Goal: Task Accomplishment & Management: Complete application form

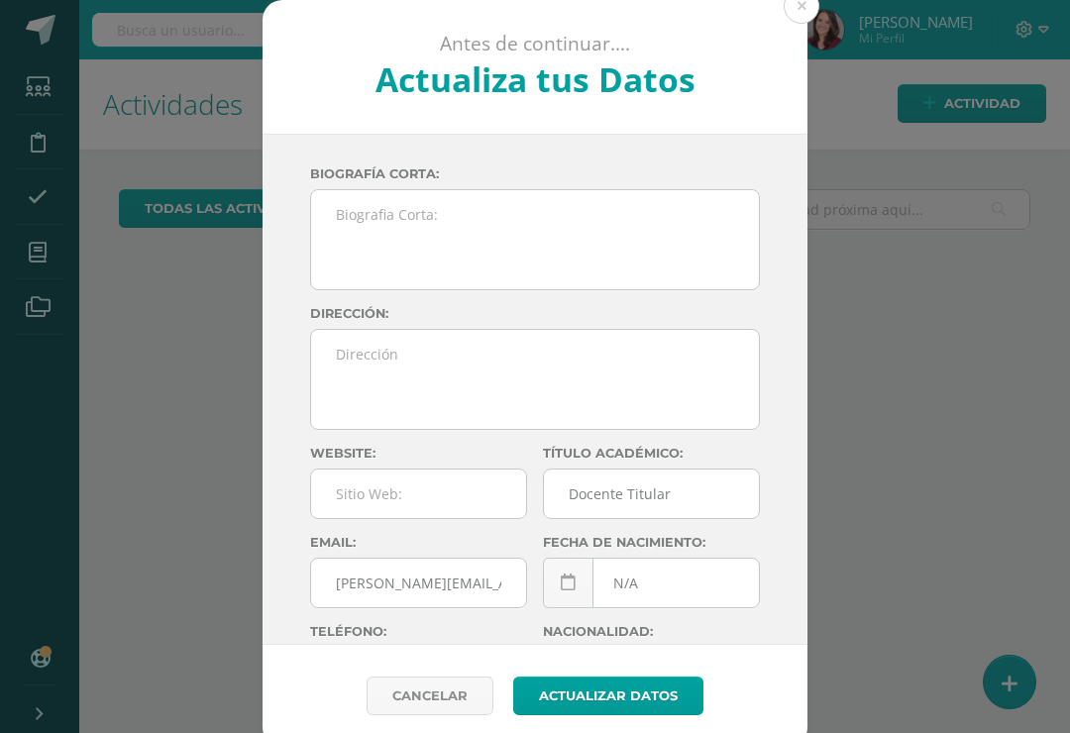
click at [810, 4] on button at bounding box center [802, 6] width 36 height 36
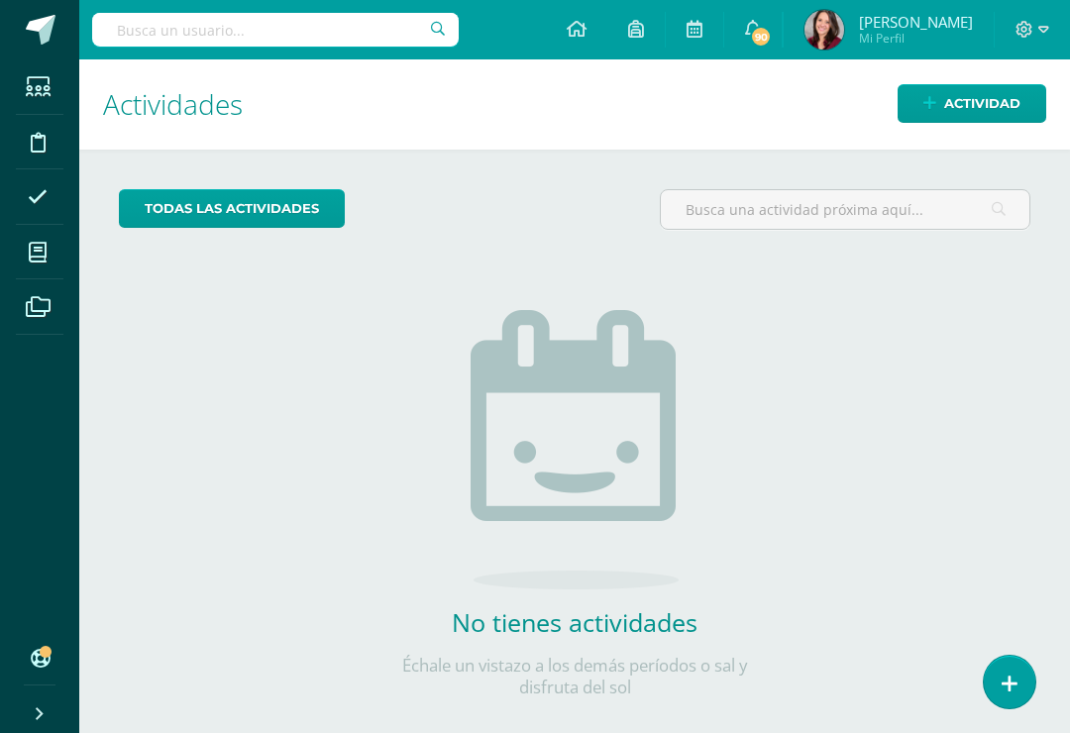
click at [966, 110] on span "Actividad" at bounding box center [982, 103] width 76 height 37
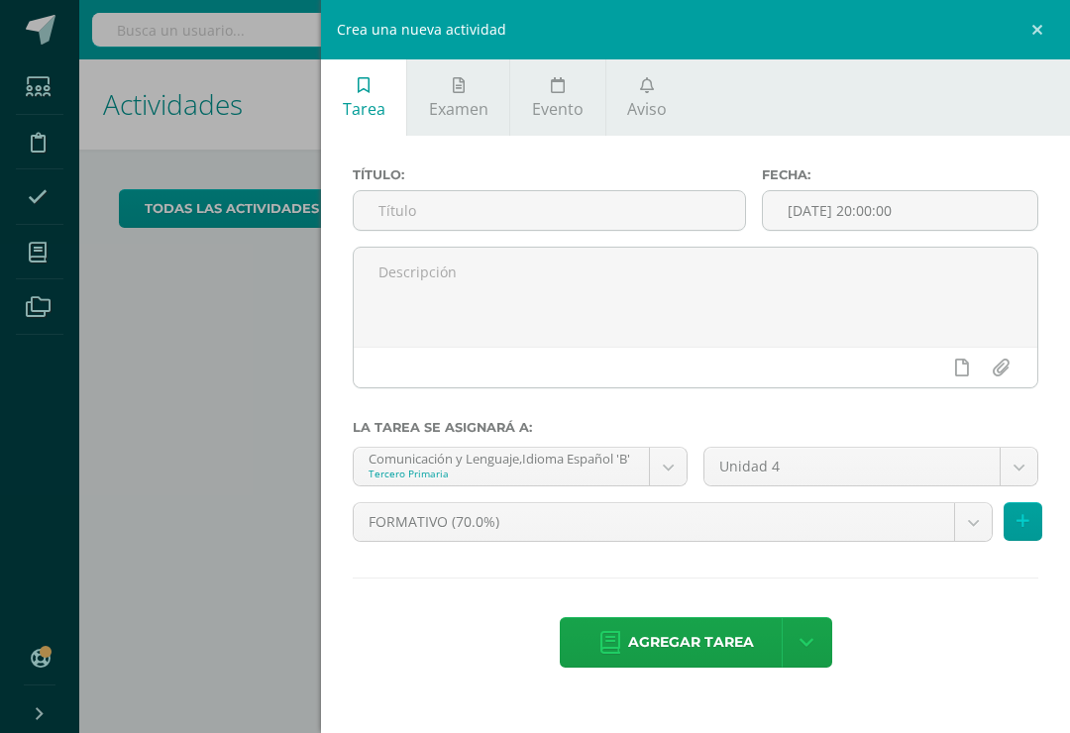
click at [425, 215] on input "text" at bounding box center [549, 210] width 391 height 39
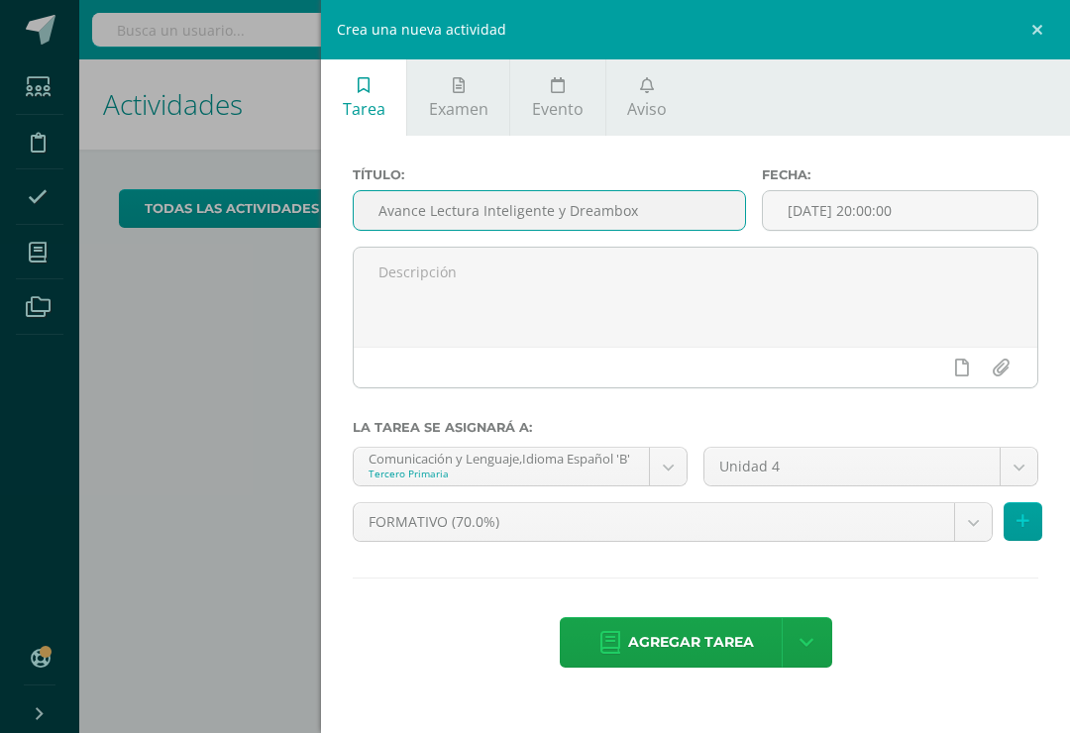
type input "Avance Lectura Inteligente y Dreambox"
click at [522, 290] on textarea at bounding box center [696, 297] width 684 height 99
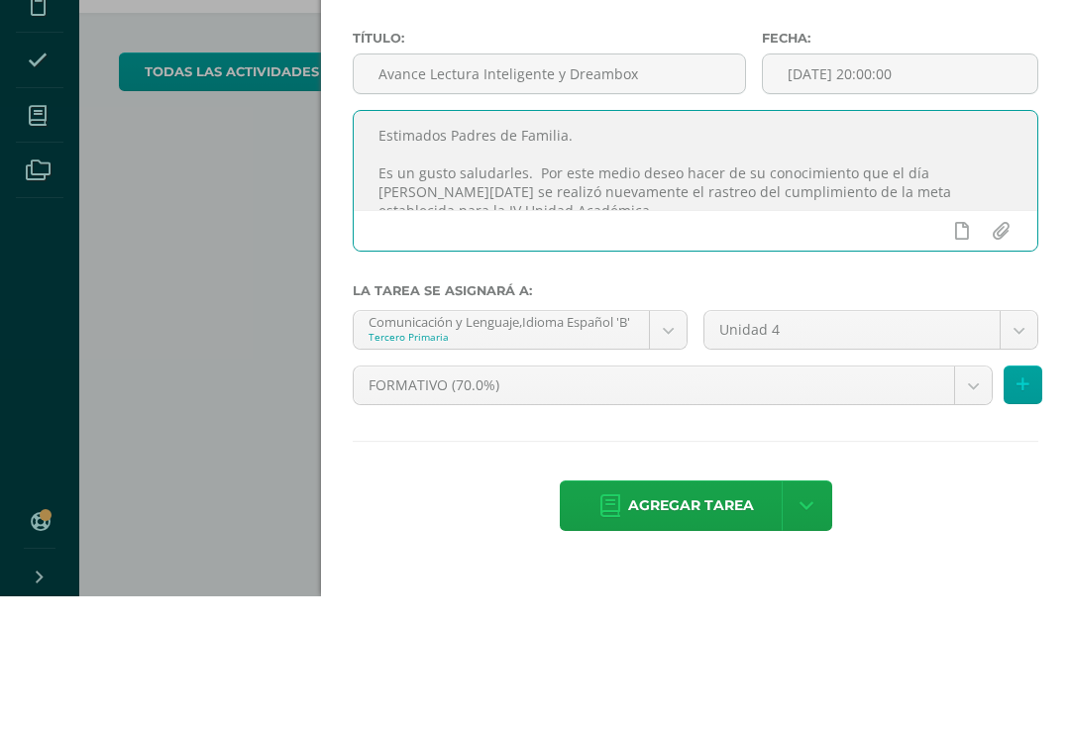
scroll to position [16, 0]
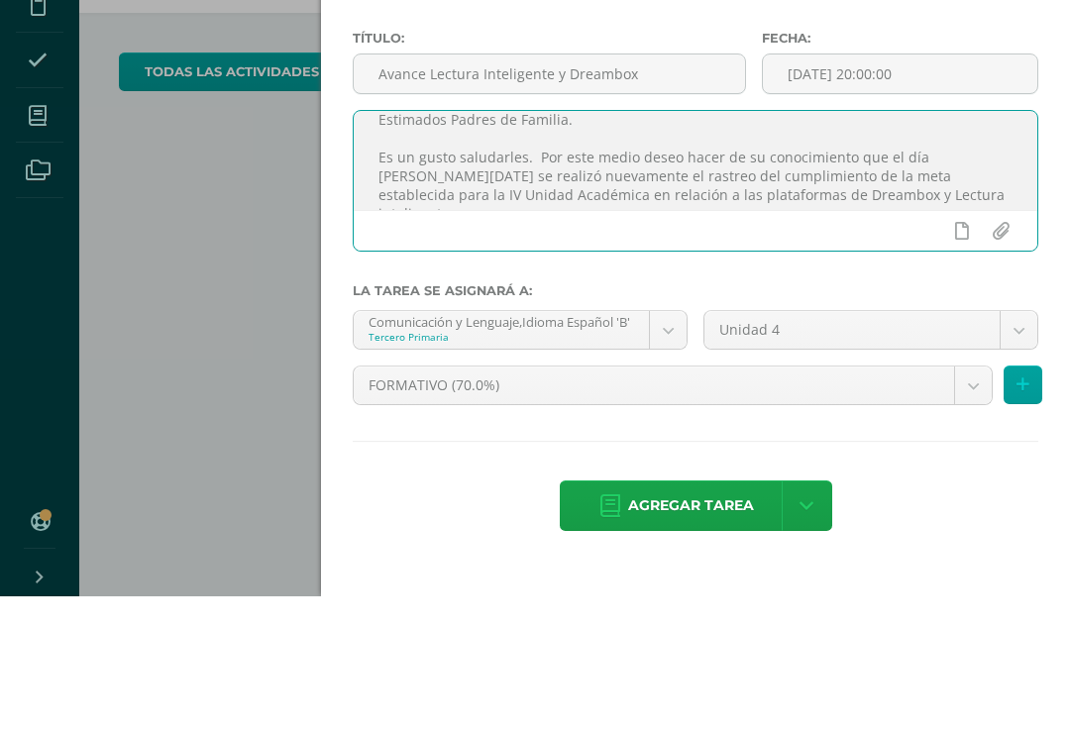
click at [833, 248] on textarea "Estimados Padres de Familia. Es un gusto saludarles. Por este medio deseo hacer…" at bounding box center [696, 297] width 684 height 99
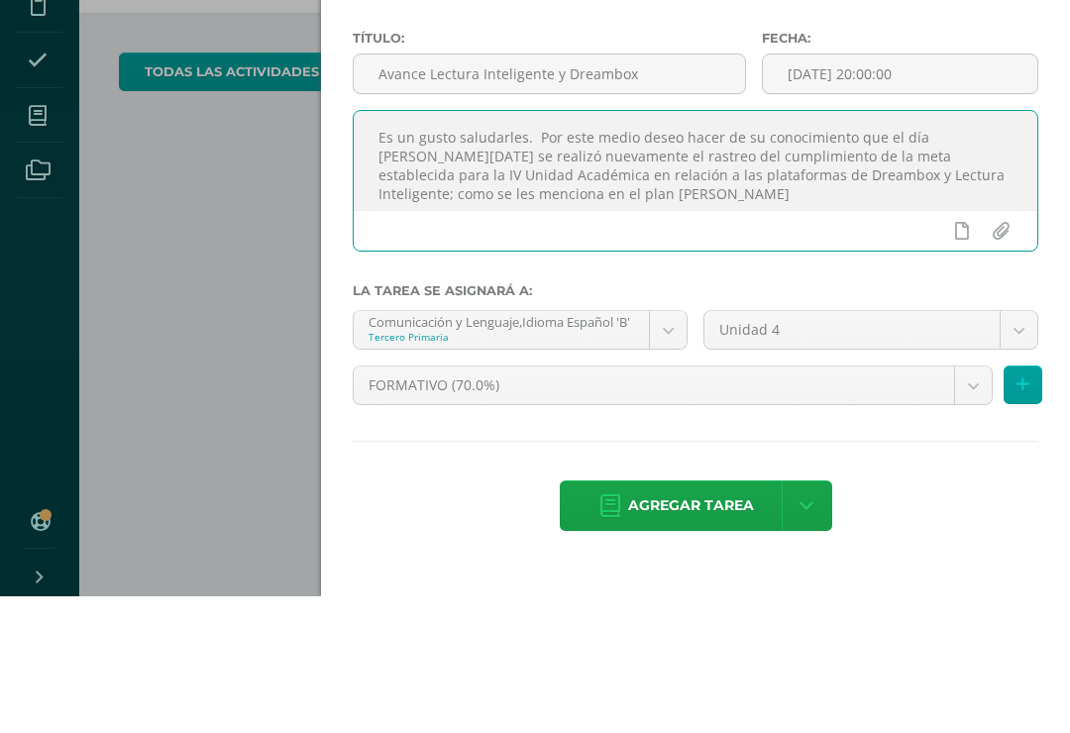
click at [454, 347] on div at bounding box center [696, 367] width 684 height 41
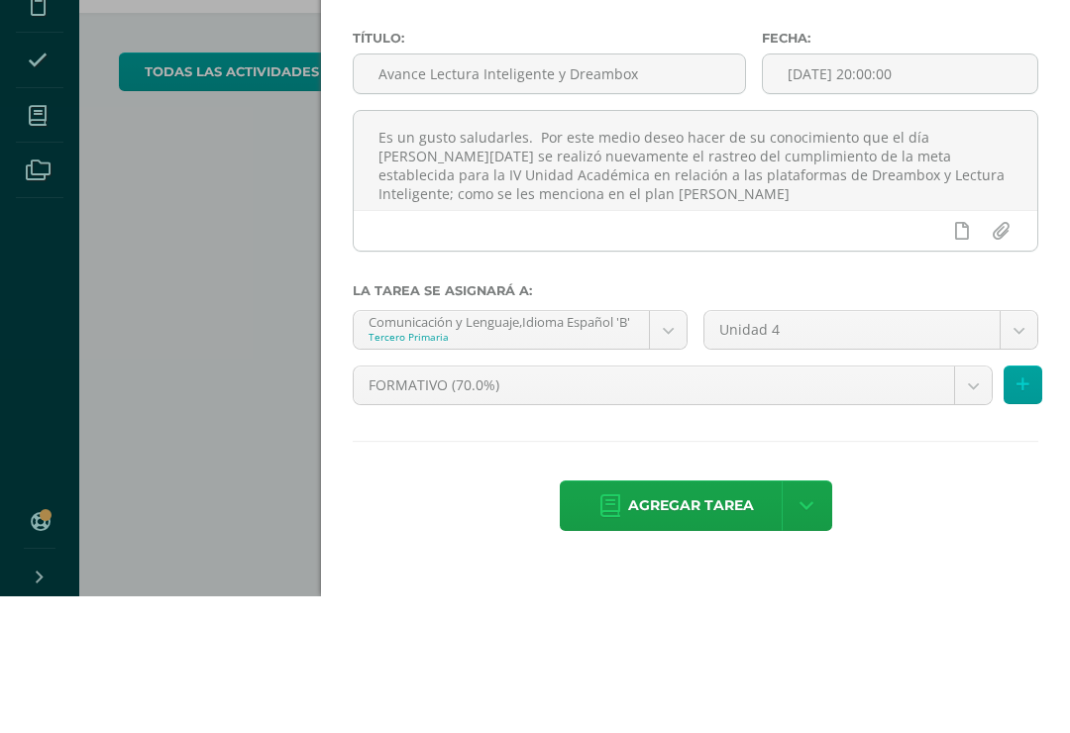
scroll to position [31, 0]
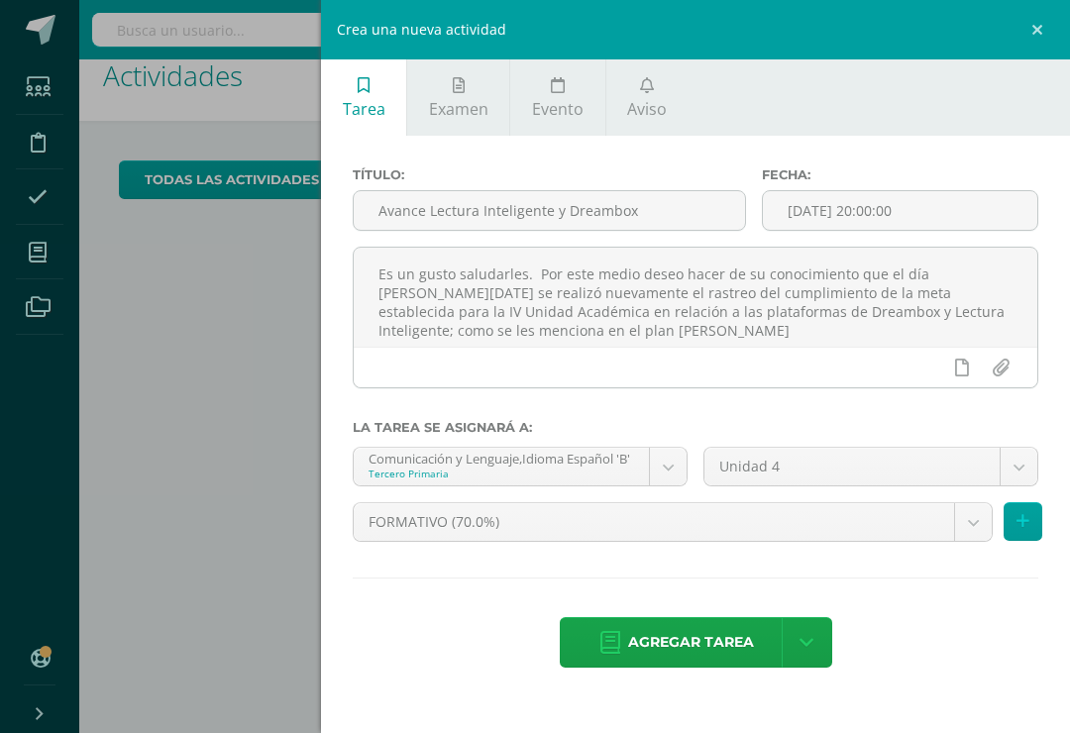
click at [443, 321] on textarea "Estimados Padres de Familia. Es un gusto saludarles. Por este medio deseo hacer…" at bounding box center [696, 297] width 684 height 99
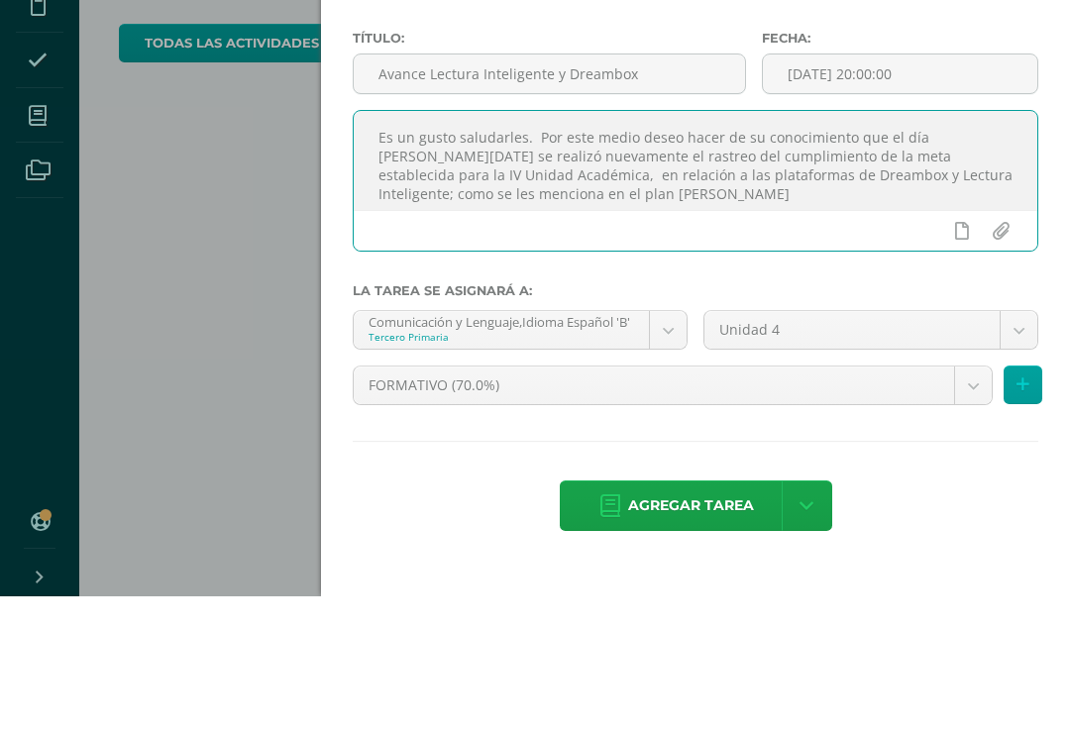
click at [902, 248] on textarea "Estimados Padres de Familia. Es un gusto saludarles. Por este medio deseo hacer…" at bounding box center [696, 297] width 684 height 99
click at [901, 248] on textarea "Estimados Padres de Familia. Es un gusto saludarles. Por este medio deseo hacer…" at bounding box center [696, 297] width 684 height 99
click at [464, 248] on textarea "Estimados Padres de Familia. Es un gusto saludarles. Por este medio deseo hacer…" at bounding box center [696, 297] width 684 height 99
click at [455, 248] on textarea "Estimados Padres de Familia. Es un gusto saludarles. Por este medio deseo hacer…" at bounding box center [696, 297] width 684 height 99
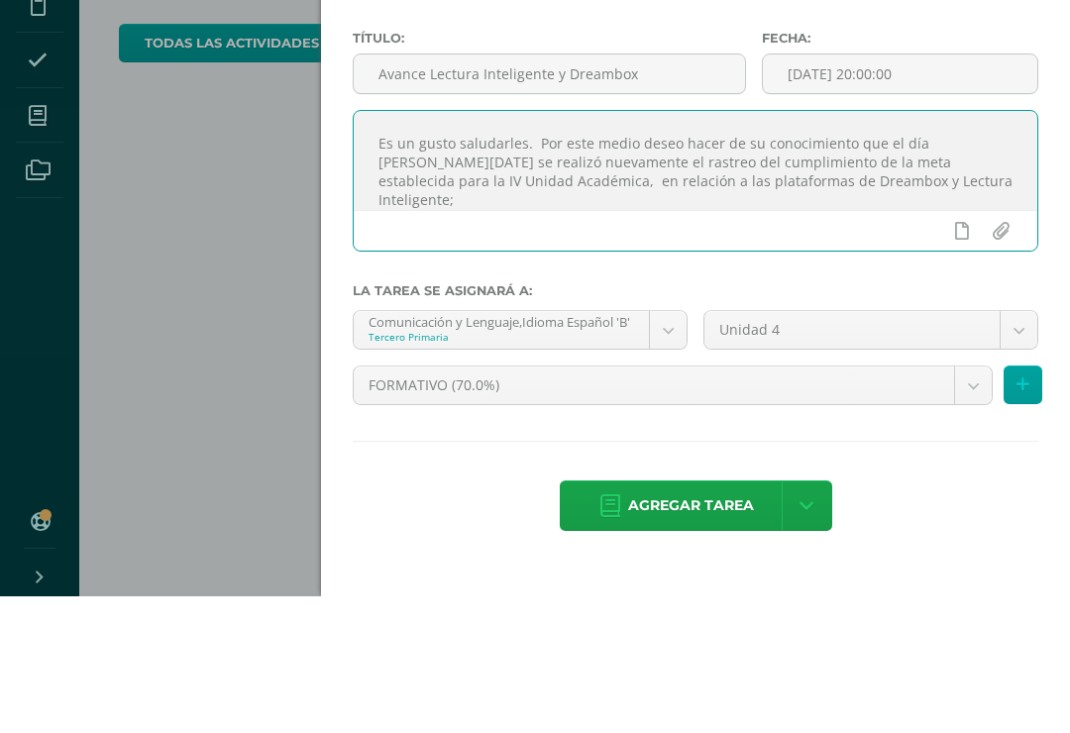
click at [463, 248] on textarea "Estimados Padres de Familia. Es un gusto saludarles. Por este medio deseo hacer…" at bounding box center [696, 297] width 684 height 99
paste textarea "como se les menciona en el plan de ruta"
click at [580, 248] on textarea "Estimados Padres de Familia. Es un gusto saludarles. Por este medio deseo hacer…" at bounding box center [696, 297] width 684 height 99
click at [579, 248] on textarea "Estimados Padres de Familia. Es un gusto saludarles. Por este medio deseo hacer…" at bounding box center [696, 297] width 684 height 99
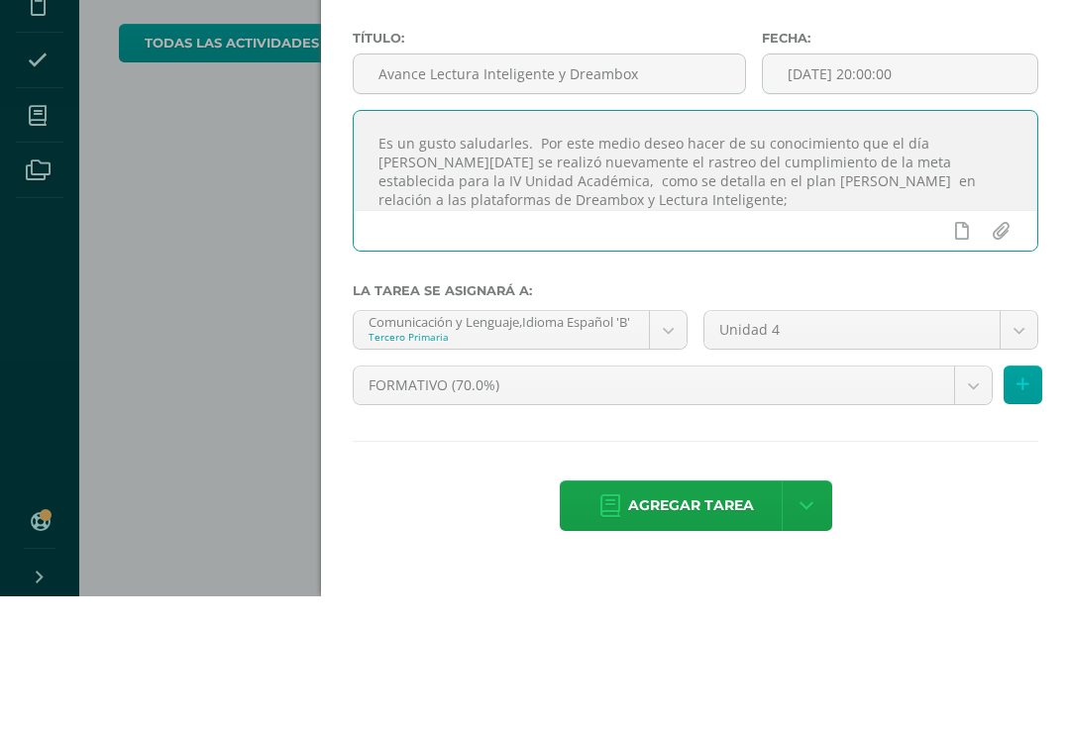
click at [690, 248] on textarea "Estimados Padres de Familia. Es un gusto saludarles. Por este medio deseo hacer…" at bounding box center [696, 297] width 684 height 99
click at [447, 248] on textarea "Estimados Padres de Familia. Es un gusto saludarles. Por este medio deseo hacer…" at bounding box center [696, 297] width 684 height 99
click at [680, 248] on textarea "Estimados Padres de Familia. Es un gusto saludarles. Por este medio deseo hacer…" at bounding box center [696, 297] width 684 height 99
click at [686, 248] on textarea "Estimados Padres de Familia. Es un gusto saludarles. Por este medio deseo hacer…" at bounding box center [696, 297] width 684 height 99
click at [682, 248] on textarea "Estimados Padres de Familia. Es un gusto saludarles. Por este medio deseo hacer…" at bounding box center [696, 297] width 684 height 99
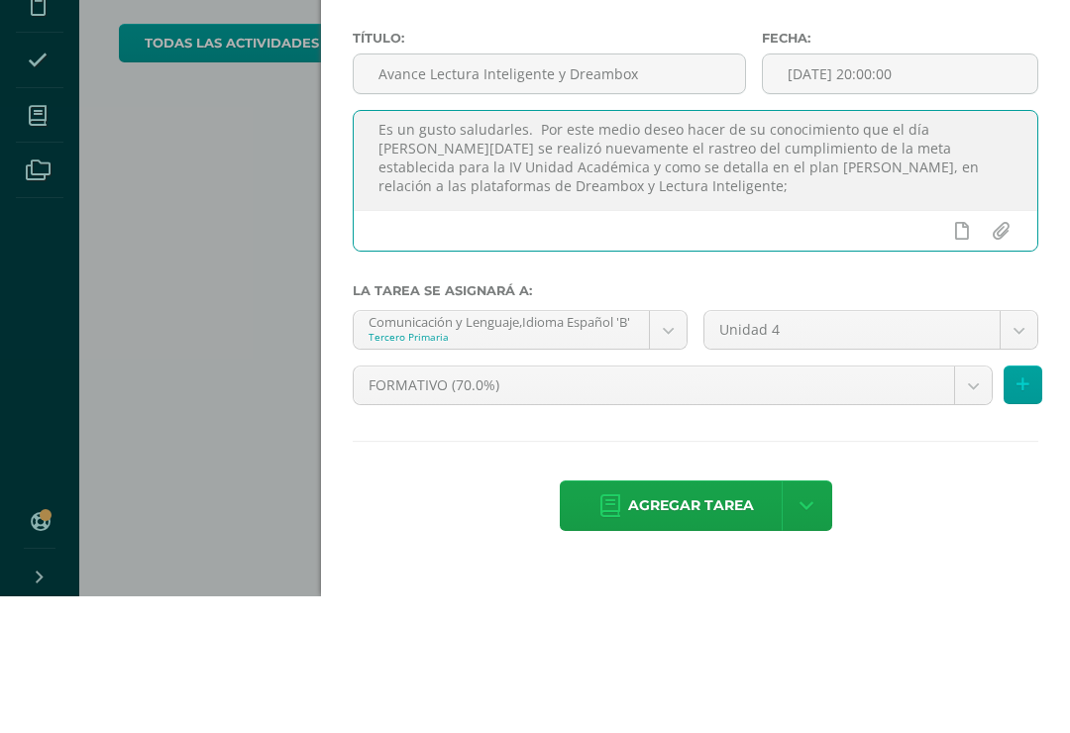
scroll to position [50, 0]
click at [550, 248] on textarea "Estimados Padres de Familia. Es un gusto saludarles. Por este medio deseo hacer…" at bounding box center [696, 297] width 684 height 99
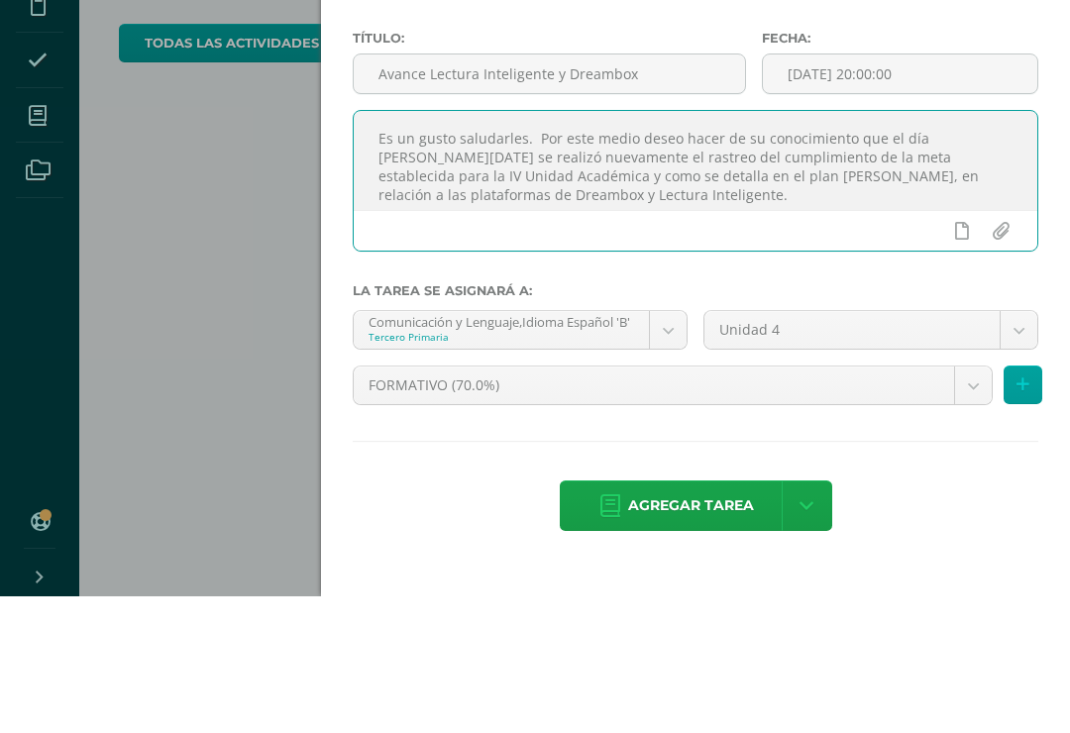
scroll to position [37, 0]
click at [451, 248] on textarea "Estimados Padres de Familia. Es un gusto saludarles. Por este medio deseo hacer…" at bounding box center [696, 297] width 684 height 99
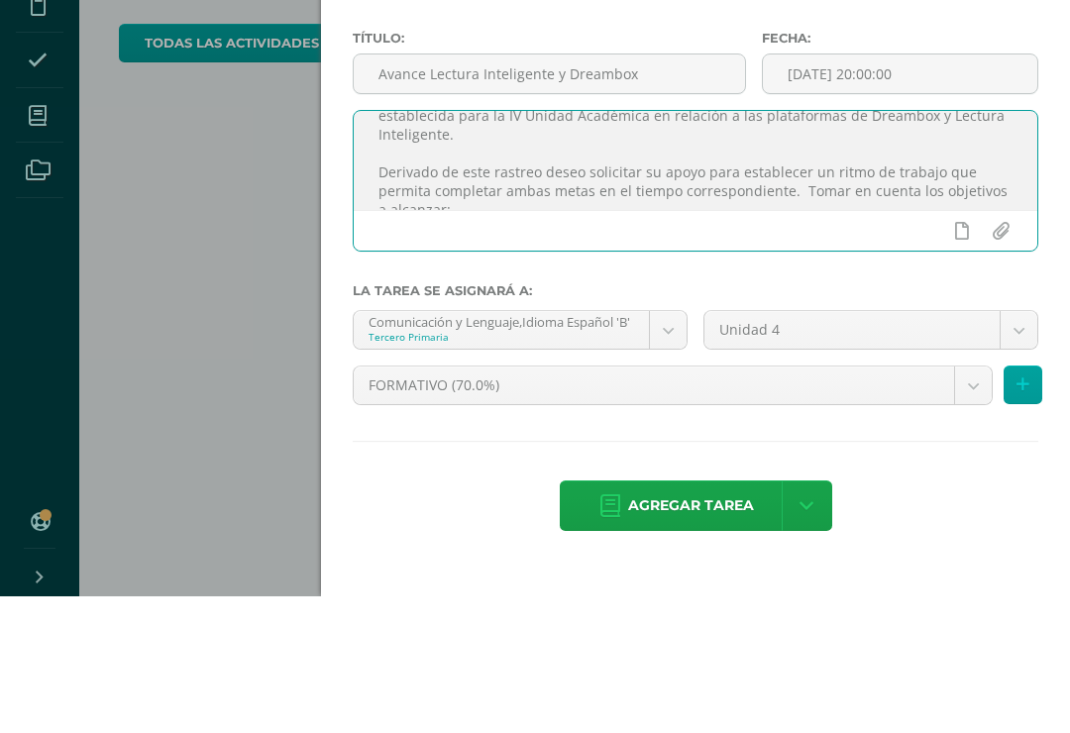
scroll to position [96, 0]
click at [534, 248] on textarea "Estimados Padres de Familia. Es un gusto saludarles. Por este medio deseo hacer…" at bounding box center [696, 297] width 684 height 99
click at [582, 248] on textarea "Estimados Padres de Familia. Es un gusto saludarles. Por este medio deseo hacer…" at bounding box center [696, 297] width 684 height 99
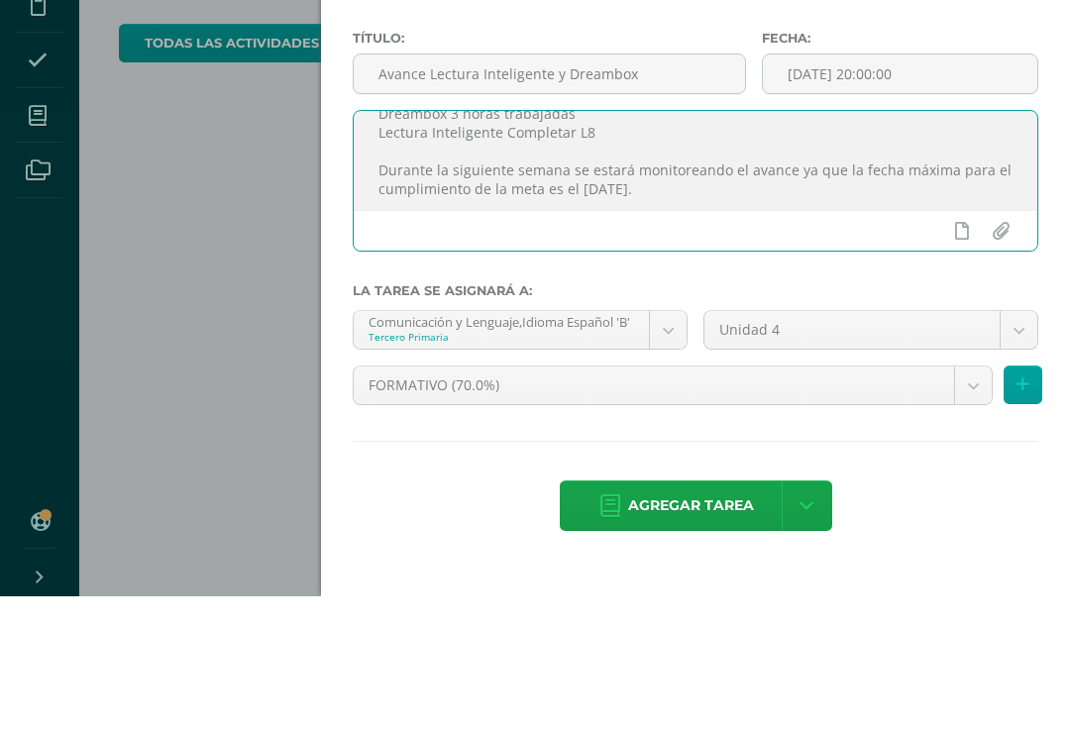
scroll to position [228, 0]
click at [778, 248] on textarea "Estimados Padres de Familia. Es un gusto saludarles. Por este medio deseo hacer…" at bounding box center [696, 297] width 684 height 99
click at [771, 248] on textarea "Estimados Padres de Familia. Es un gusto saludarles. Por este medio deseo hacer…" at bounding box center [696, 297] width 684 height 99
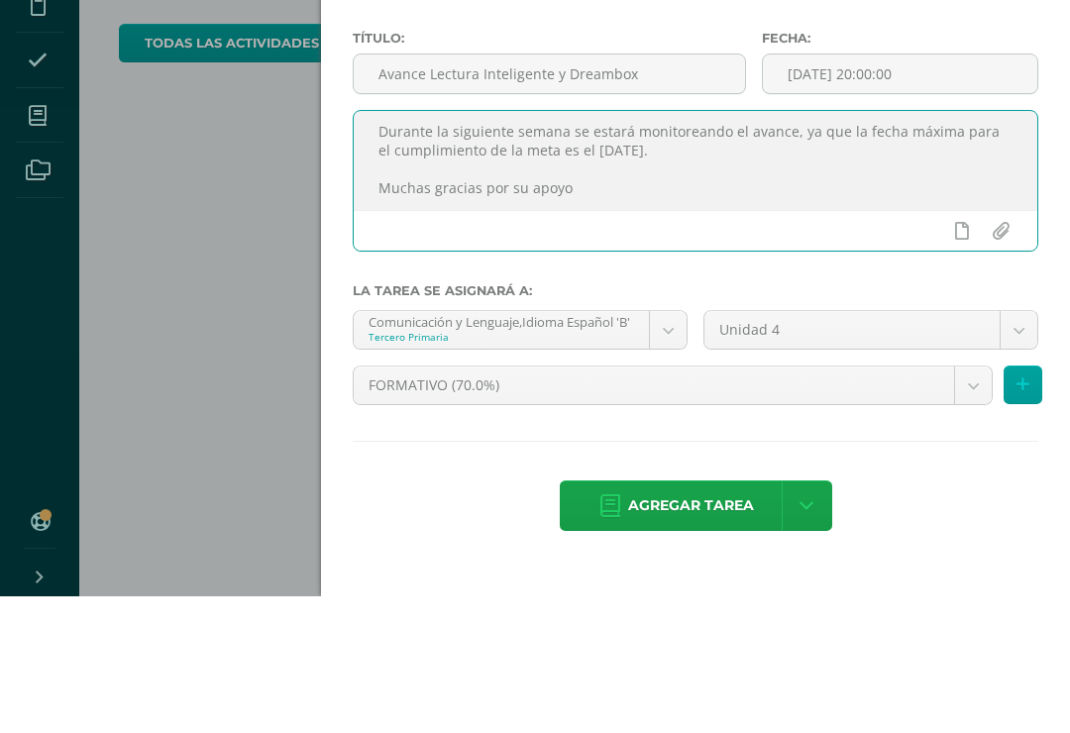
scroll to position [268, 0]
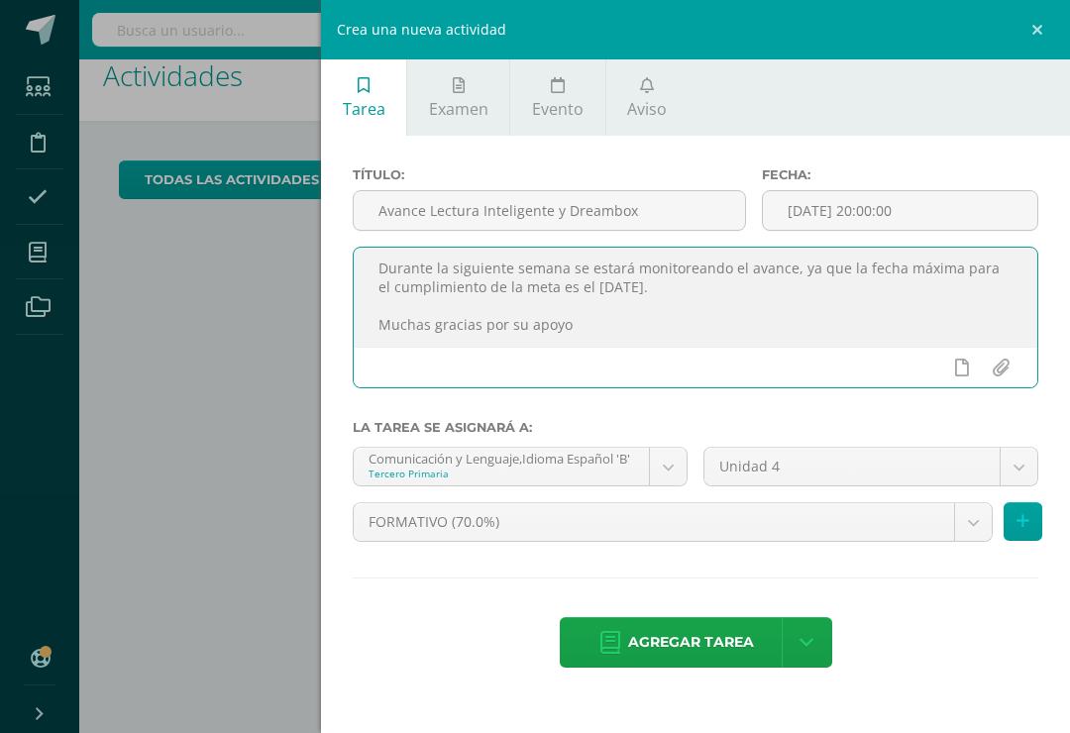
type textarea "Estimados Padres de Familia. Es un gusto saludarles. Por este medio deseo hacer…"
click at [671, 471] on body "Hola Lilian, bienvenido a Edoo! Estudiantes Disciplina Asistencia Mis cursos Ar…" at bounding box center [535, 337] width 1070 height 733
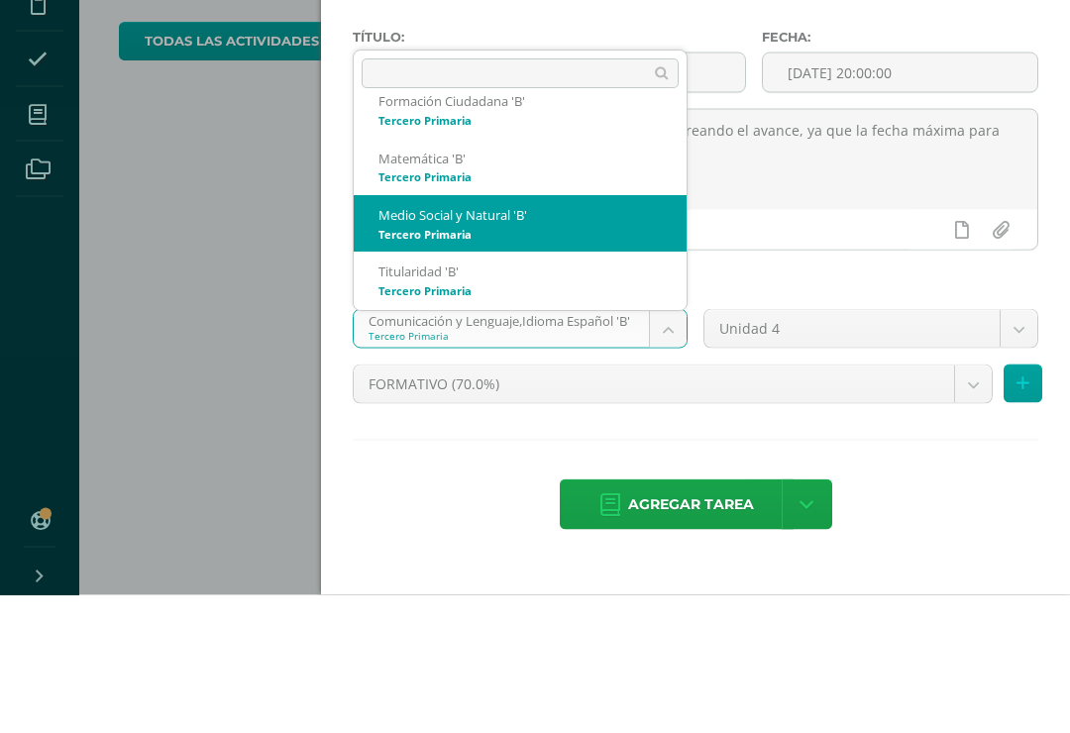
scroll to position [135, 0]
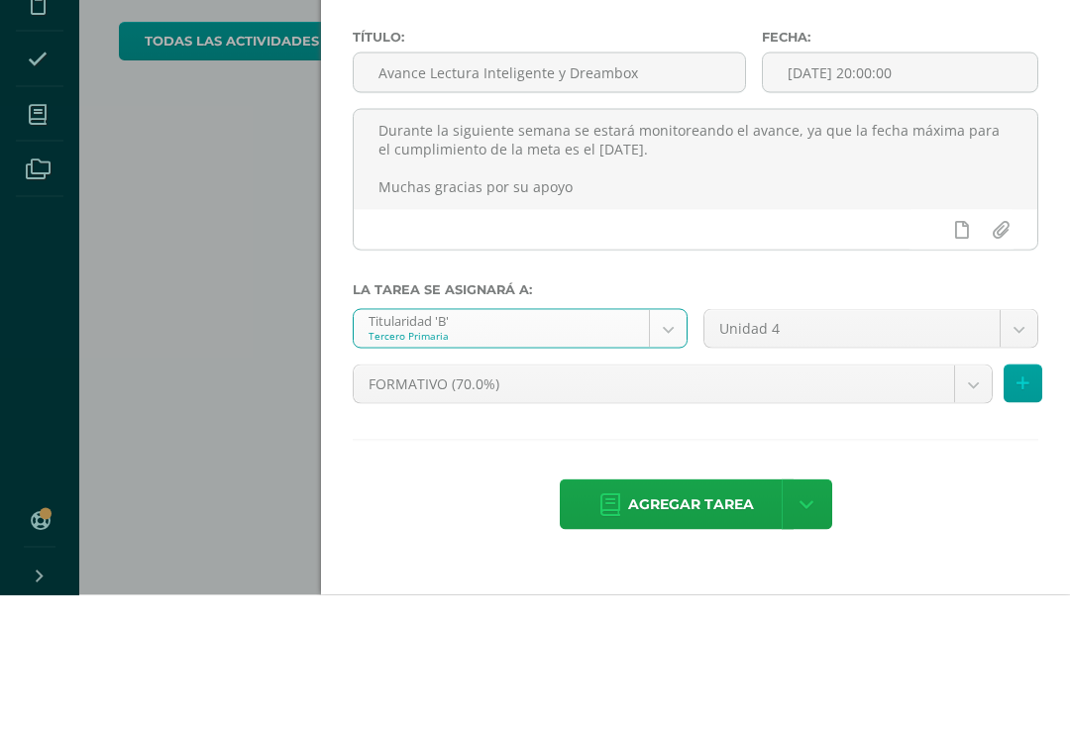
select select "207216"
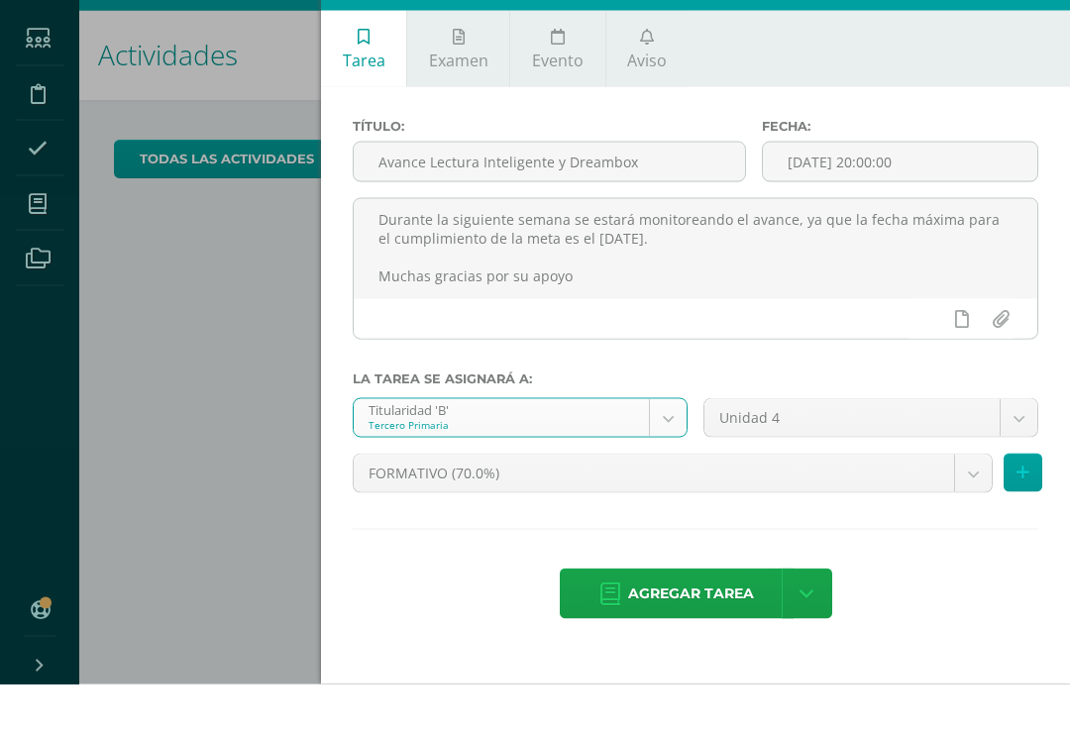
scroll to position [0, 4]
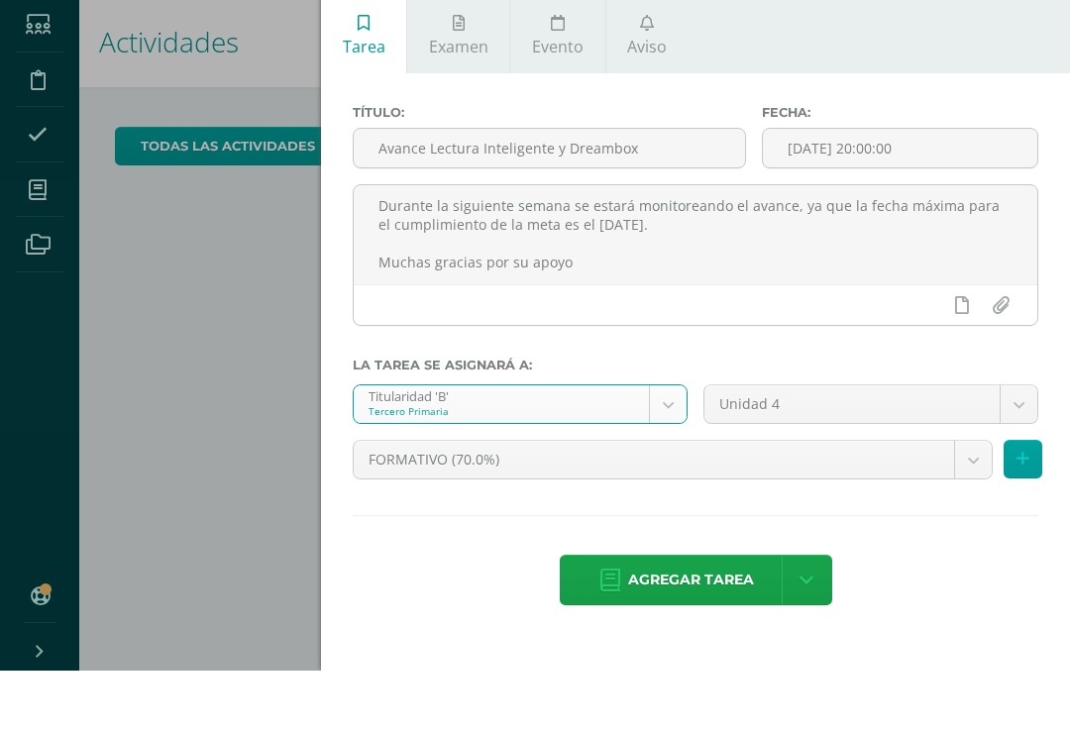
click at [442, 248] on textarea "Estimados Padres de Familia. Es un gusto saludarles. Por este medio deseo hacer…" at bounding box center [696, 297] width 684 height 99
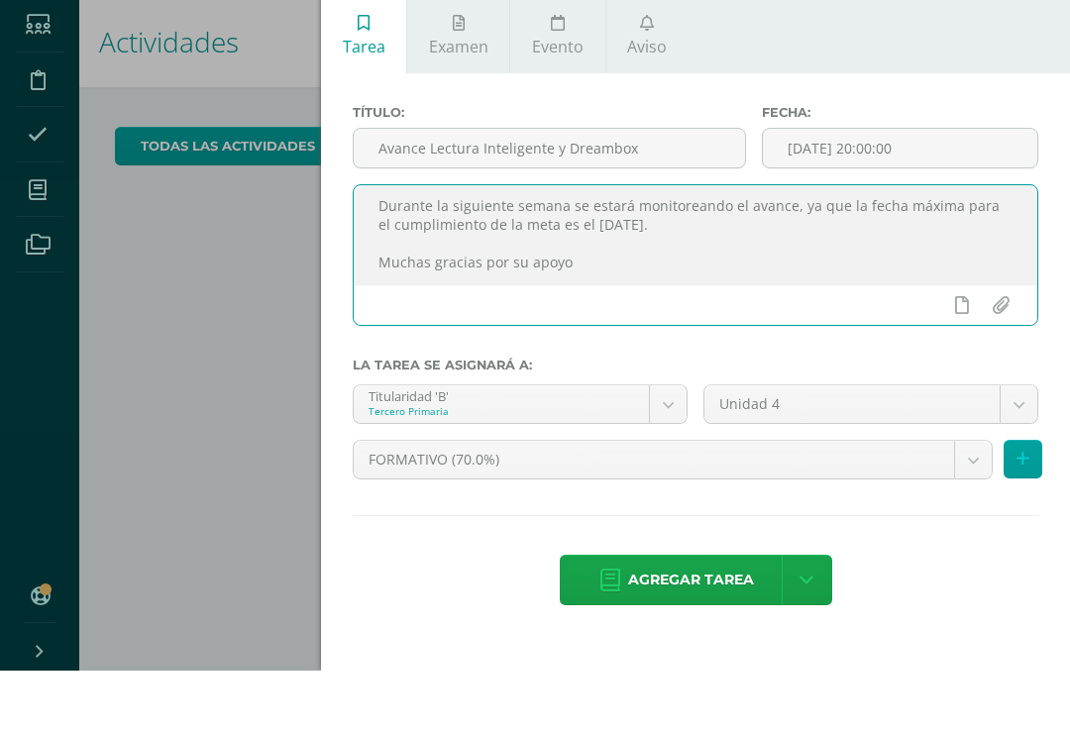
click at [441, 248] on textarea "Estimados Padres de Familia. Es un gusto saludarles. Por este medio deseo hacer…" at bounding box center [696, 297] width 684 height 99
click at [469, 248] on textarea "Estimados Padres de Familia. Es un gusto saludarles. Por este medio deseo hacer…" at bounding box center [696, 297] width 684 height 99
click at [1016, 254] on textarea "Estimados Padres de Familia. Es un gusto saludarles. Por este medio deseo hacer…" at bounding box center [696, 297] width 684 height 99
click at [571, 258] on textarea "Estimados Padres de Familia. Es un gusto saludarles. Por este medio deseo hacer…" at bounding box center [696, 297] width 684 height 99
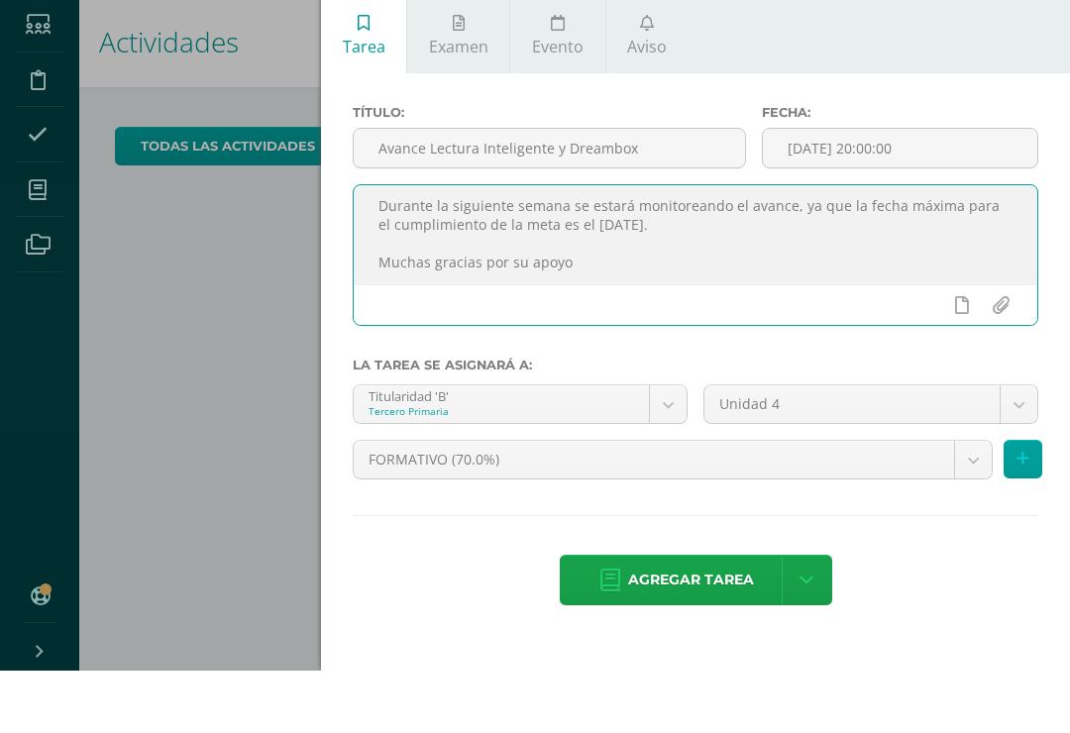
scroll to position [0, 0]
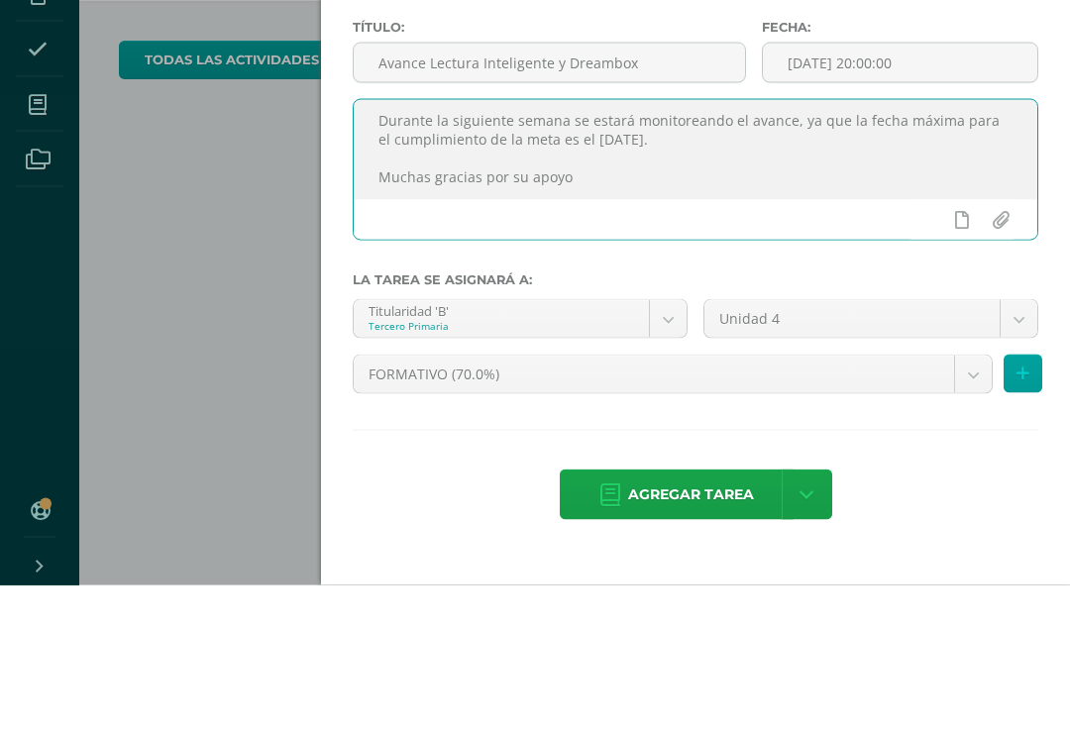
click at [555, 248] on textarea "Estimados Padres de Familia. Es un gusto saludarles. Por este medio deseo hacer…" at bounding box center [696, 297] width 684 height 99
click at [556, 248] on textarea "Estimados Padres de Familia. Es un gusto saludarles. Por este medio deseo hacer…" at bounding box center [696, 297] width 684 height 99
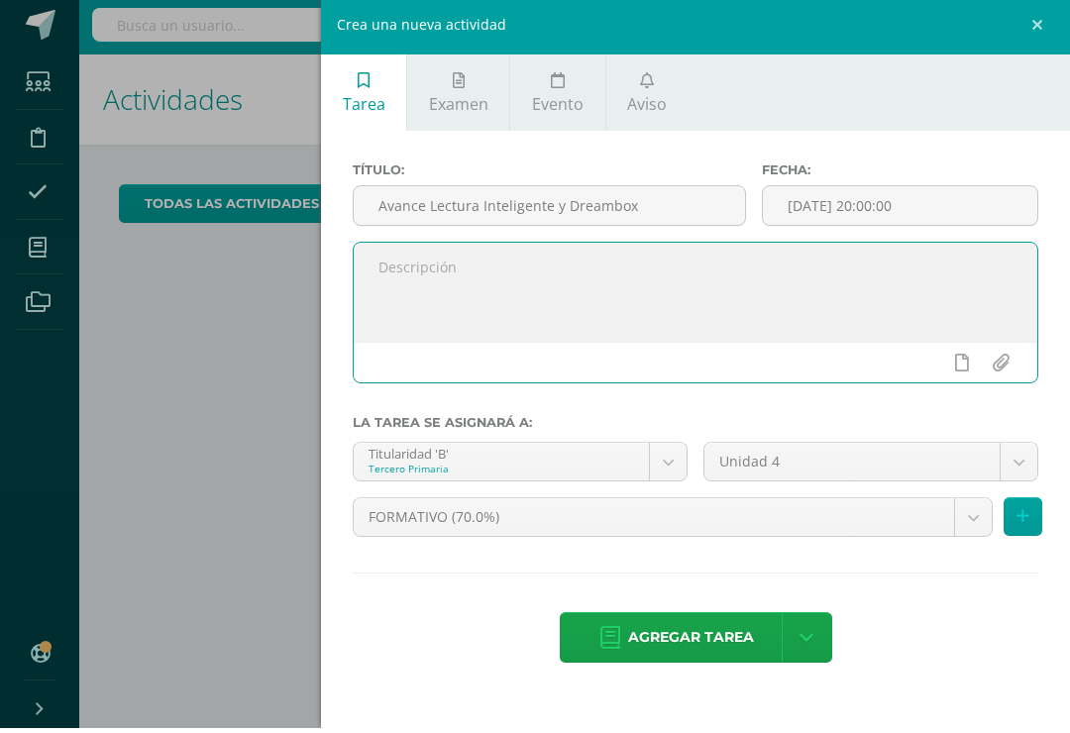
scroll to position [5, 0]
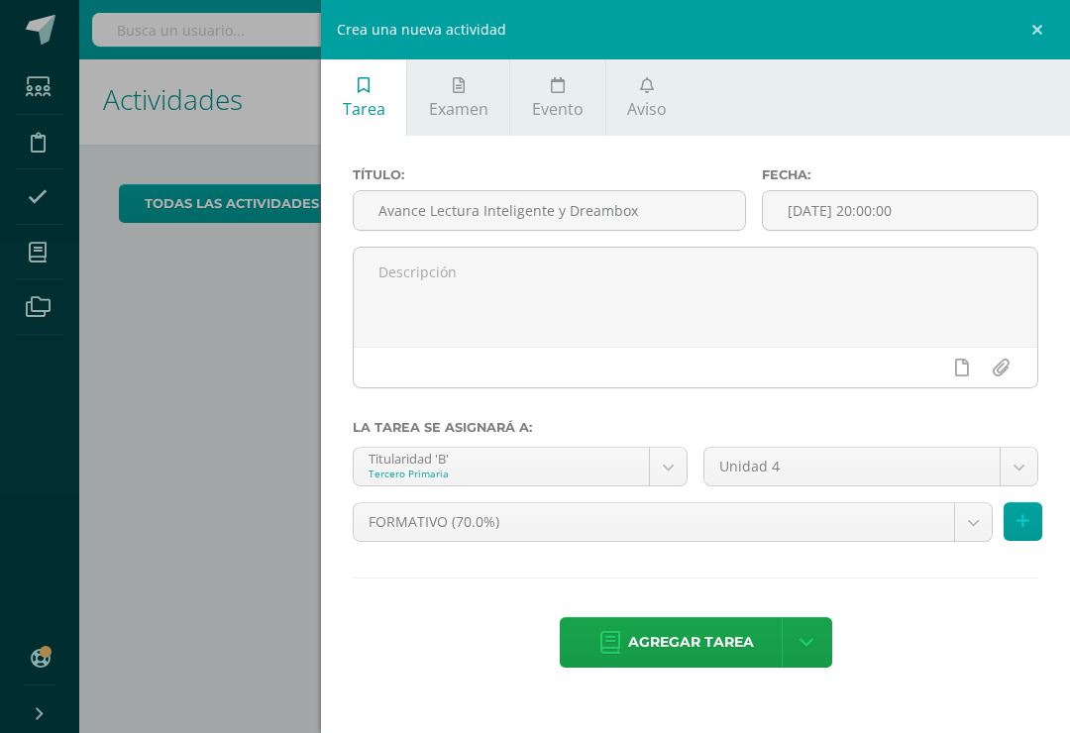
click at [567, 199] on input "Avance Lectura Inteligente y Dreambox" at bounding box center [549, 210] width 391 height 39
click at [566, 198] on input "Avance Lectura Inteligente y Dreambox" at bounding box center [549, 210] width 391 height 39
click at [558, 205] on input "Avance Lectura Inteligente y Dreambox" at bounding box center [549, 210] width 391 height 39
click at [660, 92] on link "Aviso" at bounding box center [648, 97] width 82 height 76
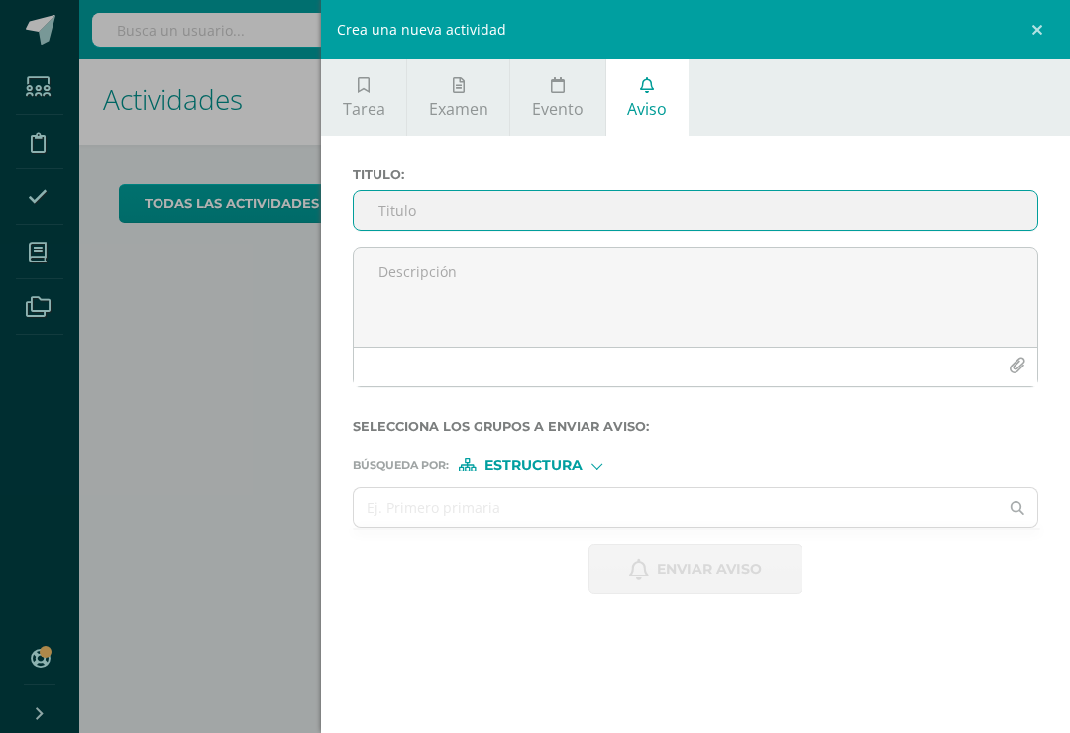
click at [446, 277] on textarea at bounding box center [696, 297] width 684 height 99
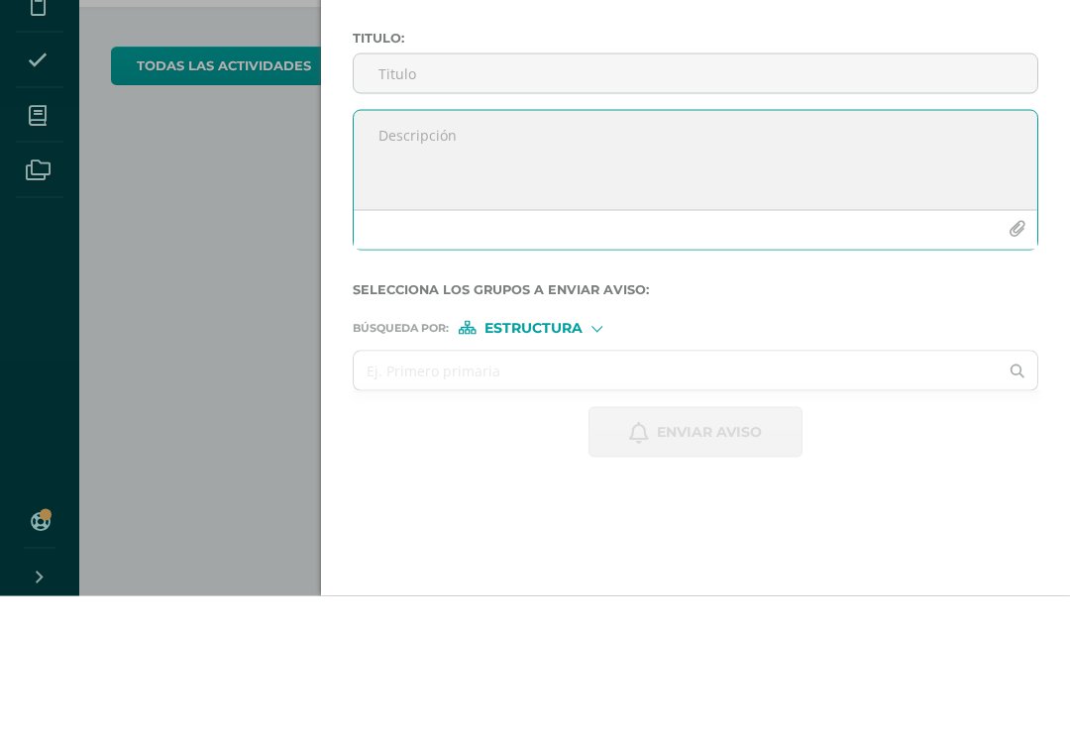
click at [424, 248] on textarea at bounding box center [696, 297] width 684 height 99
paste textarea "Estimados Padres de Familia. Es un gusto saludarles. Por este medio deseo hacer…"
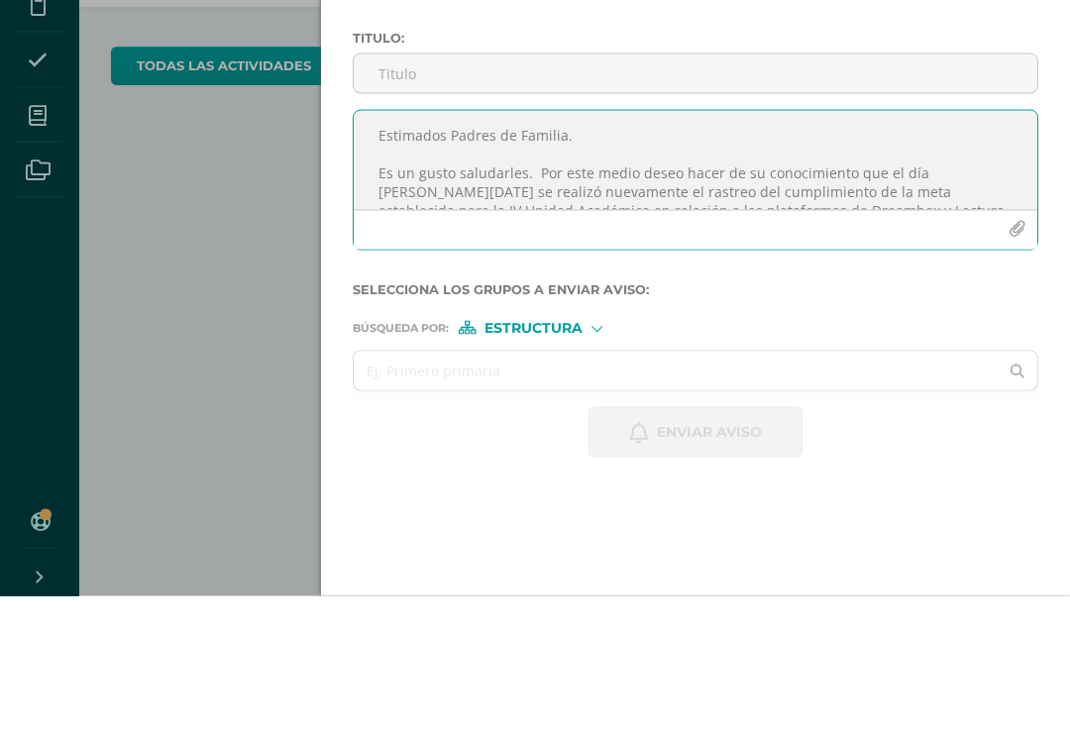
scroll to position [268, 0]
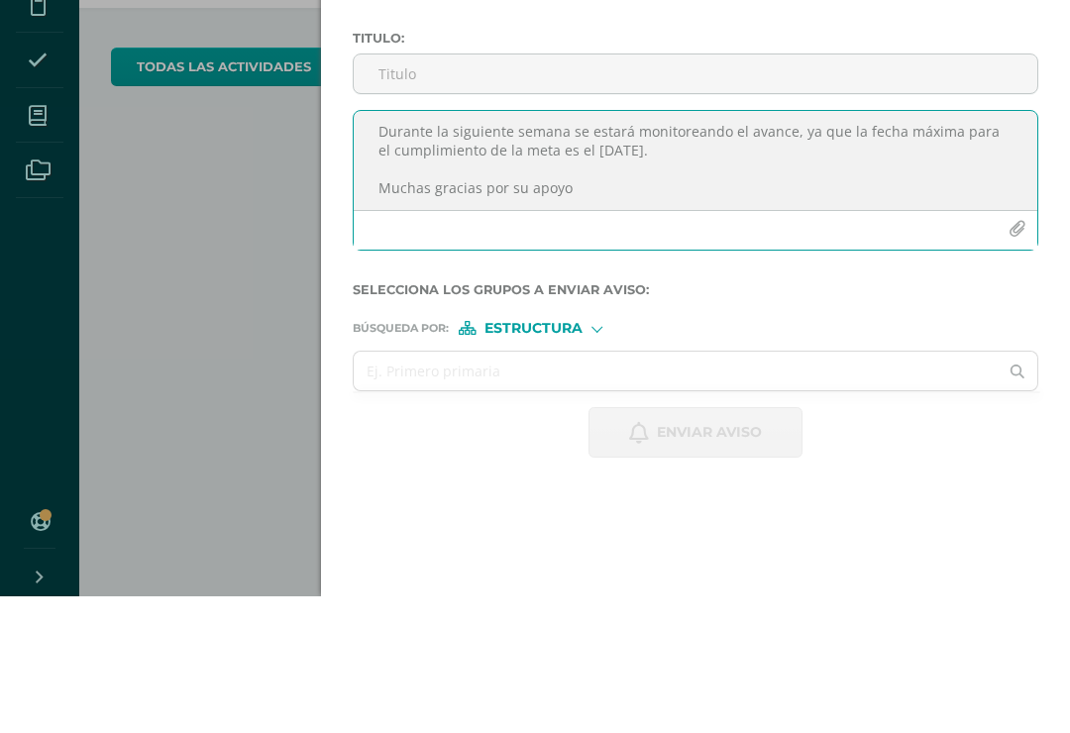
type textarea "Estimados Padres de Familia. Es un gusto saludarles. Por este medio deseo hacer…"
click at [486, 191] on input "Titulo :" at bounding box center [696, 210] width 684 height 39
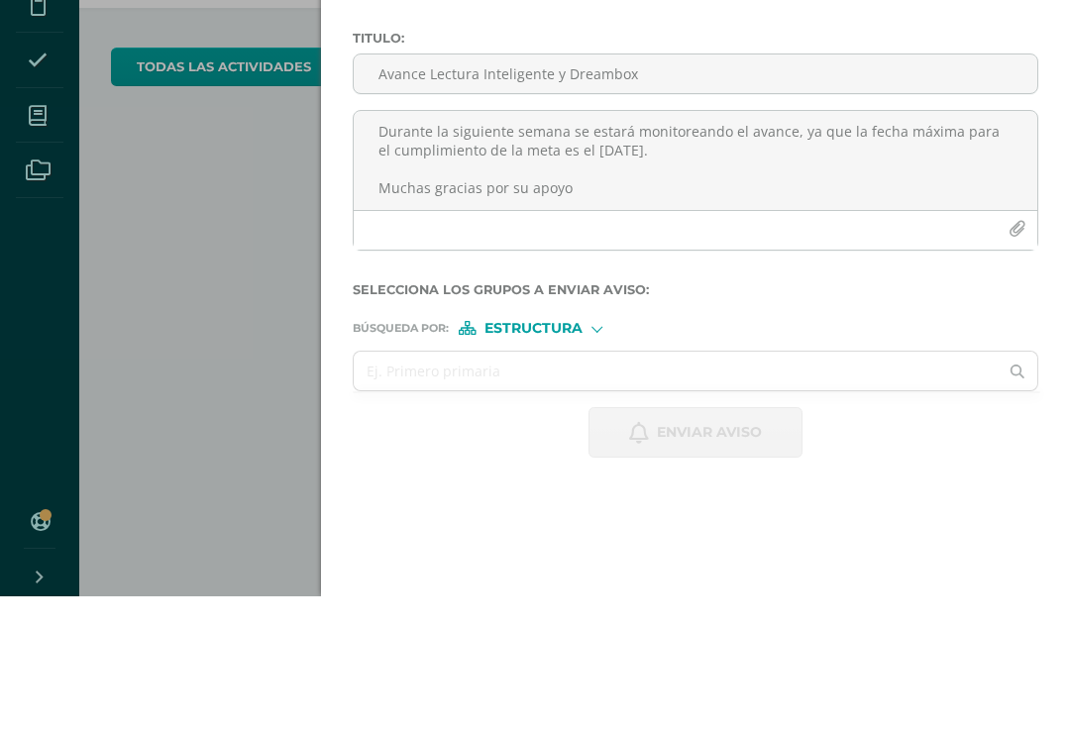
scroll to position [31, 8]
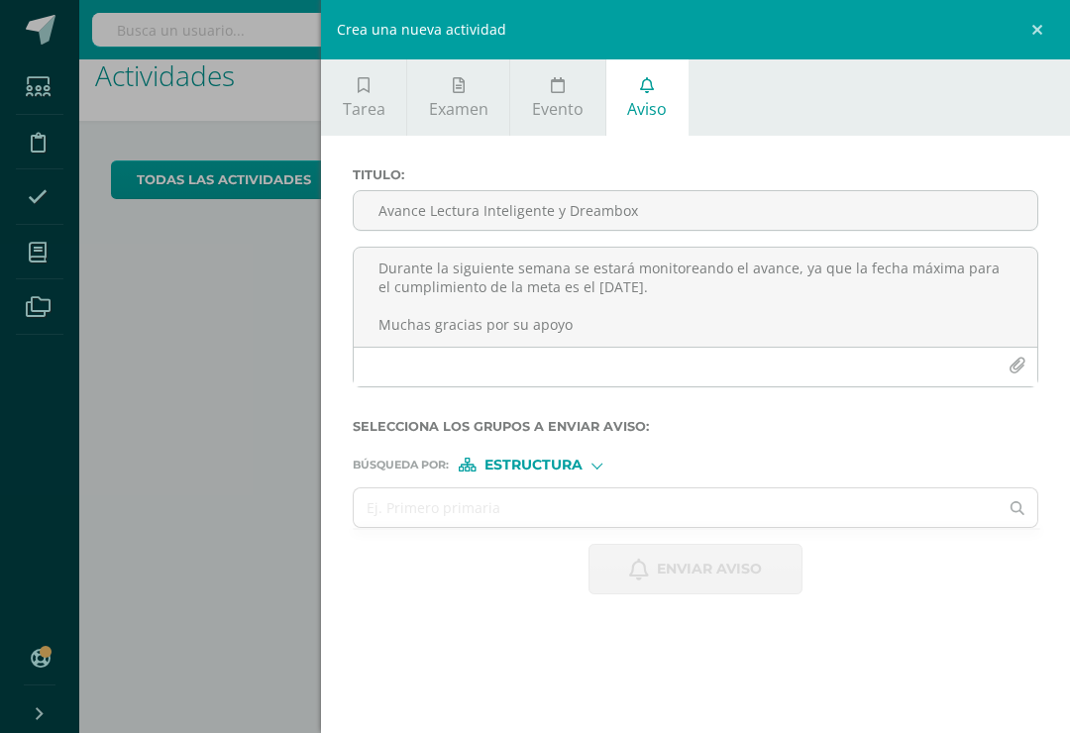
type input "Avance Lectura Inteligente y Dreambox"
click at [569, 466] on span "Estructura" at bounding box center [534, 465] width 98 height 11
click at [539, 524] on span "Persona" at bounding box center [540, 522] width 71 height 11
click at [472, 513] on input "text" at bounding box center [676, 508] width 644 height 39
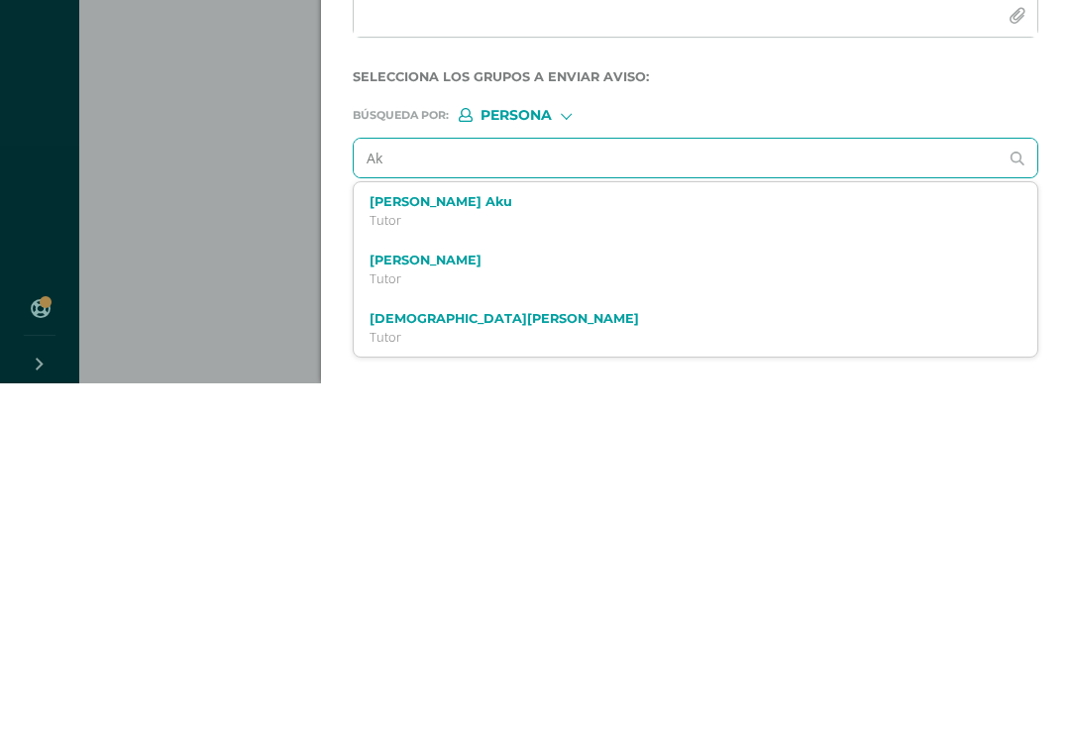
type input "A"
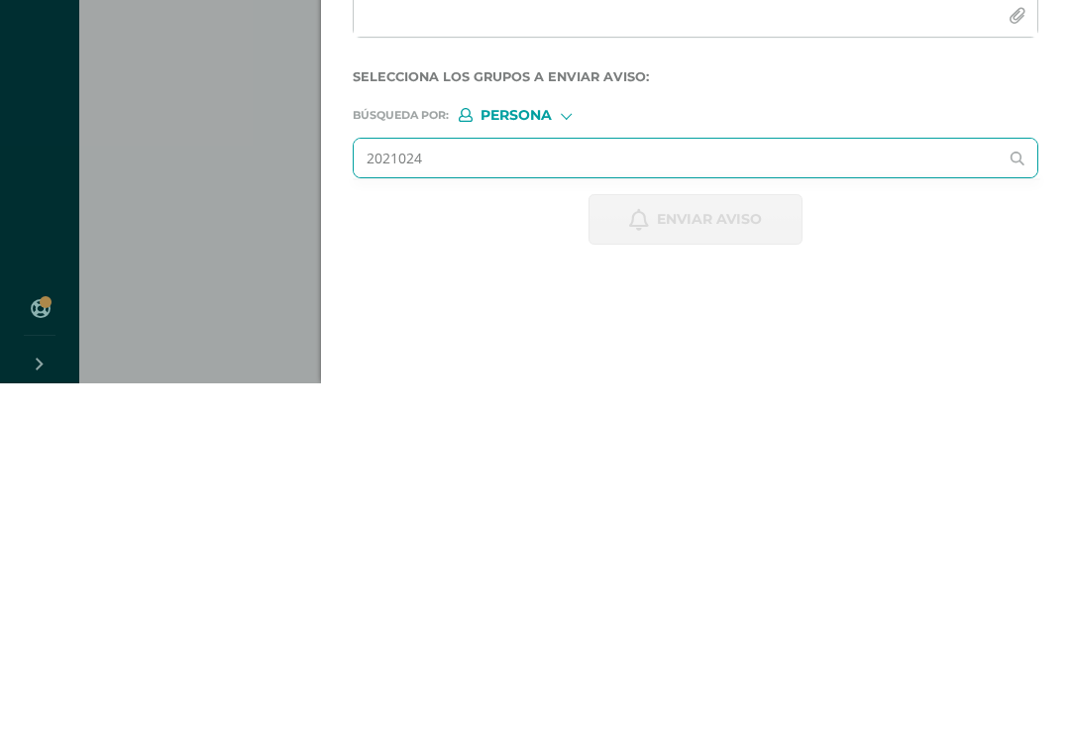
type input "20210242"
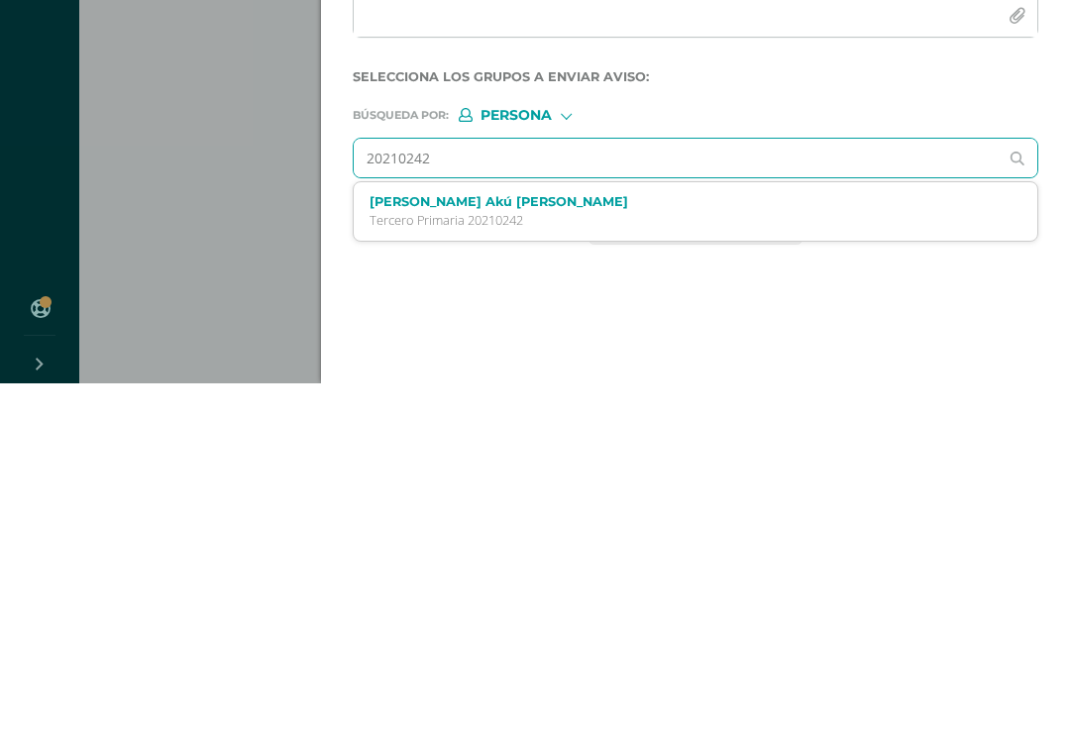
click at [500, 562] on p "Tercero Primaria 20210242" at bounding box center [681, 570] width 623 height 17
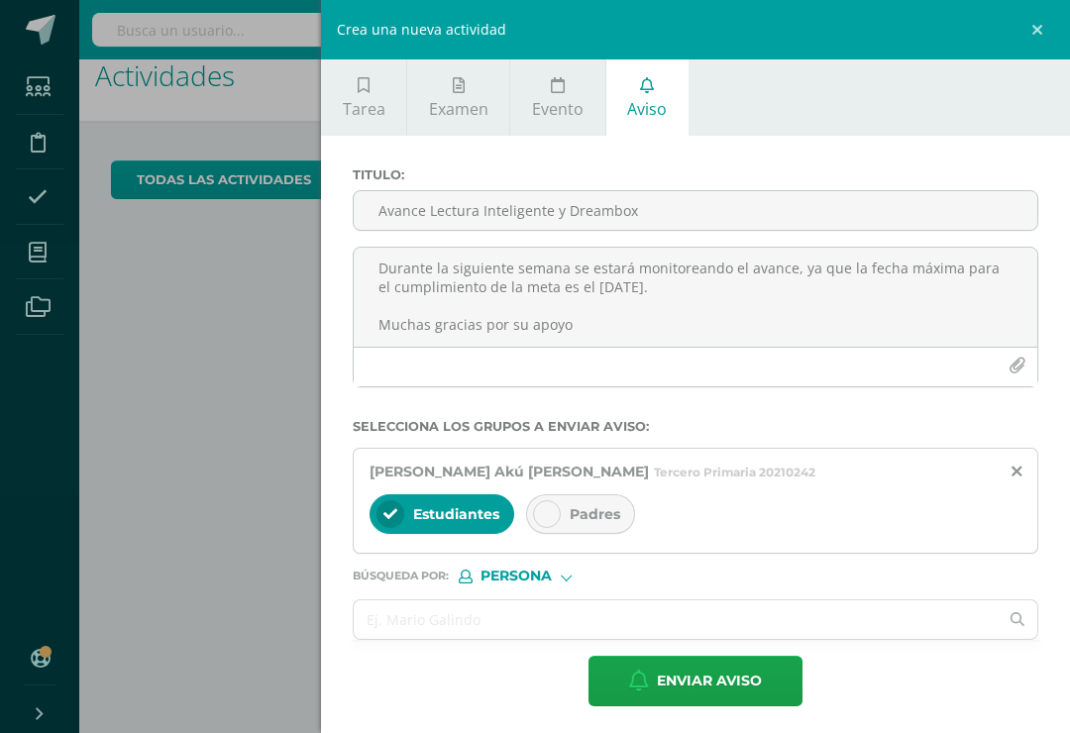
click at [551, 512] on div at bounding box center [547, 514] width 28 height 28
click at [421, 619] on input "text" at bounding box center [676, 620] width 644 height 39
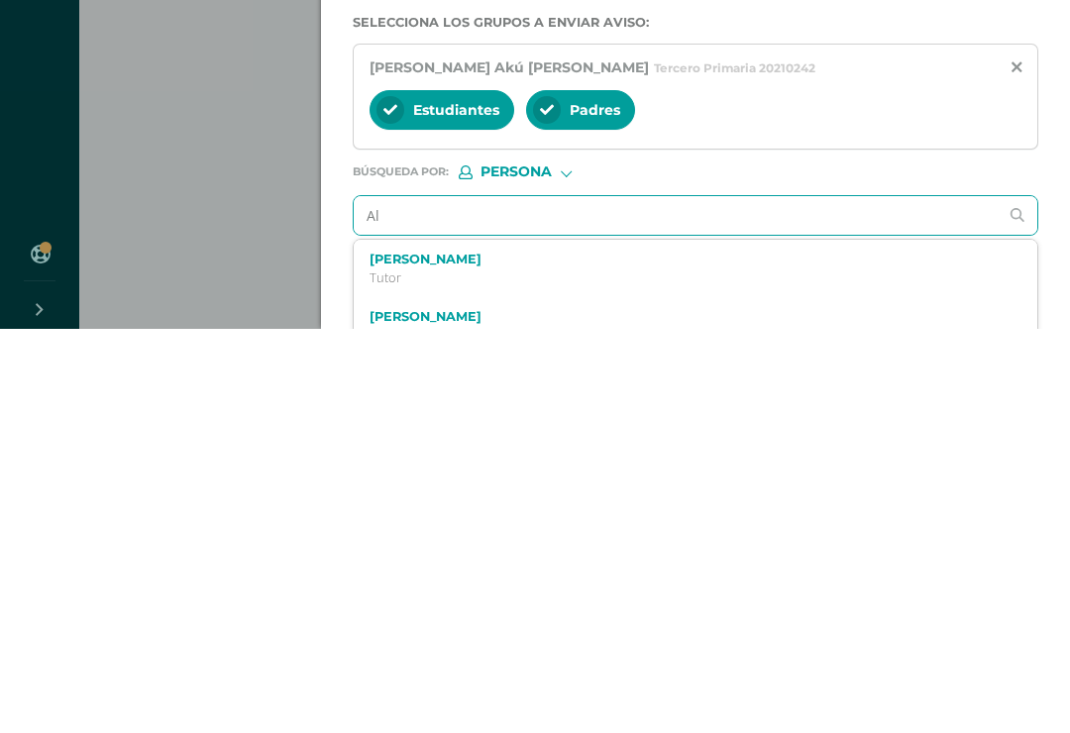
type input "A"
type input "Sofía al"
click at [525, 674] on p "Tercero Primaria 20230221" at bounding box center [681, 682] width 623 height 17
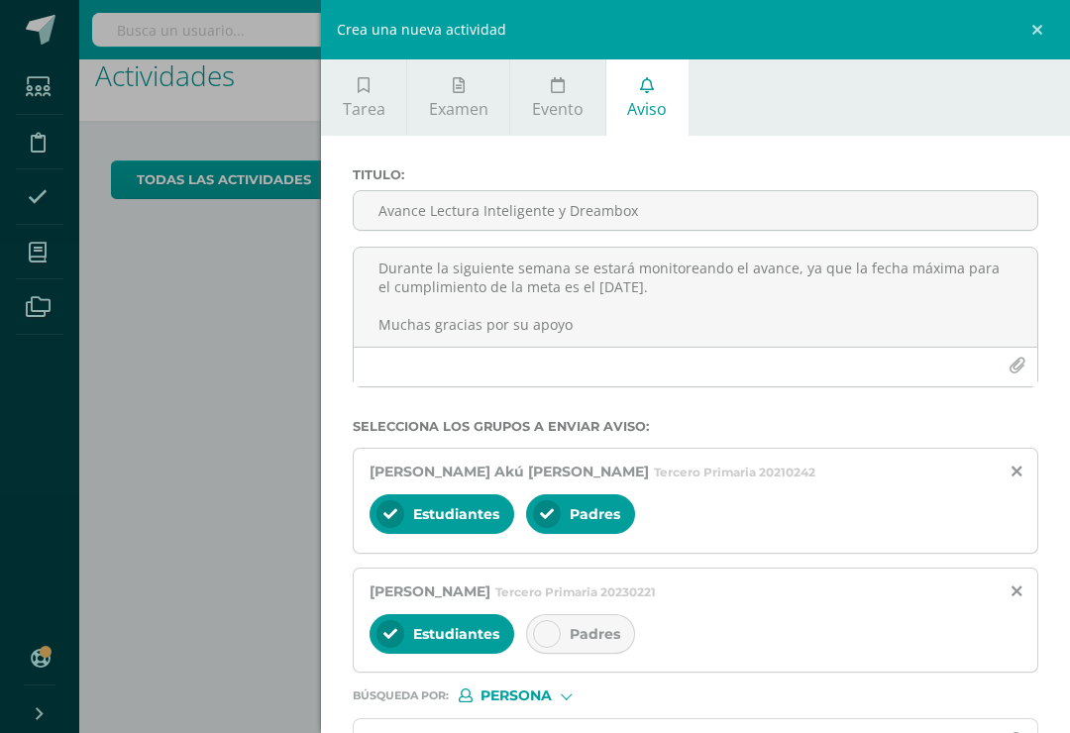
click at [551, 634] on icon at bounding box center [547, 634] width 14 height 14
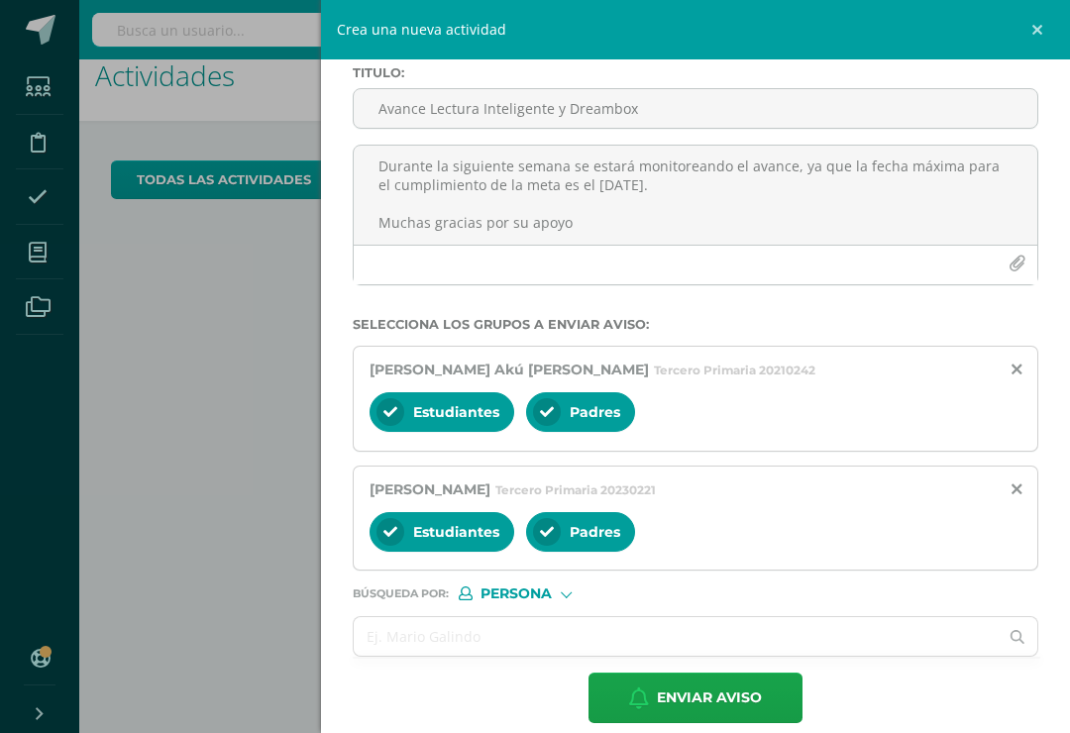
scroll to position [101, 0]
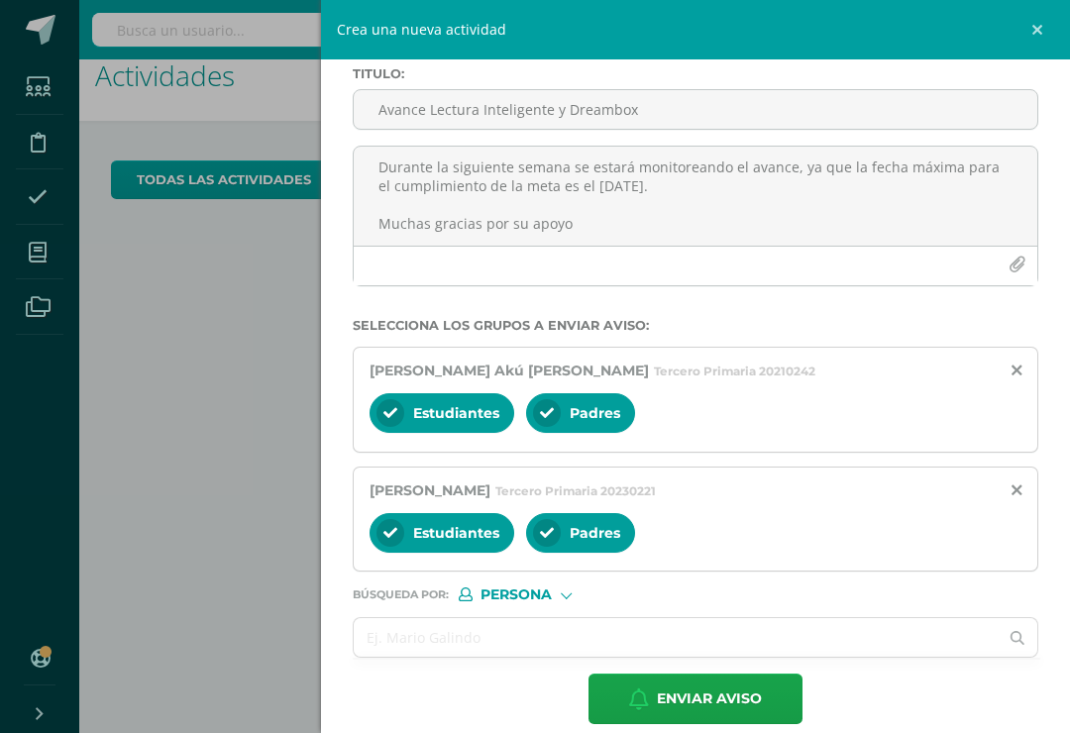
click at [439, 648] on input "text" at bounding box center [676, 637] width 644 height 39
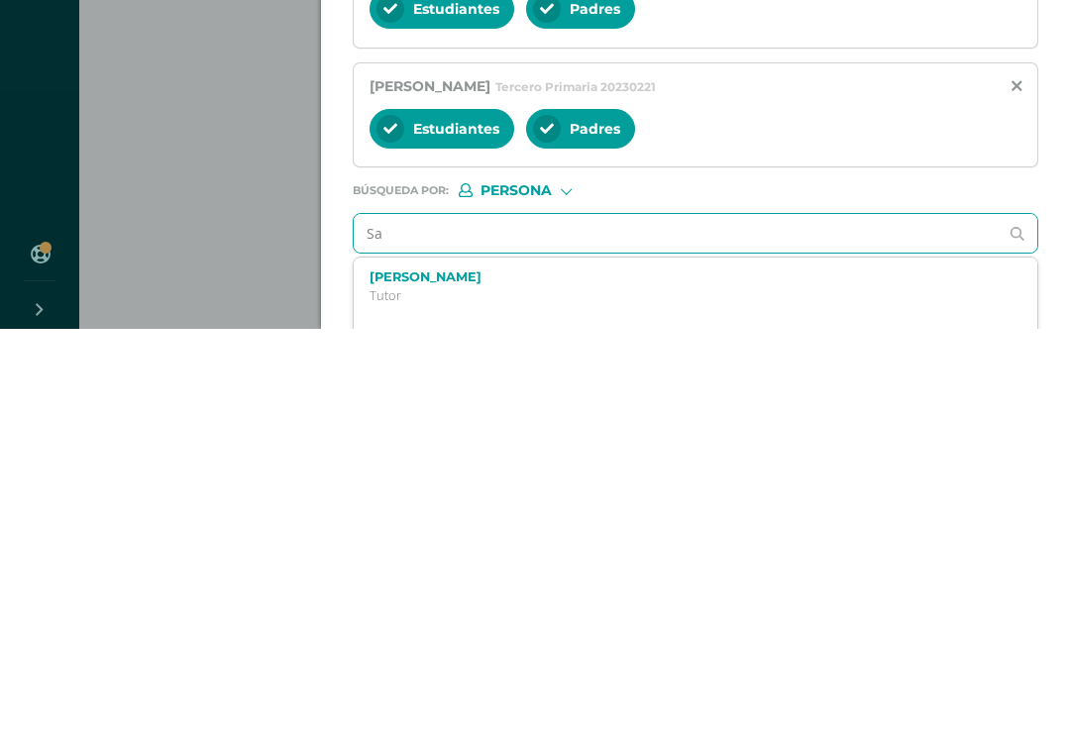
type input "S"
type input "20200003"
click at [540, 692] on p "Tercero Primaria 20200003" at bounding box center [681, 700] width 623 height 17
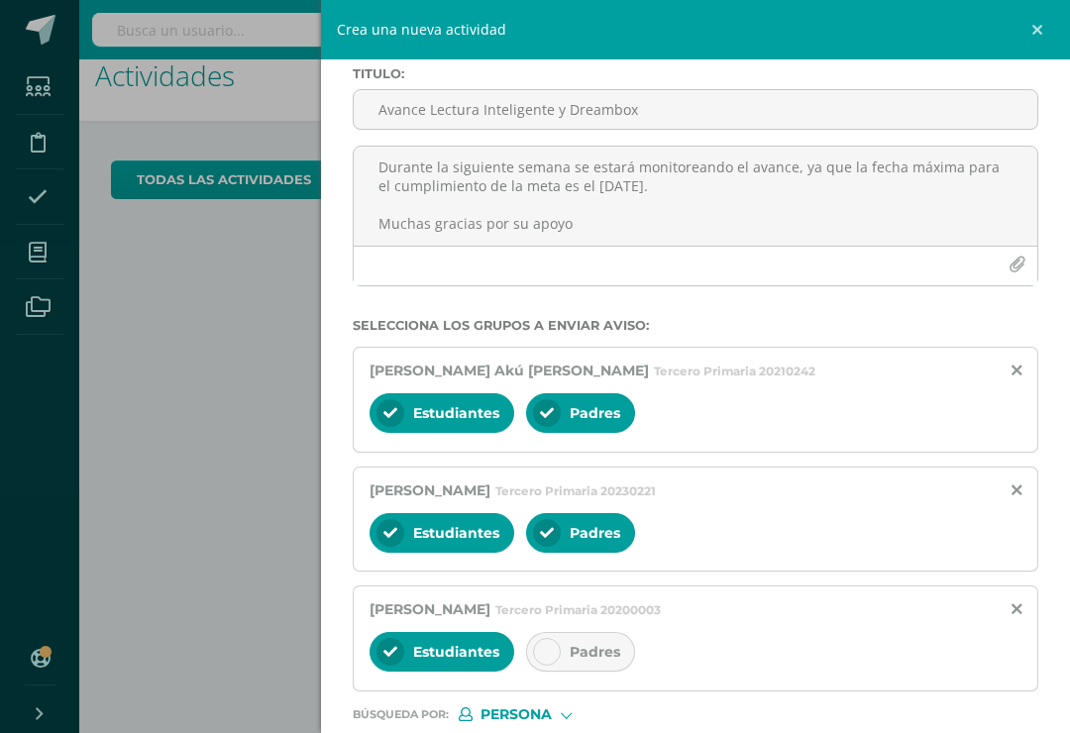
click at [538, 649] on div at bounding box center [547, 652] width 28 height 28
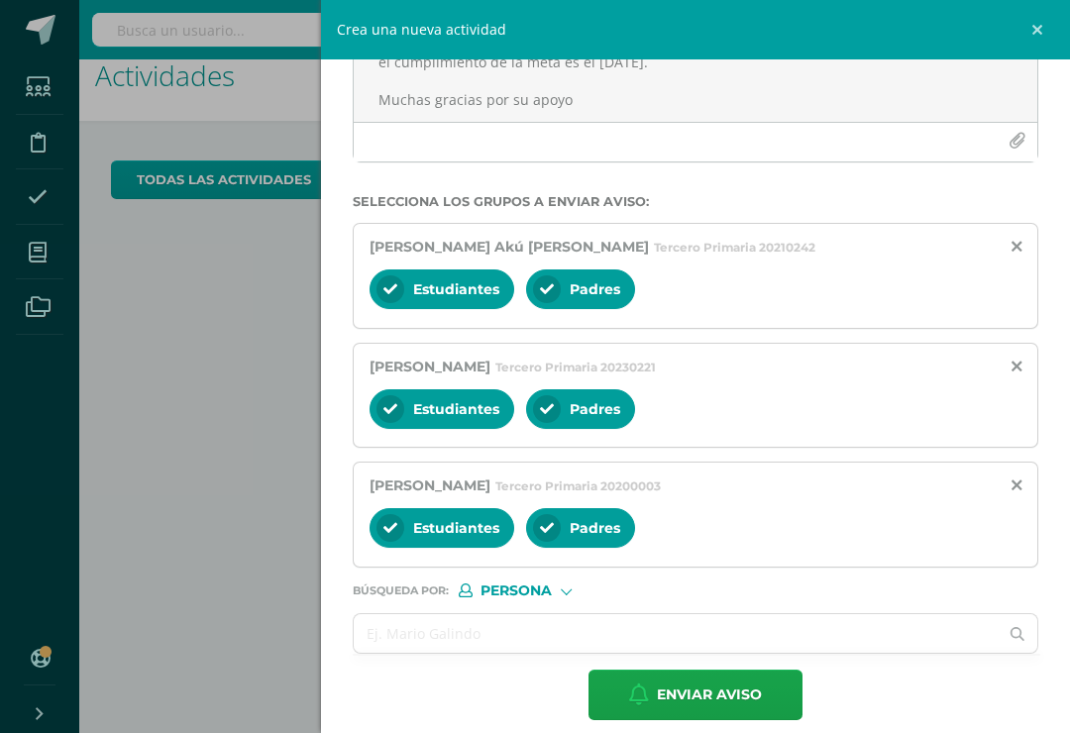
scroll to position [222, 0]
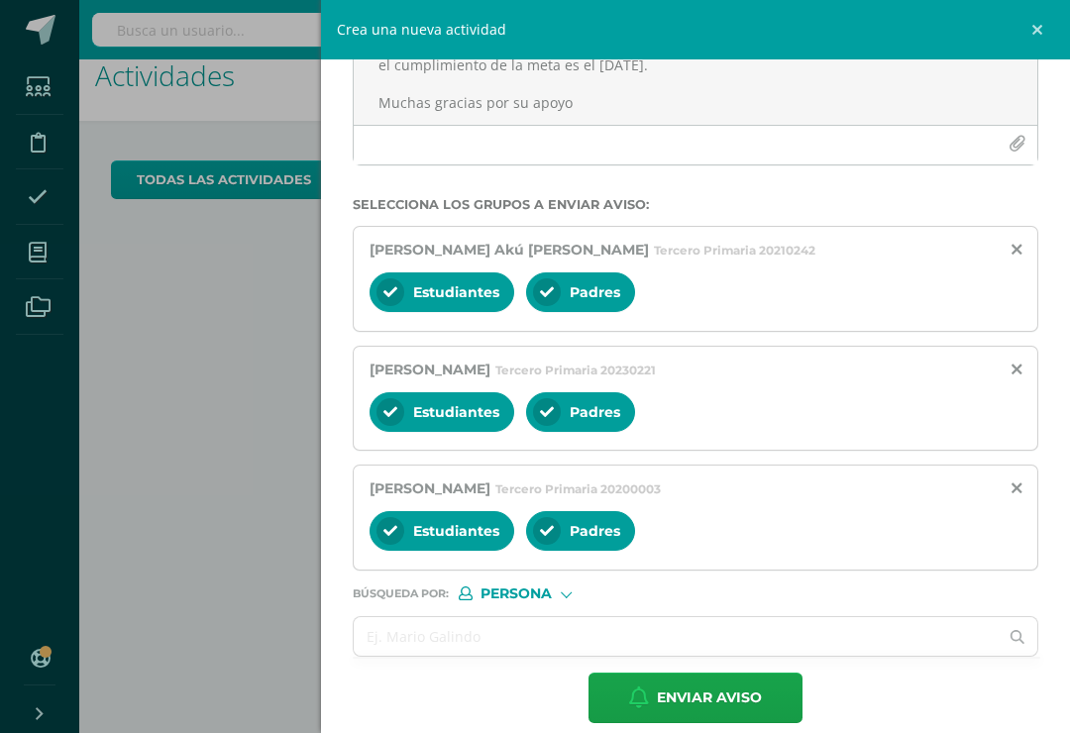
click at [463, 643] on input "text" at bounding box center [676, 636] width 644 height 39
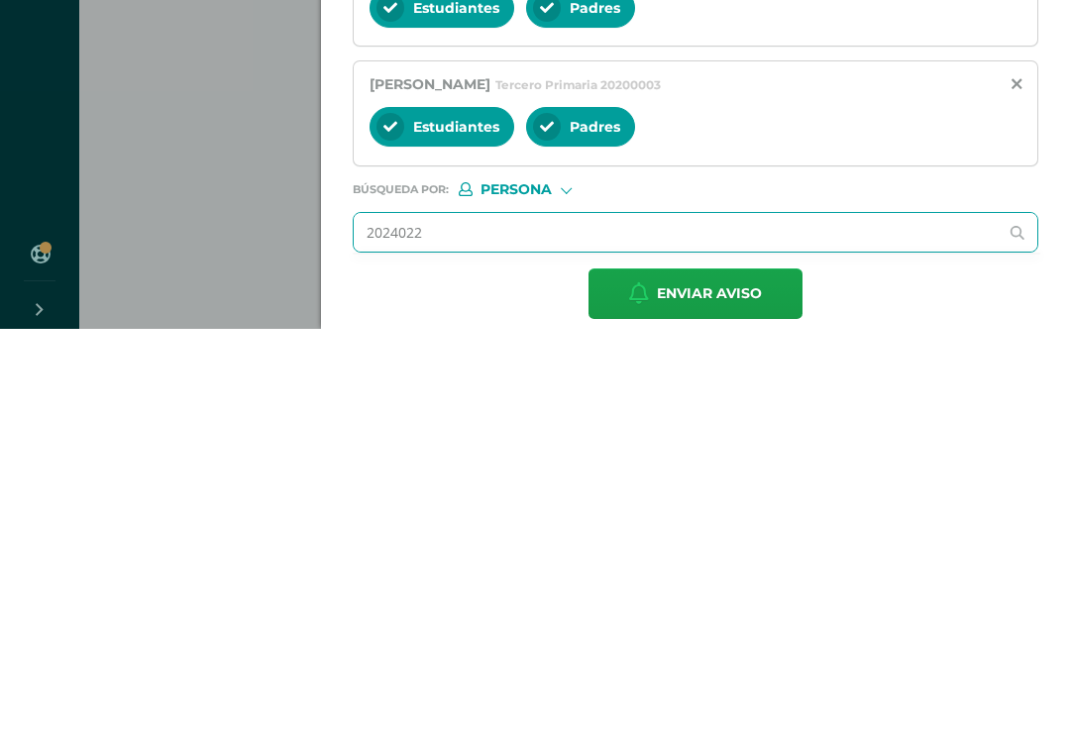
type input "20240224"
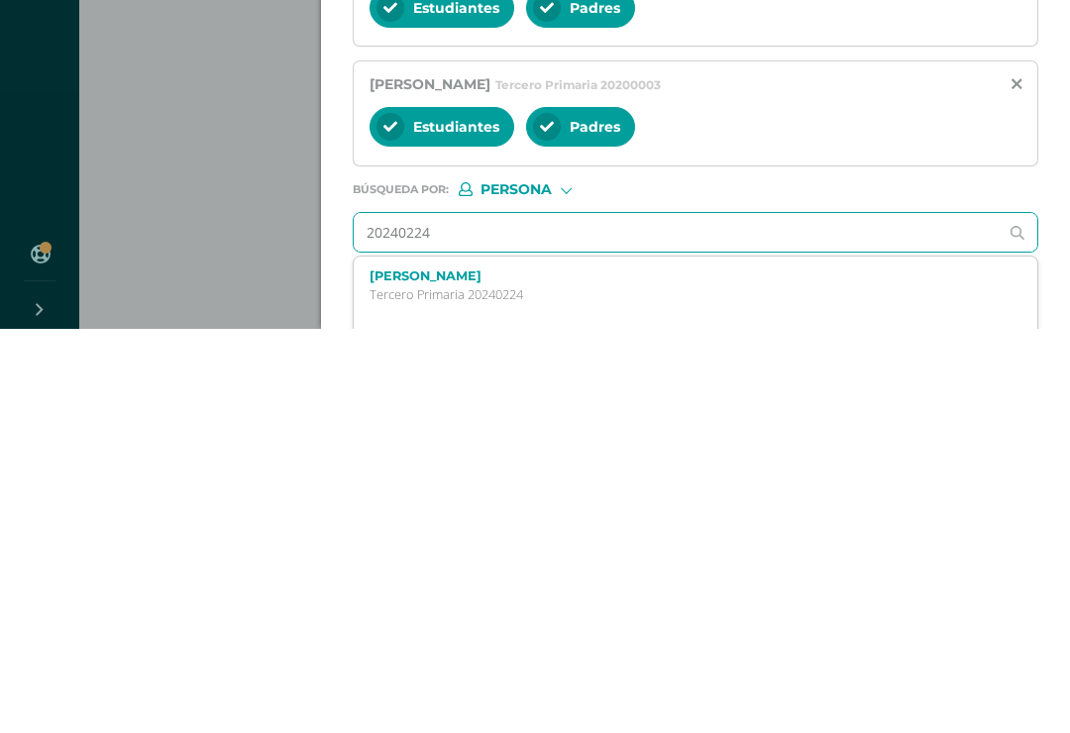
click at [464, 661] on div "Danna Nicole Bances Castellanos Tercero Primaria 20240224" at bounding box center [696, 690] width 684 height 58
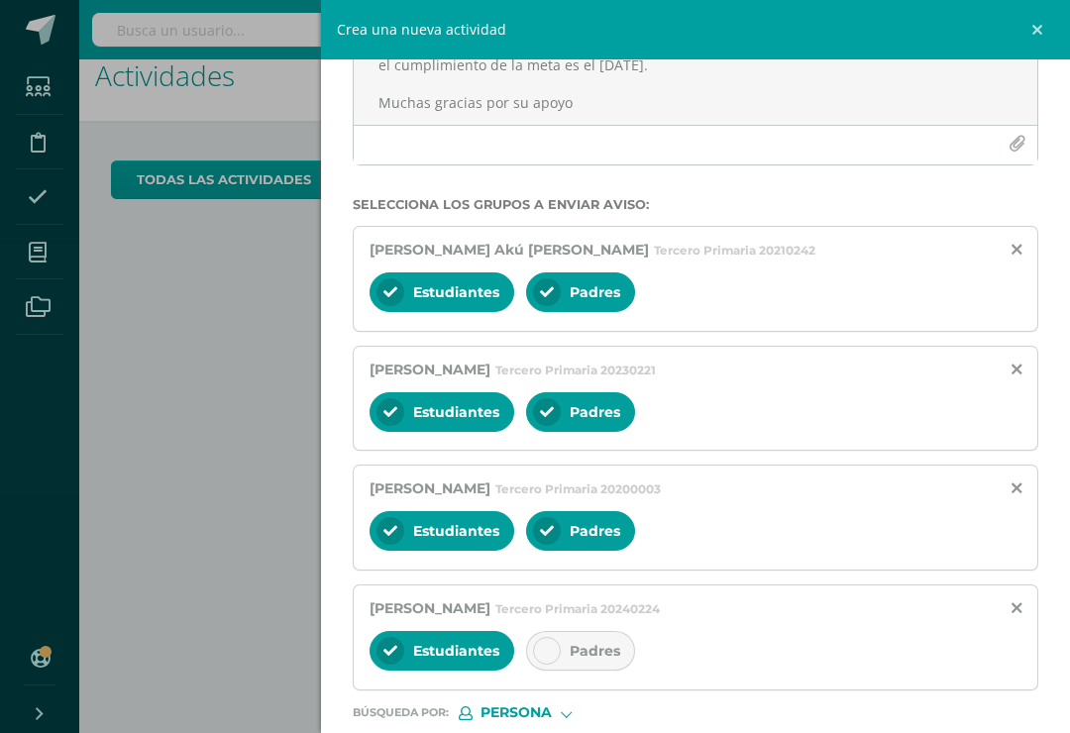
click at [560, 652] on div "Padres" at bounding box center [580, 651] width 109 height 40
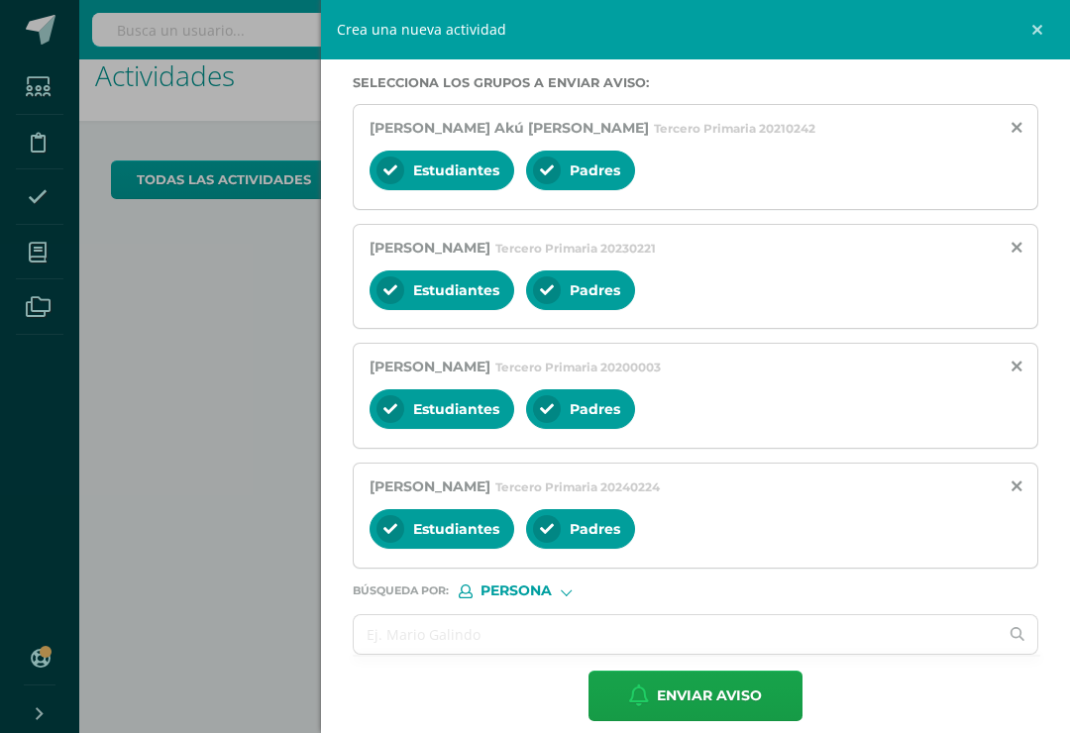
scroll to position [343, 0]
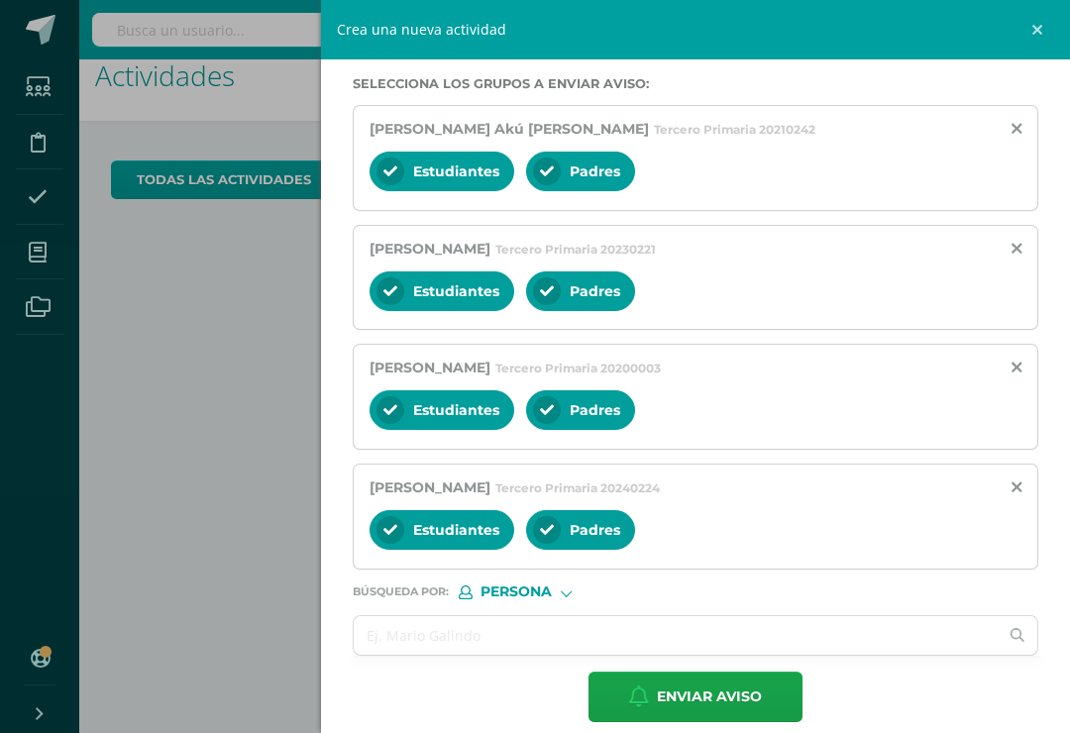
click at [398, 655] on input "text" at bounding box center [676, 635] width 644 height 39
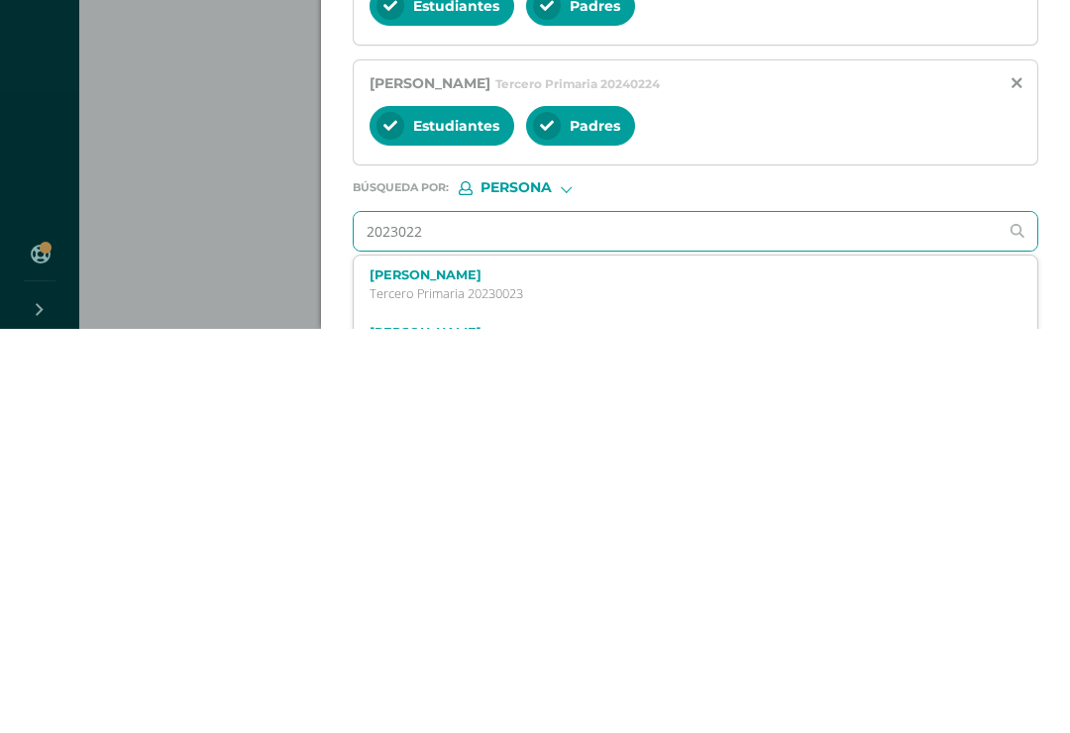
type input "20230222"
click at [469, 690] on p "Tercero Primaria 20230222" at bounding box center [681, 698] width 623 height 17
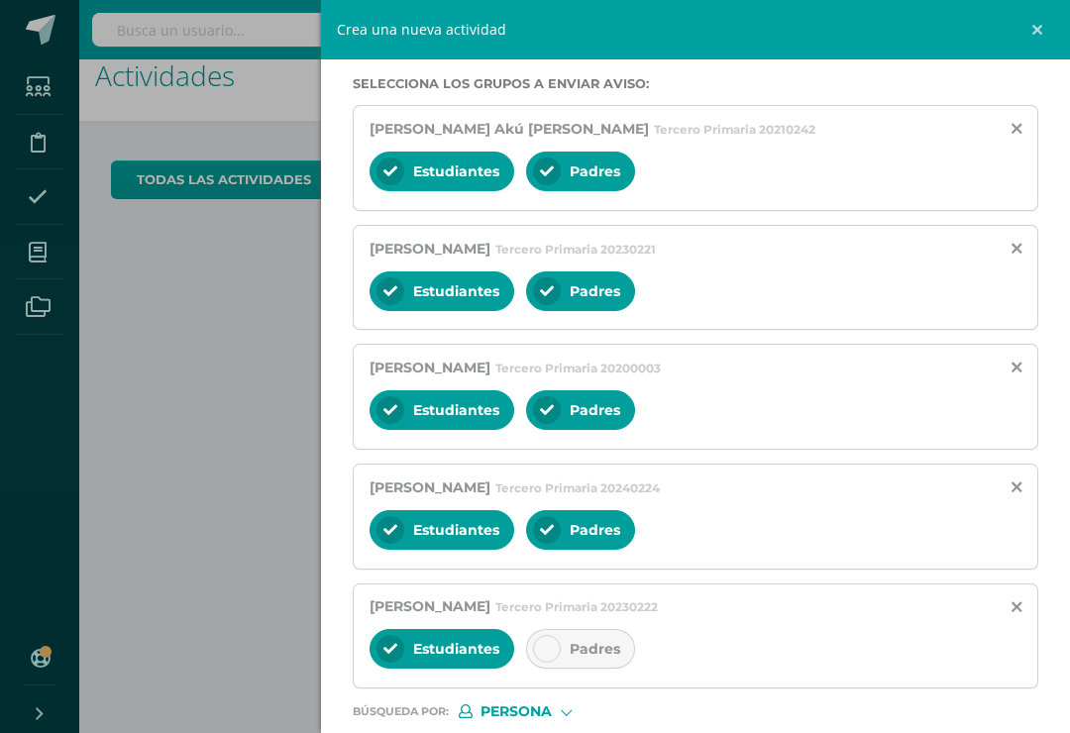
click at [581, 640] on div "Padres" at bounding box center [580, 649] width 109 height 40
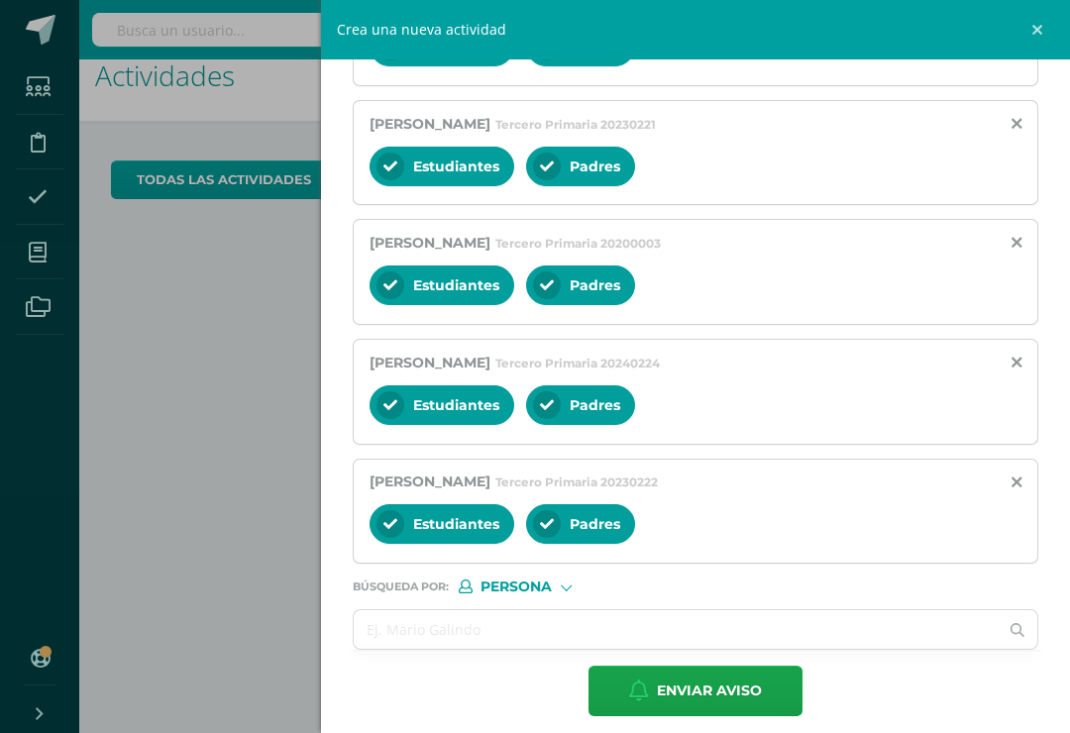
scroll to position [463, 0]
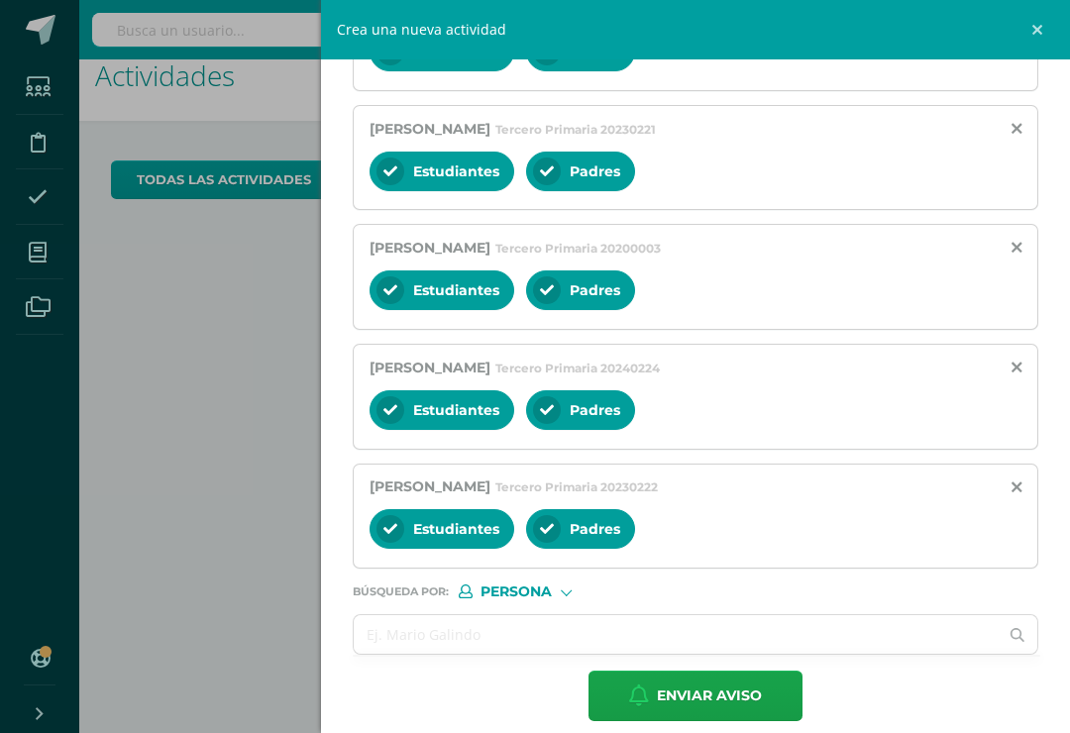
click at [427, 648] on input "text" at bounding box center [676, 634] width 644 height 39
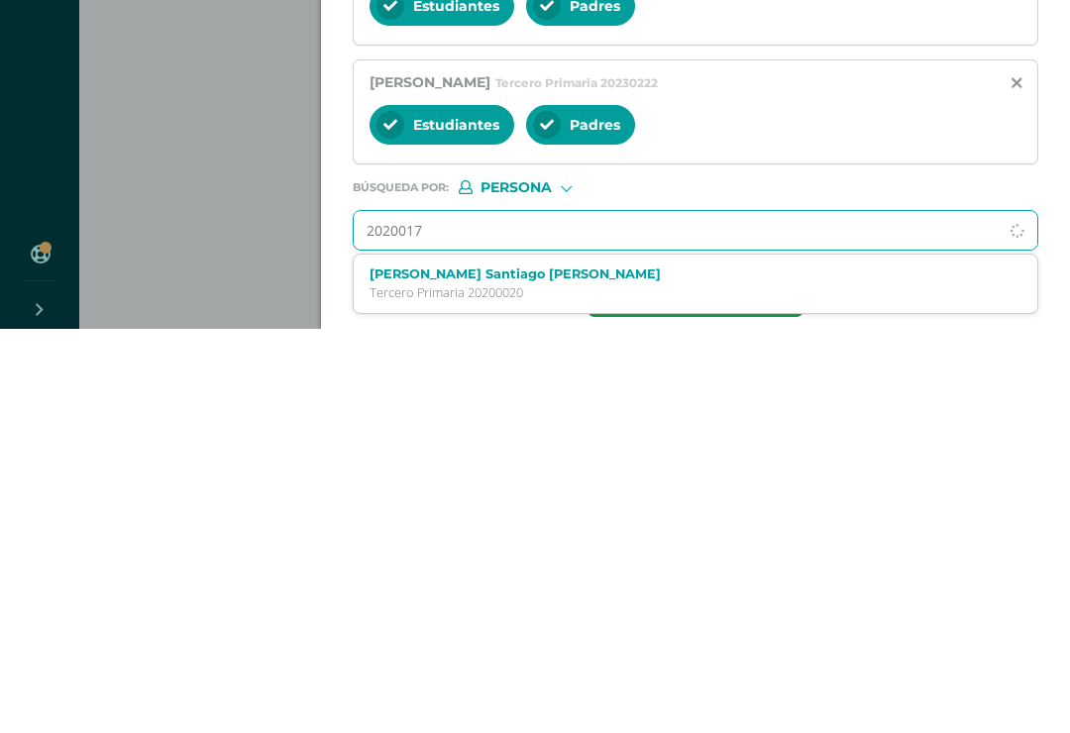
type input "20200176"
click at [512, 689] on p "Tercero Primaria 20200176" at bounding box center [681, 697] width 623 height 17
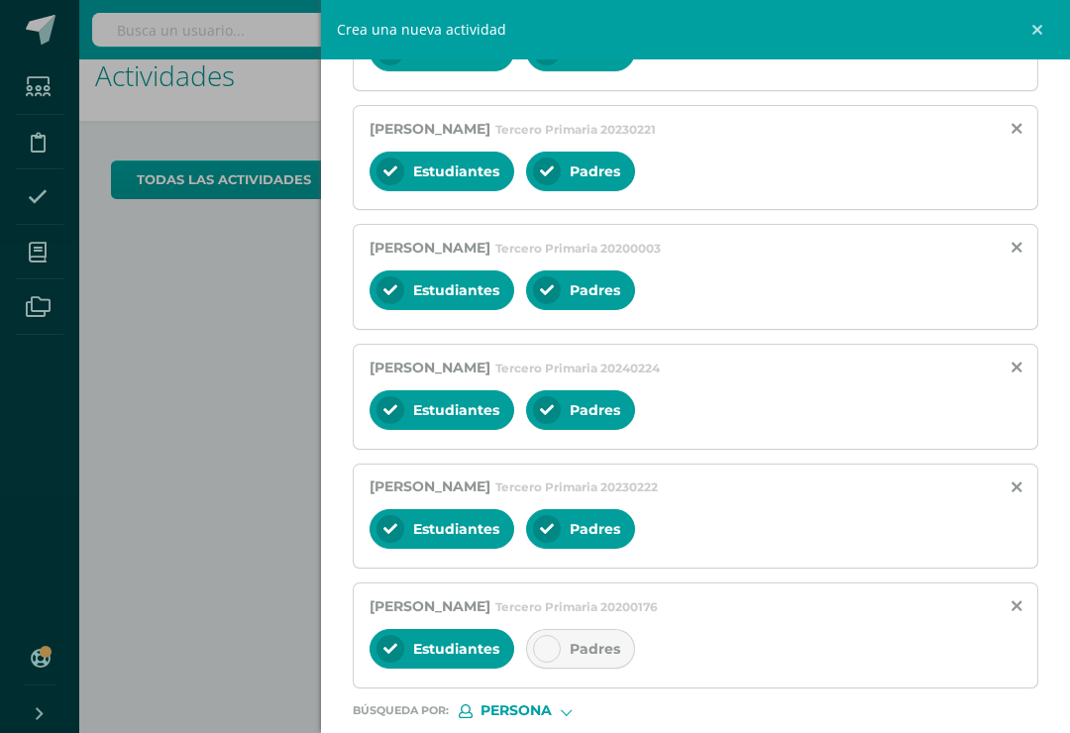
click at [535, 663] on div at bounding box center [547, 649] width 28 height 28
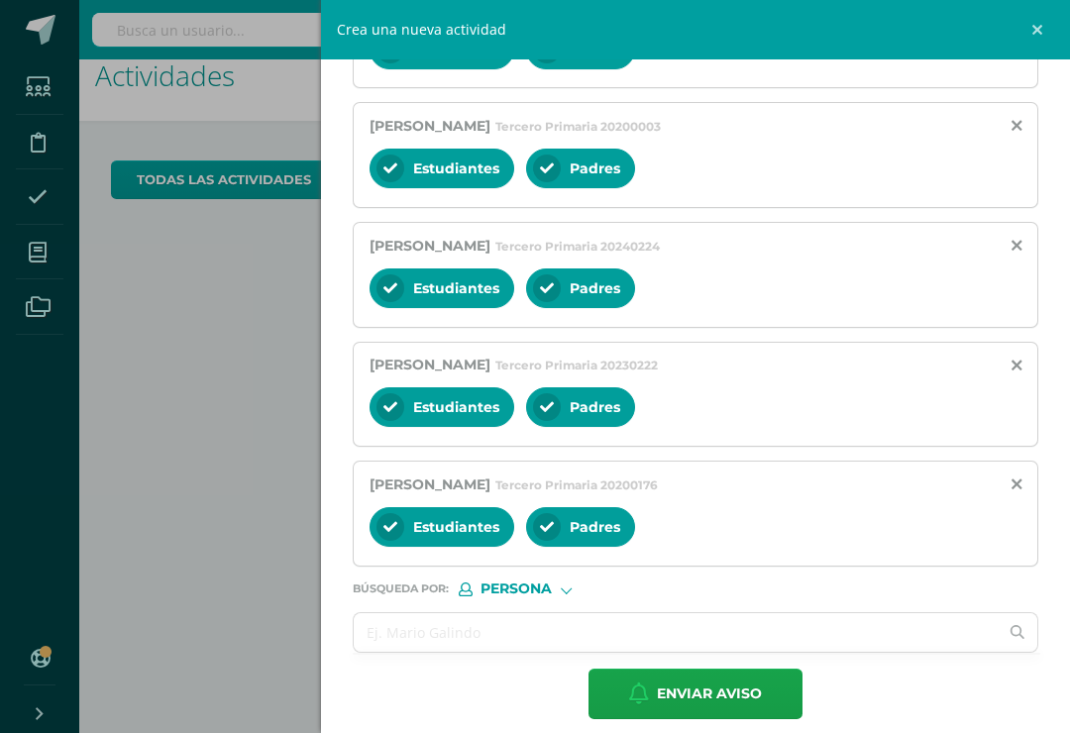
scroll to position [584, 0]
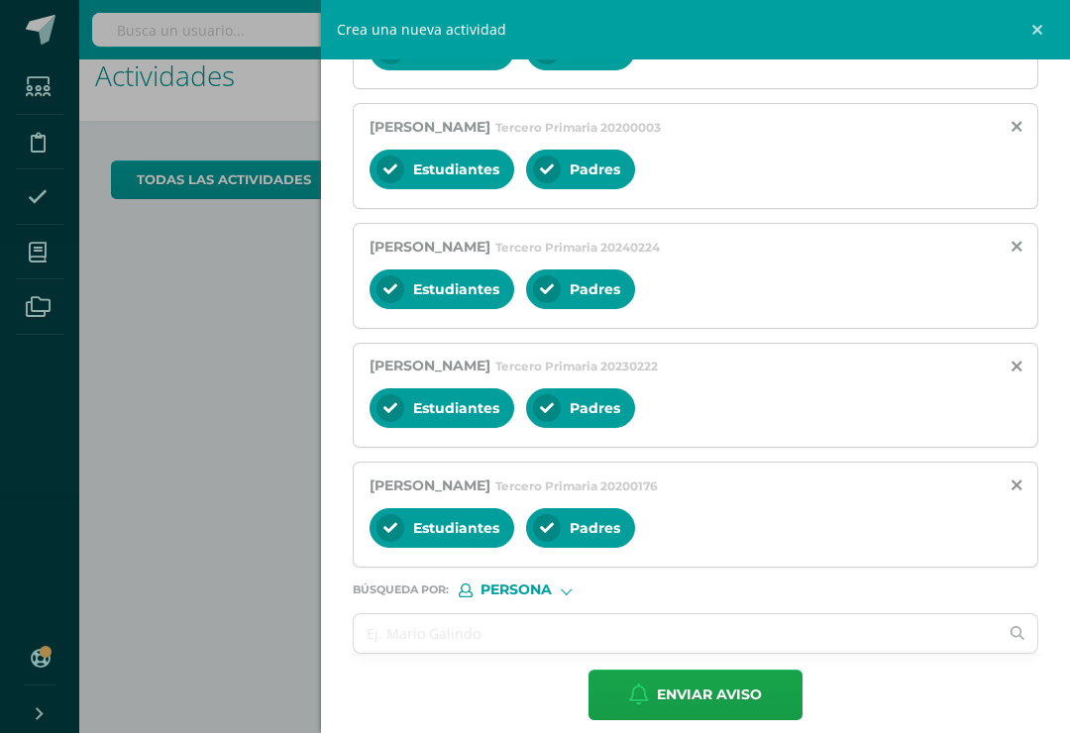
click at [404, 643] on input "text" at bounding box center [676, 633] width 644 height 39
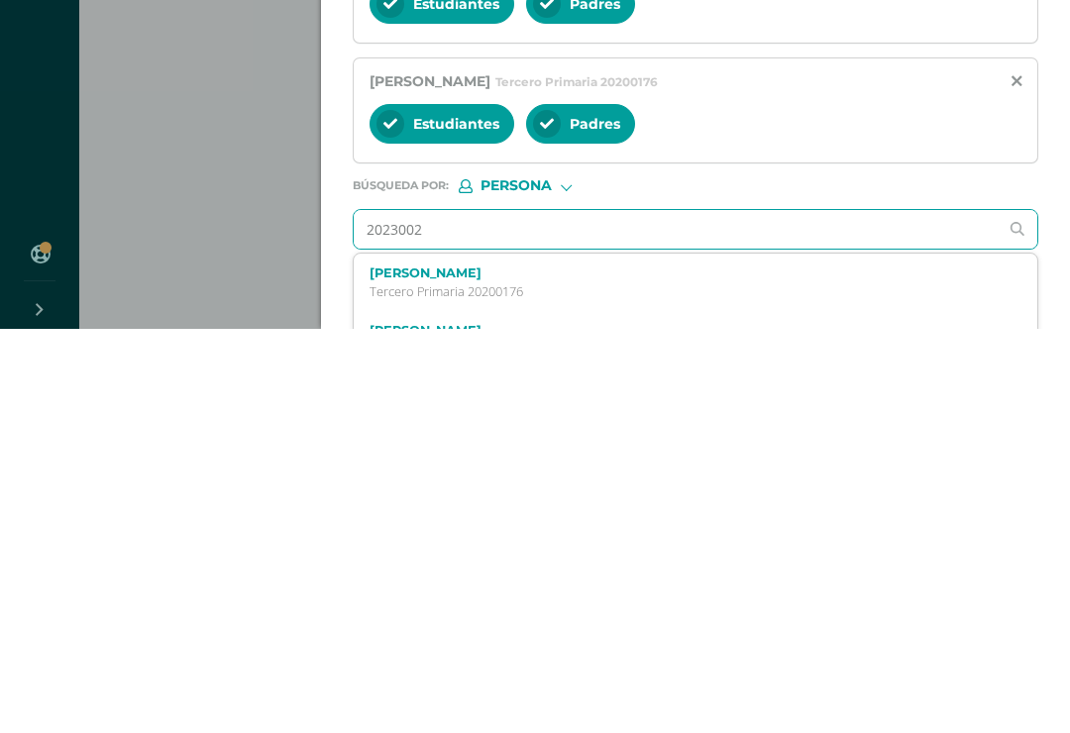
type input "20230023"
click at [515, 670] on label "Pedro Pablo Castañeda Flores" at bounding box center [681, 677] width 623 height 15
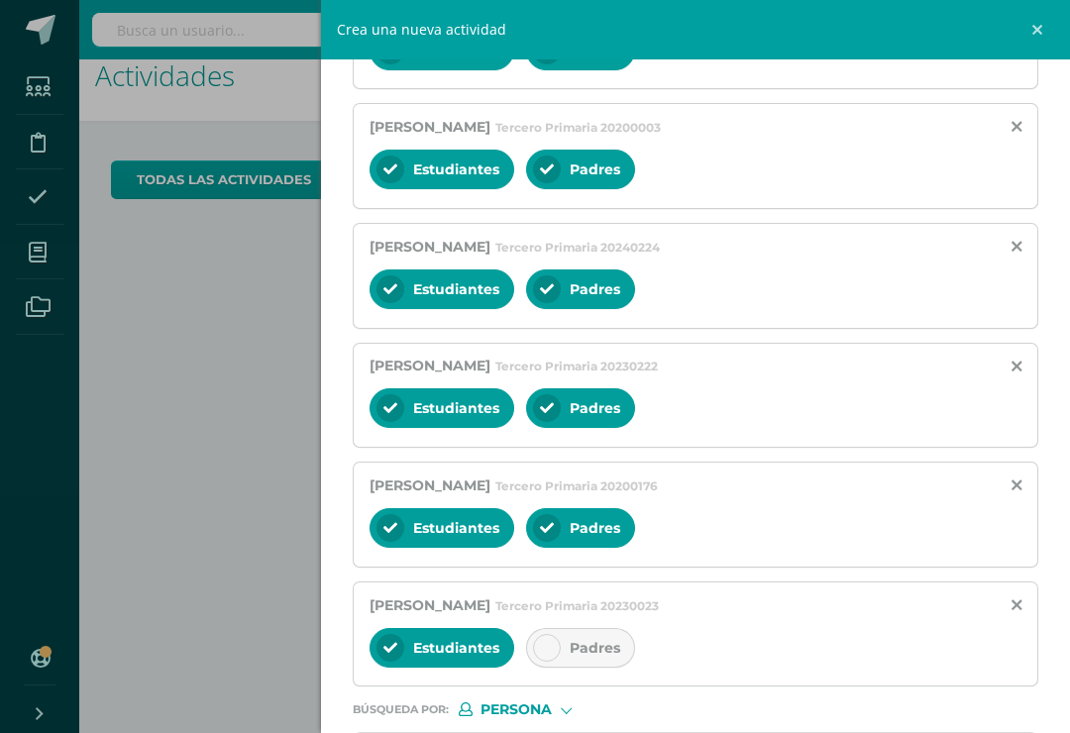
click at [560, 640] on div "Padres" at bounding box center [580, 648] width 109 height 40
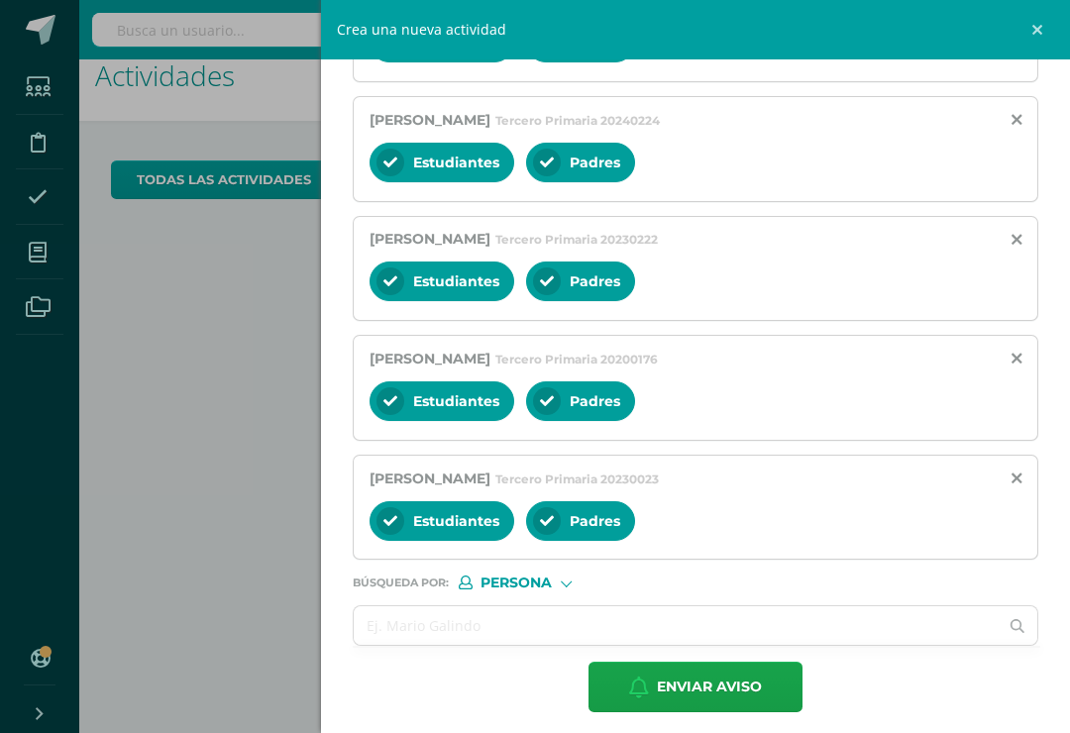
scroll to position [704, 0]
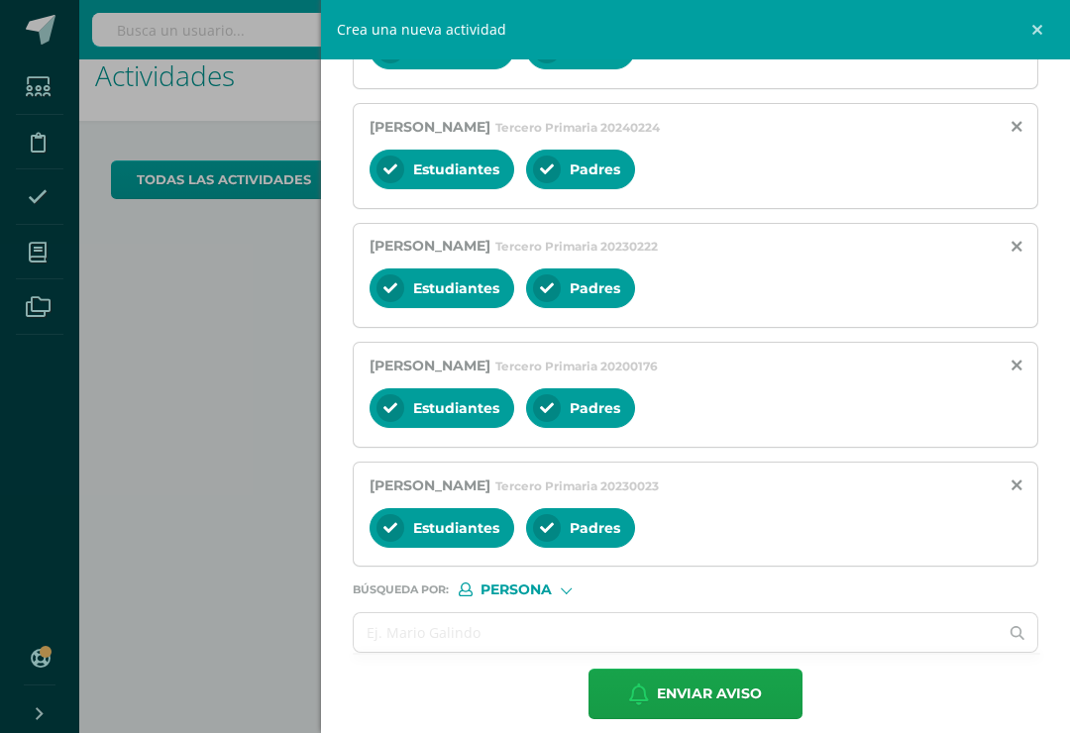
click at [452, 649] on input "text" at bounding box center [676, 632] width 644 height 39
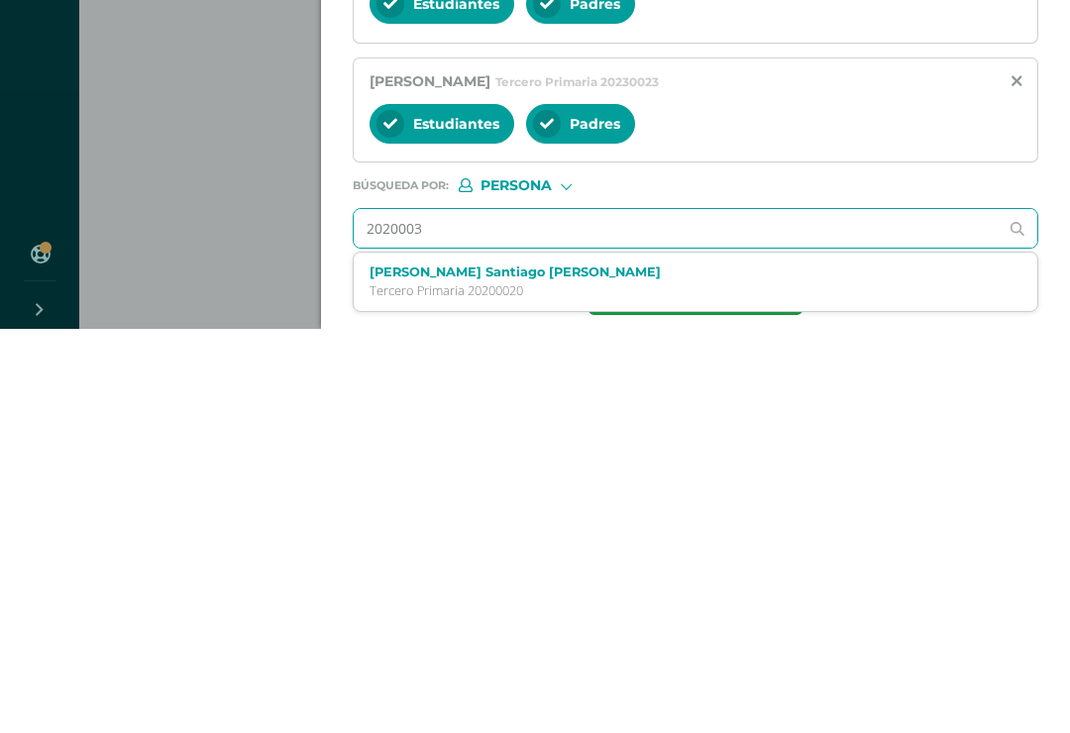
type input "20200030"
click at [462, 687] on p "Tercero Primaria 20200030" at bounding box center [681, 695] width 623 height 17
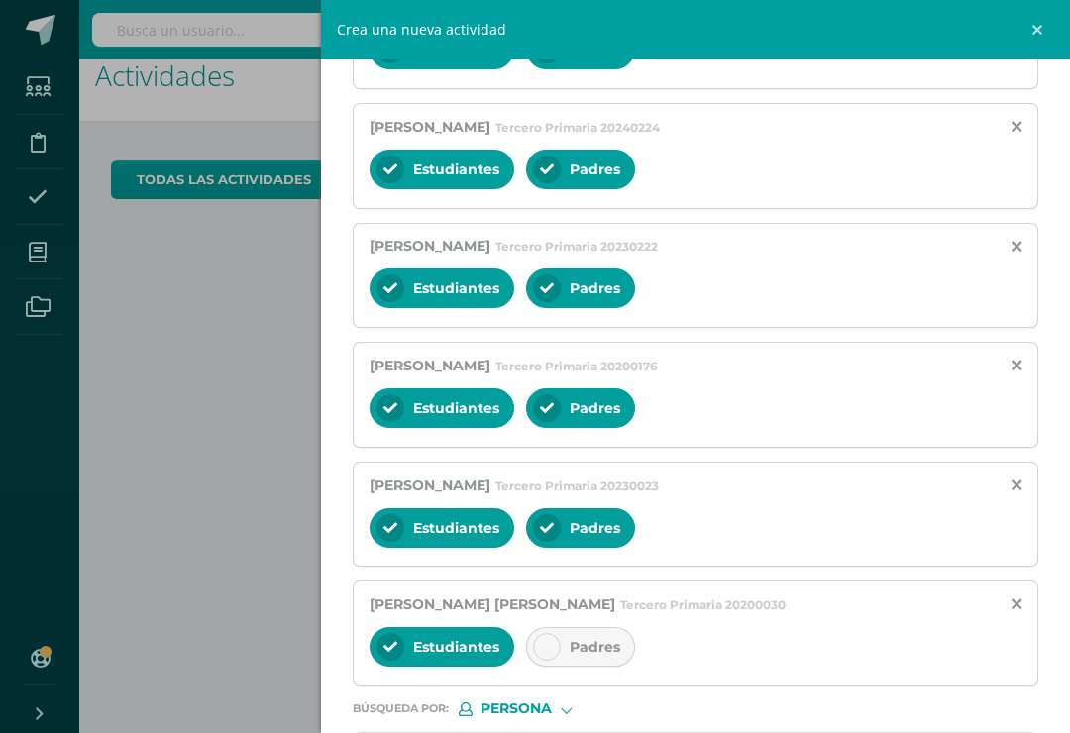
click at [561, 649] on div "Padres" at bounding box center [580, 647] width 109 height 40
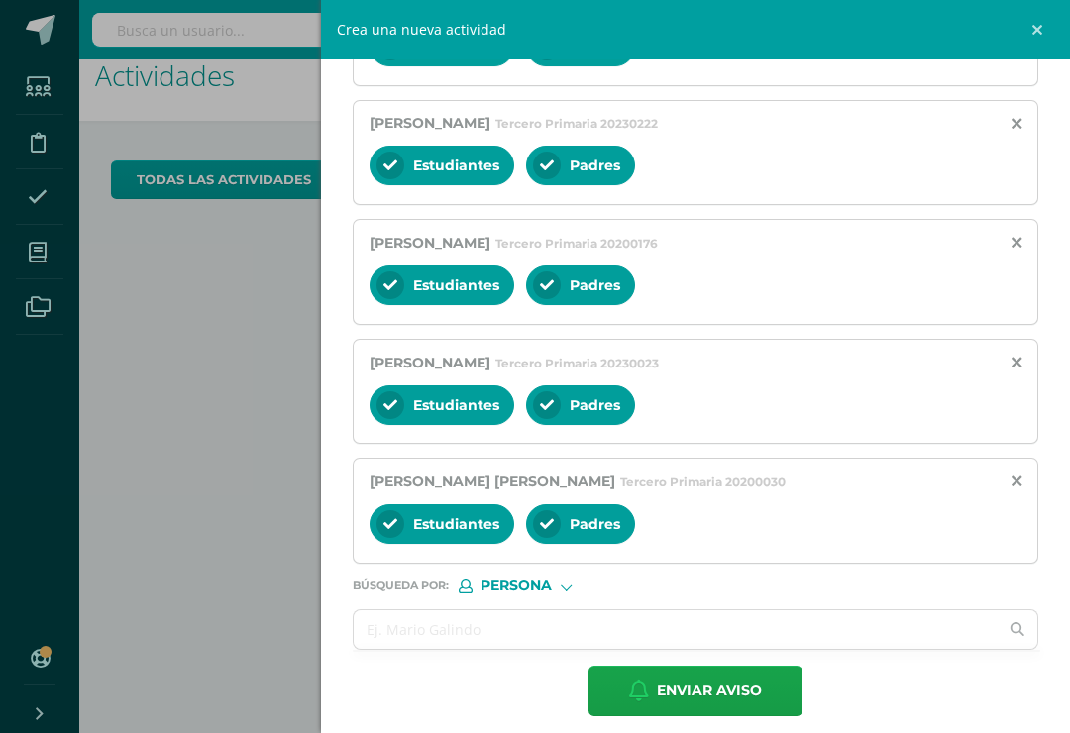
scroll to position [825, 0]
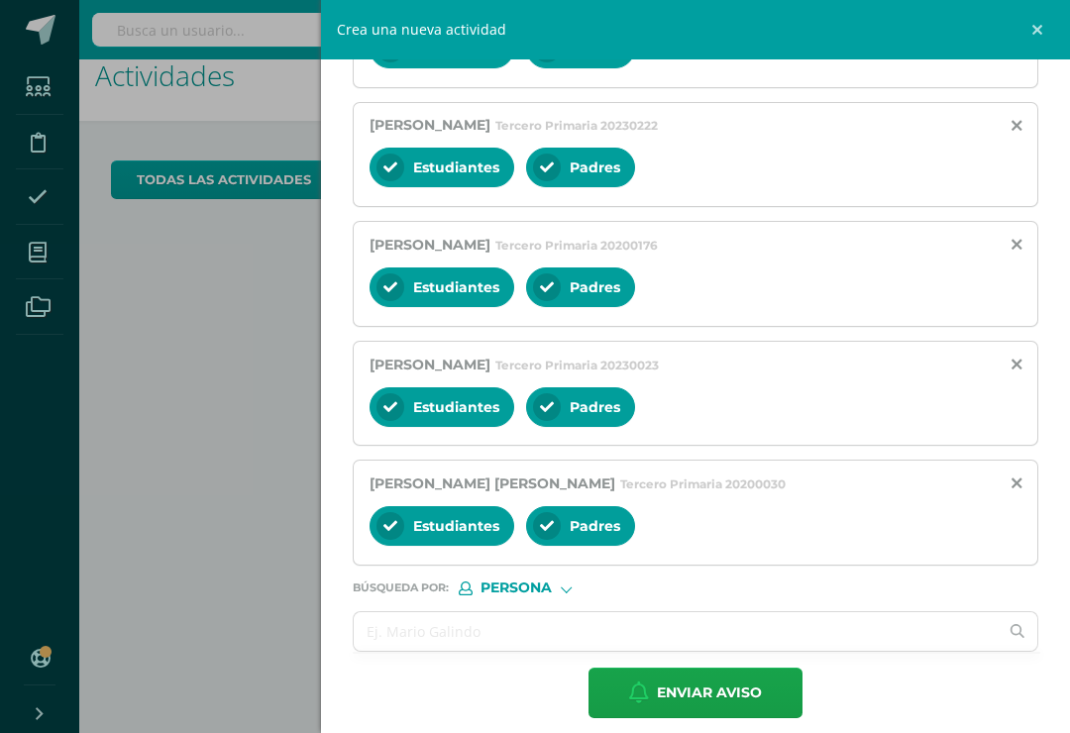
click at [435, 642] on input "text" at bounding box center [676, 631] width 644 height 39
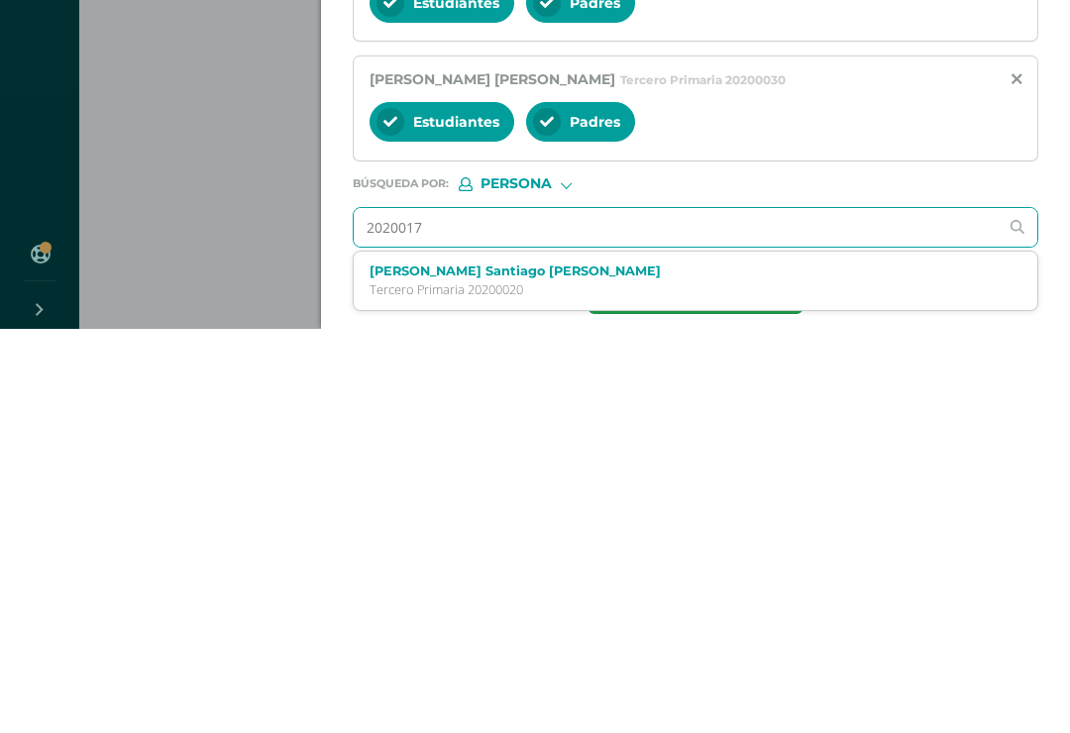
type input "20200177"
click at [452, 668] on label "Javier Sebastian Curtidor Duarte" at bounding box center [681, 675] width 623 height 15
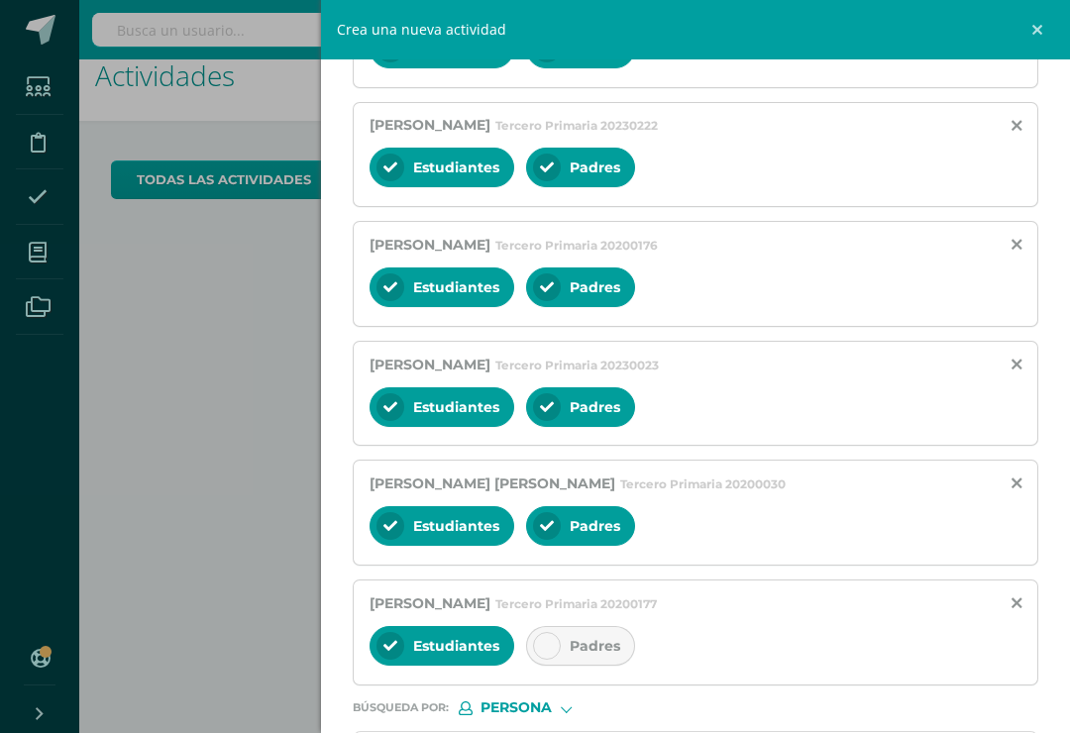
click at [555, 660] on div at bounding box center [547, 646] width 28 height 28
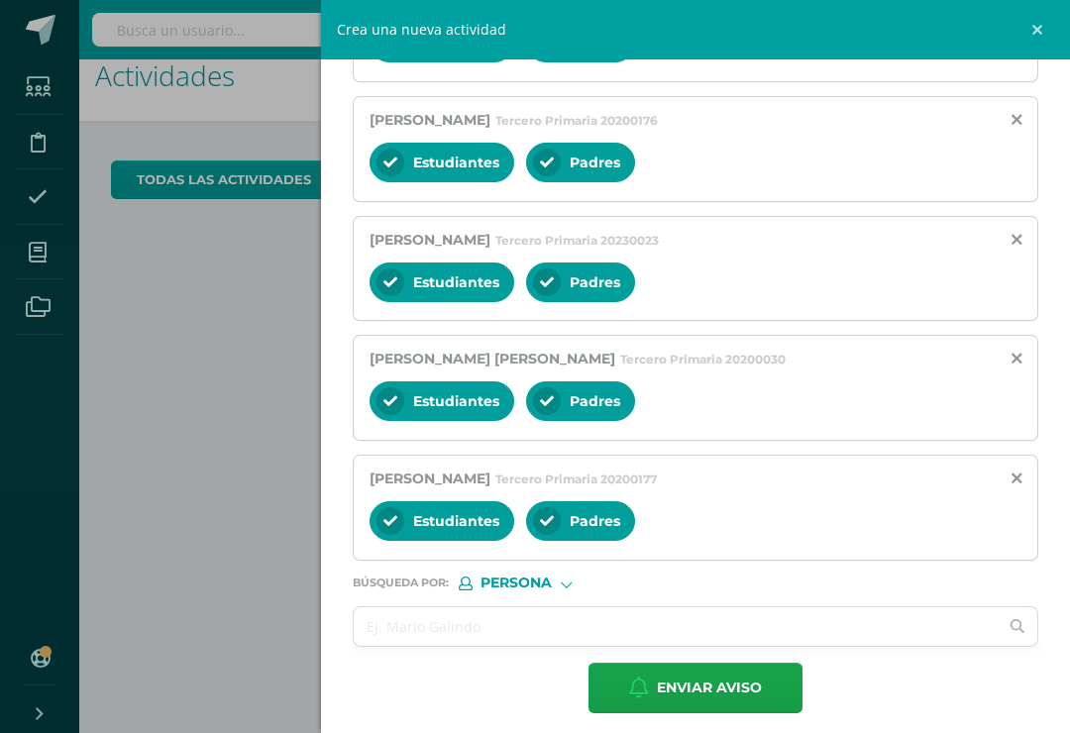
scroll to position [945, 0]
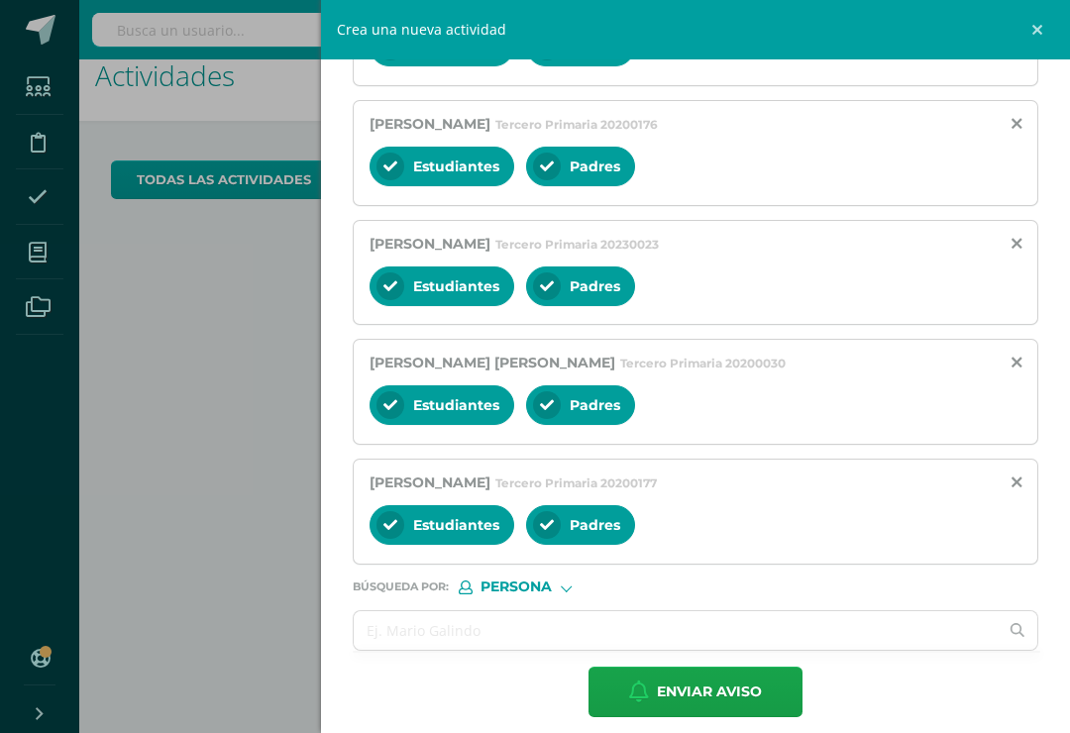
click at [405, 647] on input "text" at bounding box center [676, 630] width 644 height 39
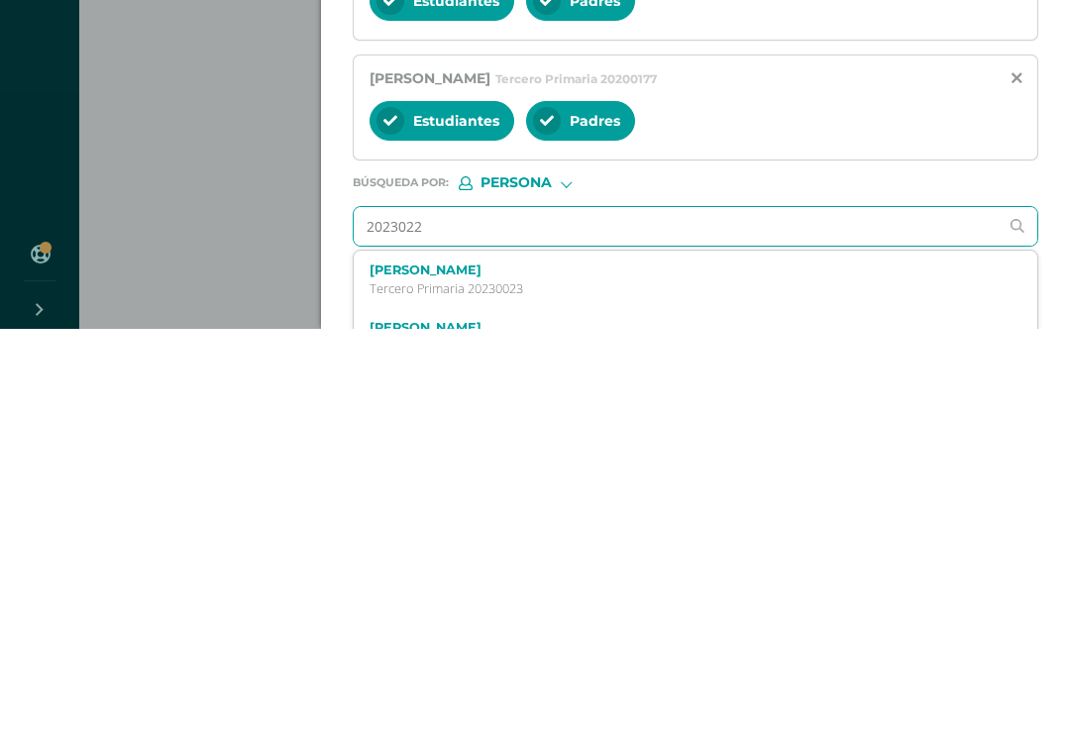
type input "20230223"
click at [483, 667] on label "Humberto Alexander del Cid Pineda" at bounding box center [681, 674] width 623 height 15
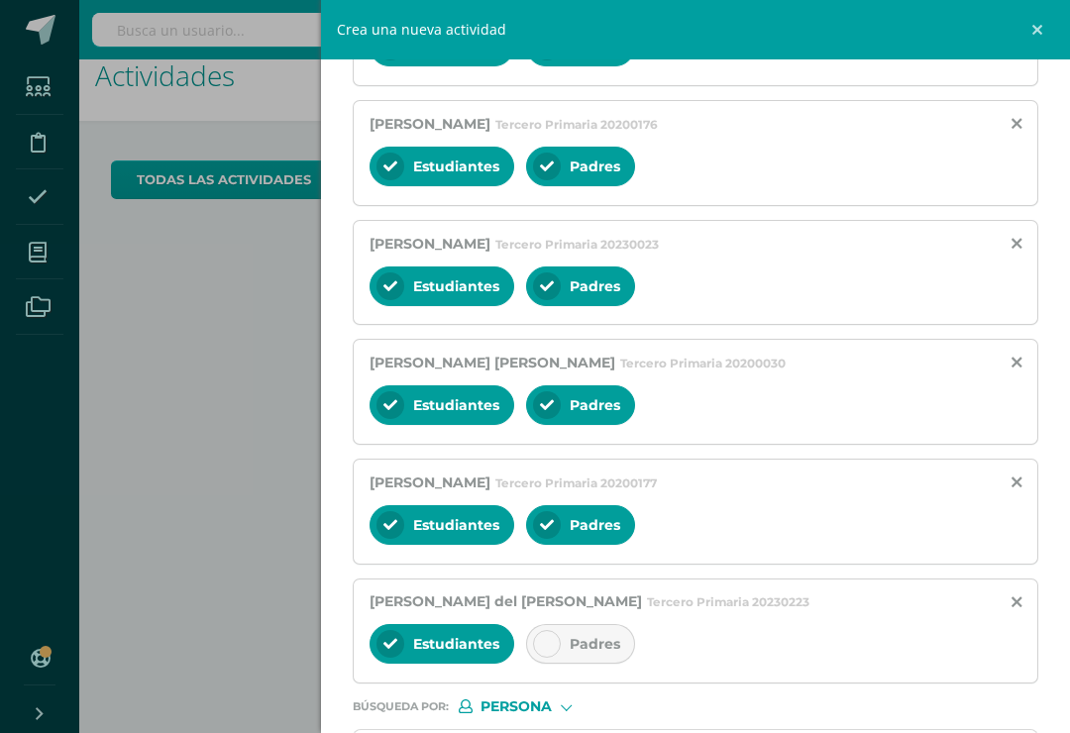
click at [561, 660] on div "Padres" at bounding box center [580, 644] width 109 height 40
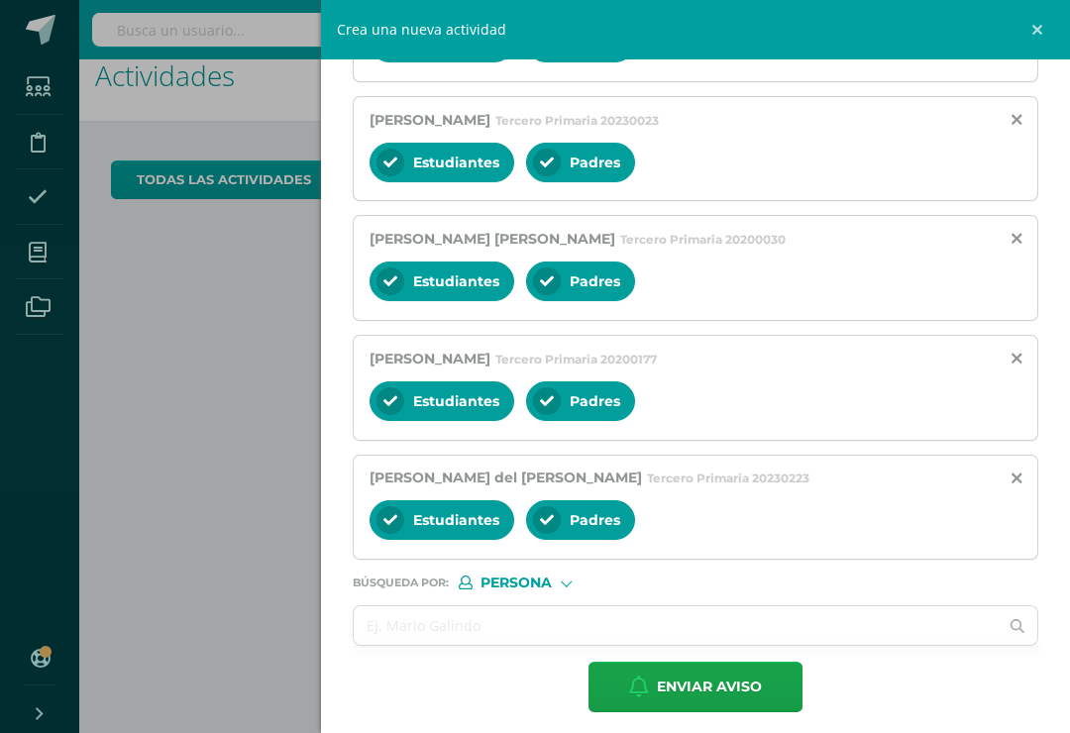
scroll to position [1065, 0]
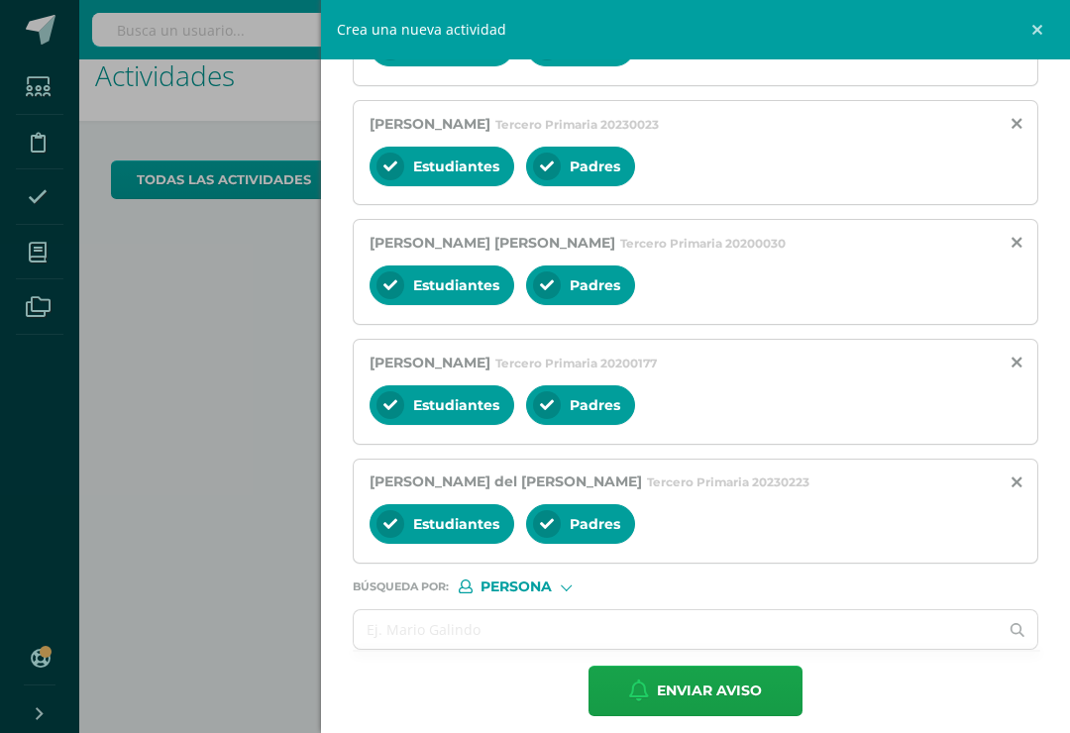
click at [430, 649] on input "text" at bounding box center [676, 629] width 644 height 39
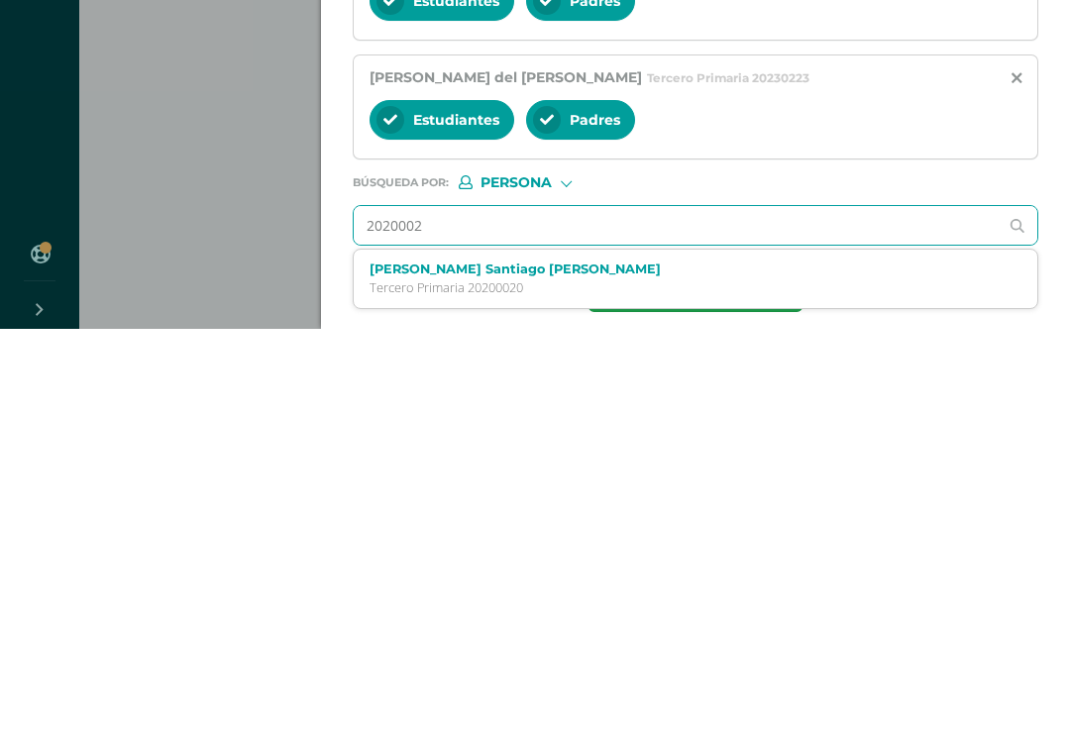
type input "20200021"
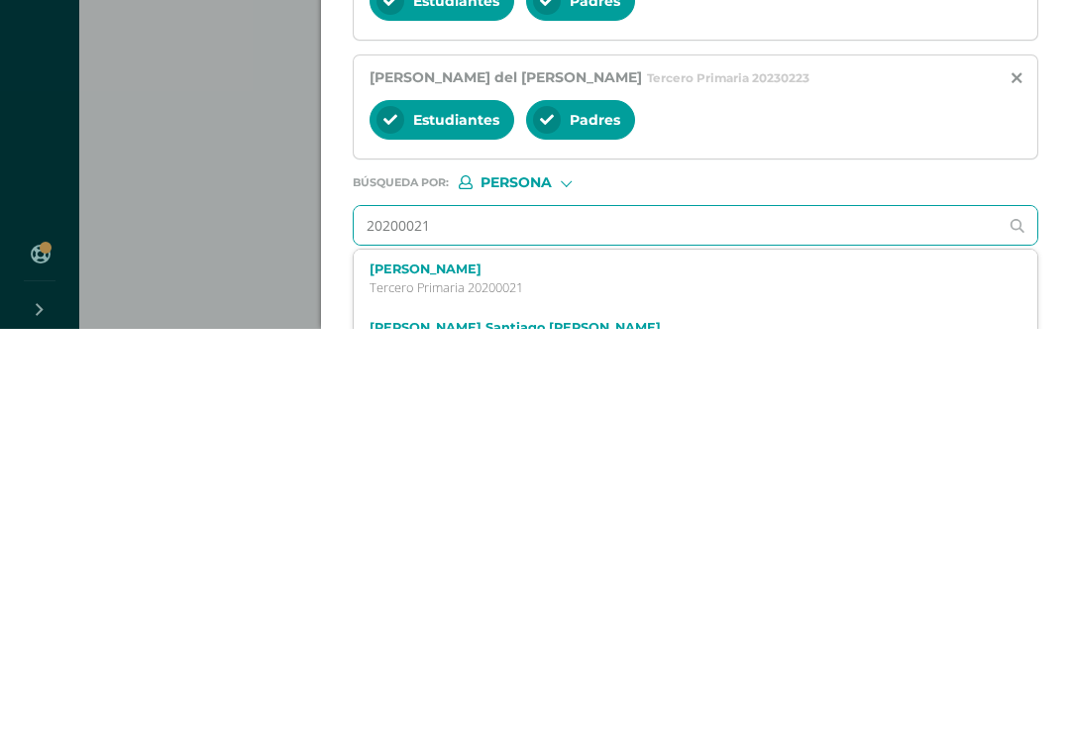
click at [471, 666] on div "Pablo Andrés Estrada Fajardo Tercero Primaria 20200021" at bounding box center [681, 683] width 623 height 35
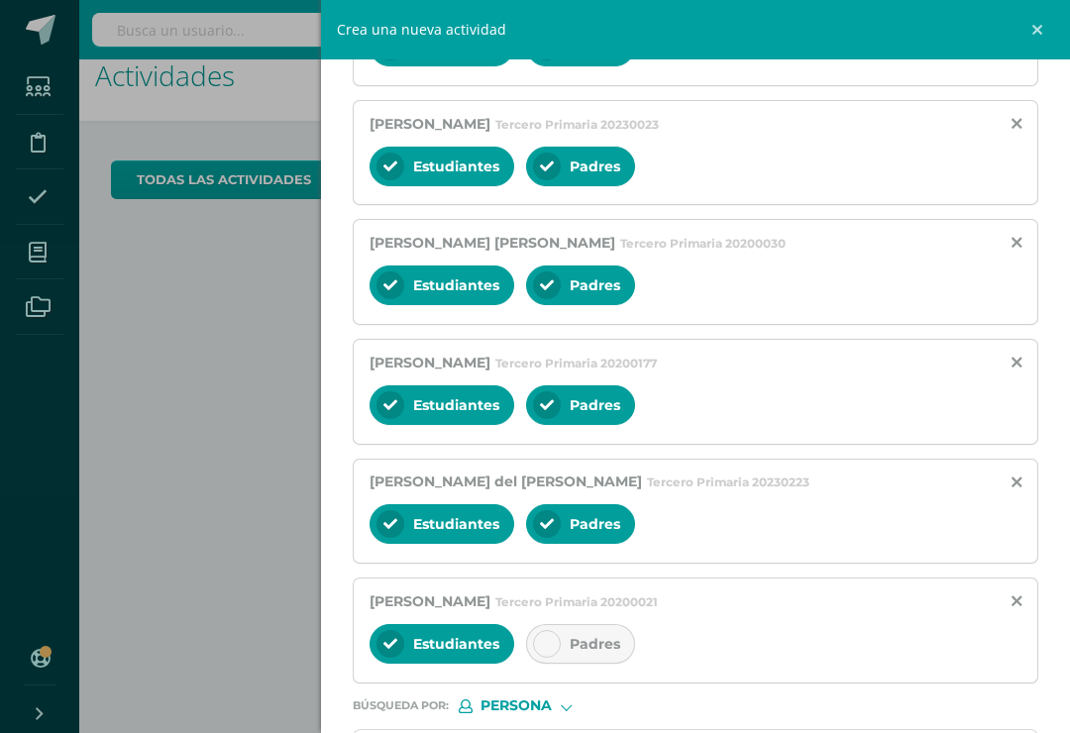
click at [556, 658] on div at bounding box center [547, 644] width 28 height 28
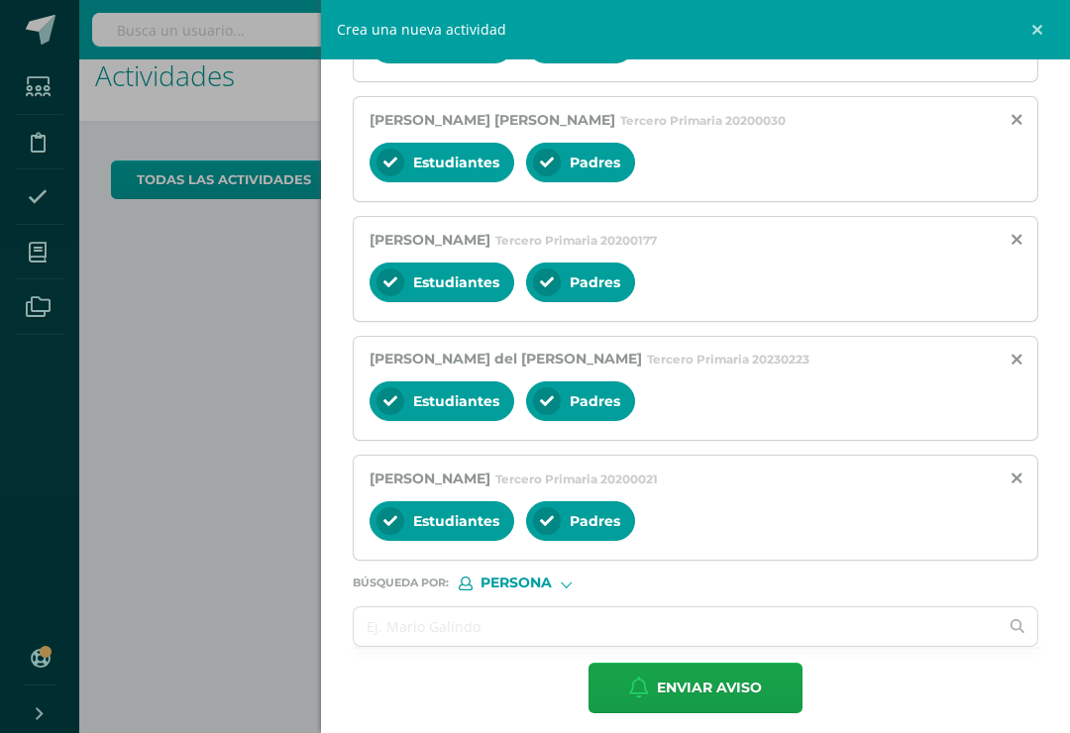
scroll to position [1186, 0]
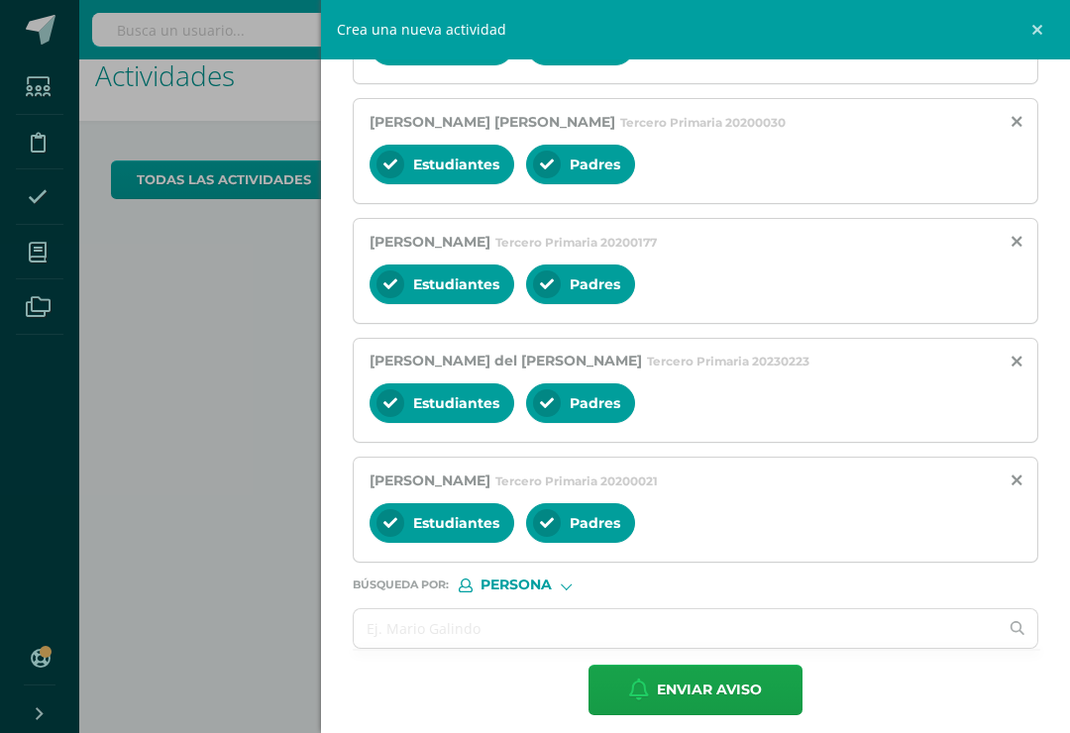
click at [448, 645] on input "text" at bounding box center [676, 628] width 644 height 39
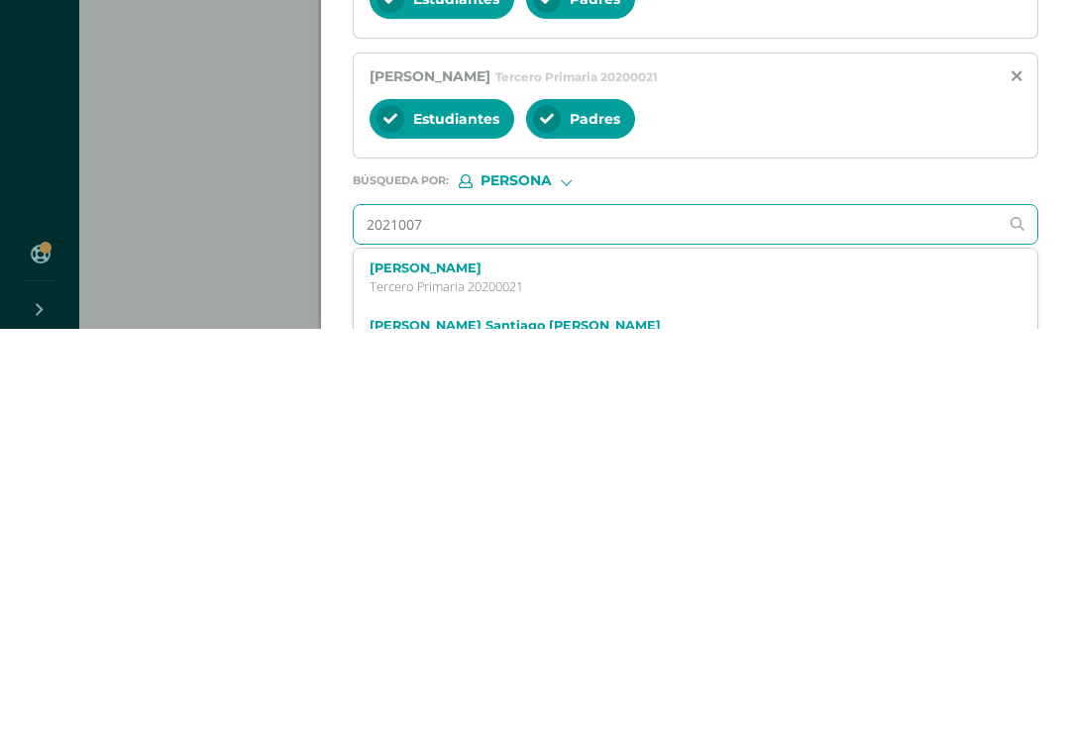
type input "20210077"
click at [462, 665] on div "Javier Andrée Gaitan Sanjay Tercero Primaria 20210077" at bounding box center [681, 682] width 623 height 35
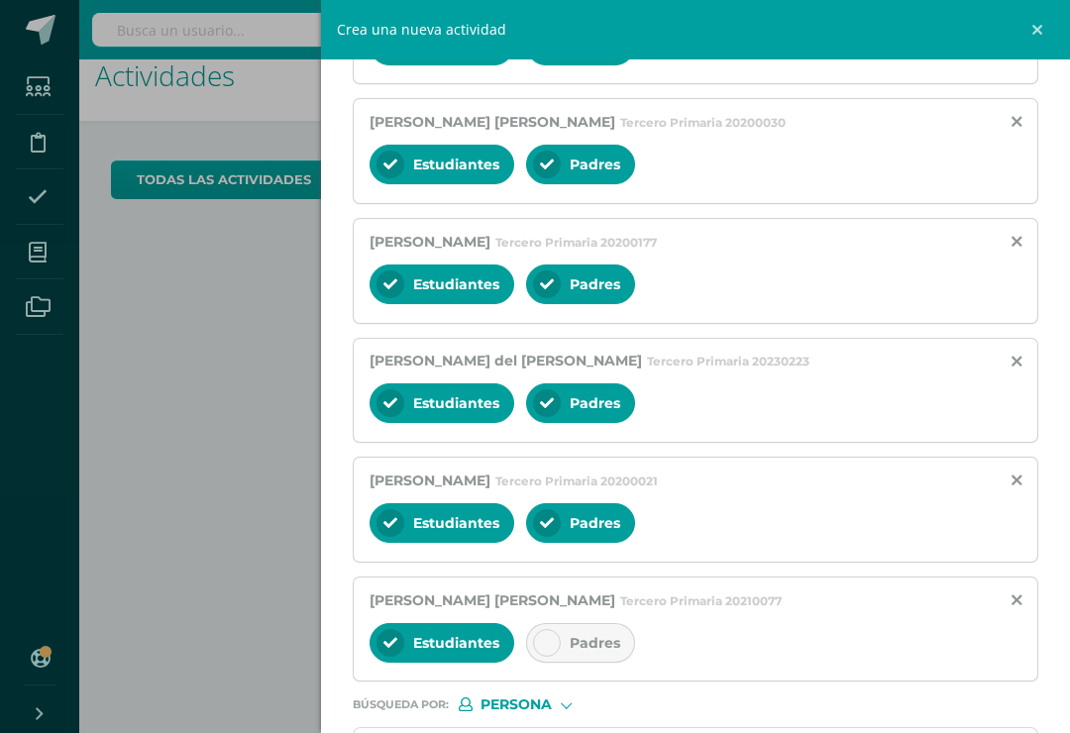
click at [540, 651] on div at bounding box center [547, 643] width 28 height 28
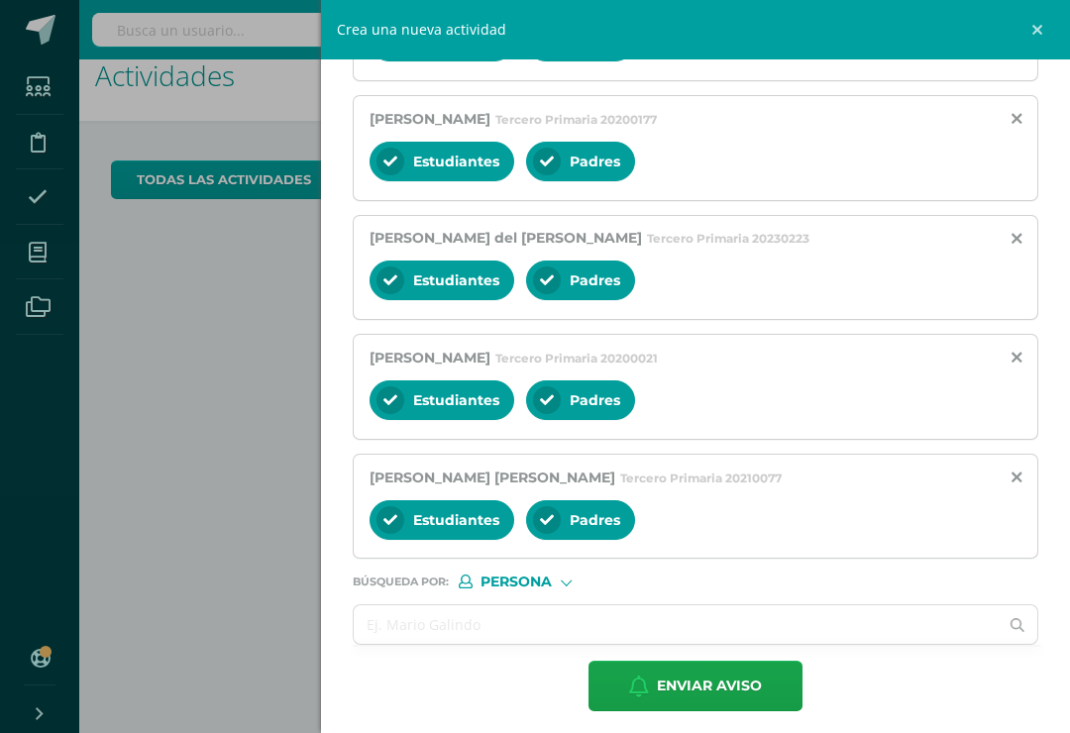
scroll to position [1306, 0]
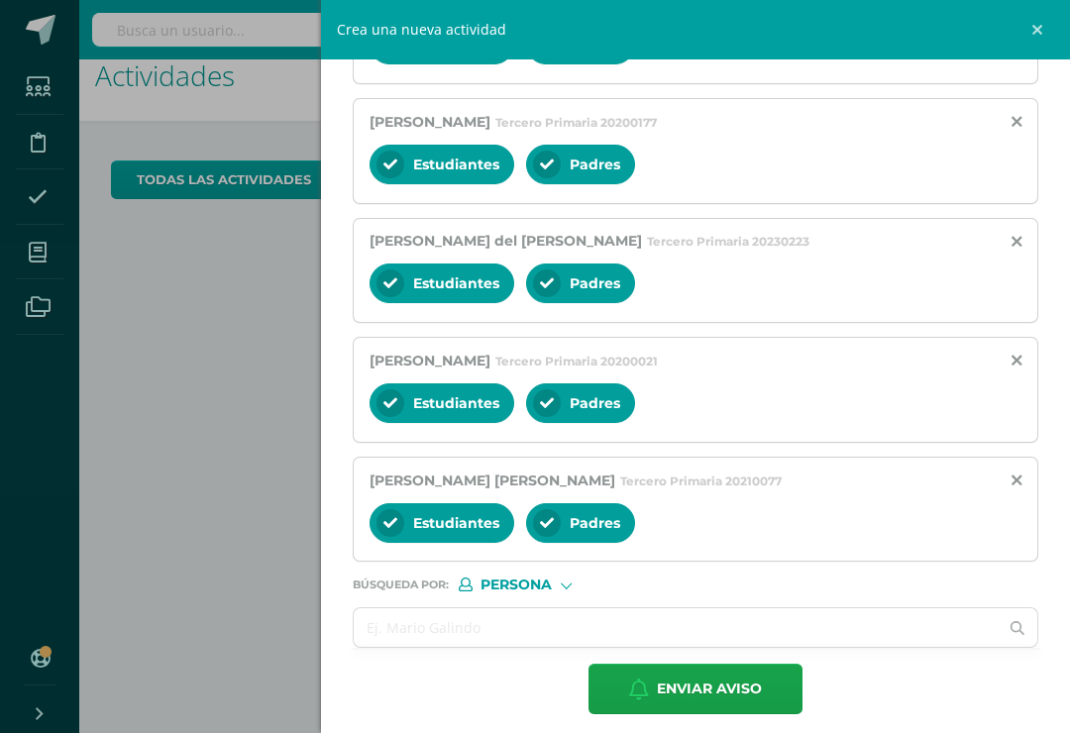
click at [440, 646] on input "text" at bounding box center [676, 628] width 644 height 39
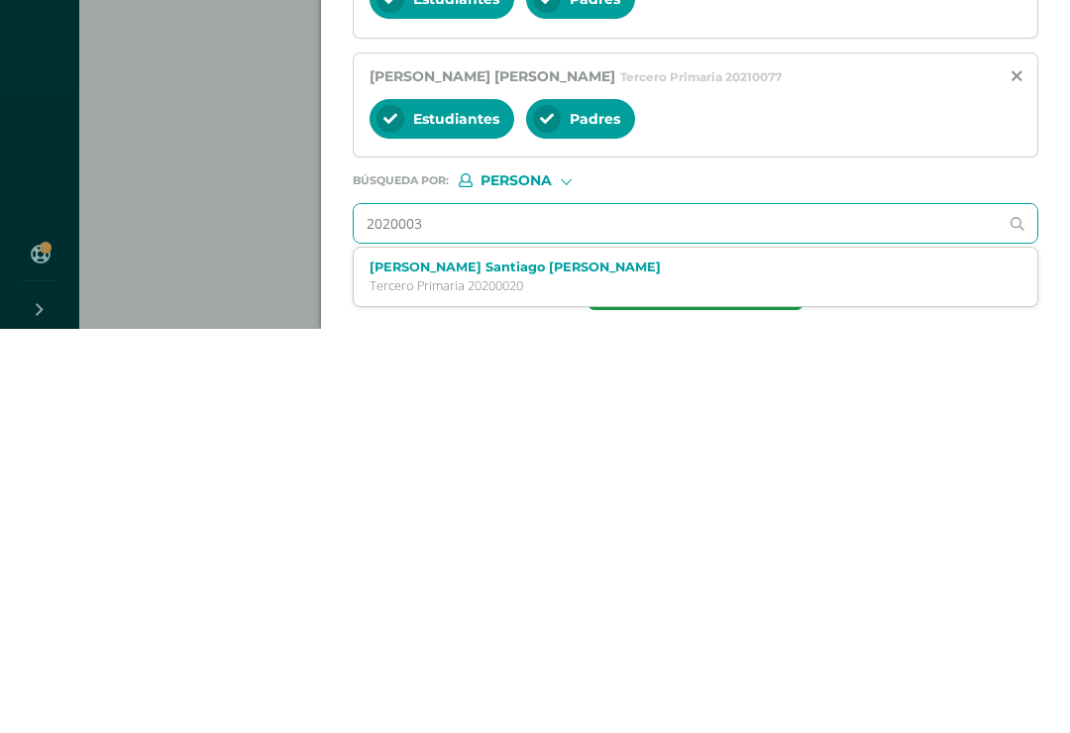
type input "20200031"
click at [465, 664] on label "José Javier Gil Palomo" at bounding box center [681, 671] width 623 height 15
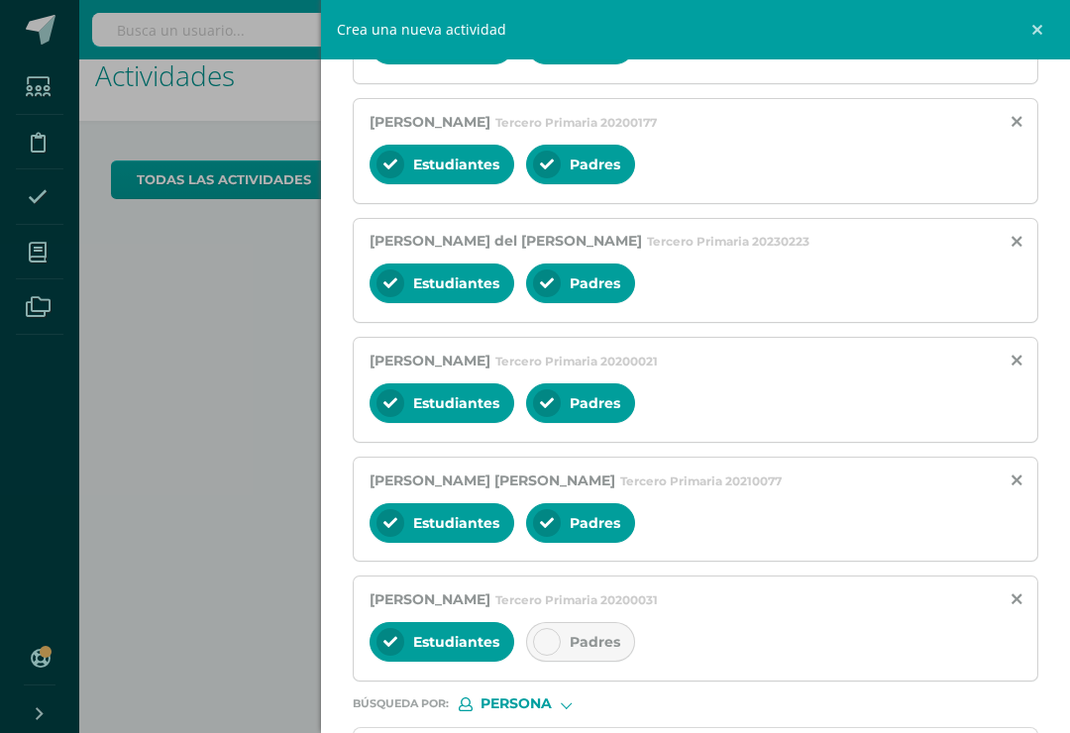
click at [543, 649] on icon at bounding box center [547, 642] width 14 height 14
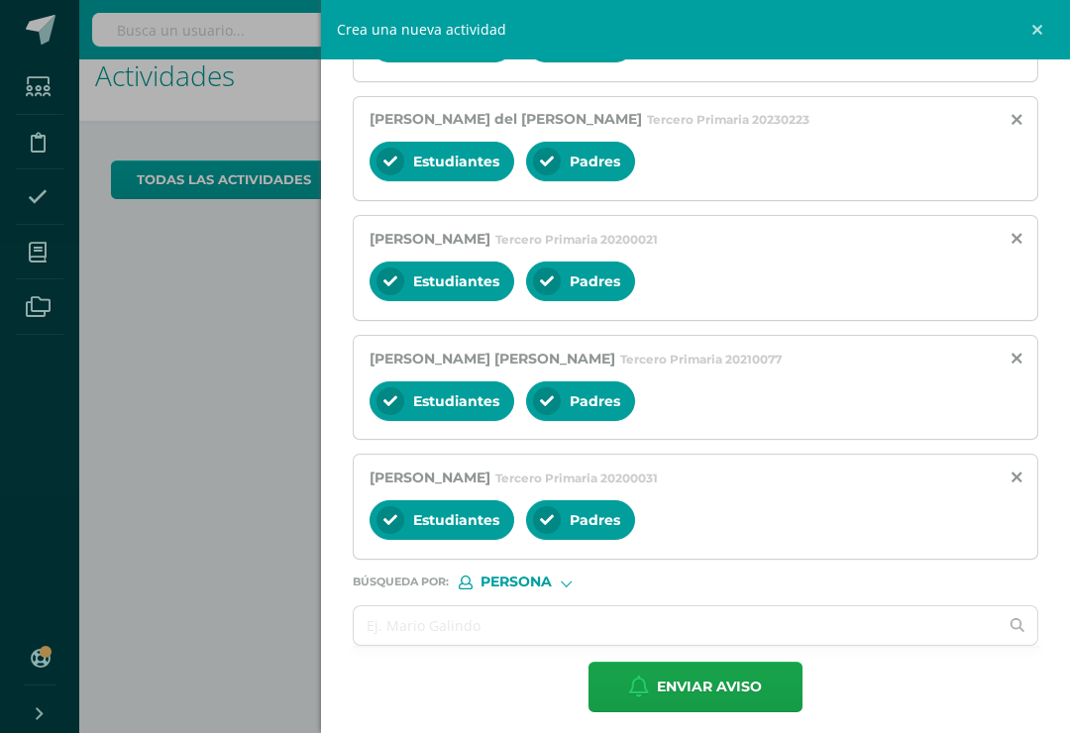
click at [399, 642] on input "text" at bounding box center [676, 626] width 644 height 39
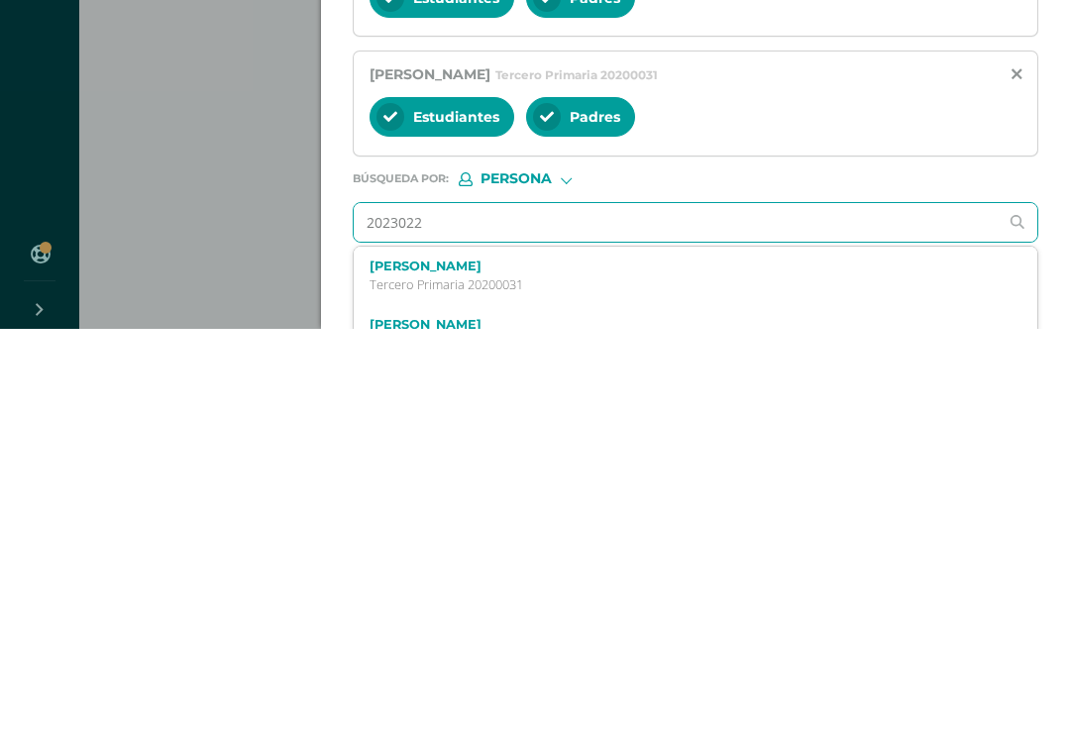
type input "20230225"
click at [486, 681] on p "Tercero Primaria 20230225" at bounding box center [681, 689] width 623 height 17
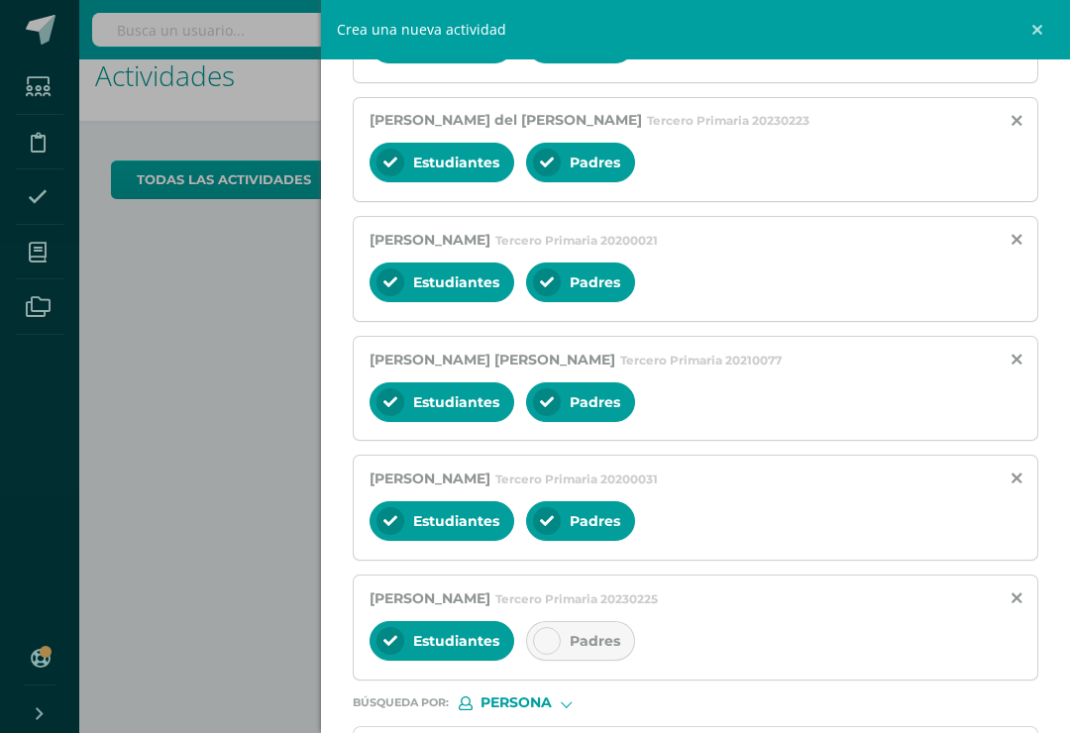
click at [567, 661] on div "Padres" at bounding box center [580, 641] width 109 height 40
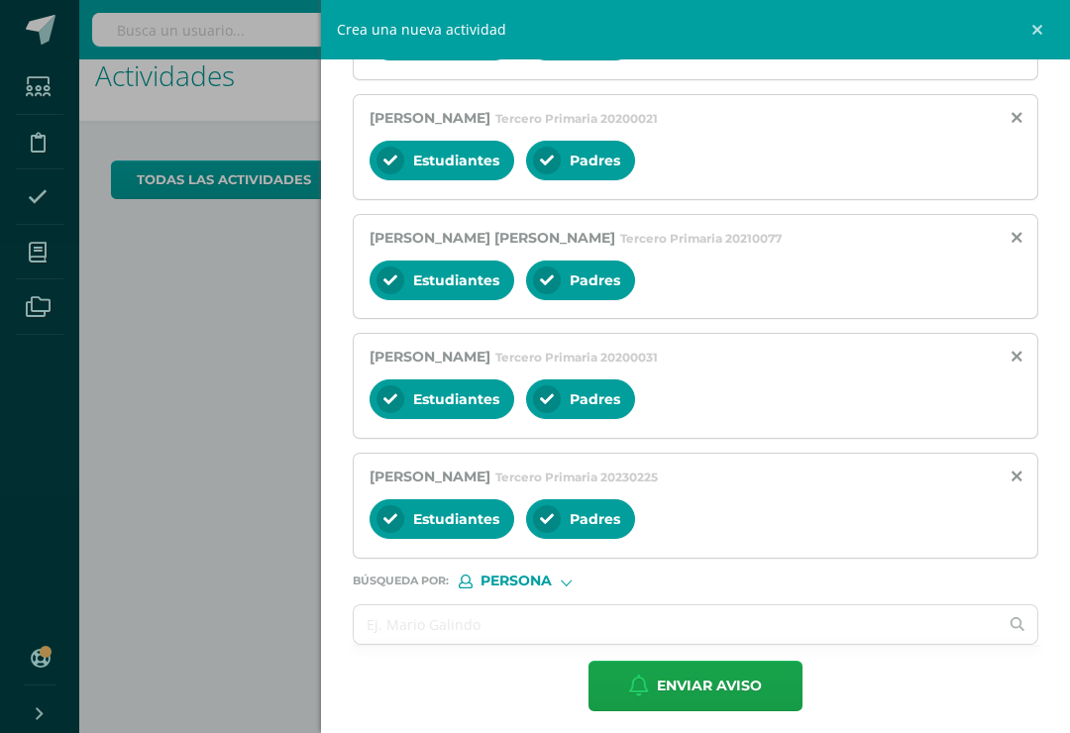
scroll to position [1548, 0]
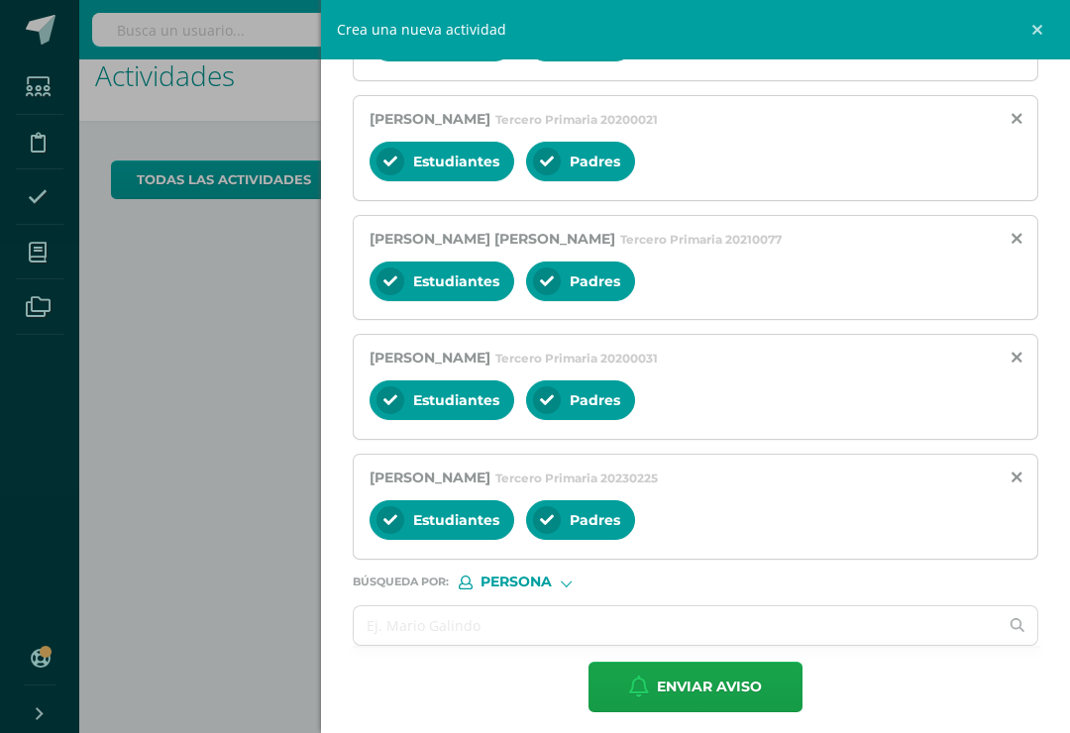
click at [433, 645] on input "text" at bounding box center [676, 626] width 644 height 39
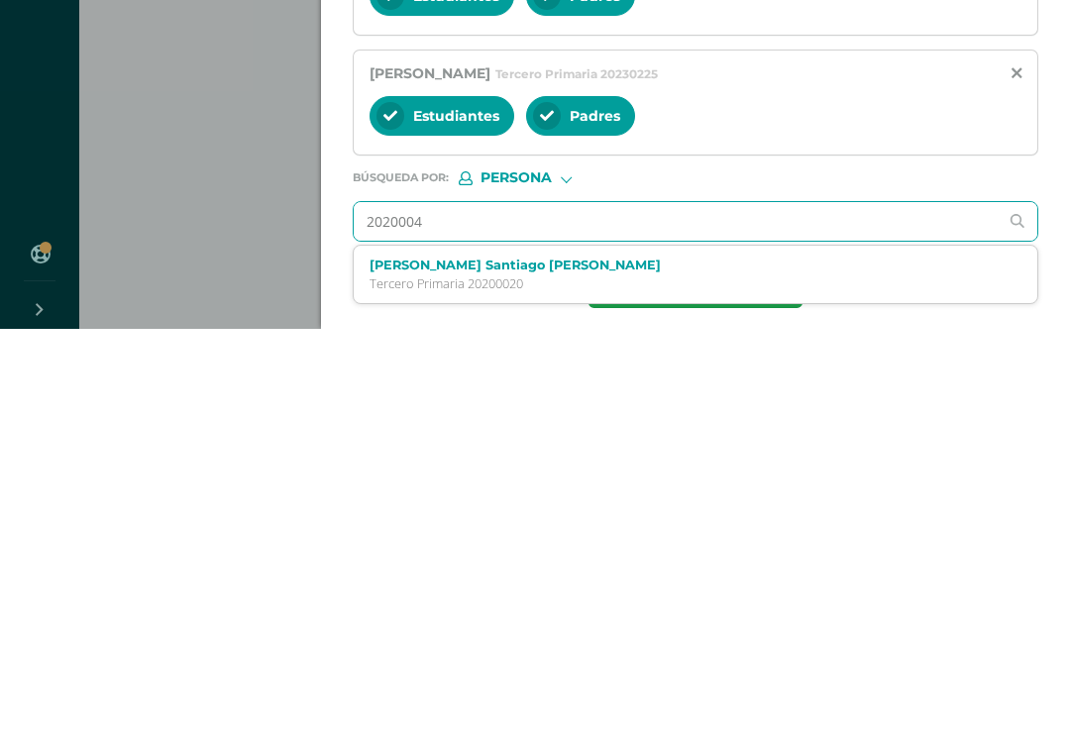
type input "20200041"
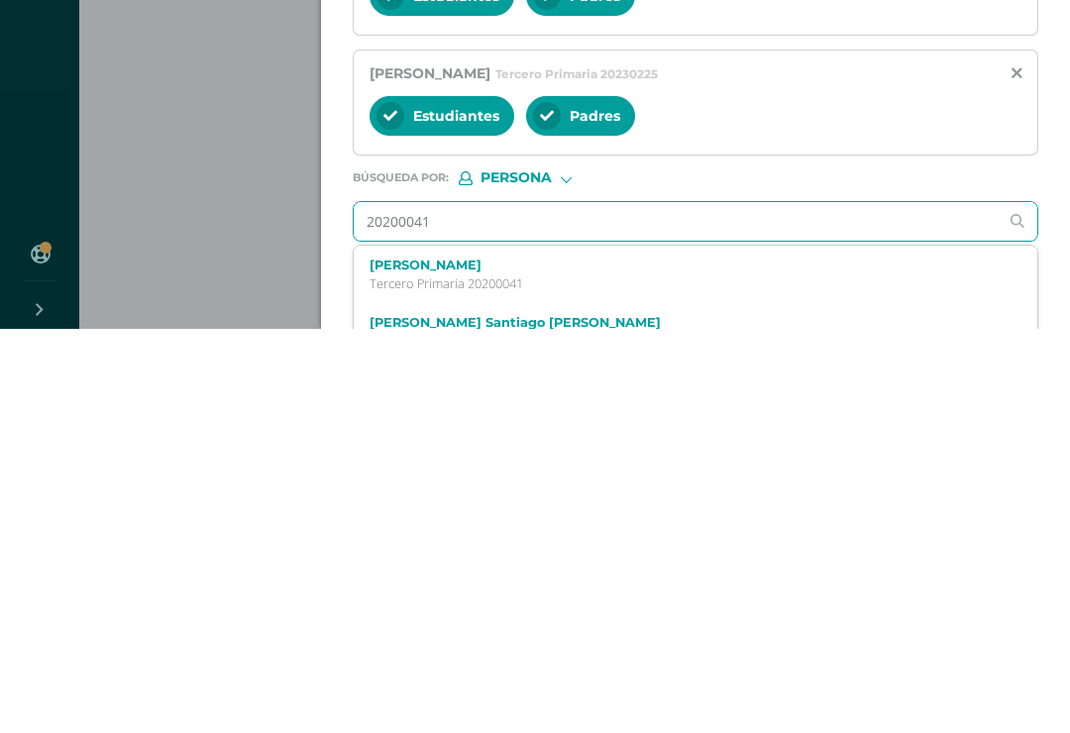
click at [464, 662] on label "Jimena Alejandra Guerrero Mejía" at bounding box center [681, 669] width 623 height 15
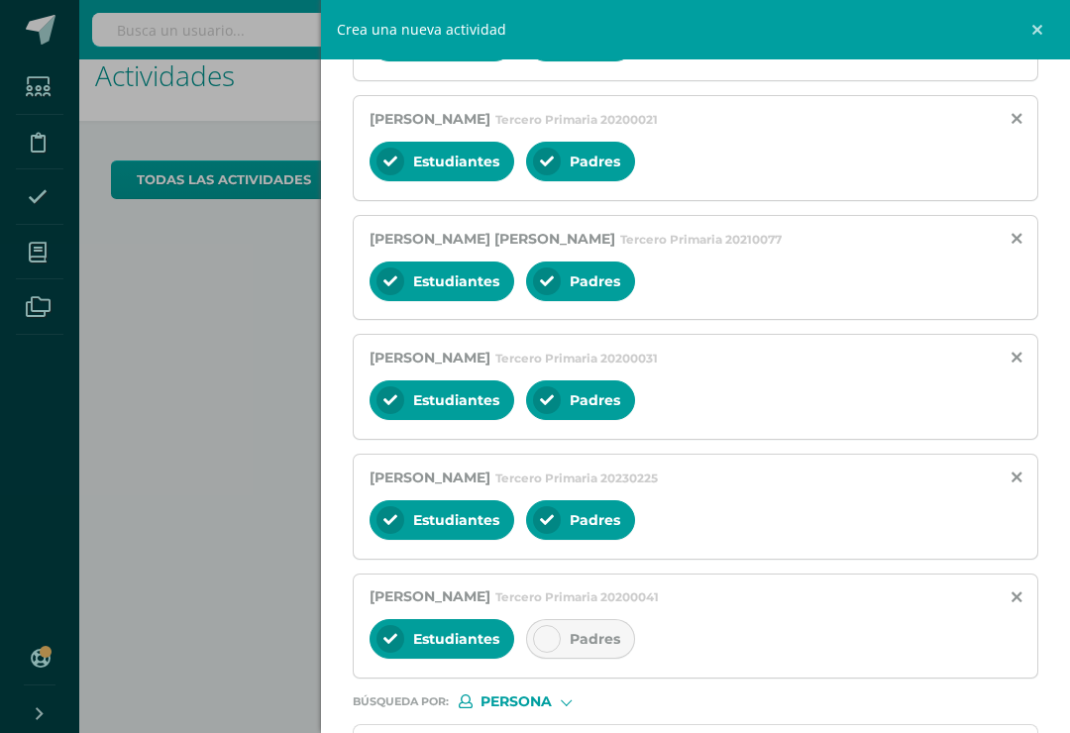
click at [546, 642] on div "Padres" at bounding box center [580, 639] width 109 height 40
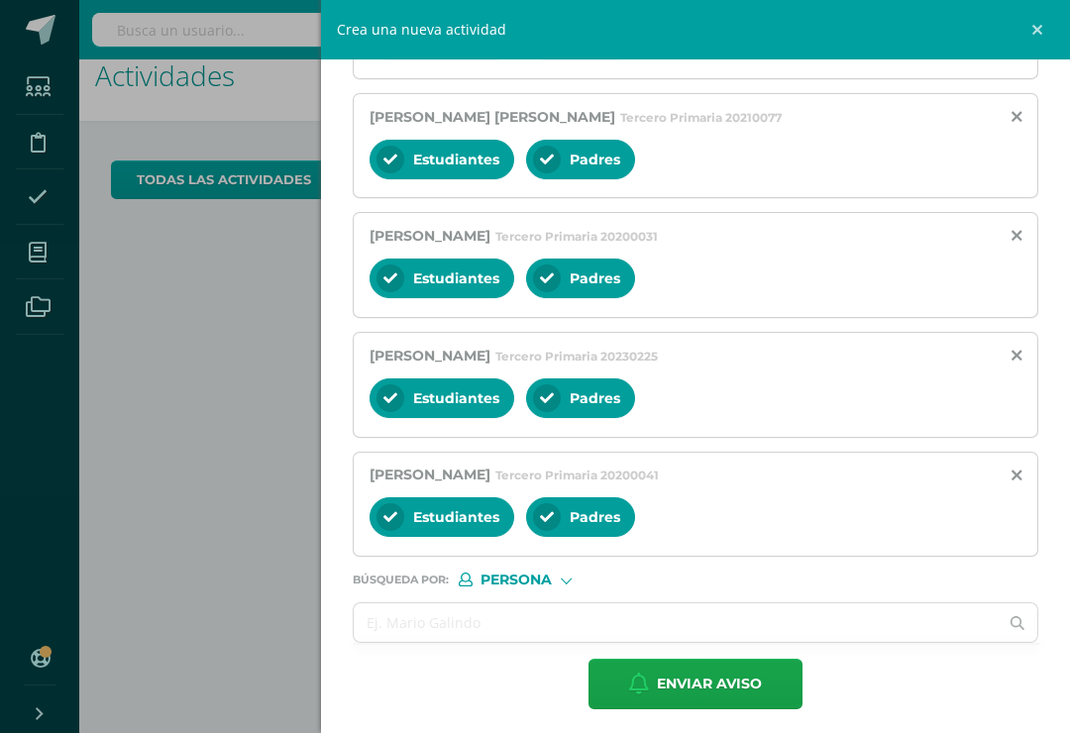
scroll to position [1668, 0]
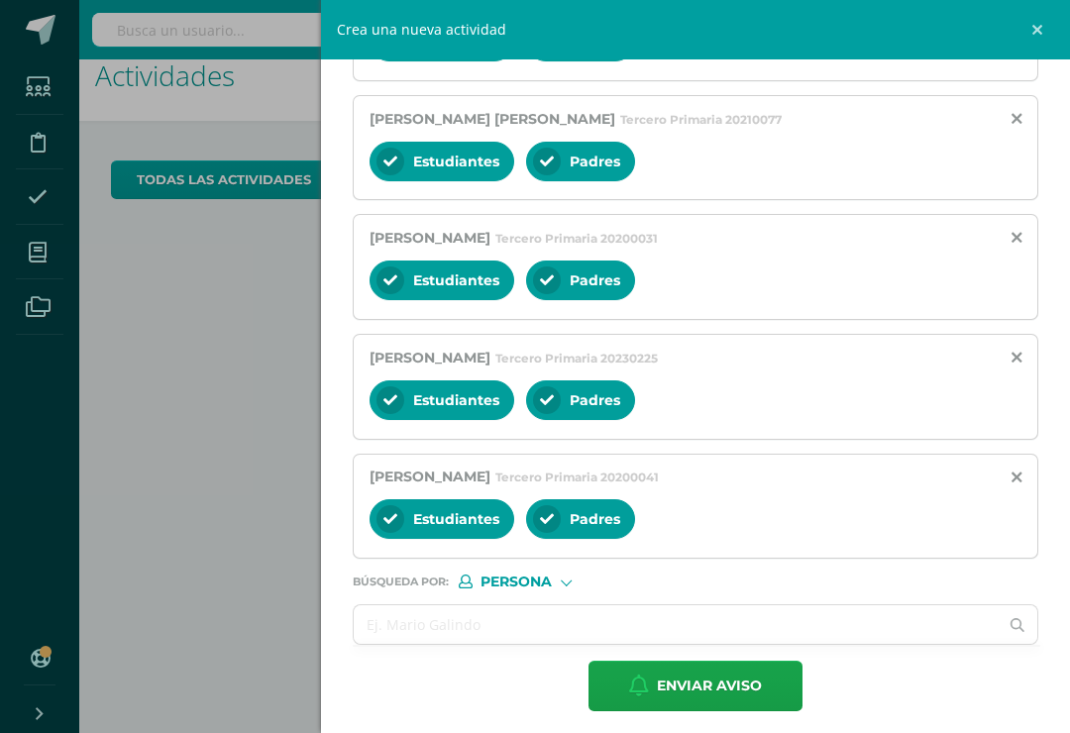
click at [417, 644] on input "text" at bounding box center [676, 625] width 644 height 39
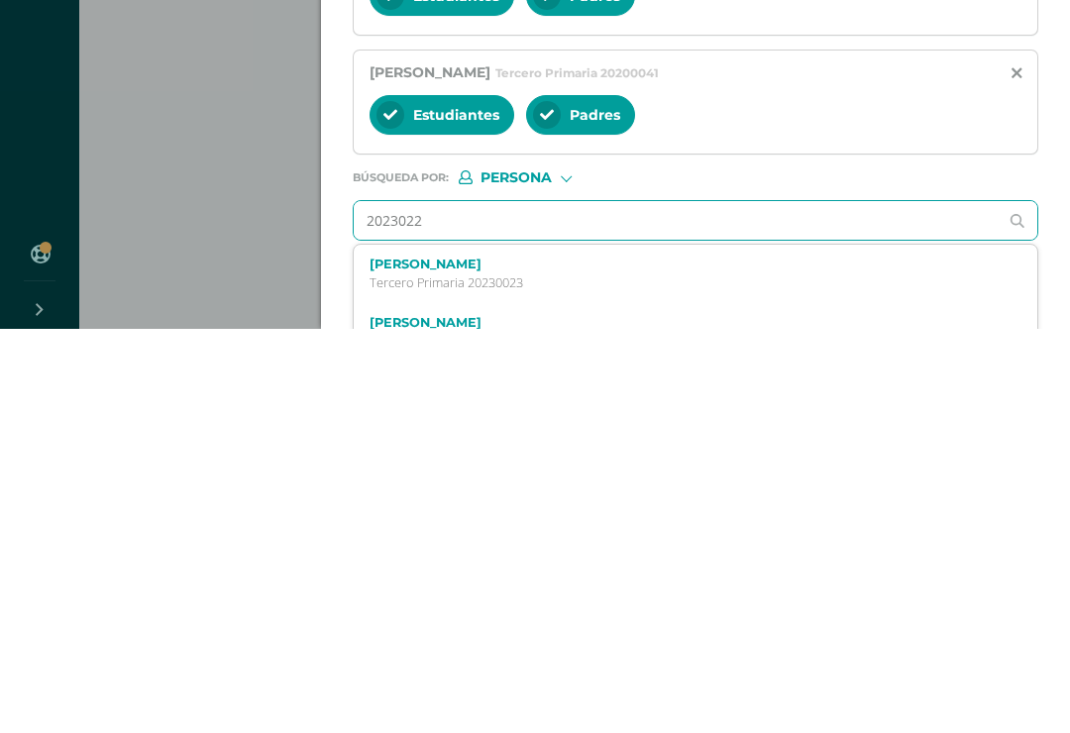
type input "20230228"
click at [475, 661] on label "Sofía Valentina Jiménez Gaitán" at bounding box center [681, 668] width 623 height 15
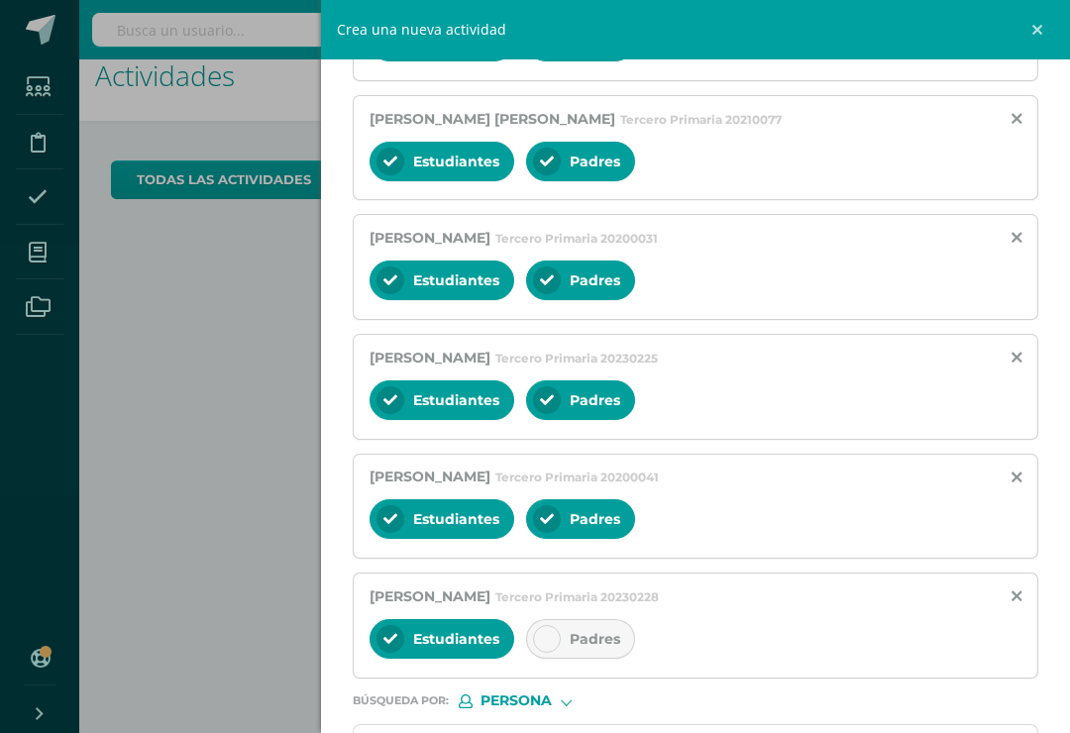
click at [566, 658] on div "Padres" at bounding box center [580, 639] width 109 height 40
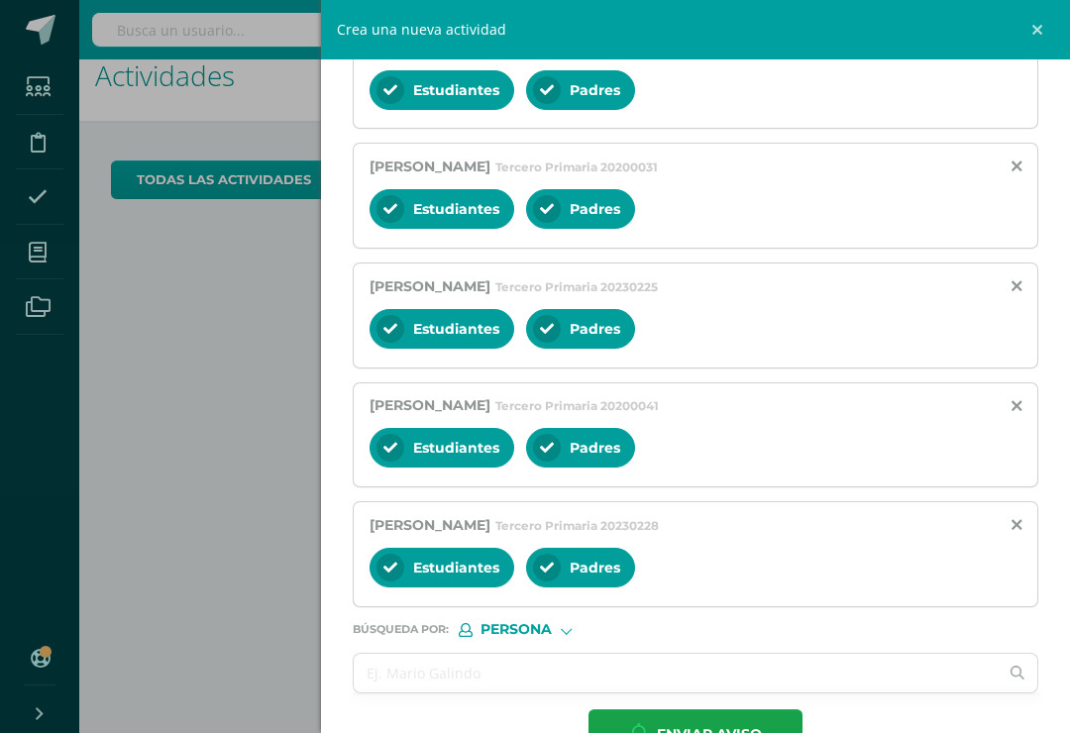
scroll to position [1750, 0]
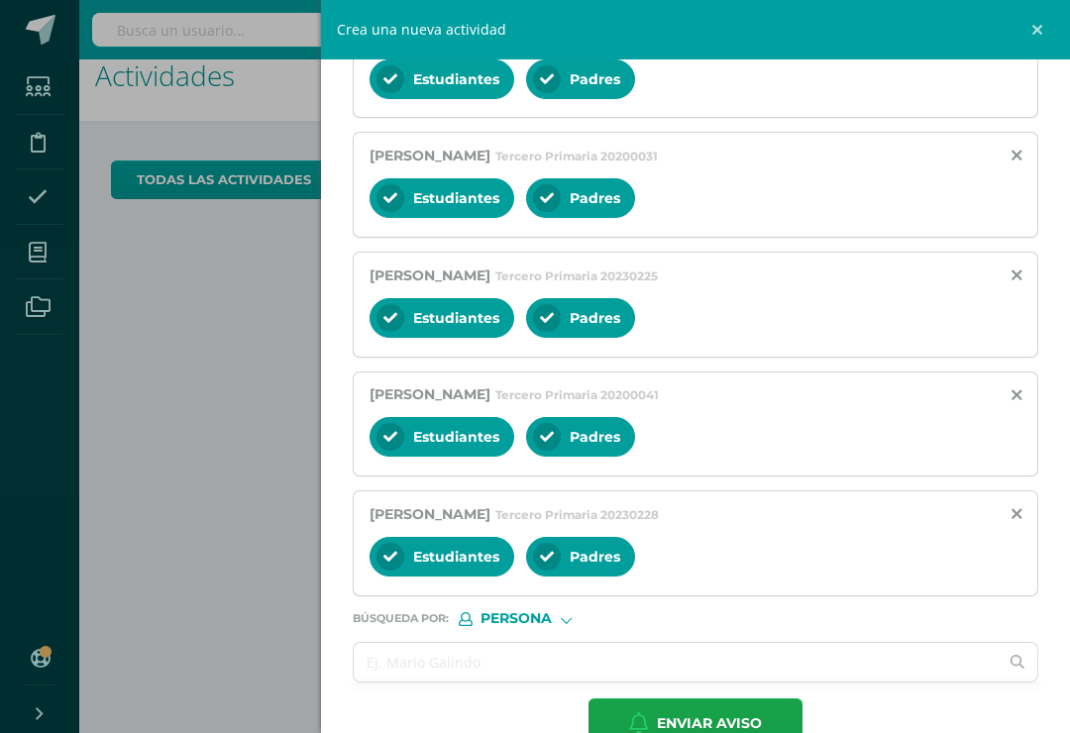
click at [431, 671] on input "text" at bounding box center [676, 662] width 644 height 39
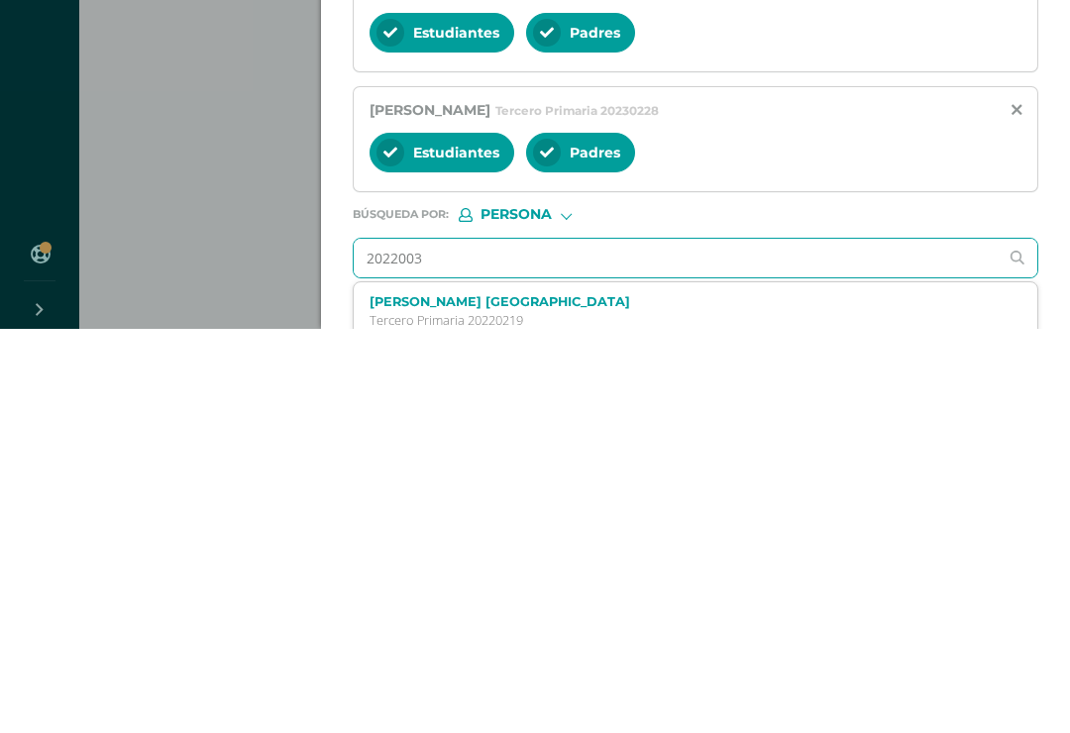
type input "20220039"
click at [494, 687] on div "Ana Paula Larrañaga Pérez Tercero Primaria 20220039" at bounding box center [696, 716] width 684 height 58
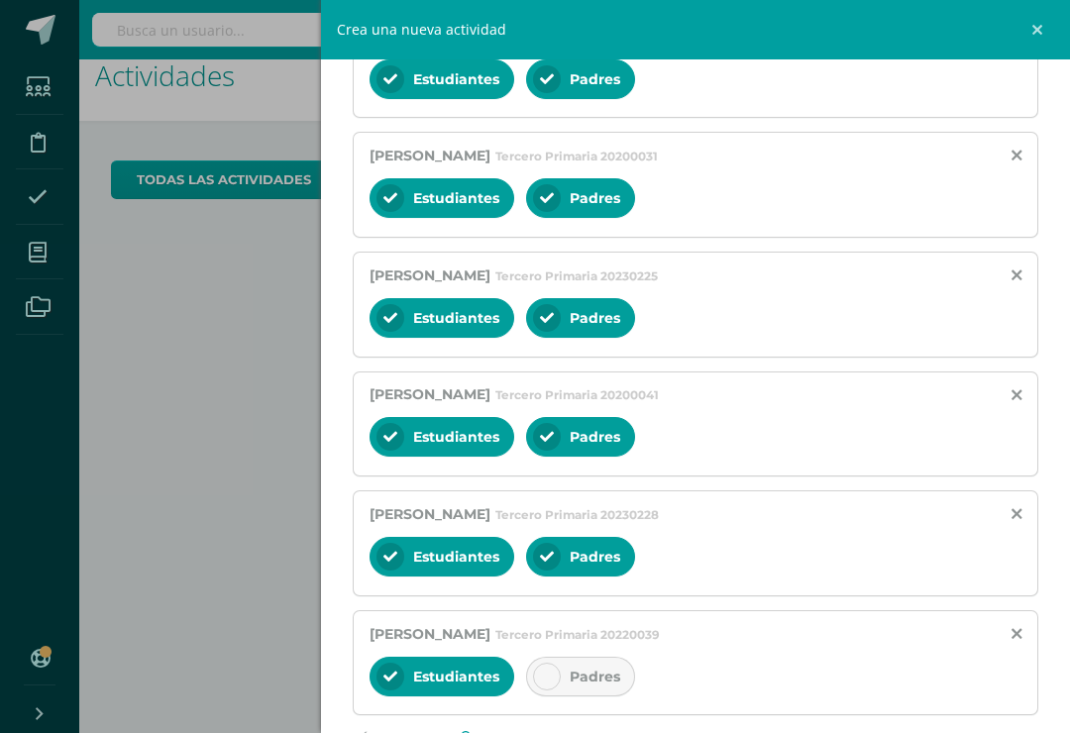
click at [552, 697] on div "Padres" at bounding box center [580, 677] width 109 height 40
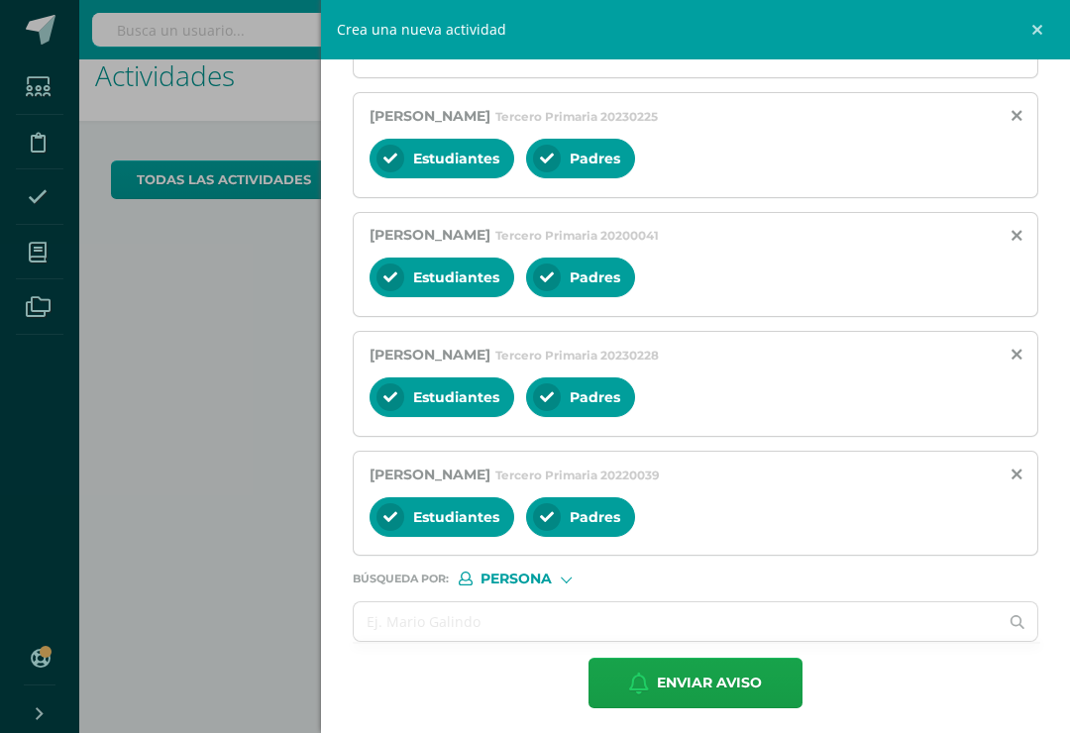
scroll to position [1909, 0]
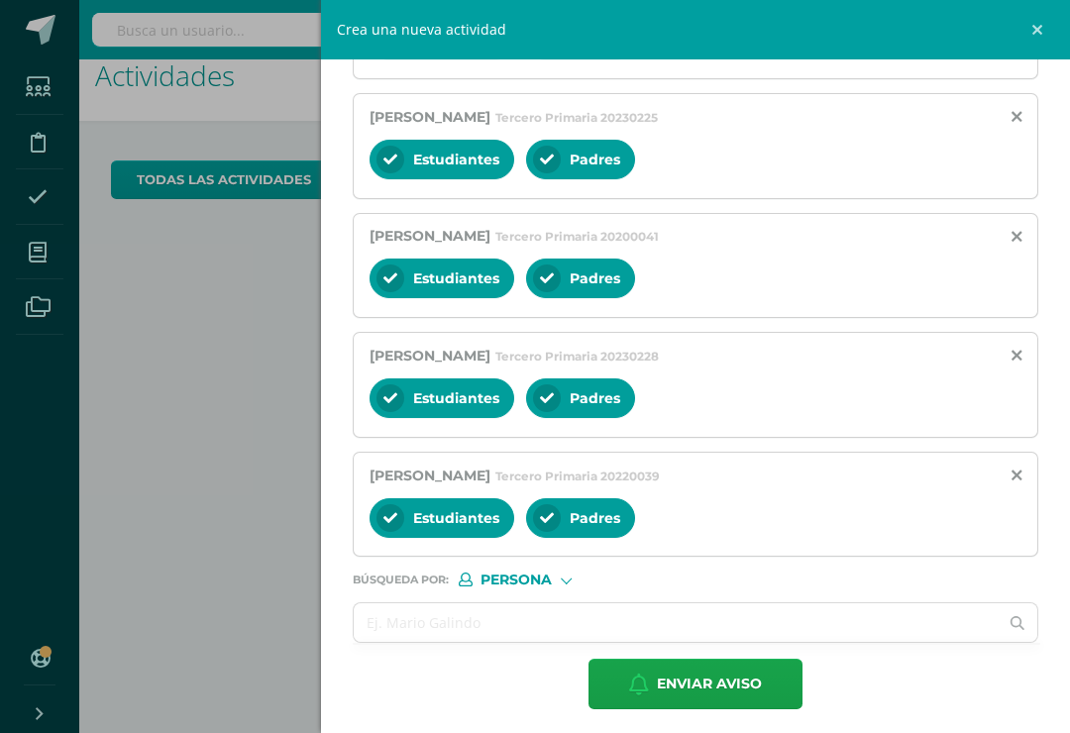
click at [475, 642] on input "text" at bounding box center [676, 623] width 644 height 39
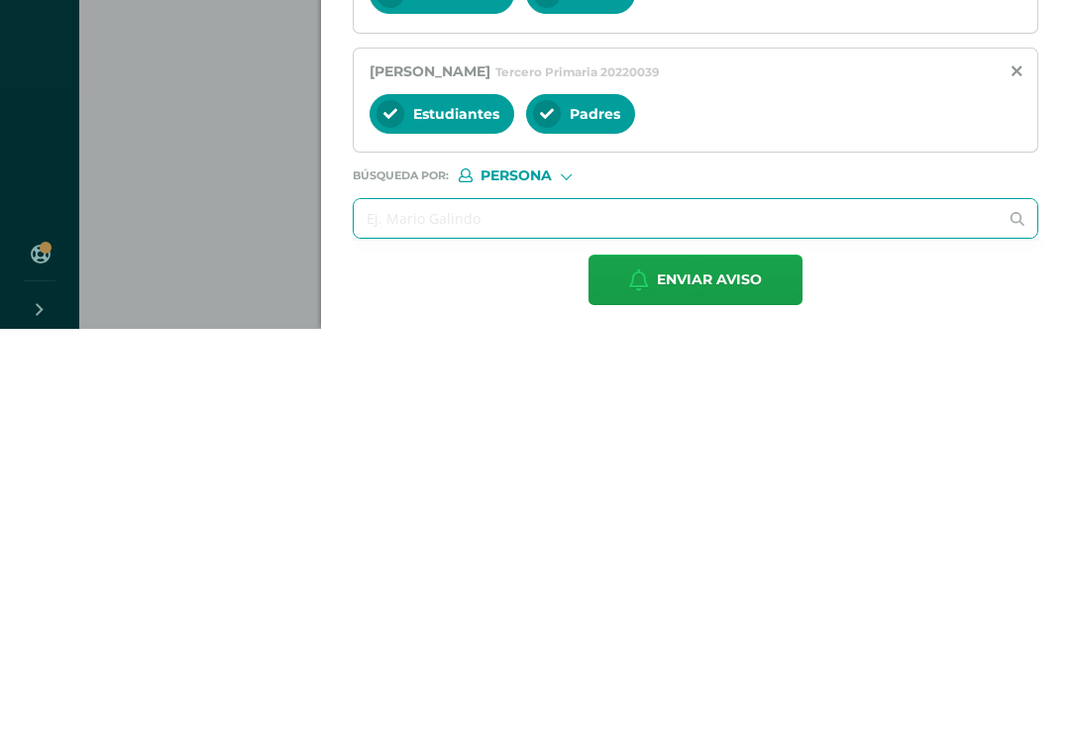
type input "0"
type input "20230090"
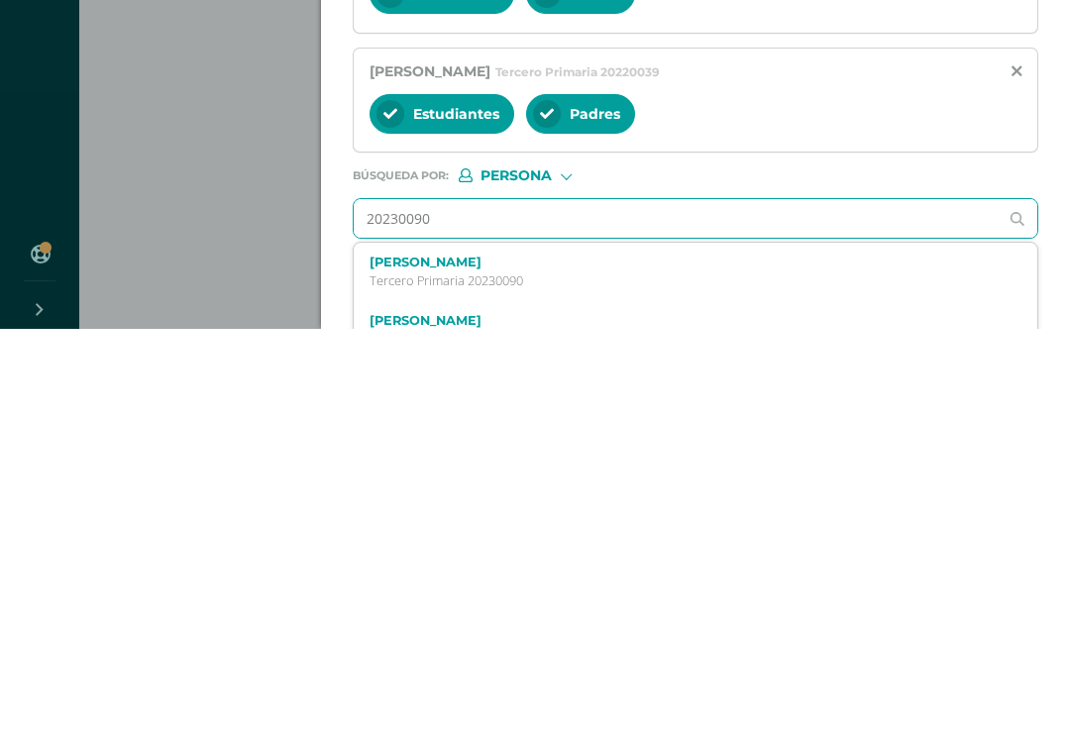
click at [463, 659] on label "Sofía Sharlott Luna Figueroa" at bounding box center [681, 666] width 623 height 15
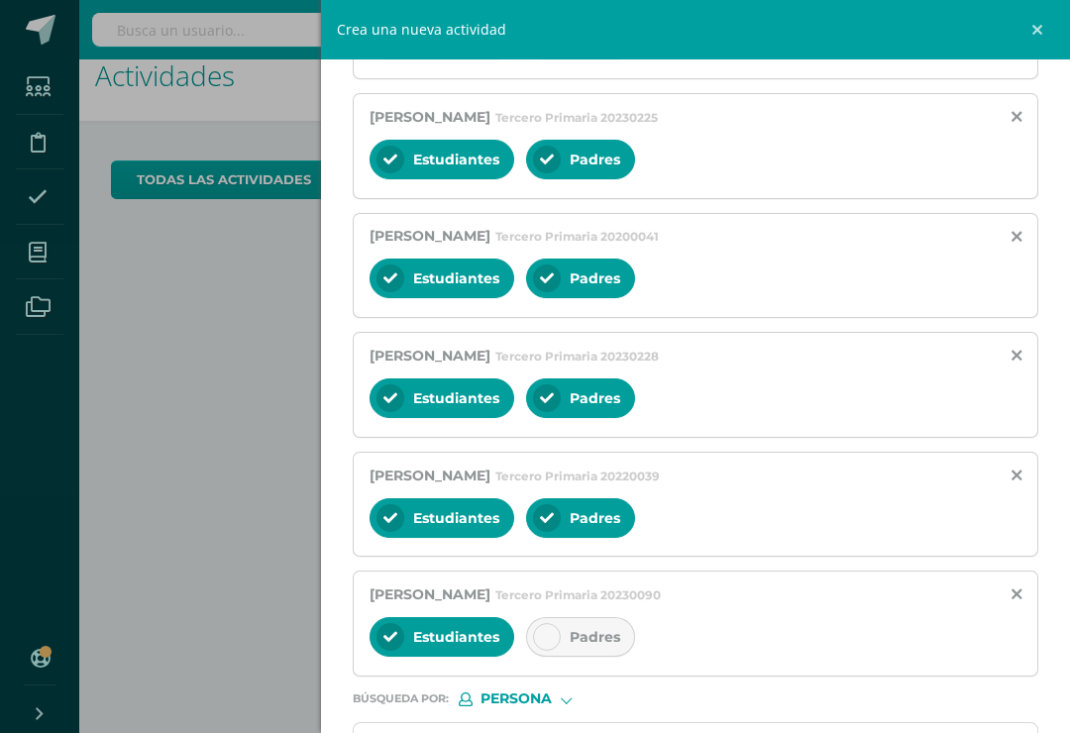
click at [555, 647] on div "Padres" at bounding box center [580, 637] width 109 height 40
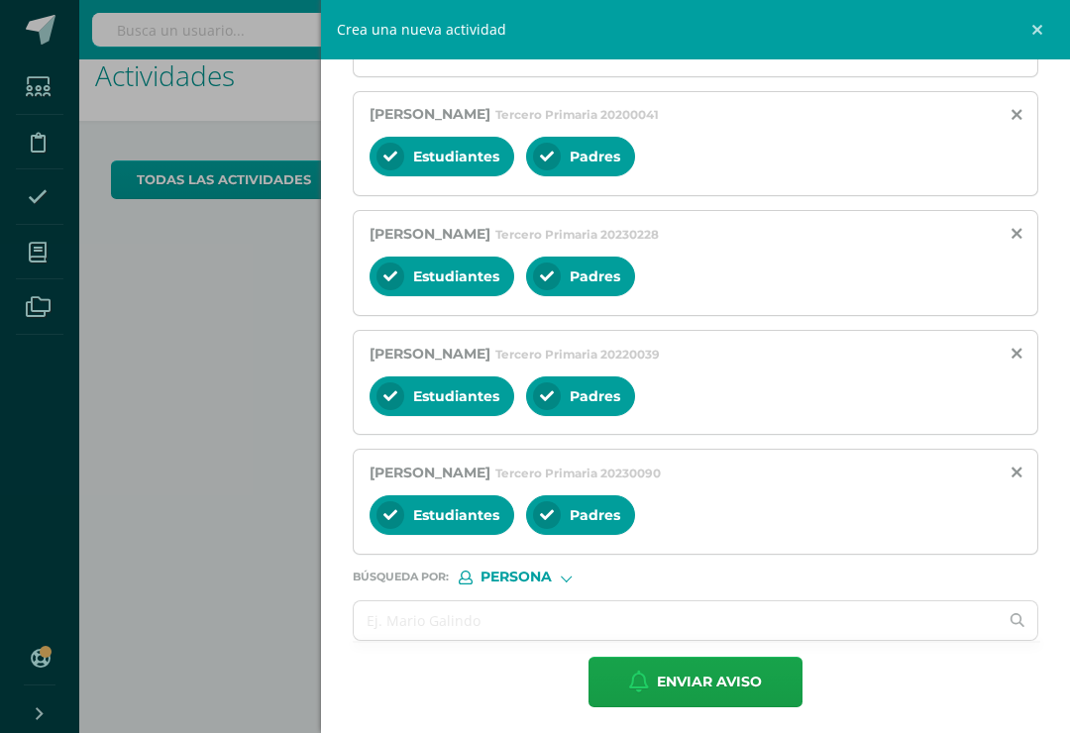
scroll to position [2030, 0]
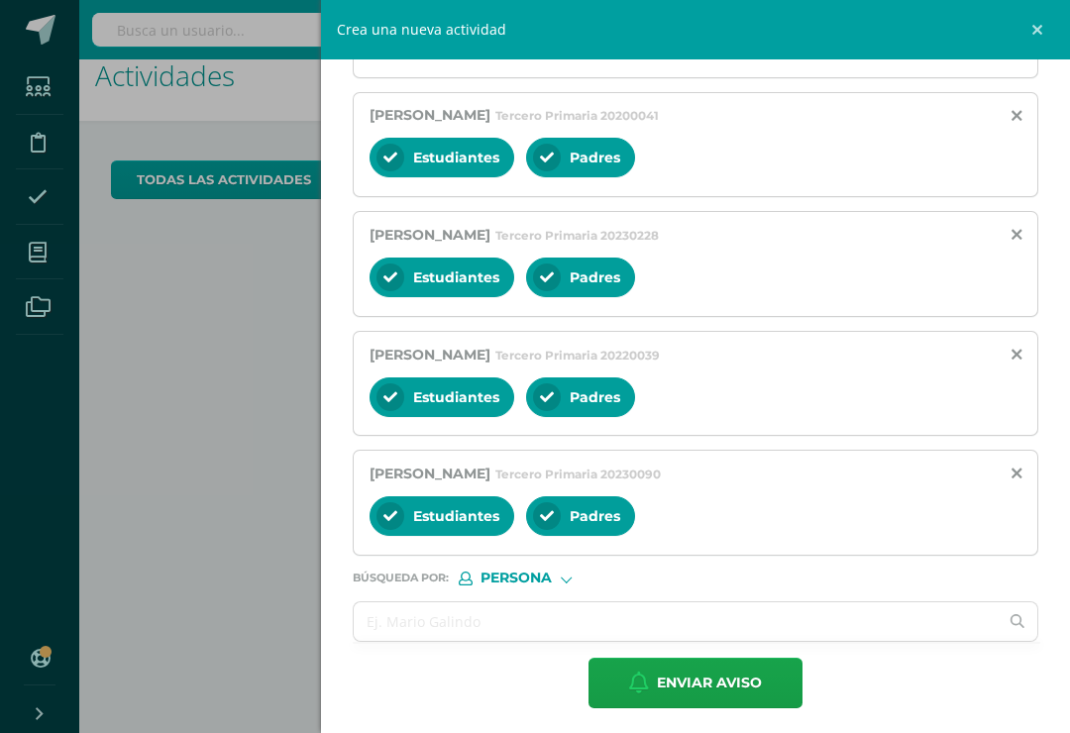
click at [438, 641] on input "text" at bounding box center [676, 622] width 644 height 39
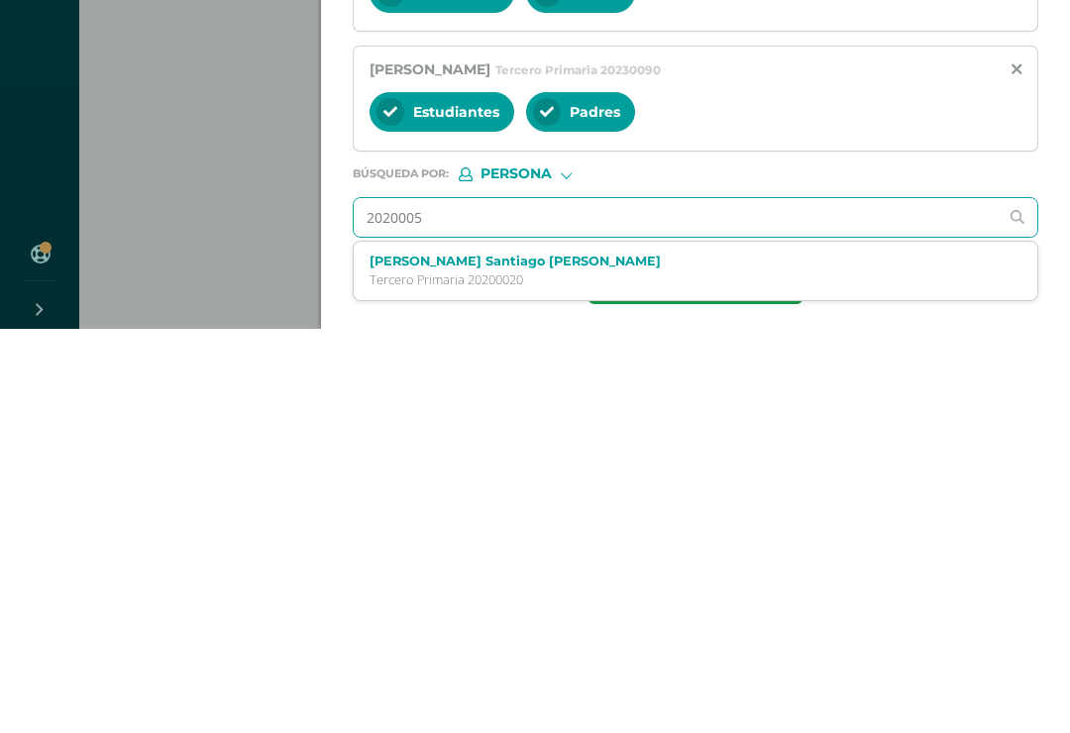
type input "20200053"
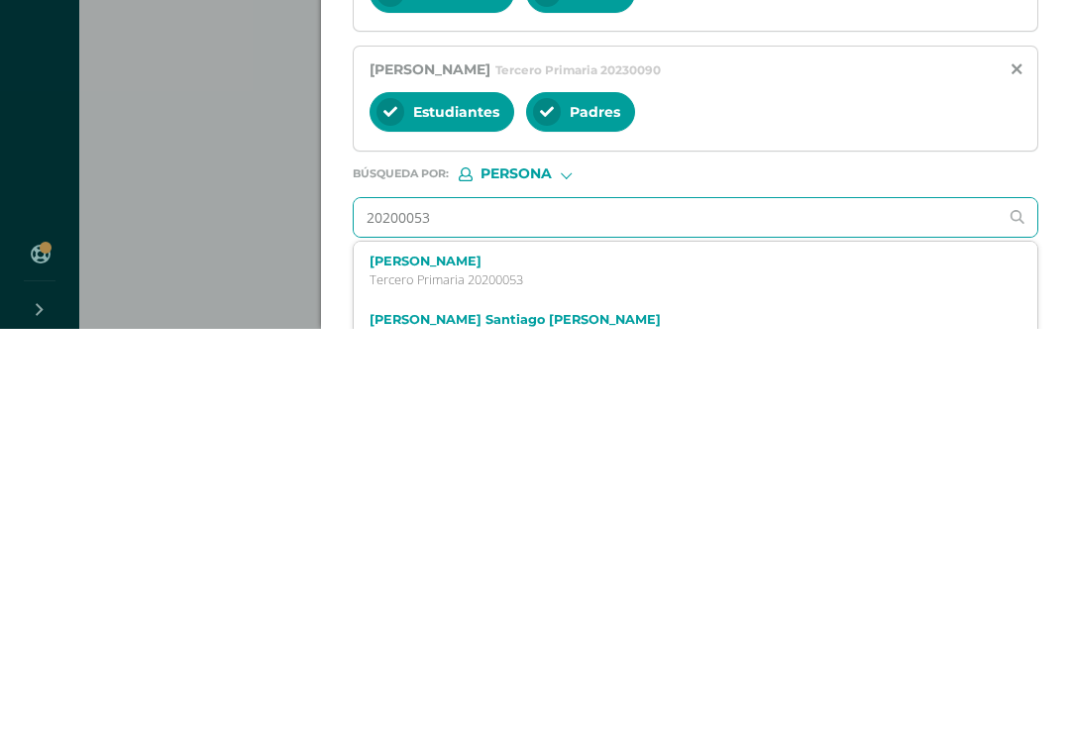
click at [518, 658] on label "Ian Giuliano Martinez Obregon" at bounding box center [681, 665] width 623 height 15
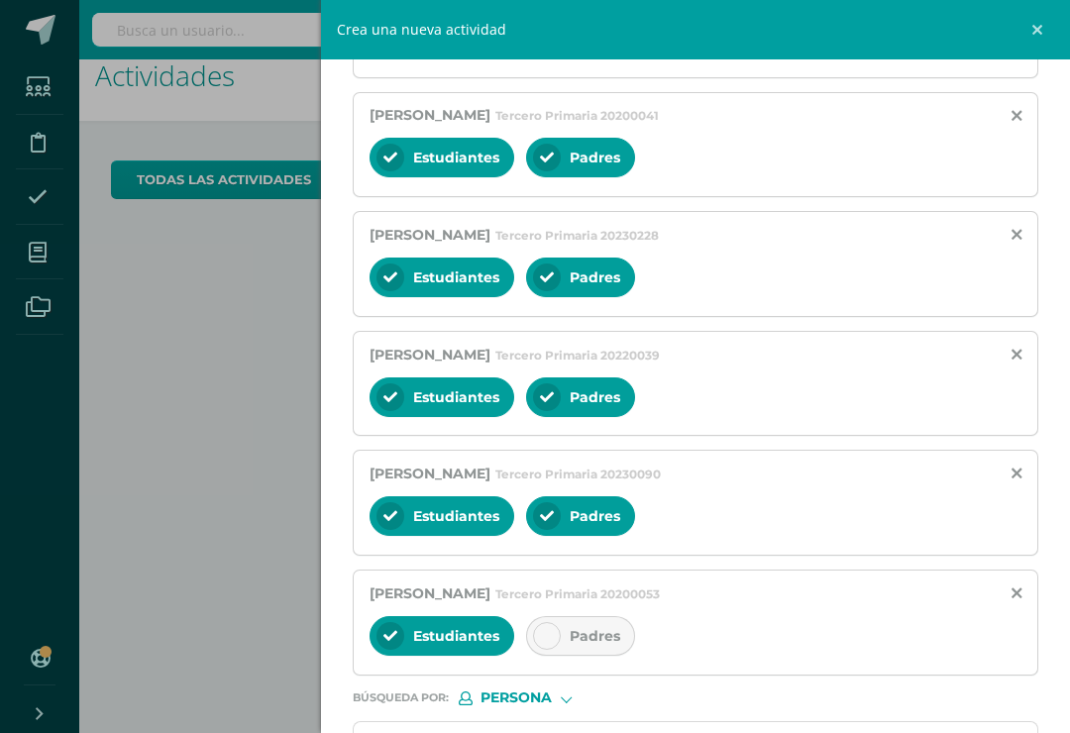
click at [554, 649] on div at bounding box center [547, 636] width 28 height 28
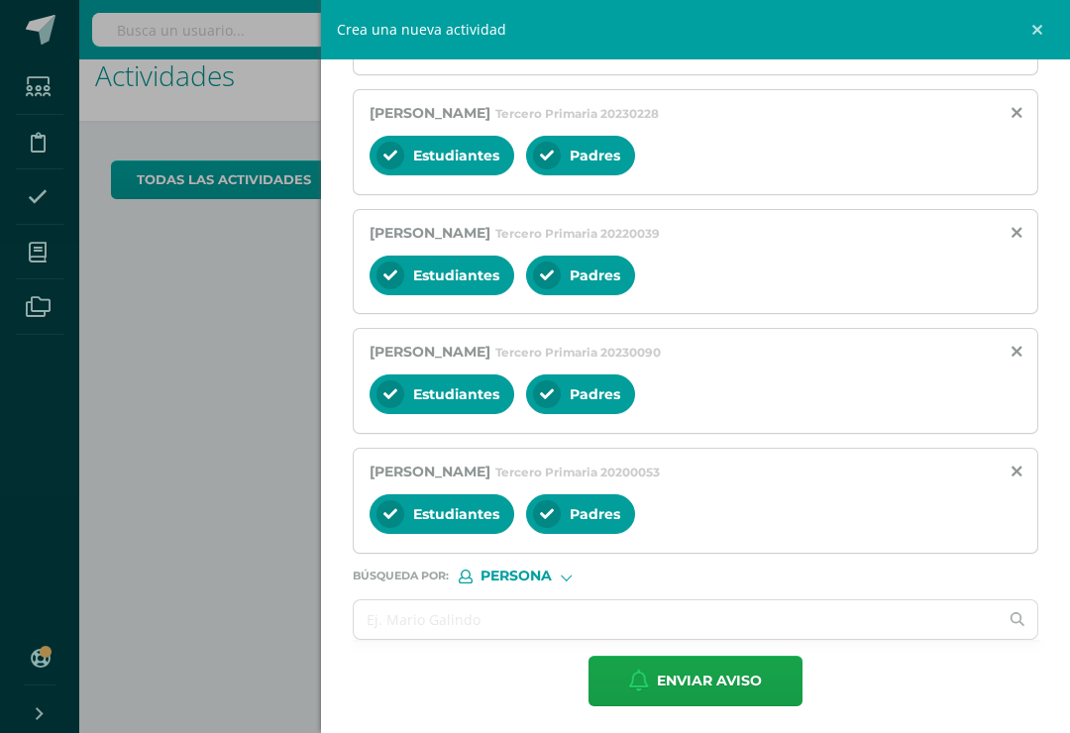
scroll to position [2151, 0]
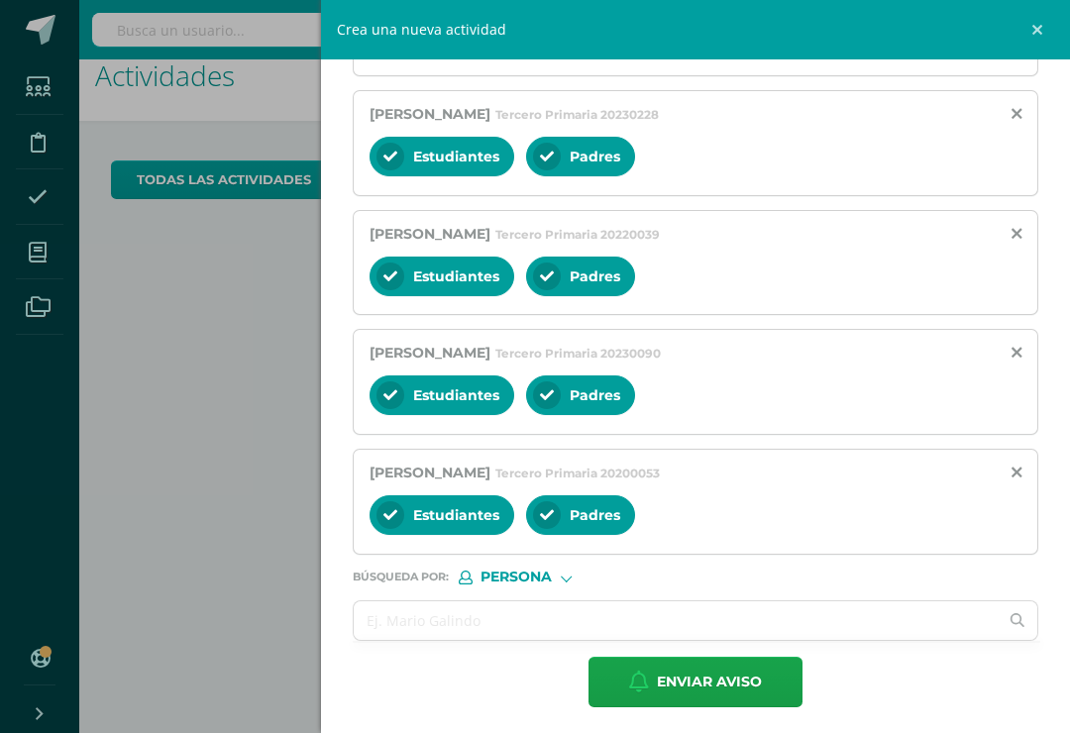
click at [420, 640] on input "text" at bounding box center [676, 621] width 644 height 39
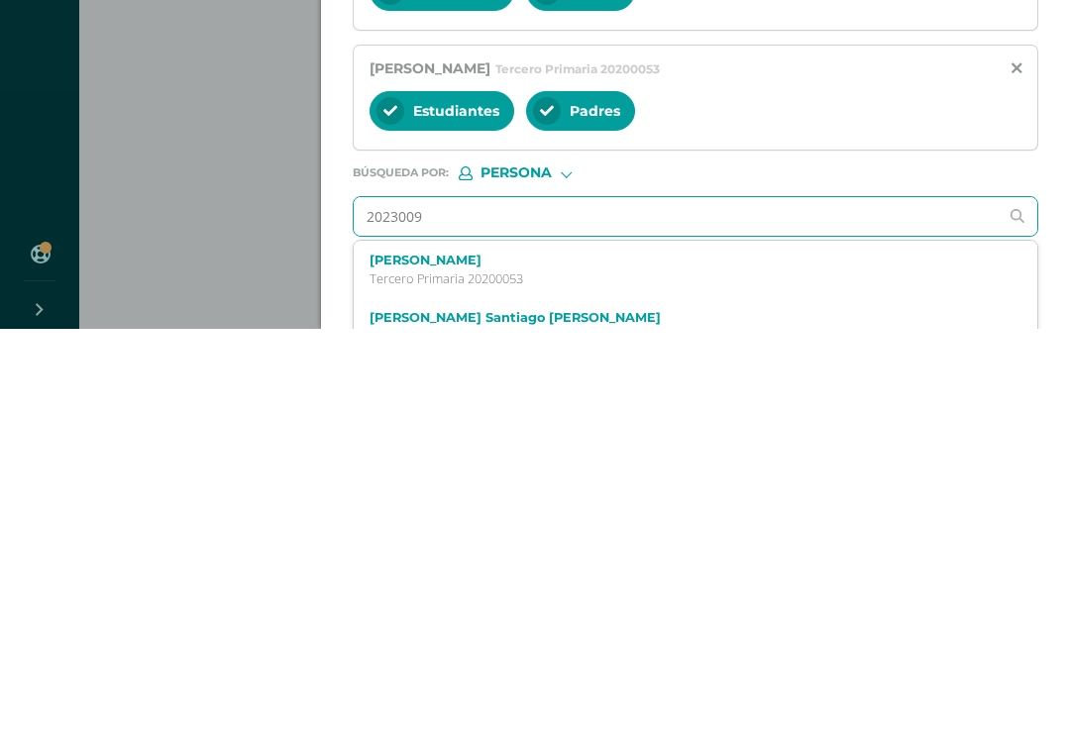
type input "20230095"
click at [525, 657] on label "Fátima Marisabel Melendez Girón" at bounding box center [681, 664] width 623 height 15
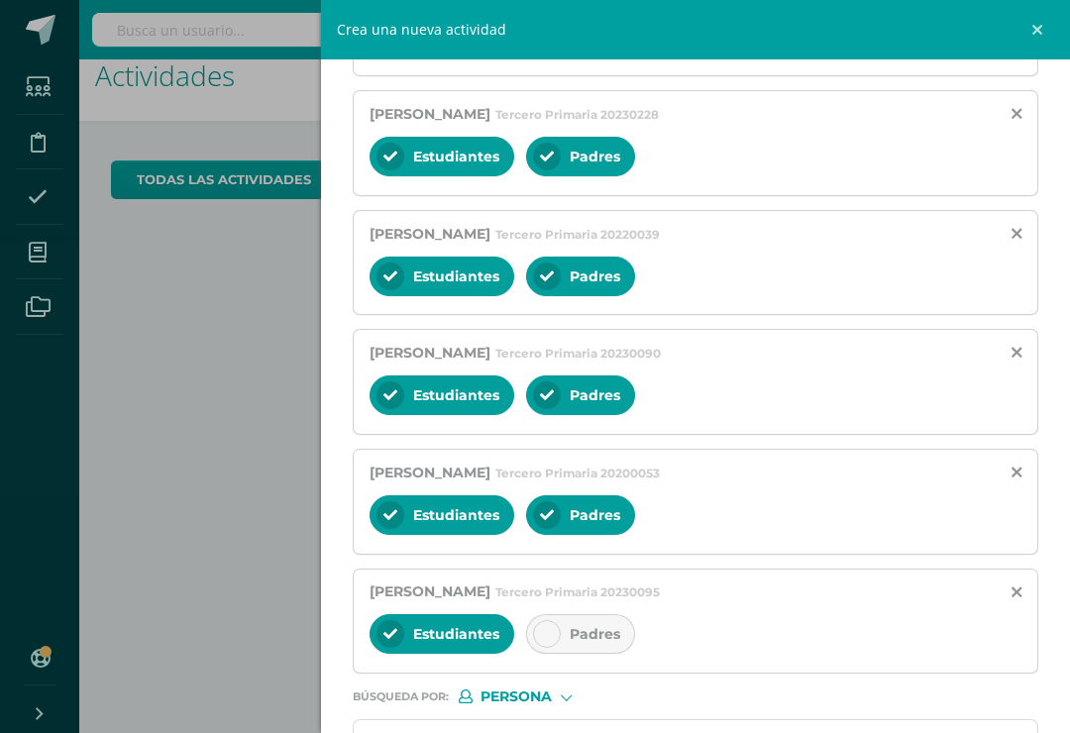
click at [554, 647] on div "Padres" at bounding box center [580, 634] width 109 height 40
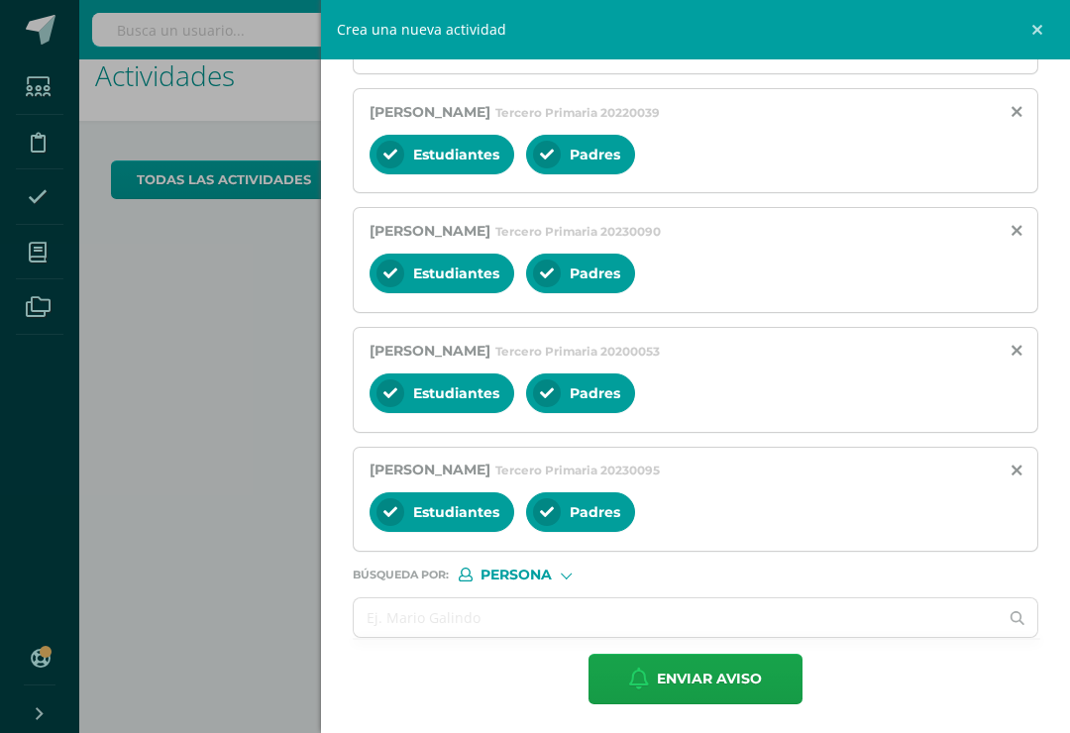
scroll to position [2270, 0]
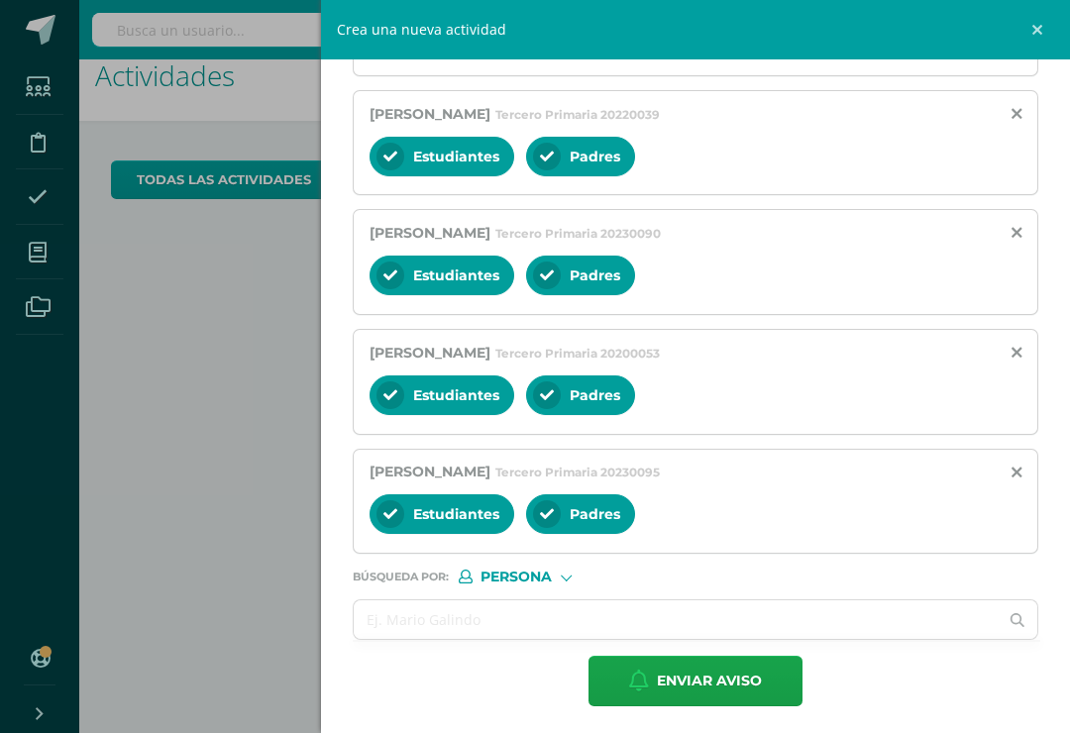
click at [445, 639] on input "text" at bounding box center [676, 620] width 644 height 39
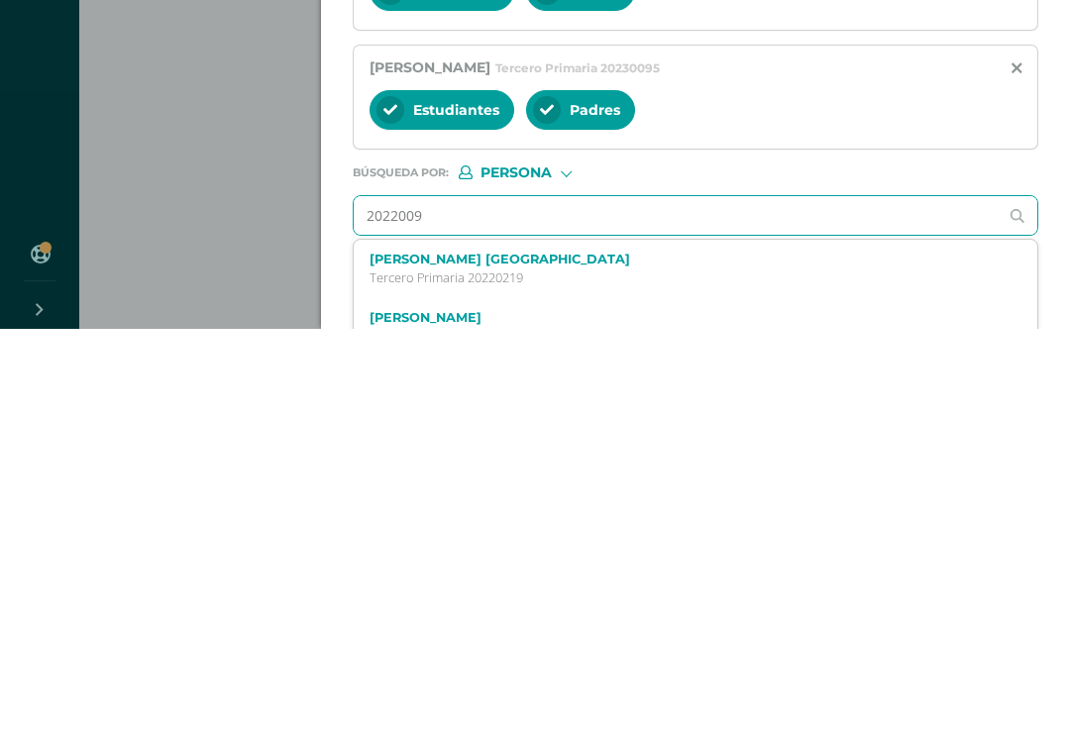
type input "20220095"
click at [535, 656] on div "Miguel Matías Méndez Ramírez Tercero Primaria 20220095" at bounding box center [681, 673] width 623 height 35
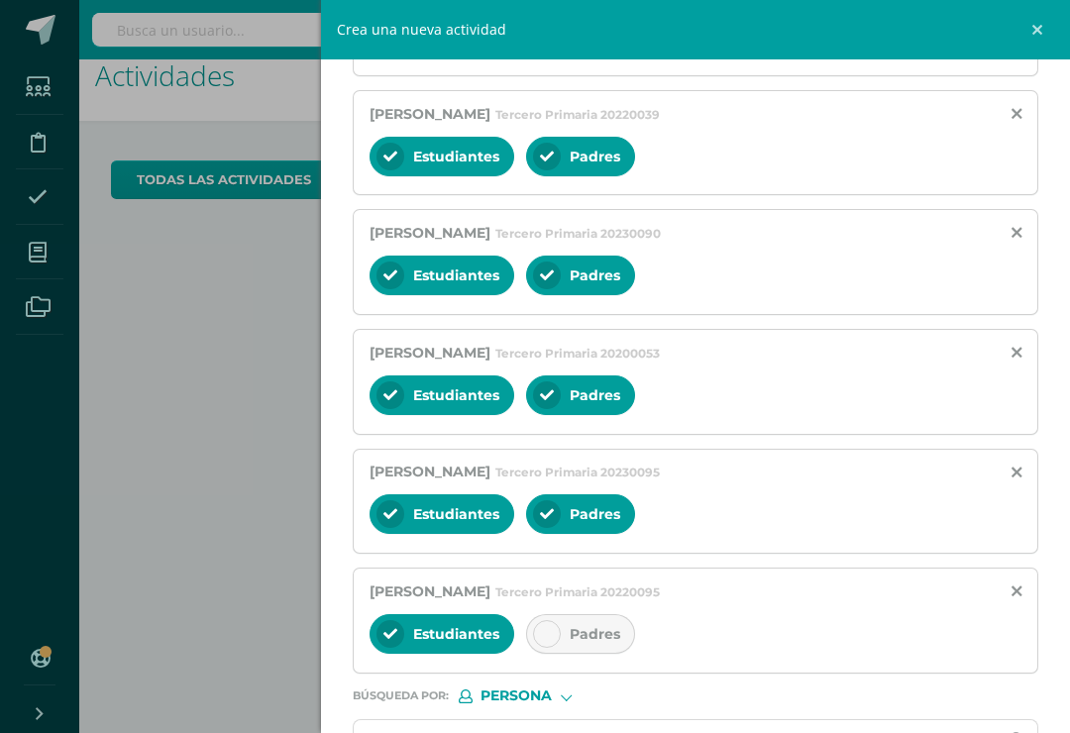
click at [560, 641] on div "Padres" at bounding box center [580, 634] width 109 height 40
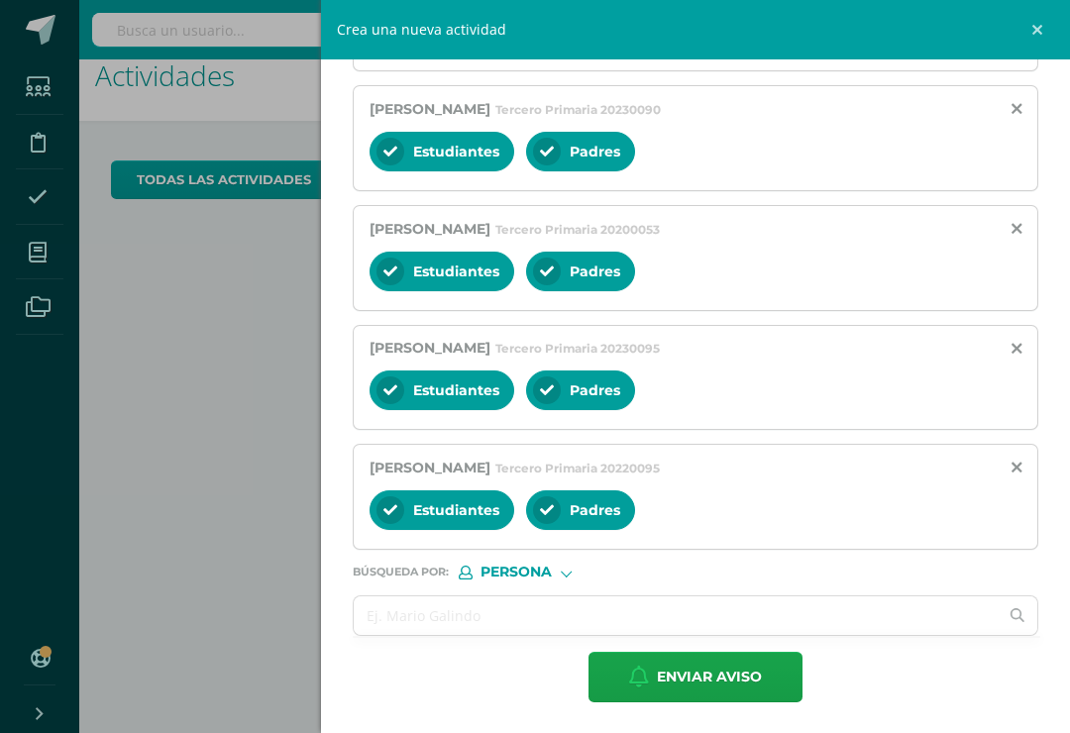
scroll to position [2391, 0]
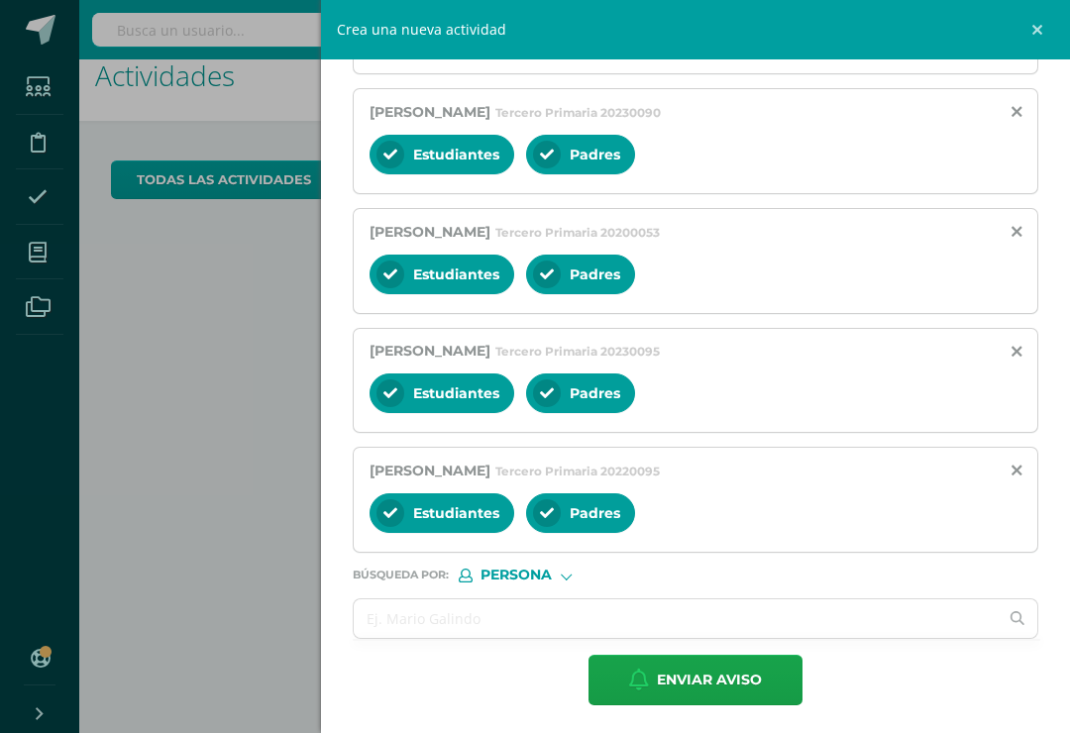
click at [482, 627] on input "text" at bounding box center [676, 619] width 644 height 39
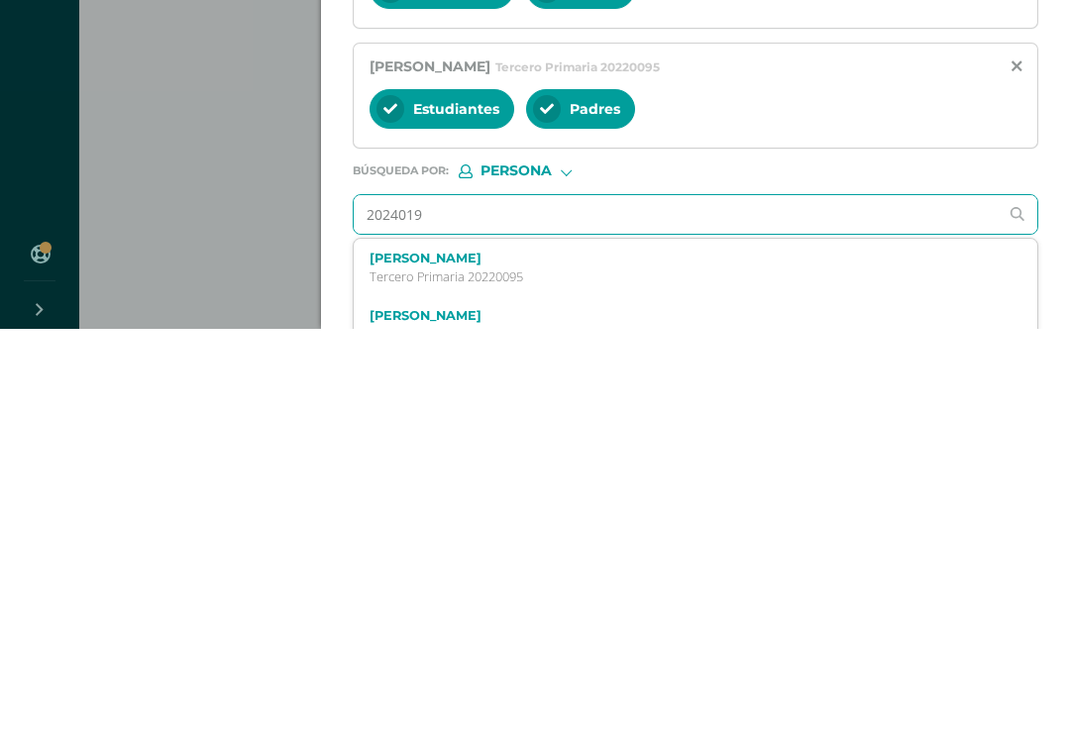
type input "20240192"
click at [533, 673] on p "Tercero Primaria 20240192" at bounding box center [681, 681] width 623 height 17
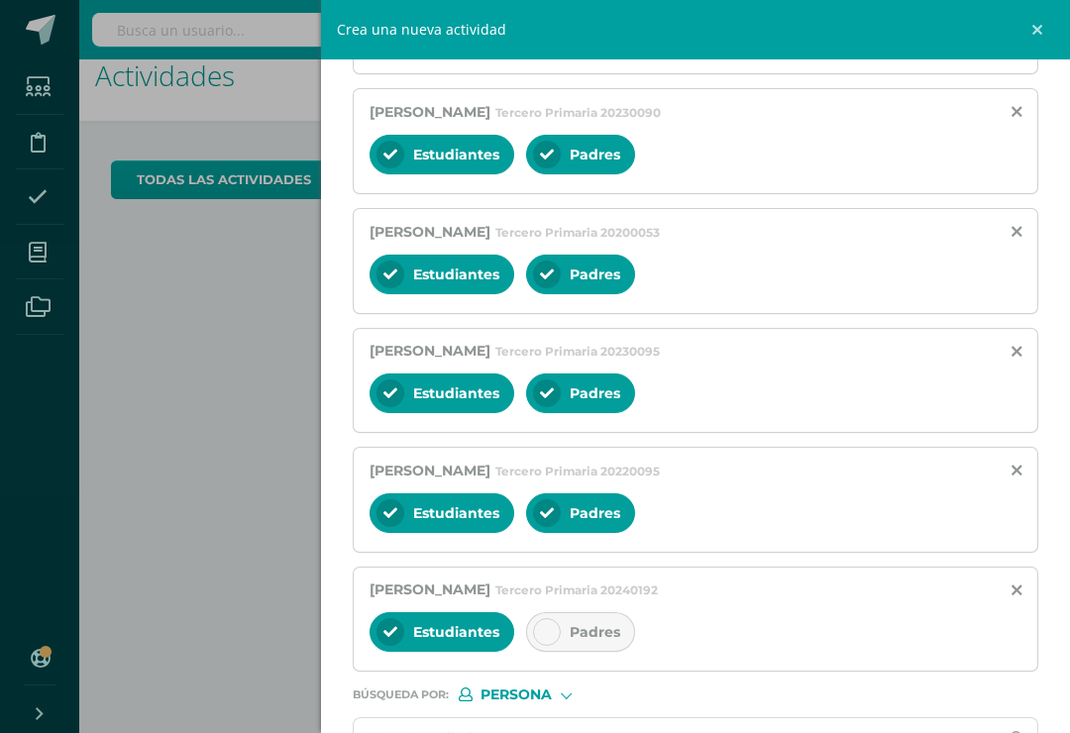
click at [544, 639] on icon at bounding box center [547, 632] width 14 height 14
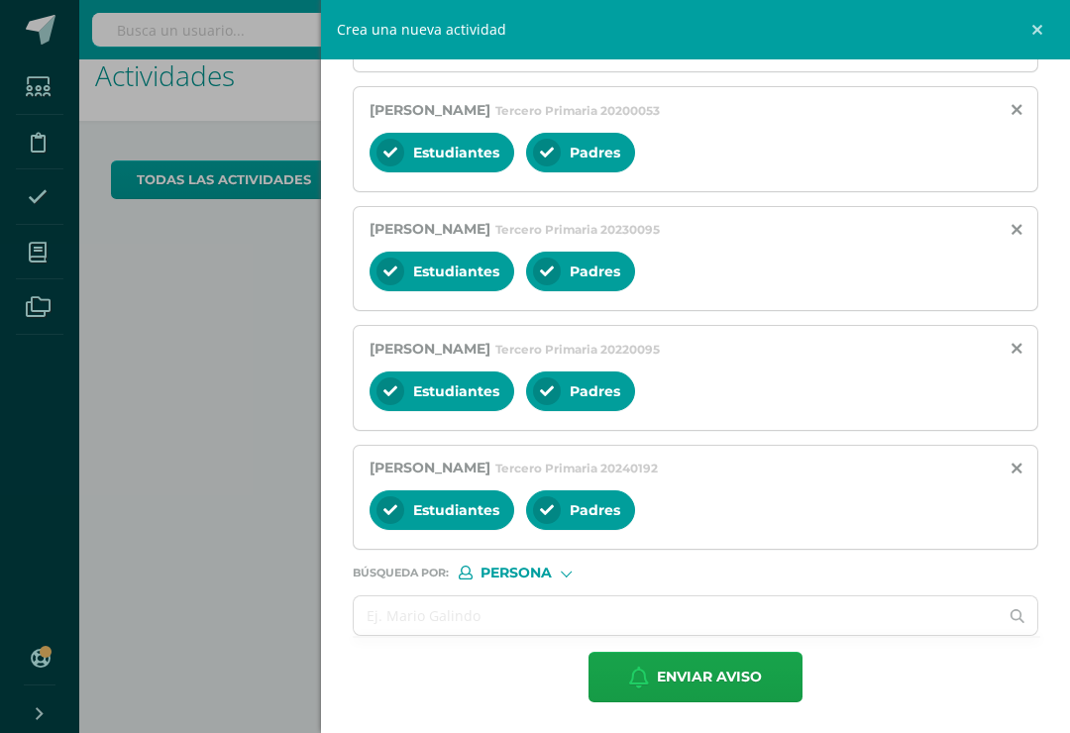
scroll to position [2511, 0]
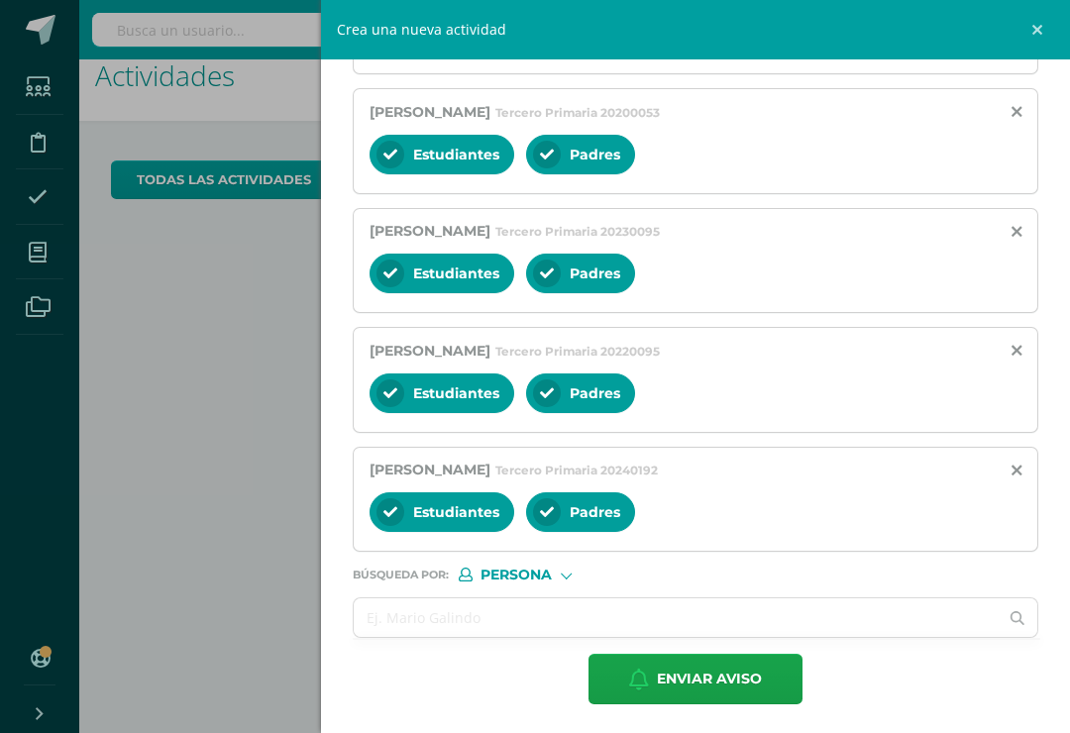
click at [431, 637] on input "text" at bounding box center [676, 618] width 644 height 39
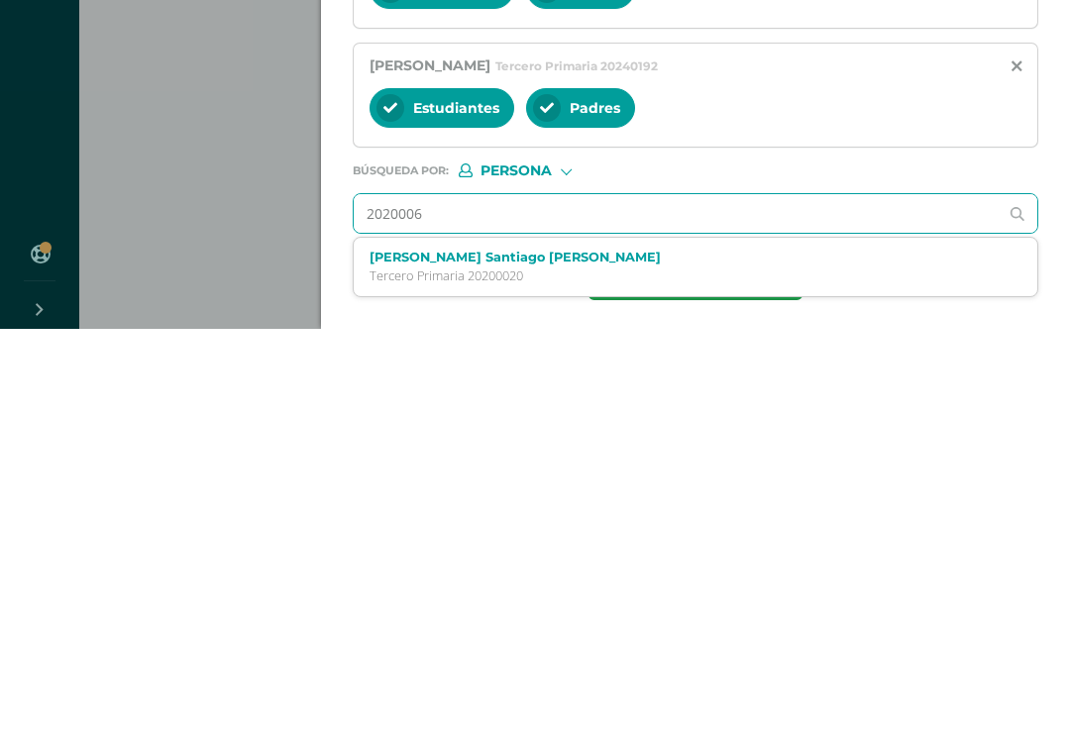
type input "20200062"
click at [516, 654] on label "Marcos Santiago Ortíz Pelaez" at bounding box center [681, 661] width 623 height 15
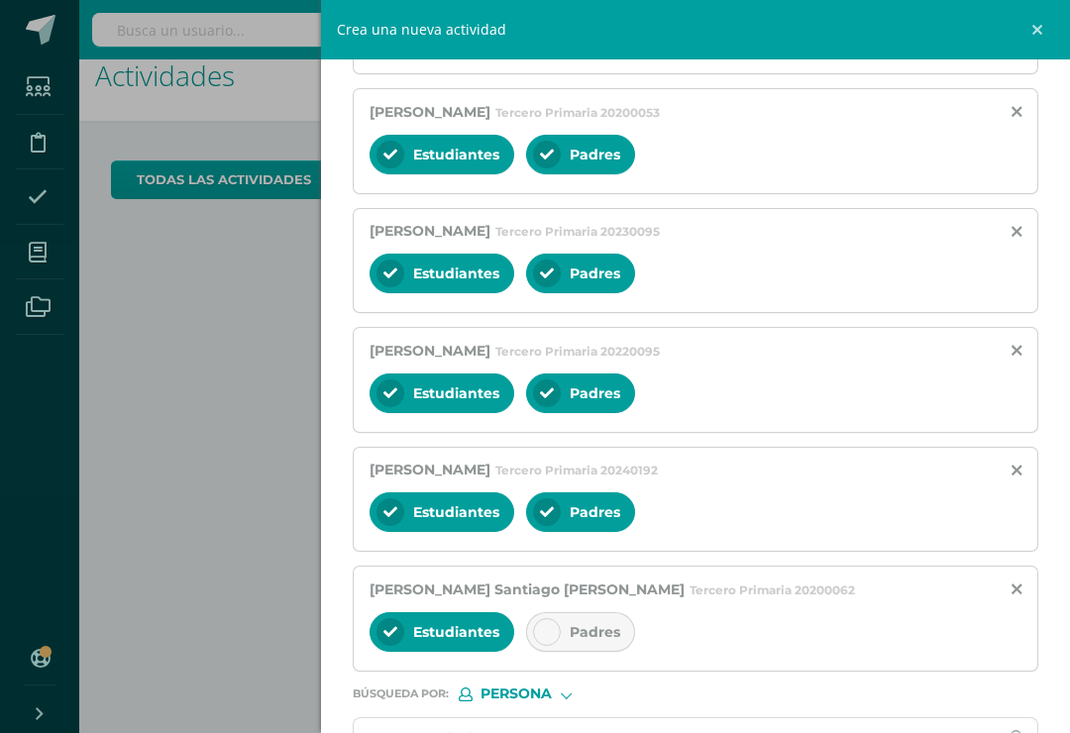
click at [561, 652] on div "Padres" at bounding box center [580, 632] width 109 height 40
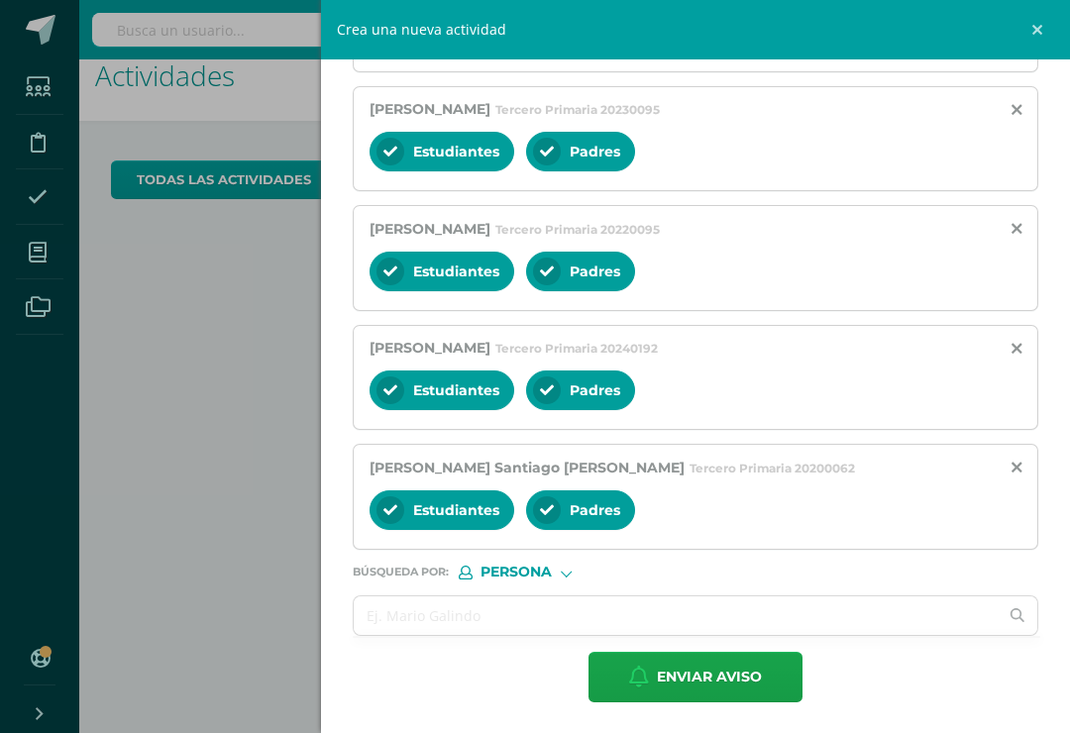
click at [439, 635] on input "text" at bounding box center [676, 616] width 644 height 39
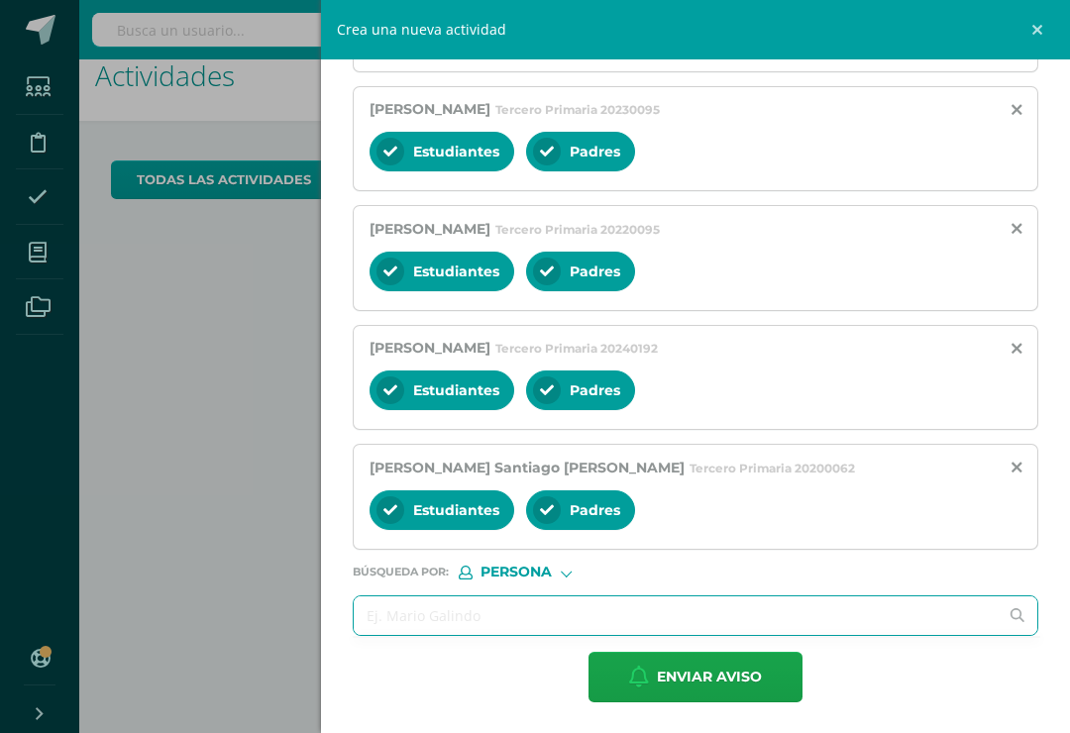
scroll to position [2632, 0]
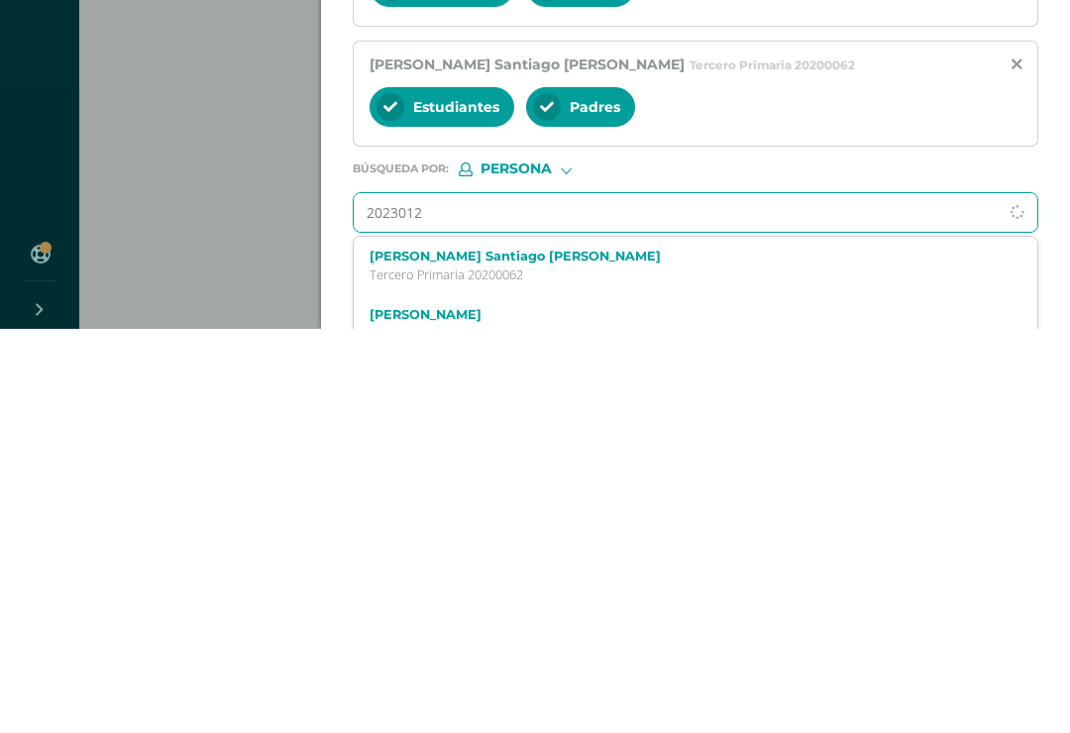
type input "20230125"
click at [489, 653] on label "Gael Pereira Paredes" at bounding box center [681, 660] width 623 height 15
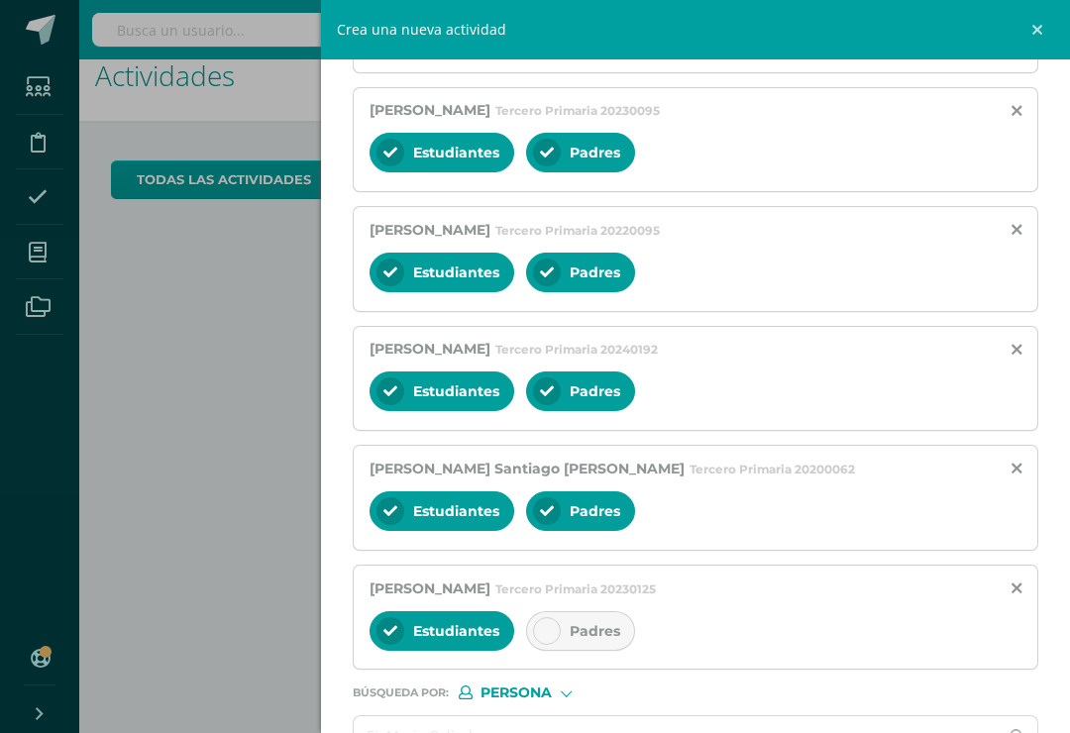
click at [578, 640] on span "Padres" at bounding box center [595, 631] width 51 height 18
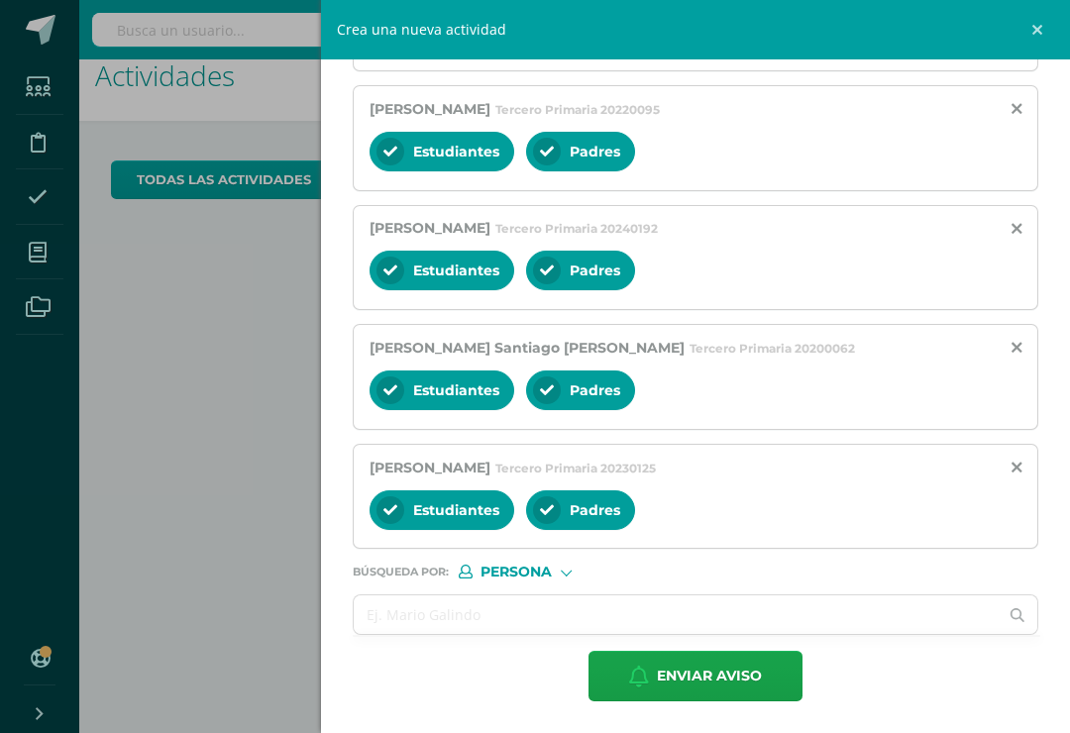
scroll to position [2752, 0]
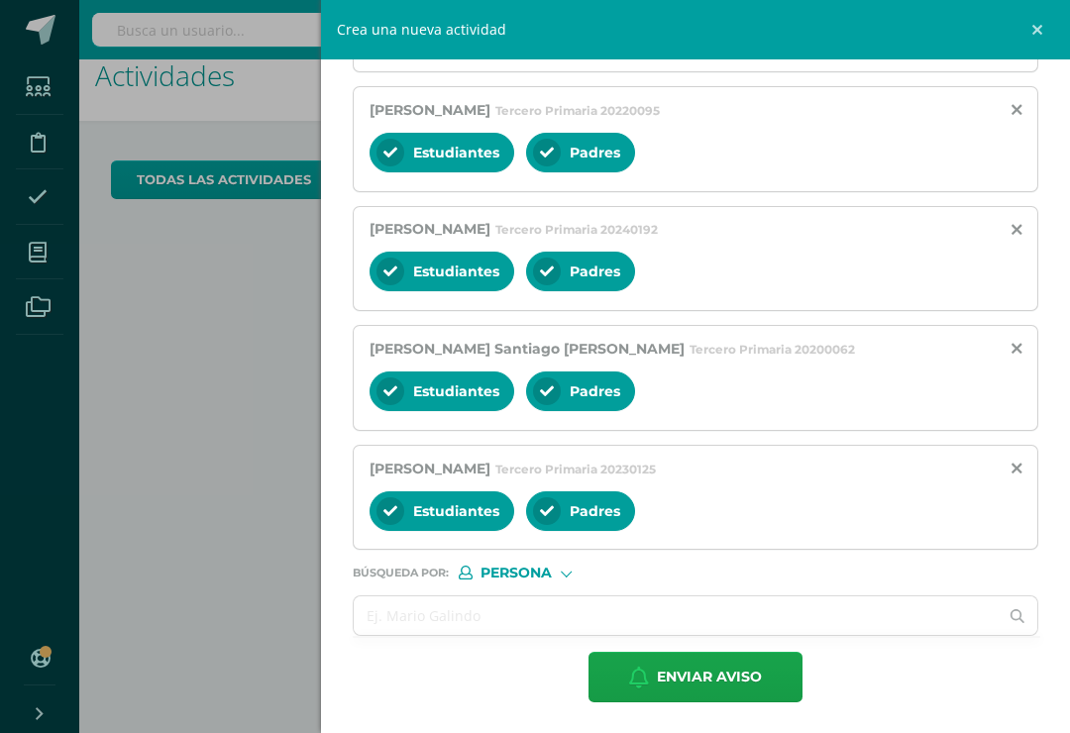
click at [425, 635] on input "text" at bounding box center [676, 616] width 644 height 39
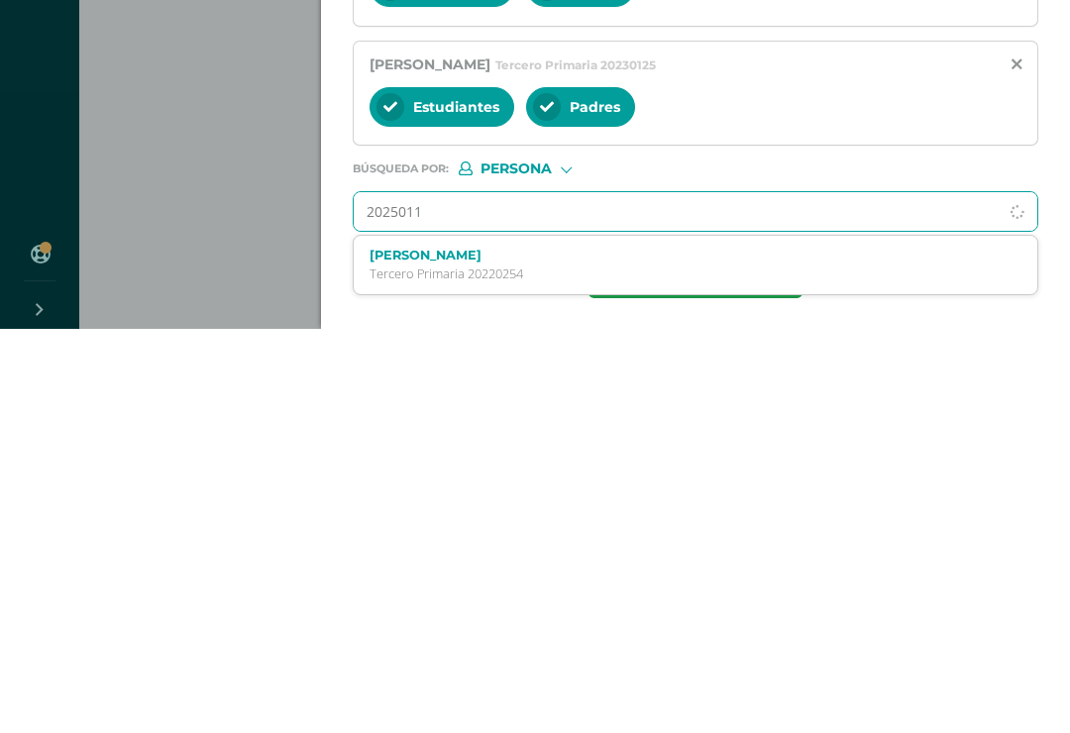
type input "20250111"
click at [506, 652] on label "David Enrique Pineda Lemus" at bounding box center [681, 659] width 623 height 15
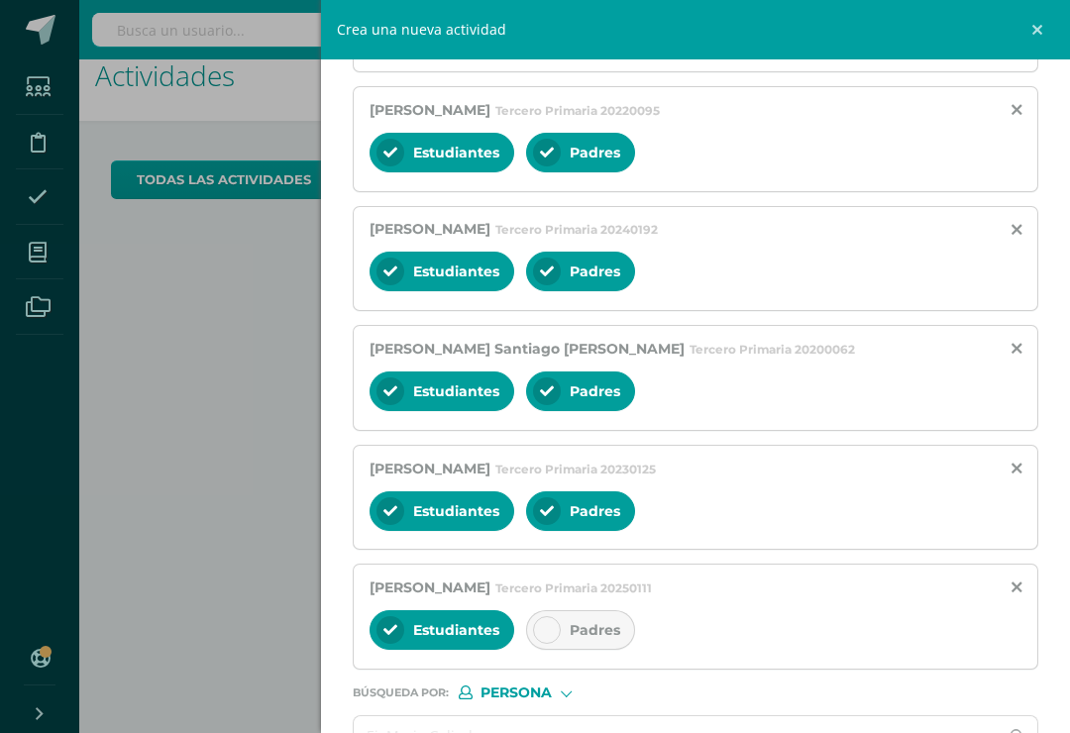
click at [561, 650] on div "Padres" at bounding box center [580, 630] width 109 height 40
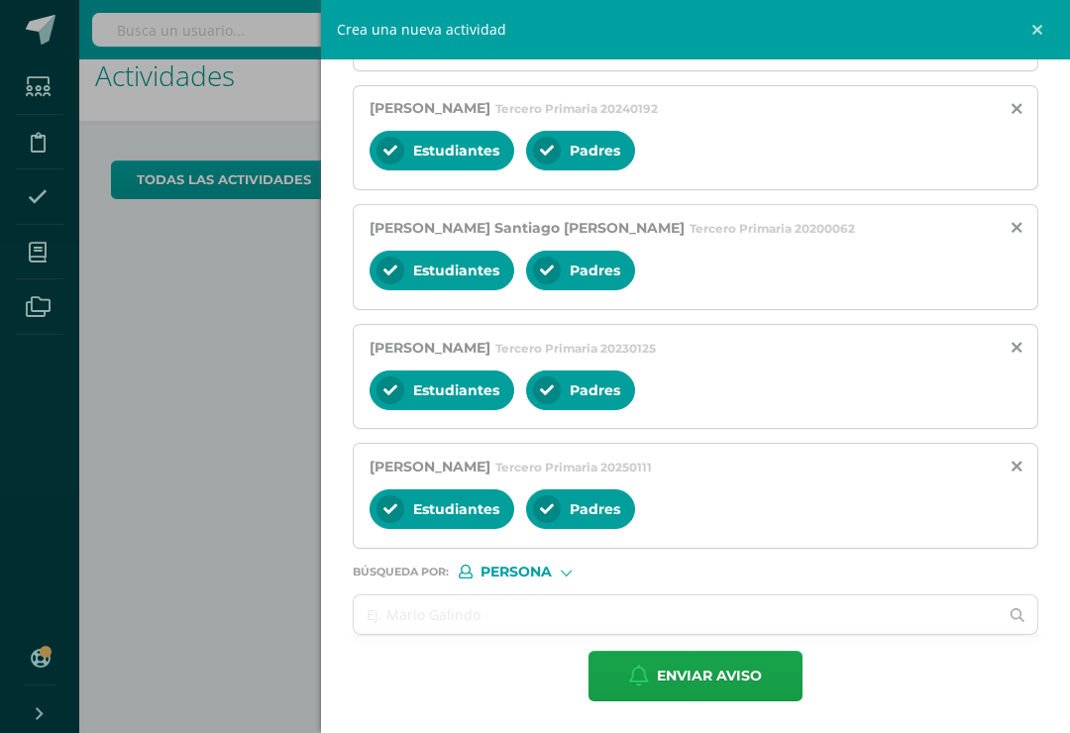
scroll to position [2873, 0]
click at [418, 634] on input "text" at bounding box center [676, 615] width 644 height 39
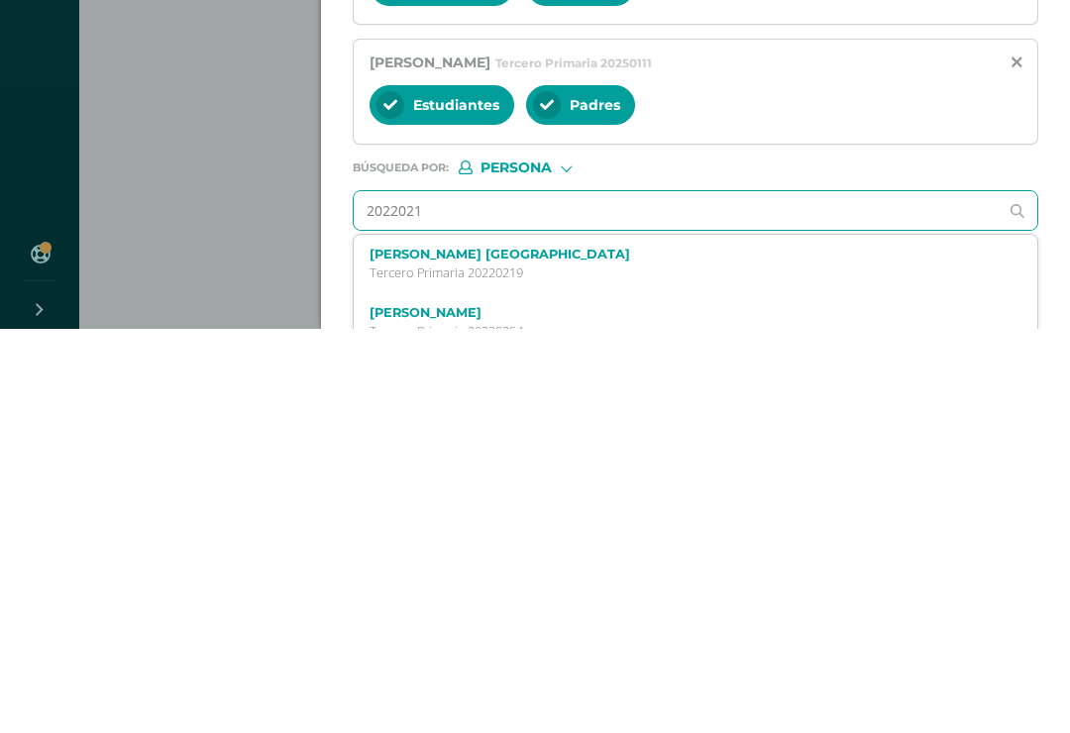
type input "20220219"
click at [512, 651] on div "Martín Rivera España Tercero Primaria 20220219" at bounding box center [681, 668] width 623 height 35
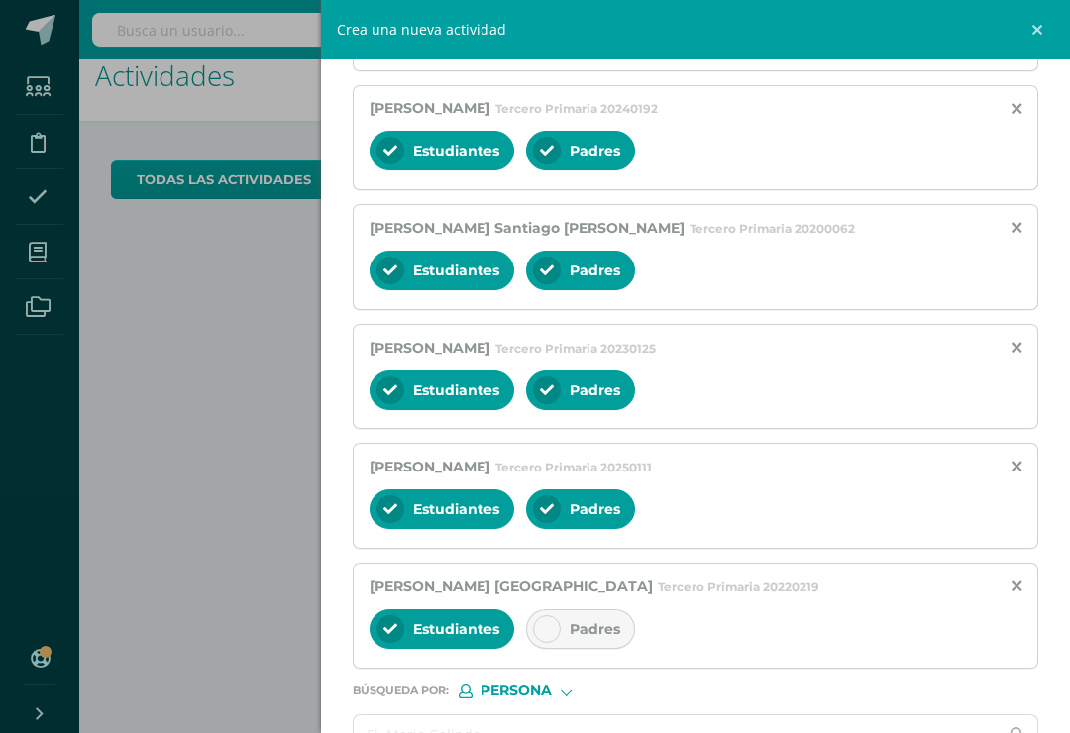
click at [559, 649] on div "Padres" at bounding box center [580, 629] width 109 height 40
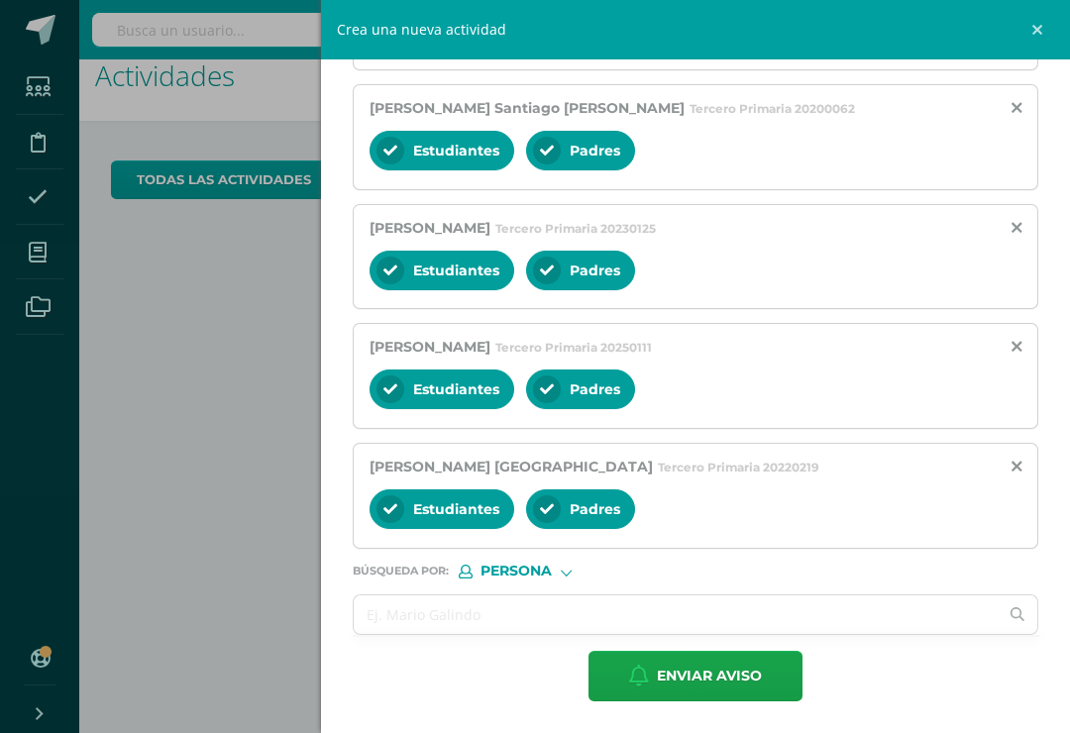
click at [422, 634] on input "text" at bounding box center [676, 615] width 644 height 39
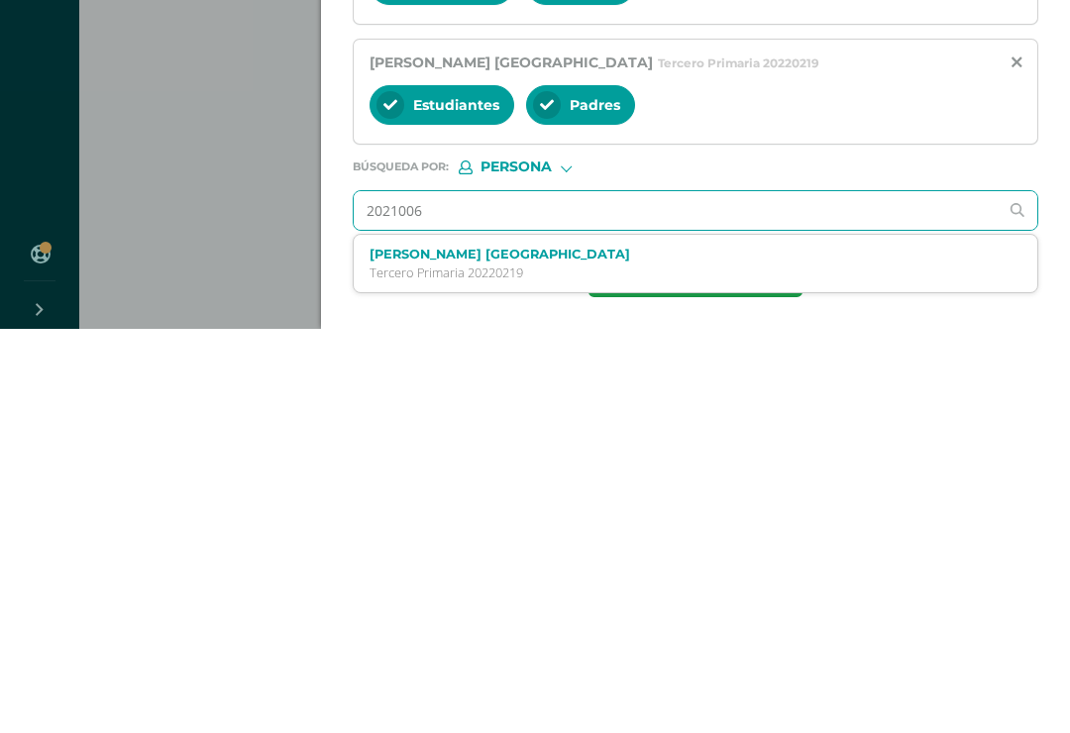
type input "20210065"
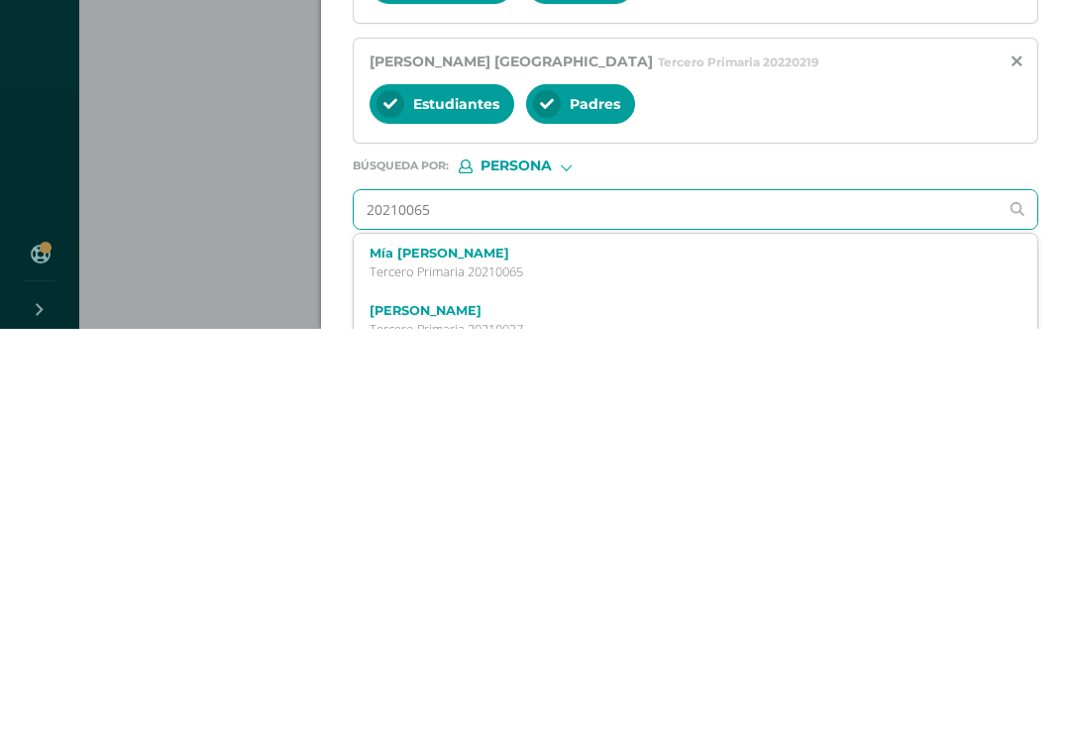
click at [479, 650] on label "Mía Zniev Salala Jimenez" at bounding box center [681, 657] width 623 height 15
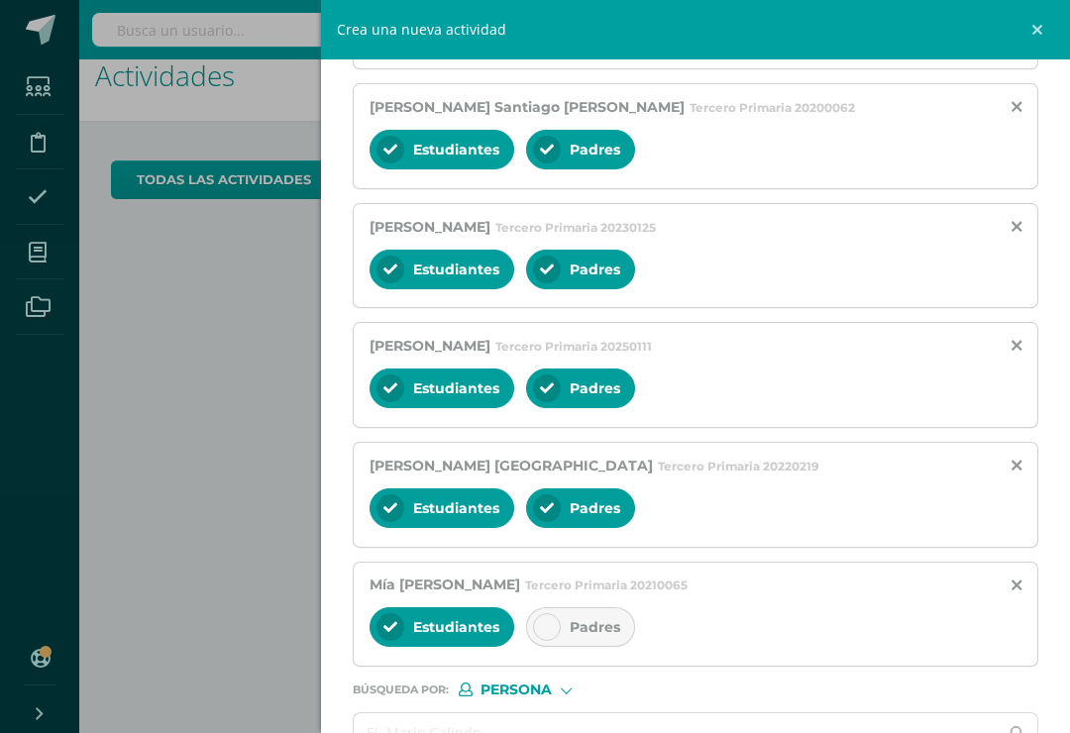
click at [563, 647] on div "Padres" at bounding box center [580, 628] width 109 height 40
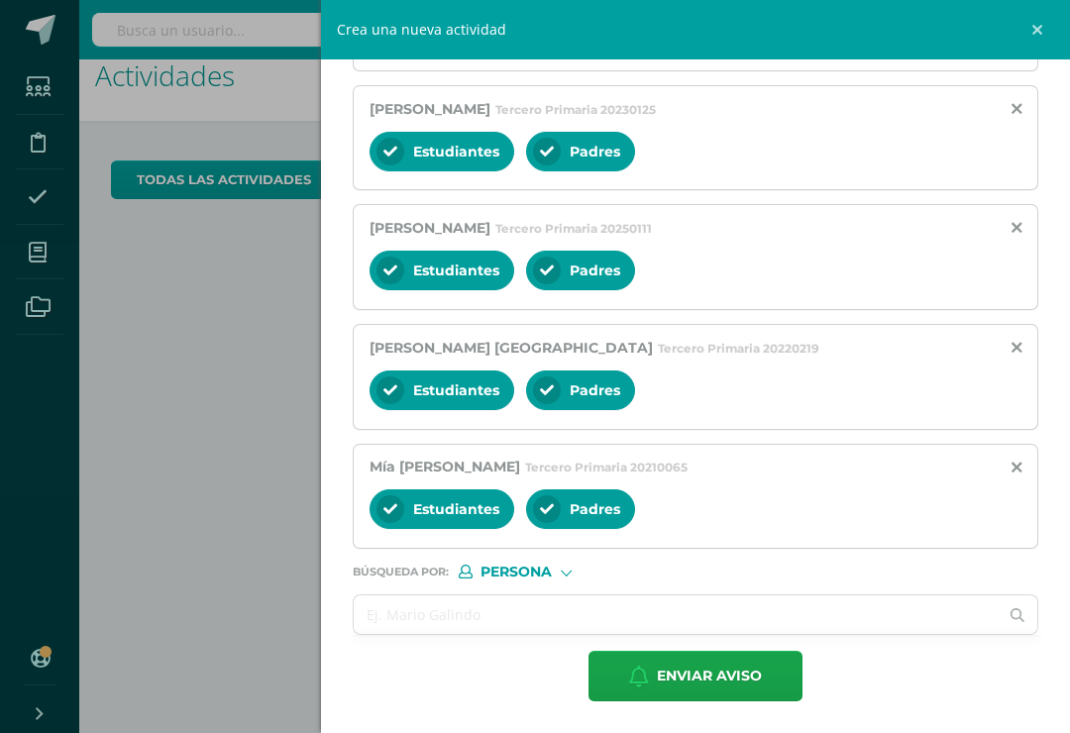
scroll to position [3114, 0]
click at [454, 628] on input "text" at bounding box center [676, 615] width 644 height 39
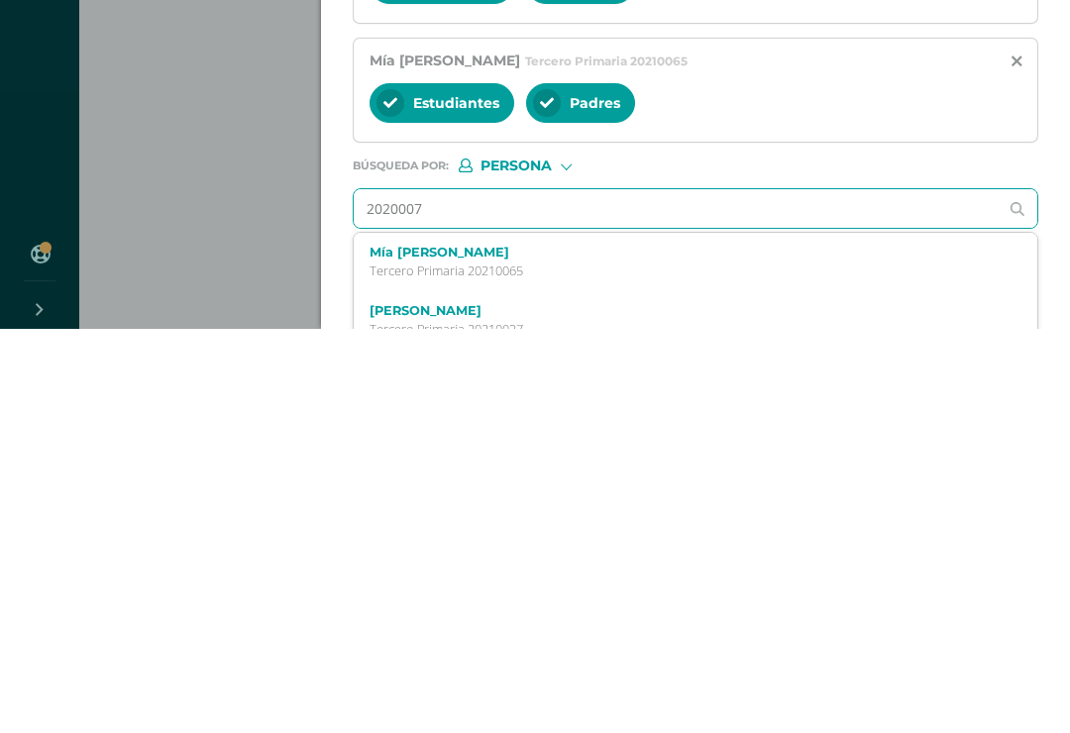
type input "20200073"
click at [478, 667] on p "Tercero Primaria 20200073" at bounding box center [681, 675] width 623 height 17
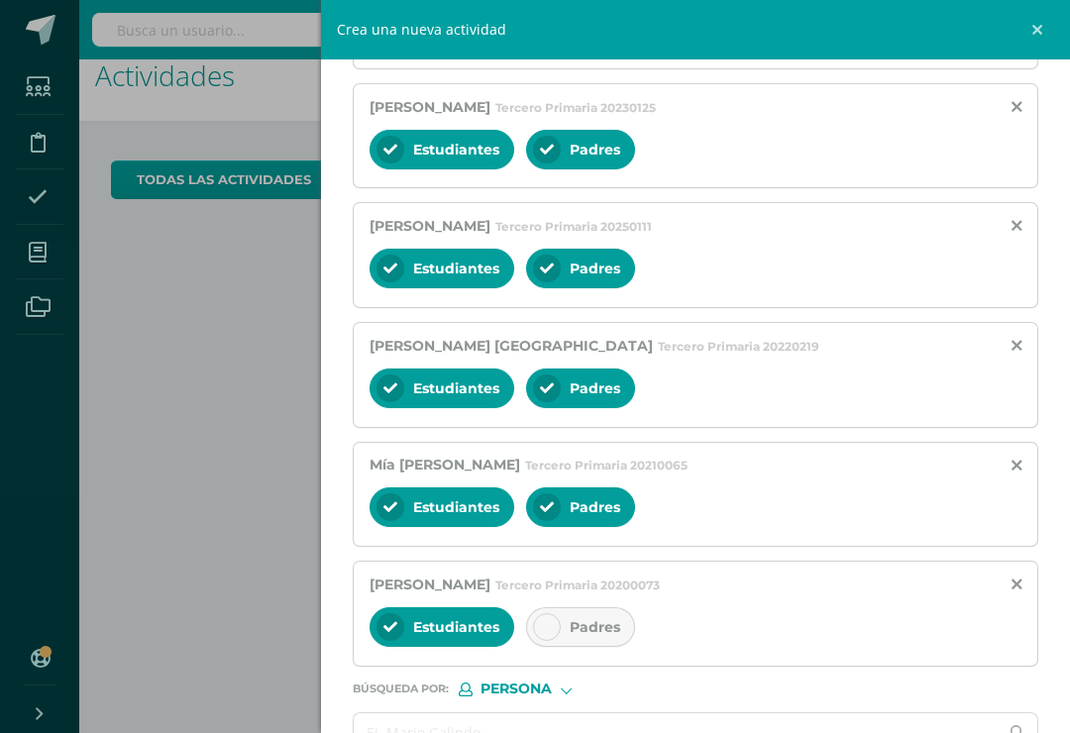
click at [573, 636] on span "Padres" at bounding box center [595, 627] width 51 height 18
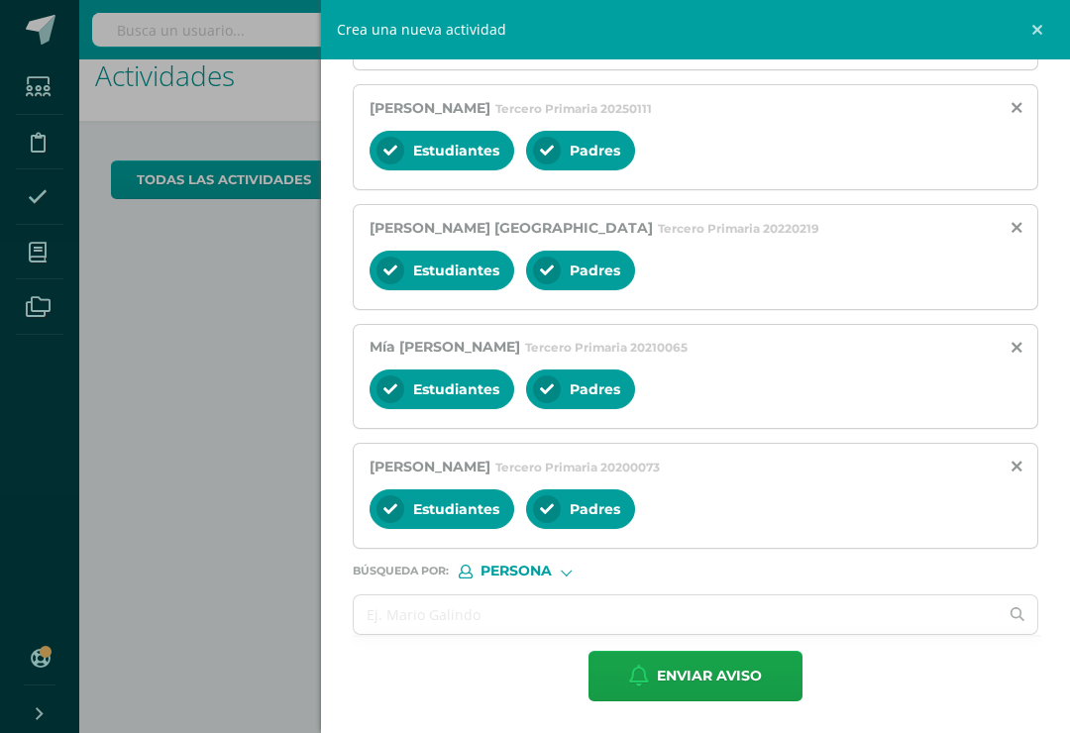
scroll to position [3235, 0]
click at [456, 625] on div at bounding box center [696, 615] width 684 height 39
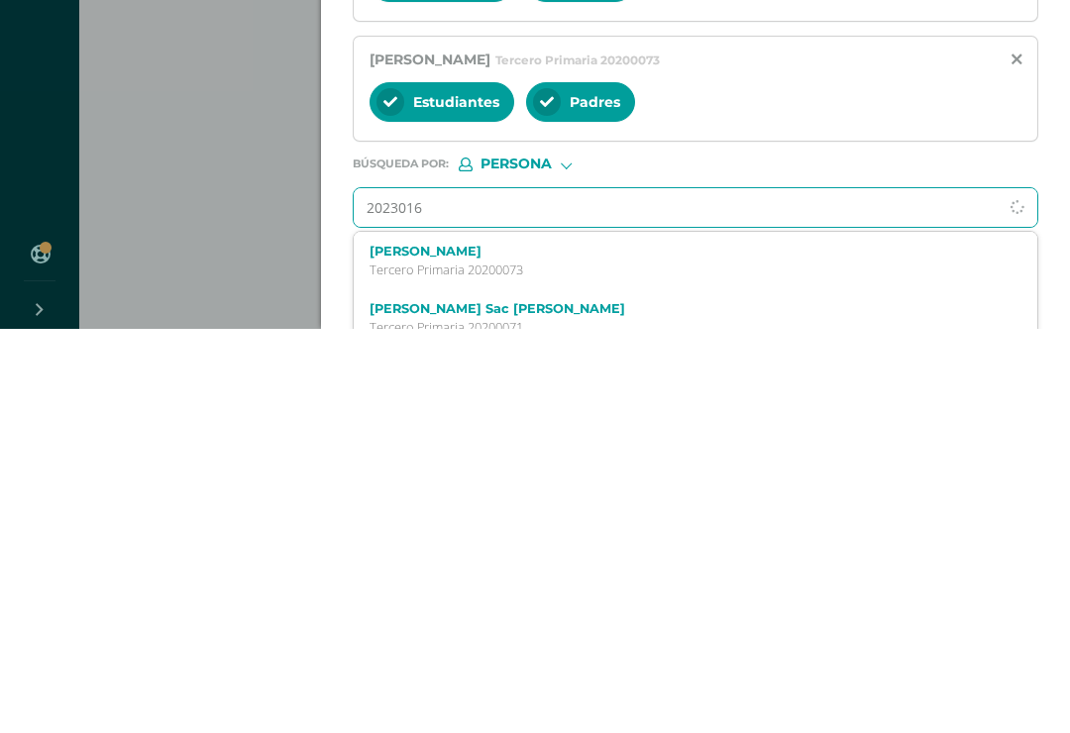
type input "20230160"
click at [523, 666] on p "Tercero Primaria 20230160" at bounding box center [681, 674] width 623 height 17
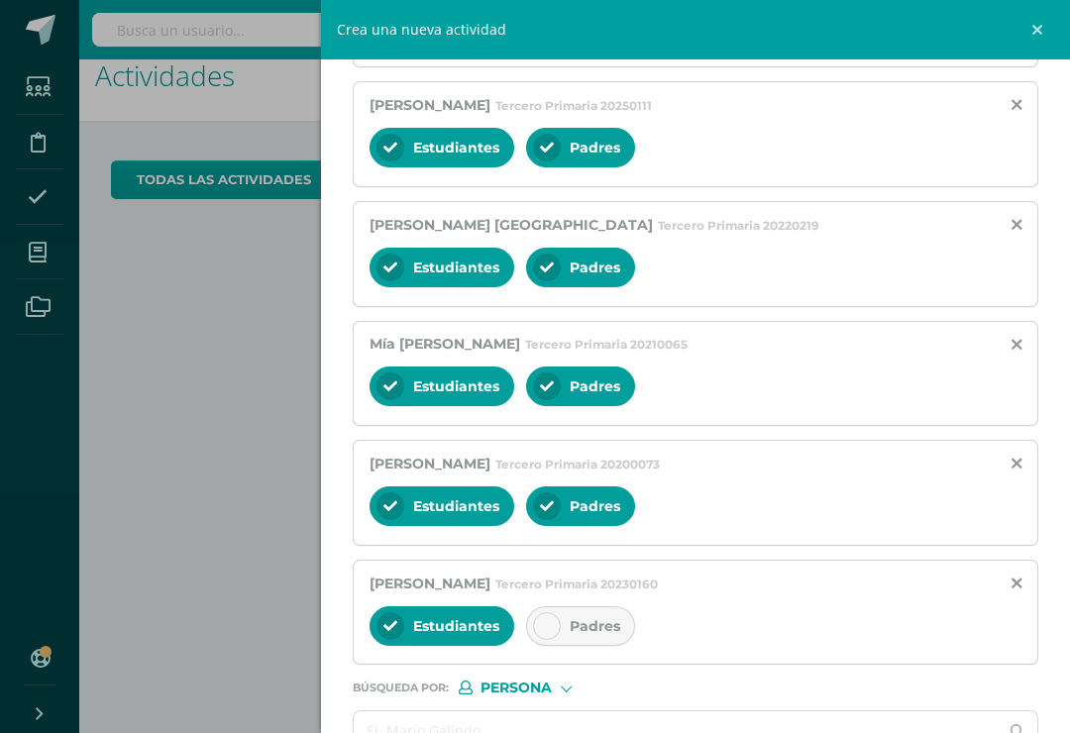
click at [580, 635] on span "Padres" at bounding box center [595, 626] width 51 height 18
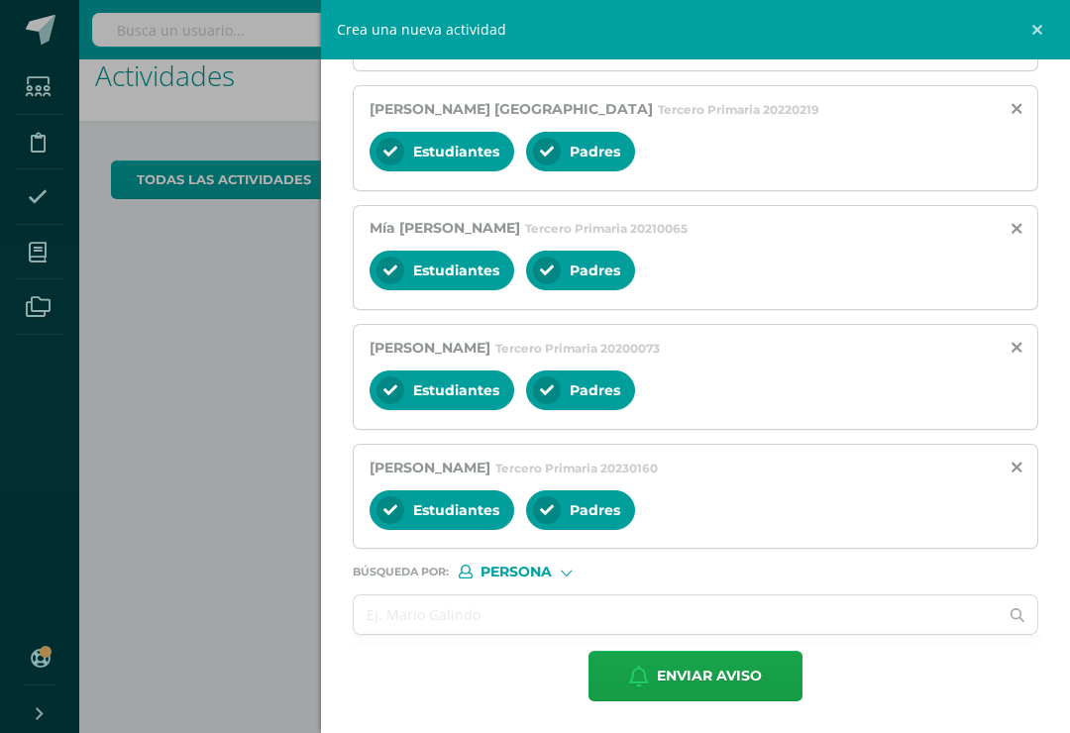
scroll to position [3355, 0]
click at [452, 634] on input "text" at bounding box center [676, 615] width 644 height 39
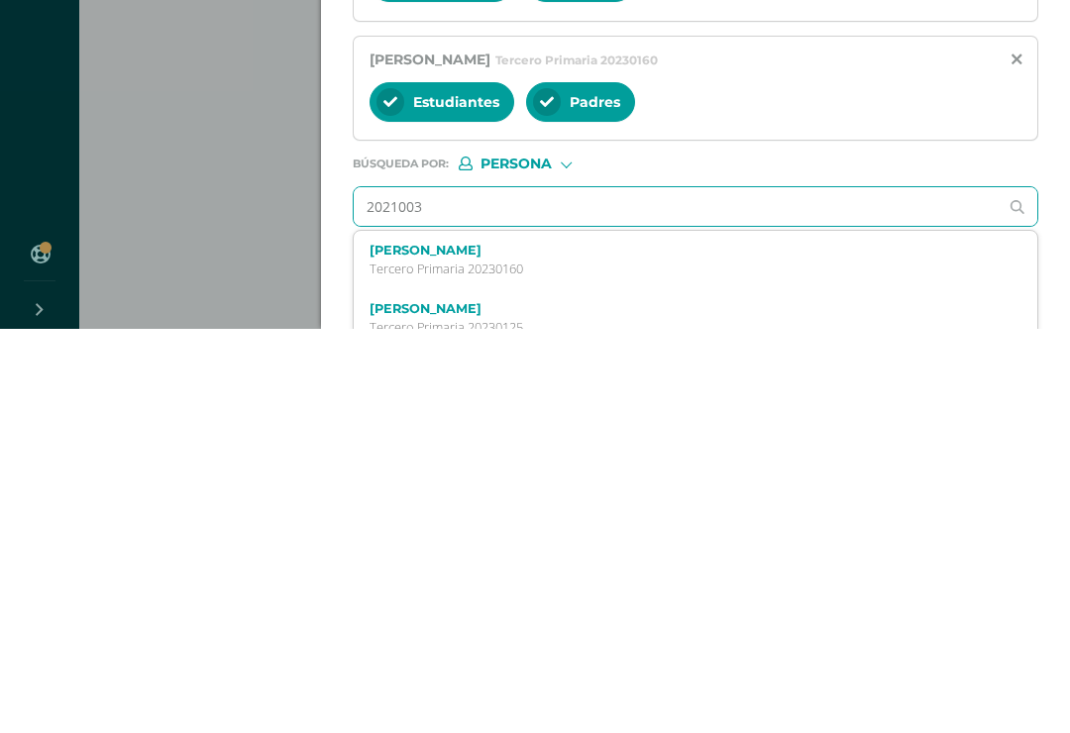
type input "20210038"
click at [500, 665] on p "Tercero Primaria 20210038" at bounding box center [681, 673] width 623 height 17
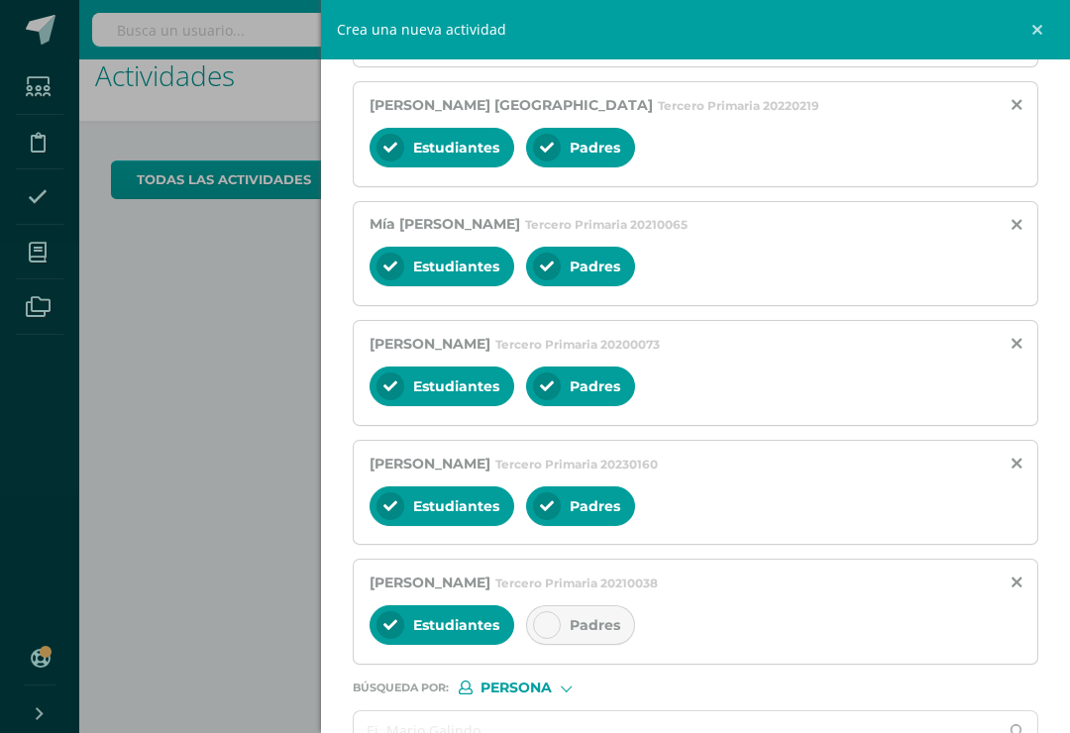
click at [568, 645] on div "Padres" at bounding box center [580, 626] width 109 height 40
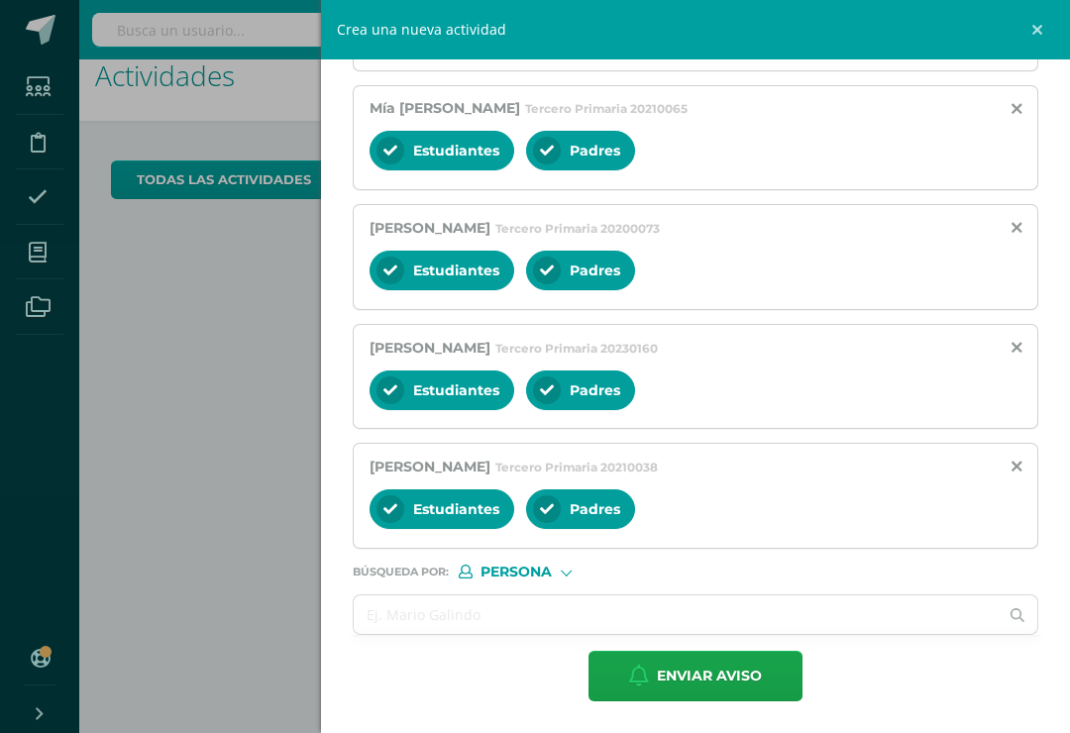
scroll to position [3476, 0]
click at [705, 701] on span "Enviar aviso" at bounding box center [709, 676] width 105 height 49
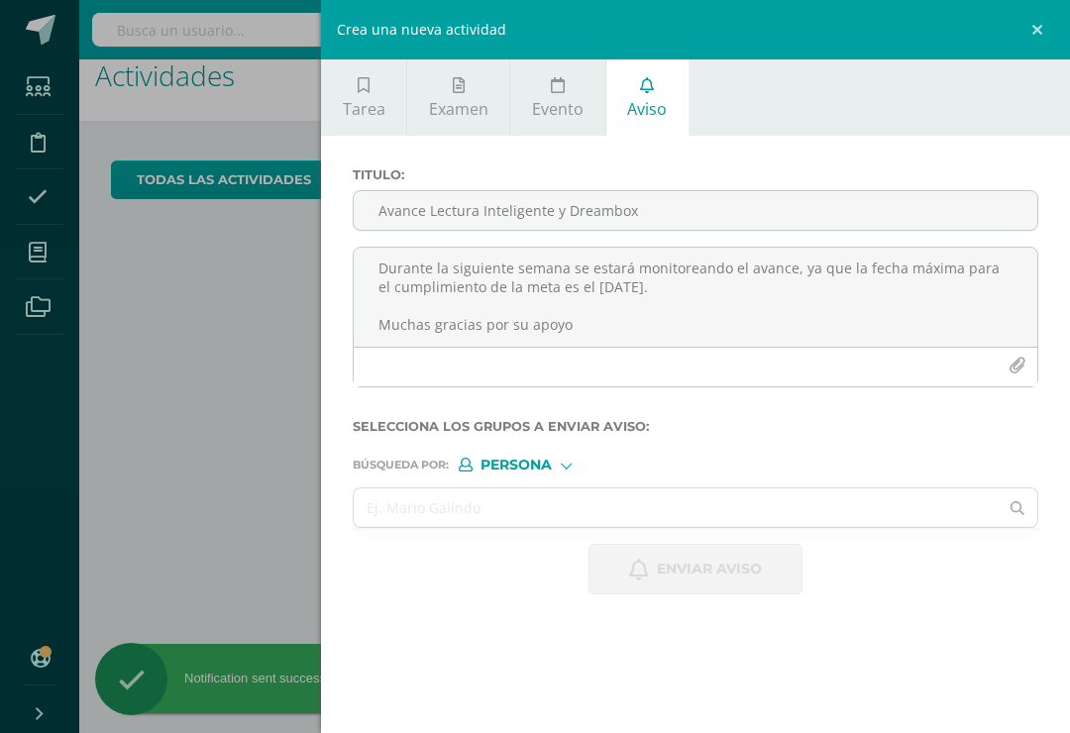
scroll to position [0, 0]
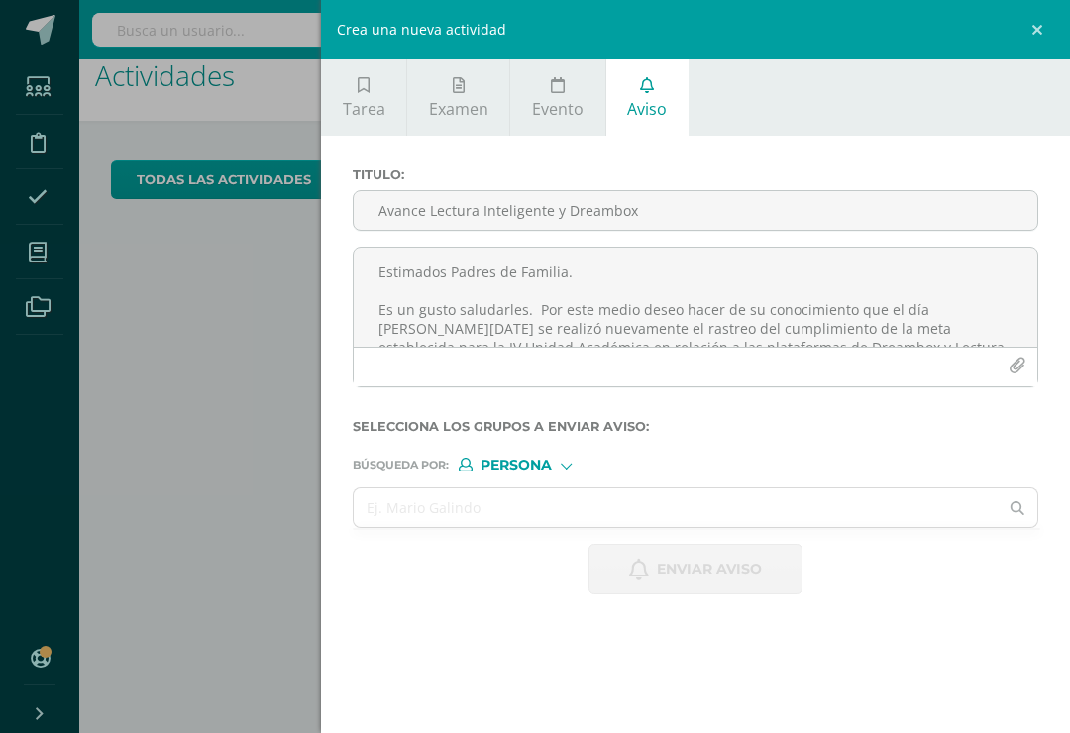
click at [1046, 33] on link at bounding box center [1040, 29] width 59 height 59
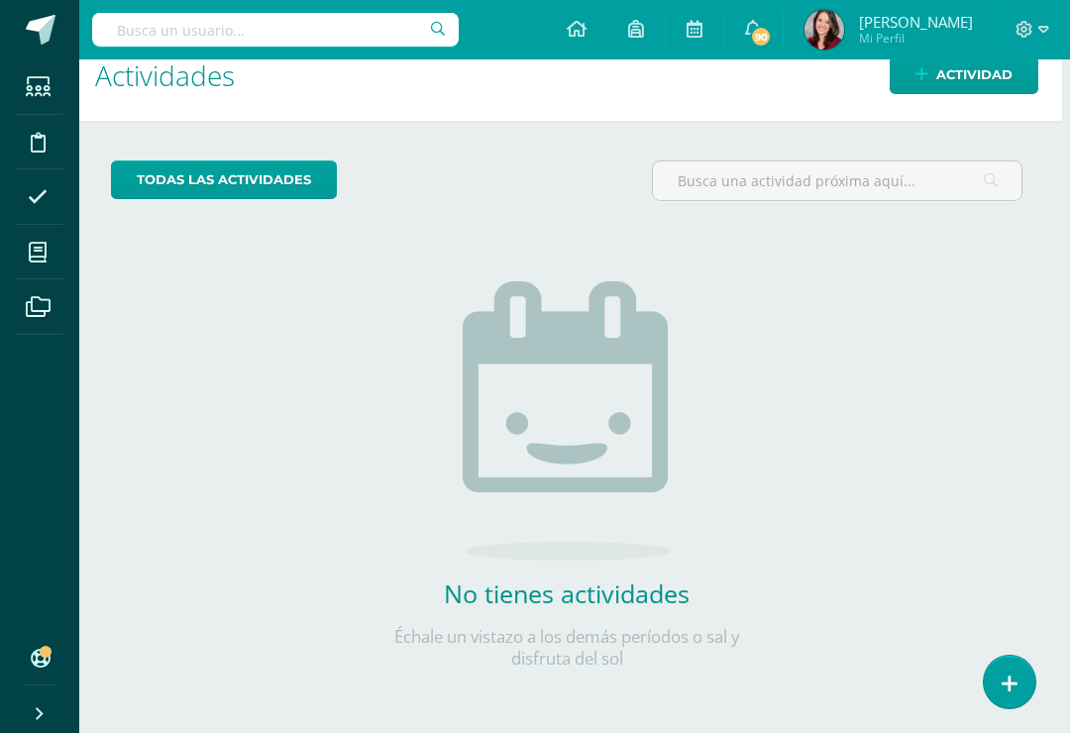
click at [949, 79] on span "Actividad" at bounding box center [975, 74] width 76 height 37
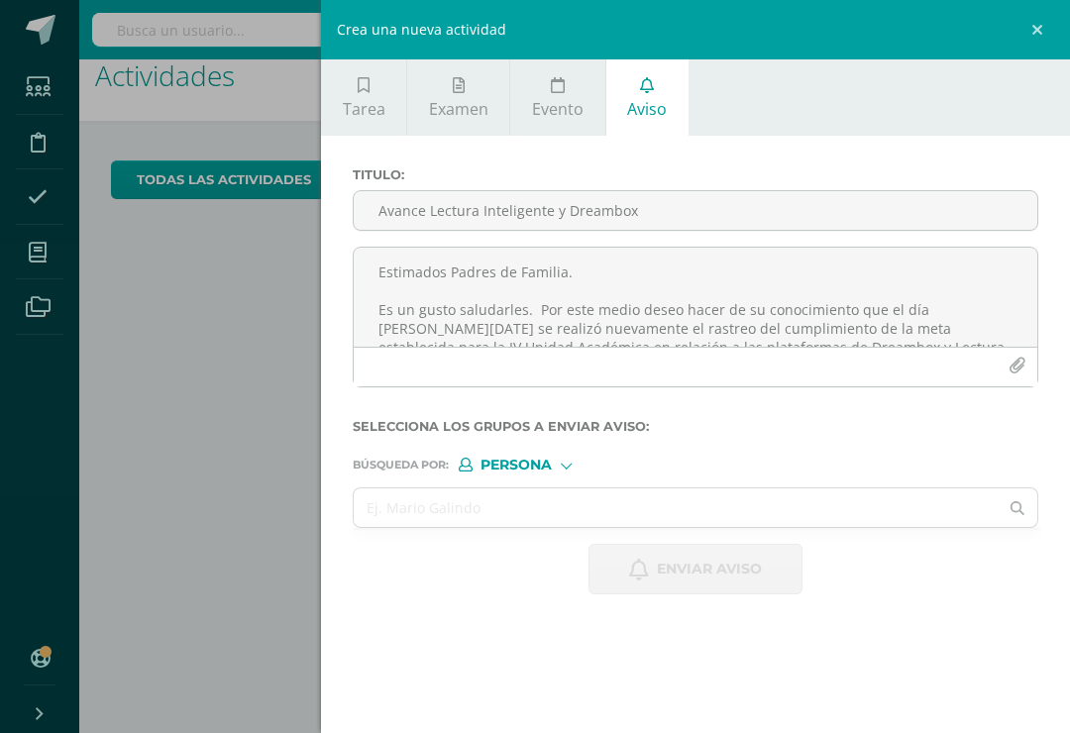
click at [339, 118] on link "Tarea" at bounding box center [363, 97] width 85 height 76
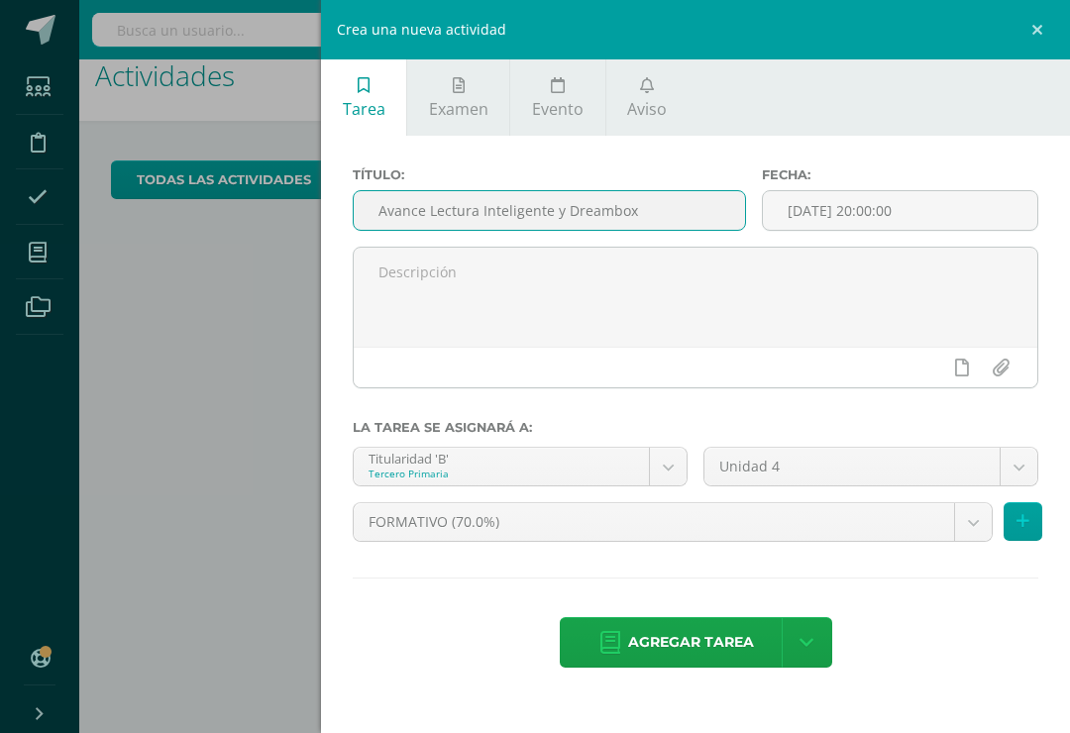
click at [562, 210] on input "Avance Lectura Inteligente y Dreambox" at bounding box center [549, 210] width 391 height 39
click at [562, 209] on input "Avance Lectura Inteligente y Dreambox" at bounding box center [549, 210] width 391 height 39
click at [570, 199] on input "Avance Lectura Inteligente y Dreambox" at bounding box center [549, 210] width 391 height 39
click at [646, 215] on input "Avance Lectura Inteligente y Dreambox" at bounding box center [549, 210] width 391 height 39
click at [628, 217] on input "Avance Lectura Inteligente y Dreambox" at bounding box center [549, 210] width 391 height 39
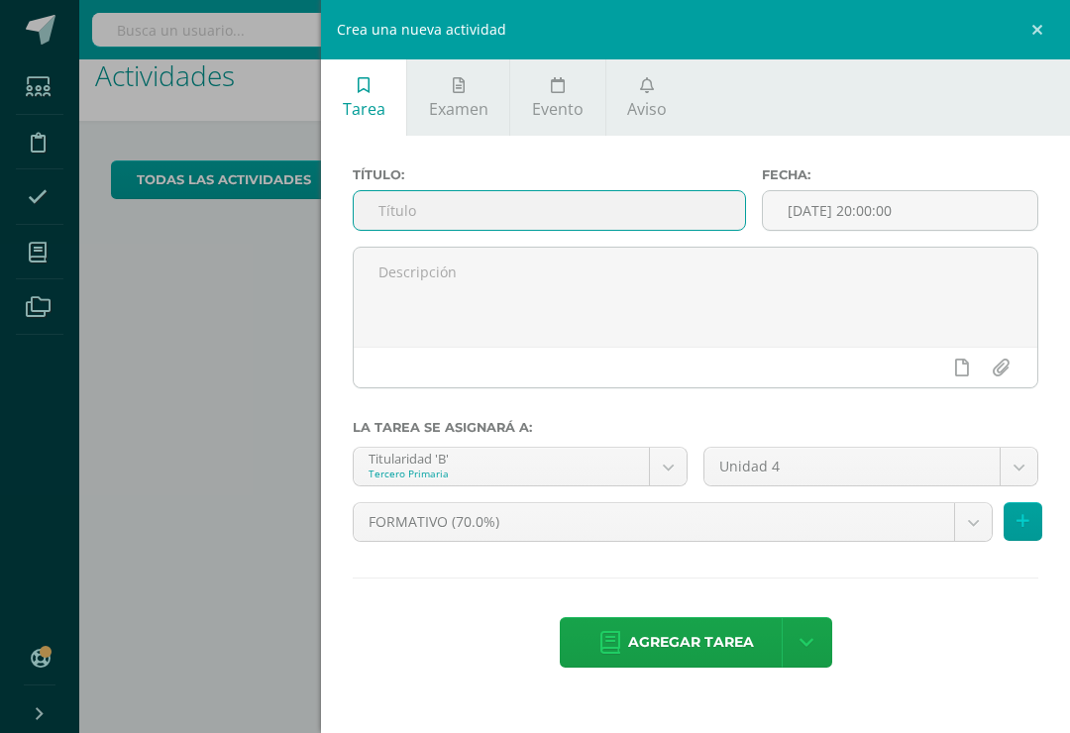
click at [656, 463] on body "Notification sent successfully Hola Lilian, bienvenido a Edoo! Estudiantes Disc…" at bounding box center [527, 337] width 1070 height 733
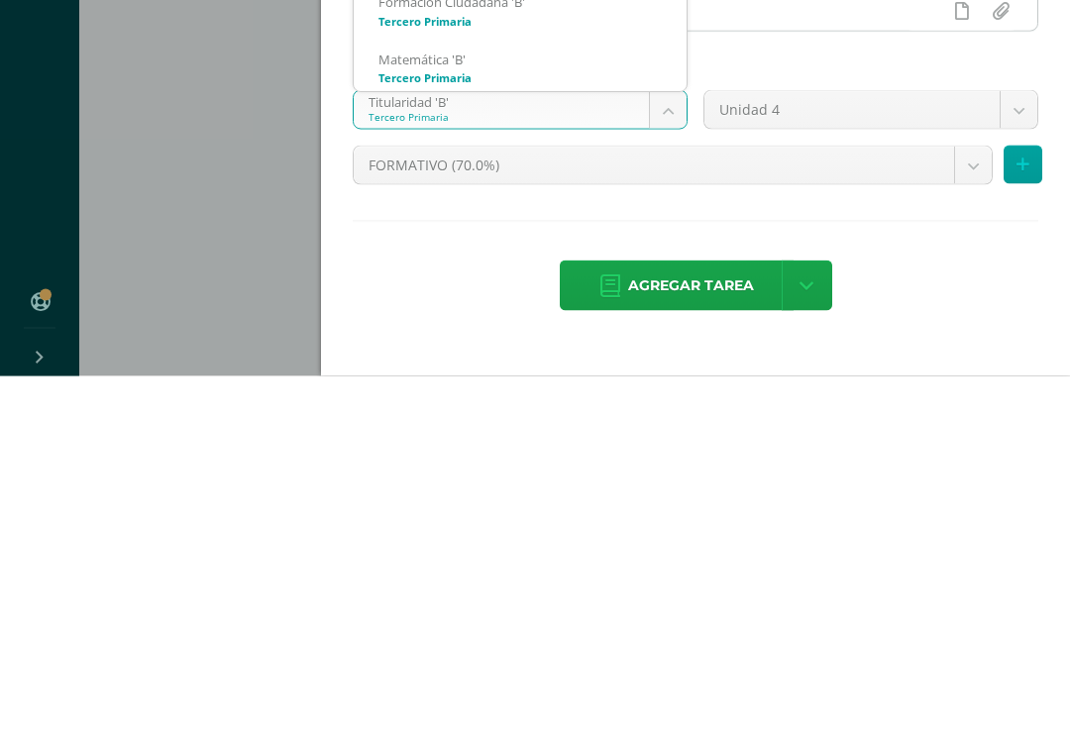
scroll to position [25, 0]
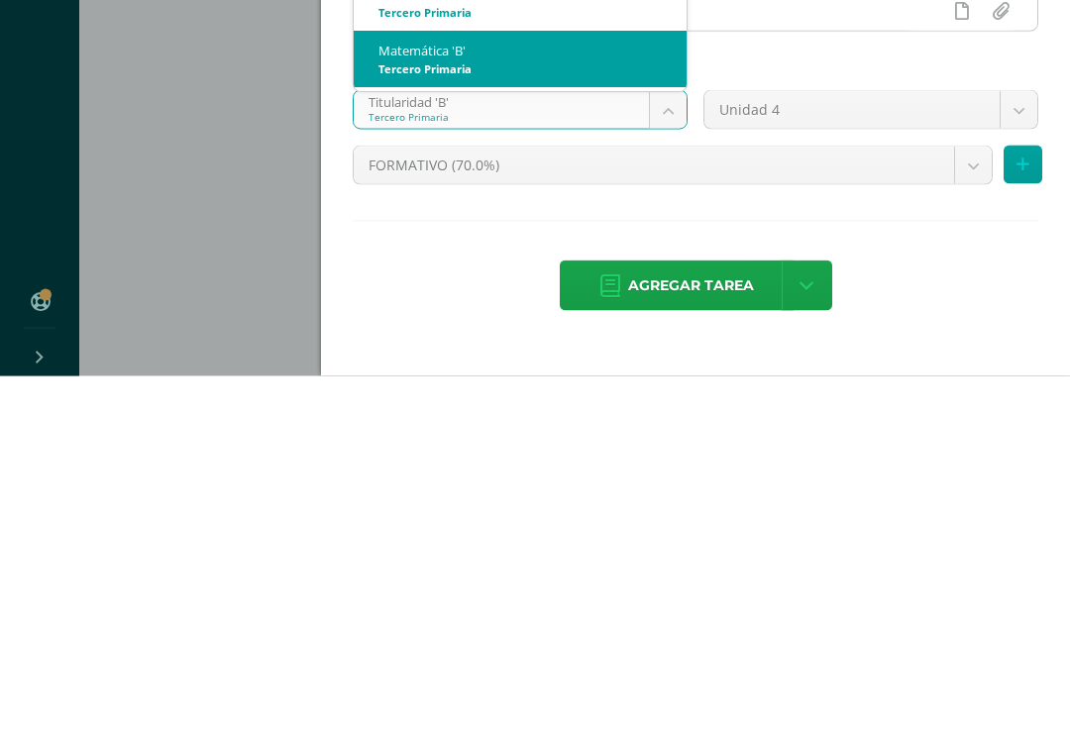
select select "206852"
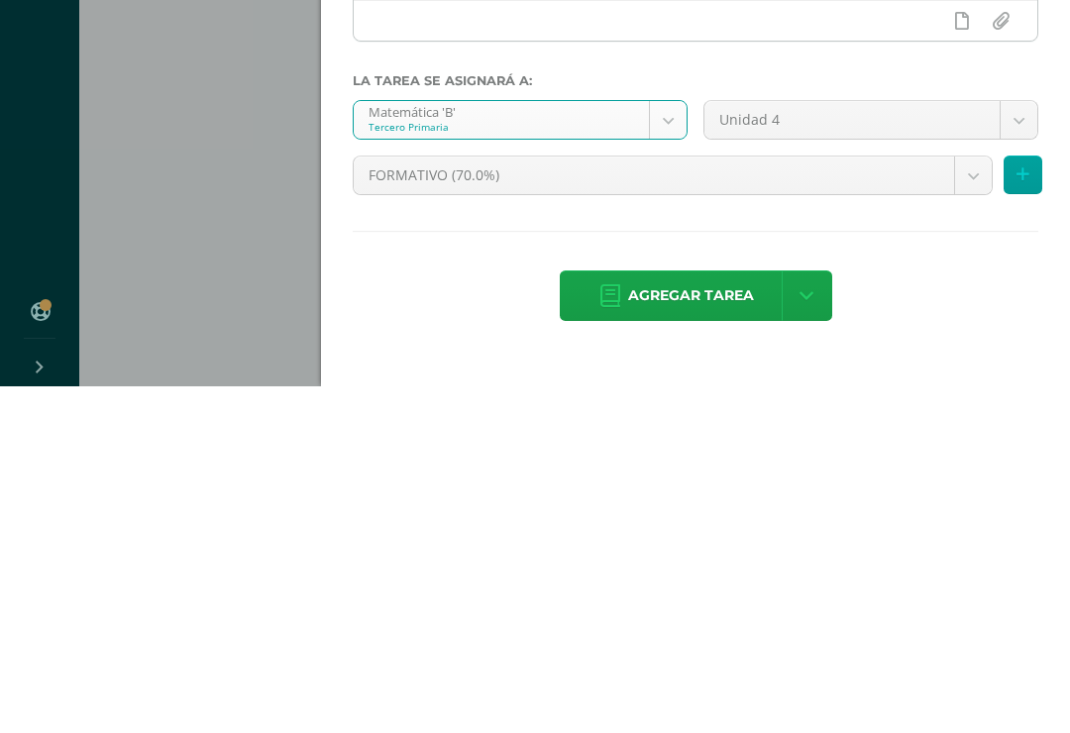
scroll to position [31, 8]
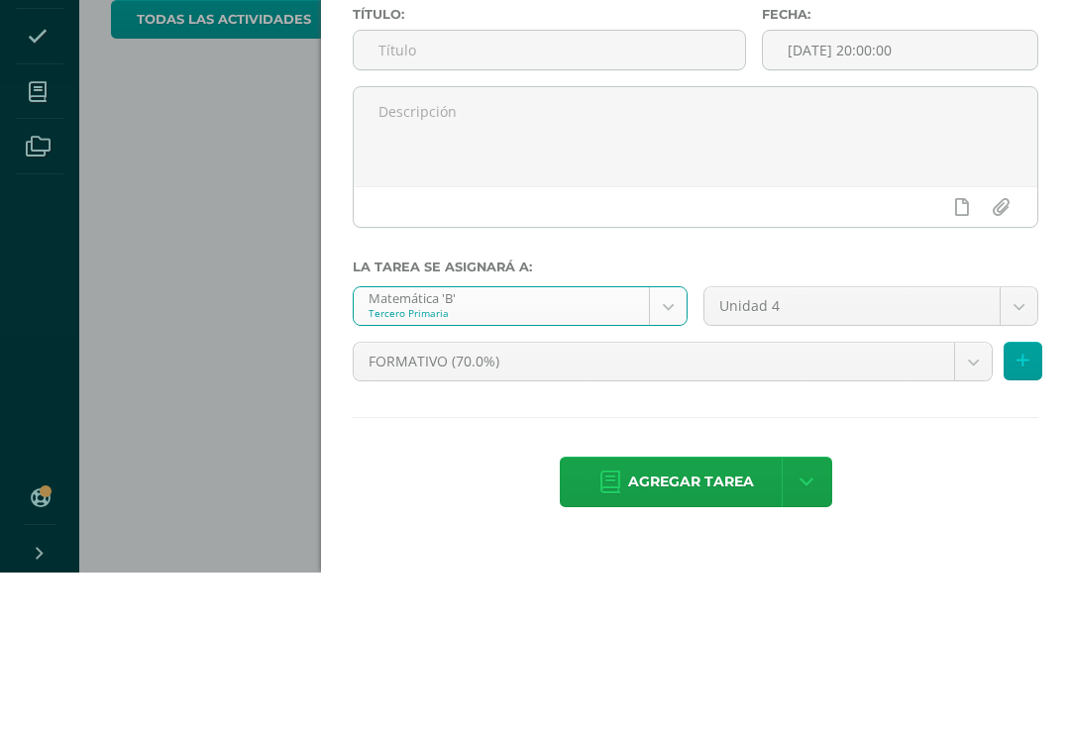
click at [477, 191] on input "text" at bounding box center [549, 210] width 391 height 39
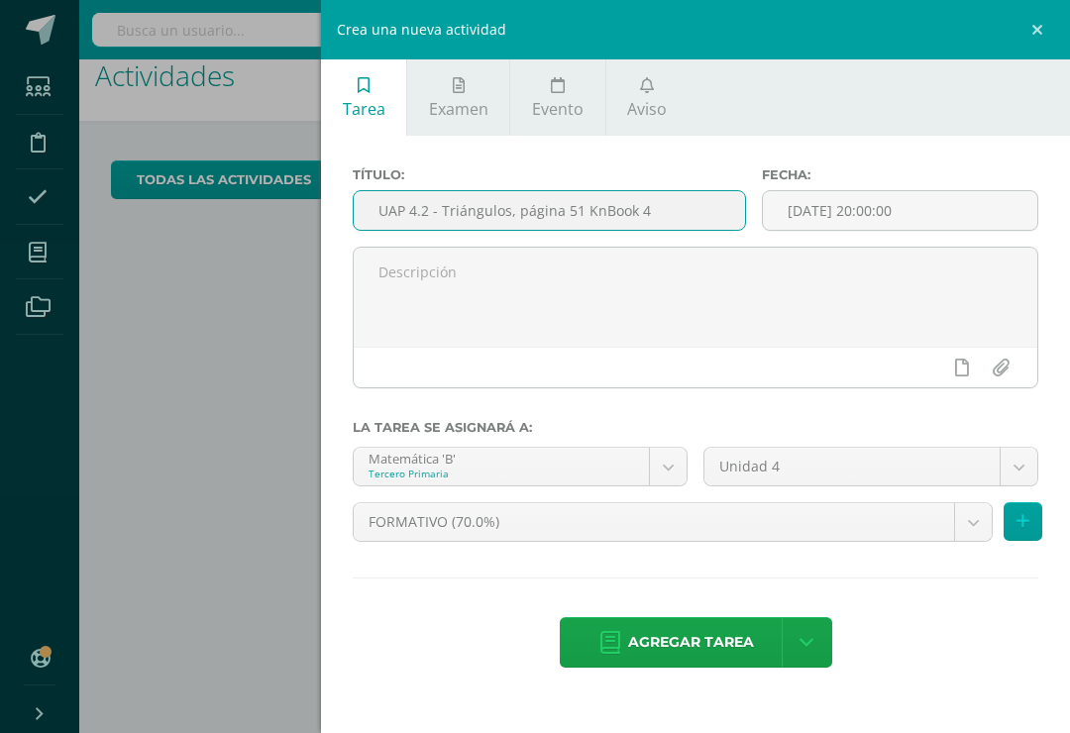
type input "UAP 4.2 - Triángulos, página 51 KnBook 4"
click at [710, 646] on span "Agregar tarea" at bounding box center [691, 642] width 126 height 49
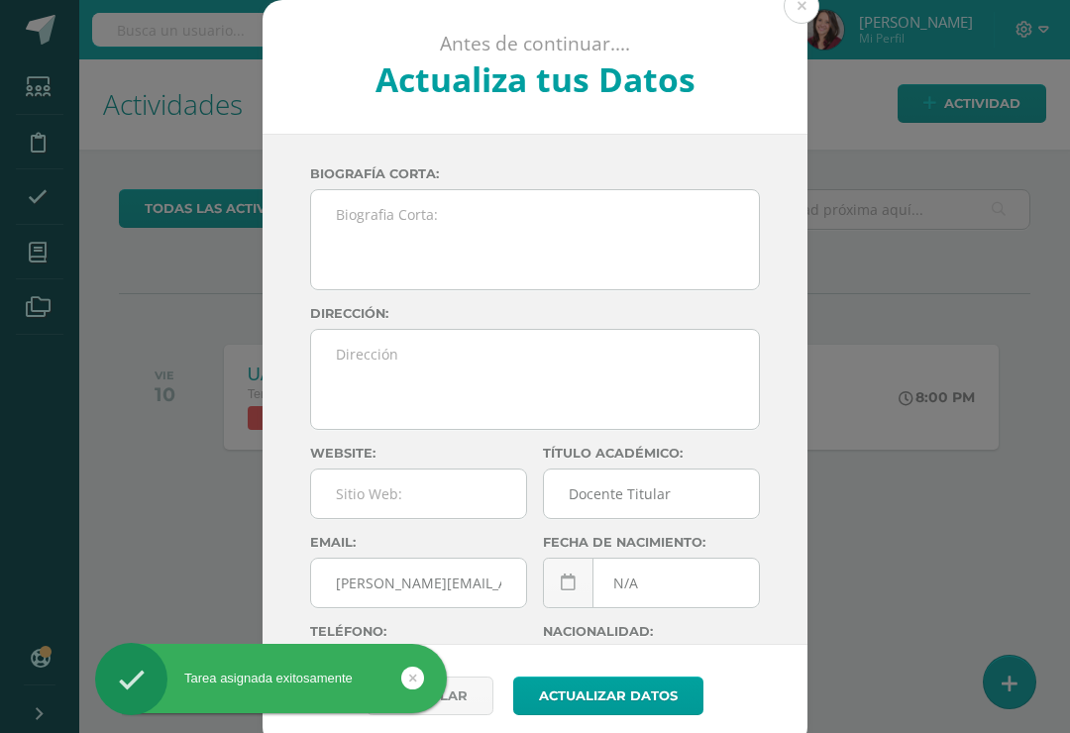
click at [804, 13] on button at bounding box center [802, 6] width 36 height 36
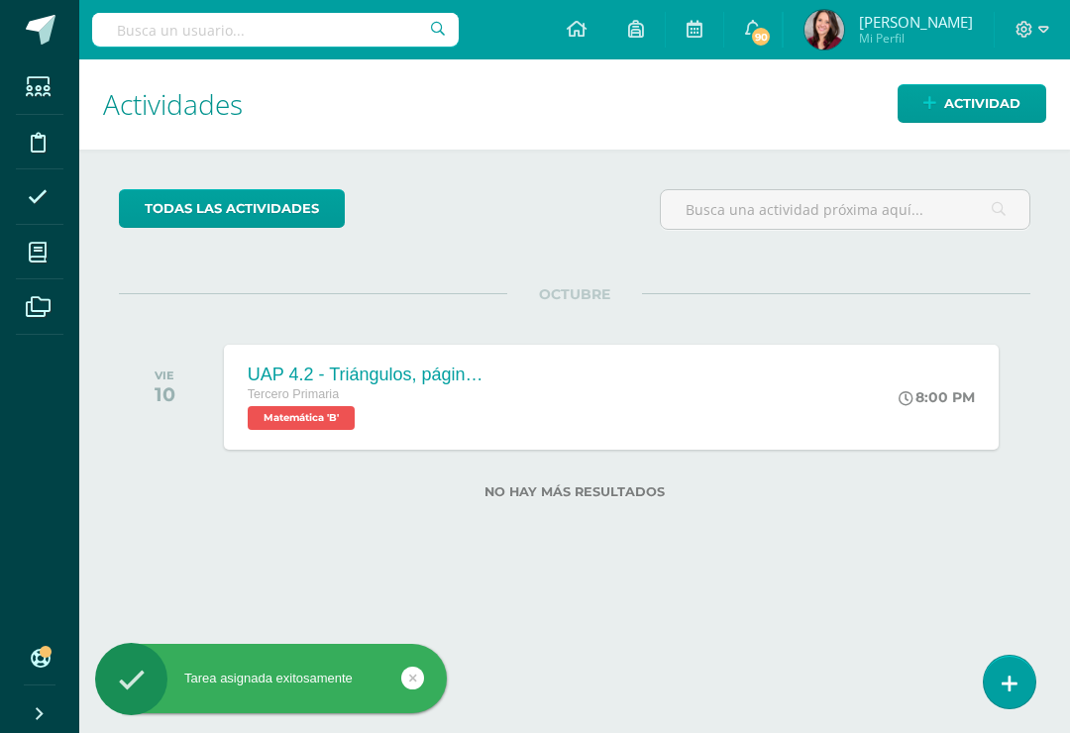
click at [947, 102] on span "Actividad" at bounding box center [982, 103] width 76 height 37
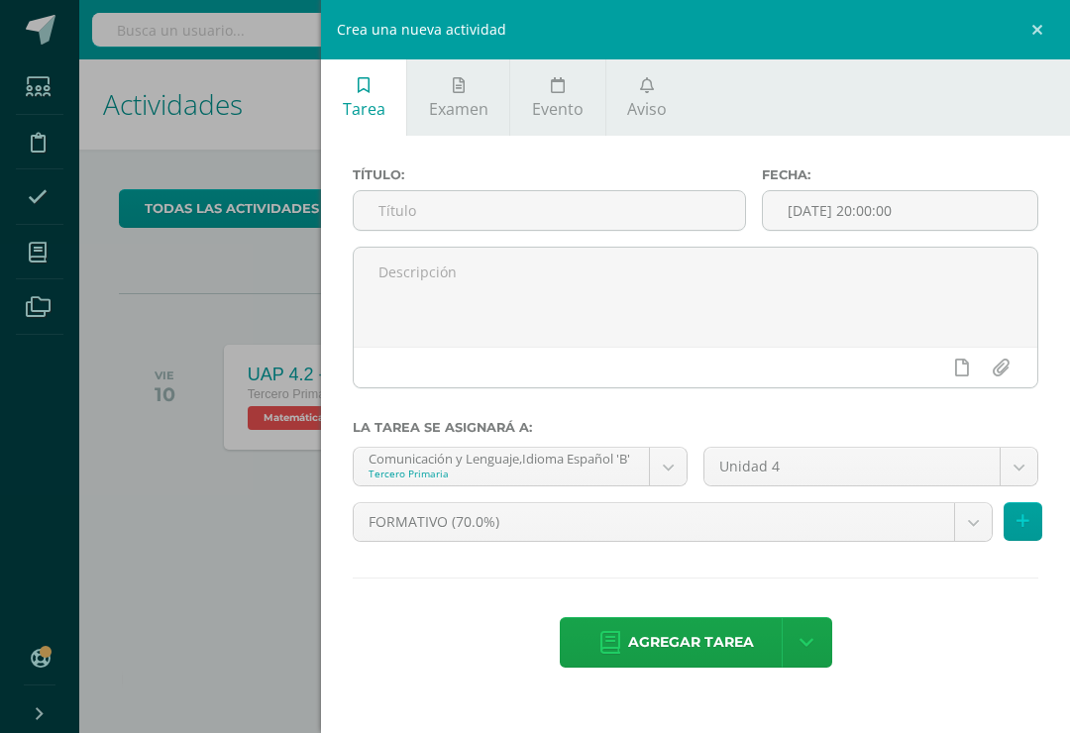
click at [432, 211] on input "text" at bounding box center [549, 210] width 391 height 39
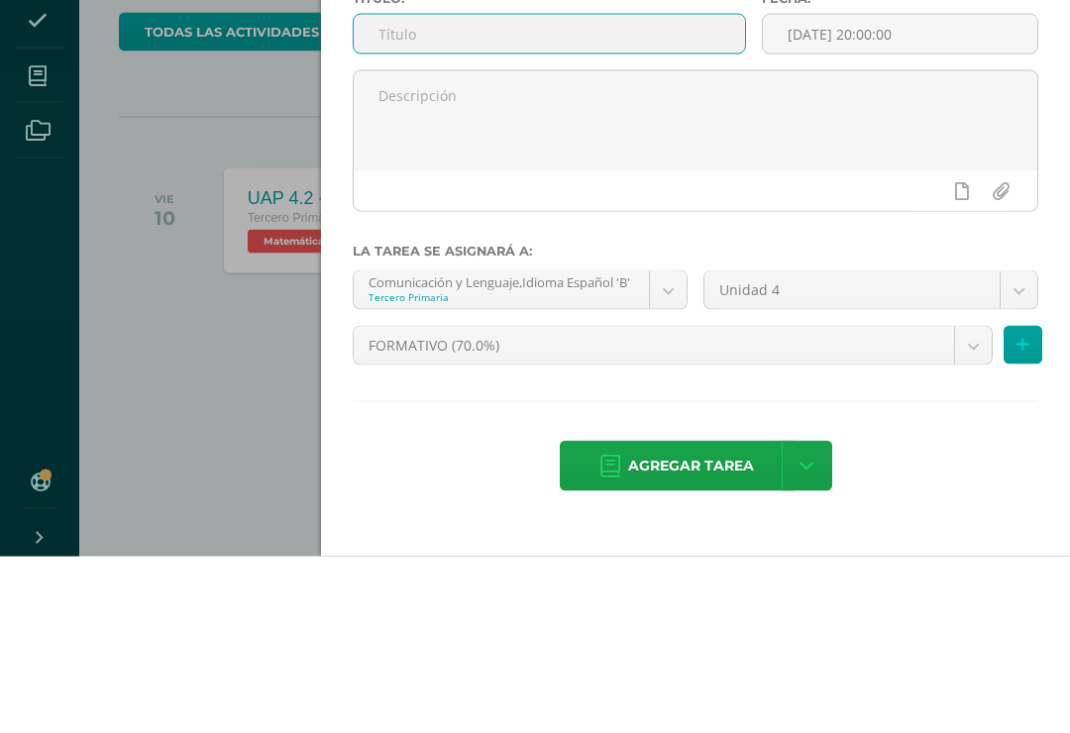
click at [661, 291] on body "Tarea asignada exitosamente Estudiantes Disciplina Asistencia Mis cursos Archiv…" at bounding box center [535, 366] width 1070 height 733
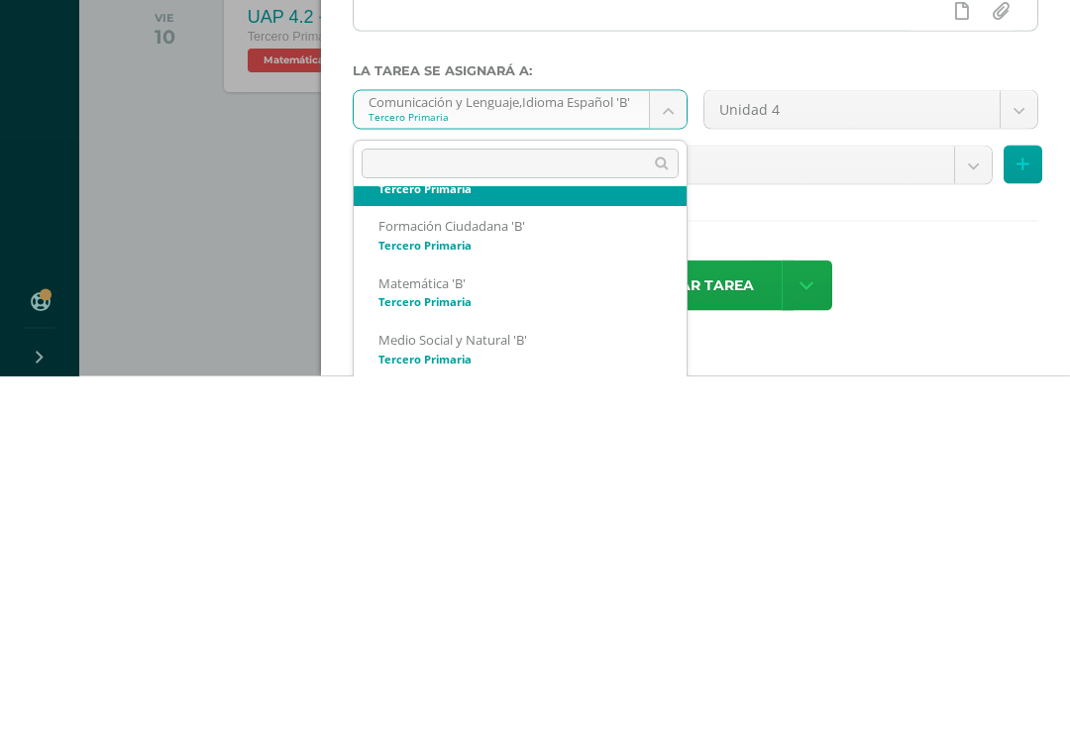
scroll to position [104, 0]
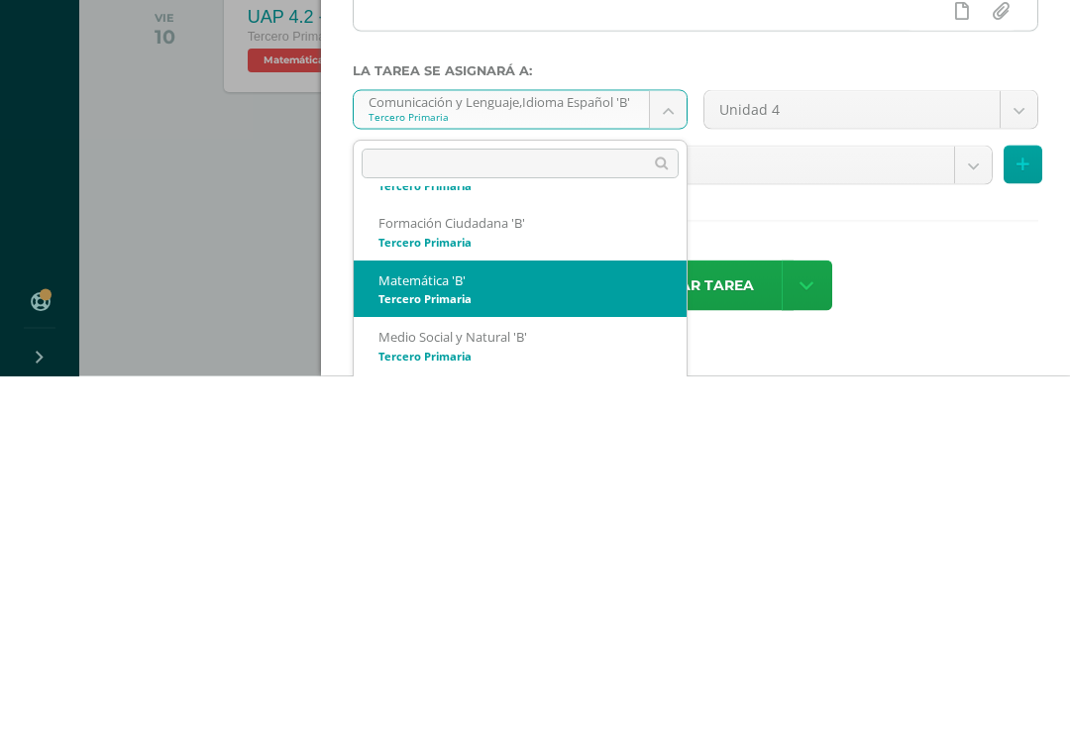
select select "206852"
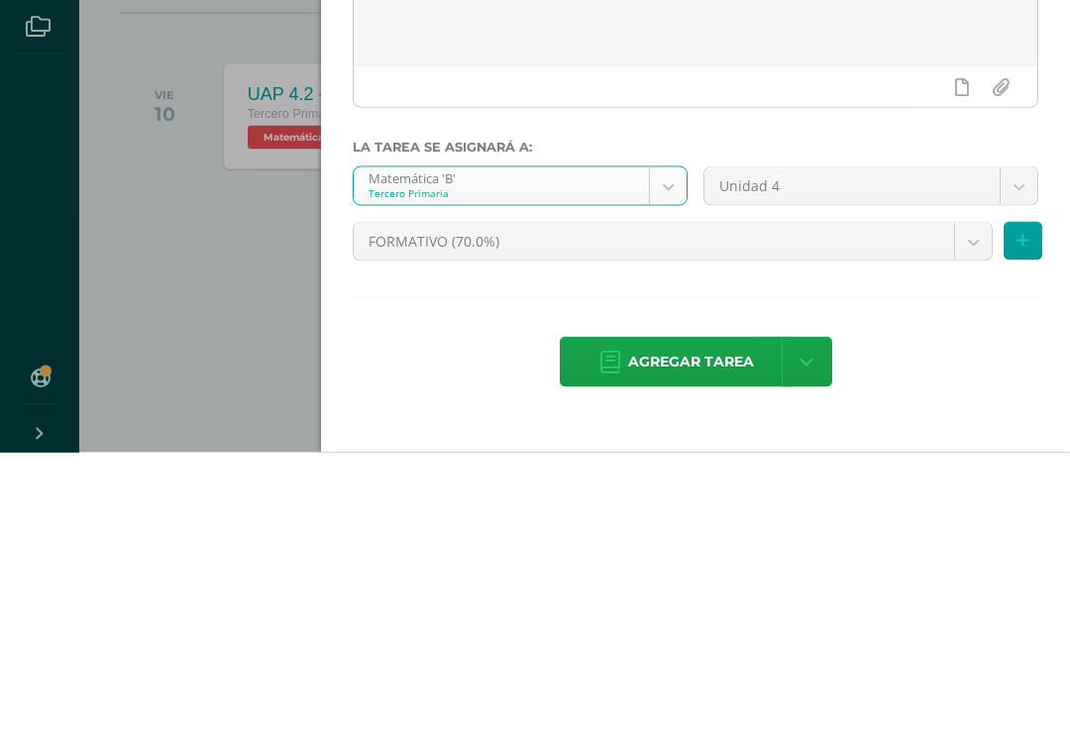
click at [562, 249] on body "Tarea asignada exitosamente Estudiantes Disciplina Asistencia Mis cursos Archiv…" at bounding box center [535, 366] width 1070 height 733
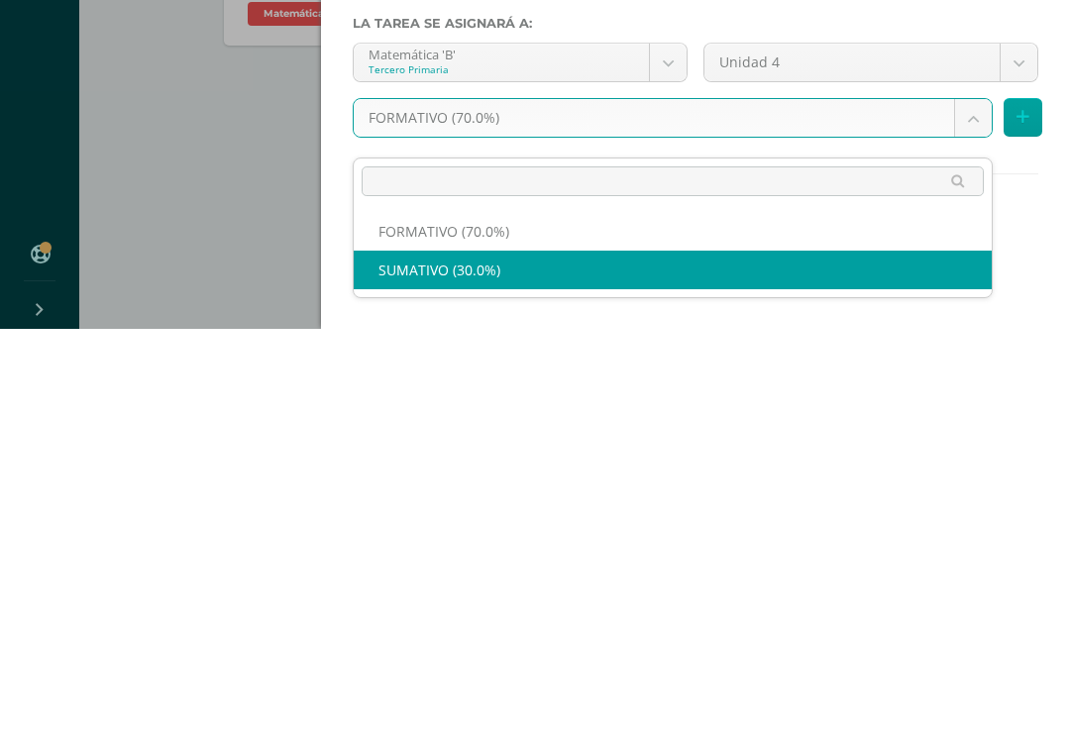
select select "206864"
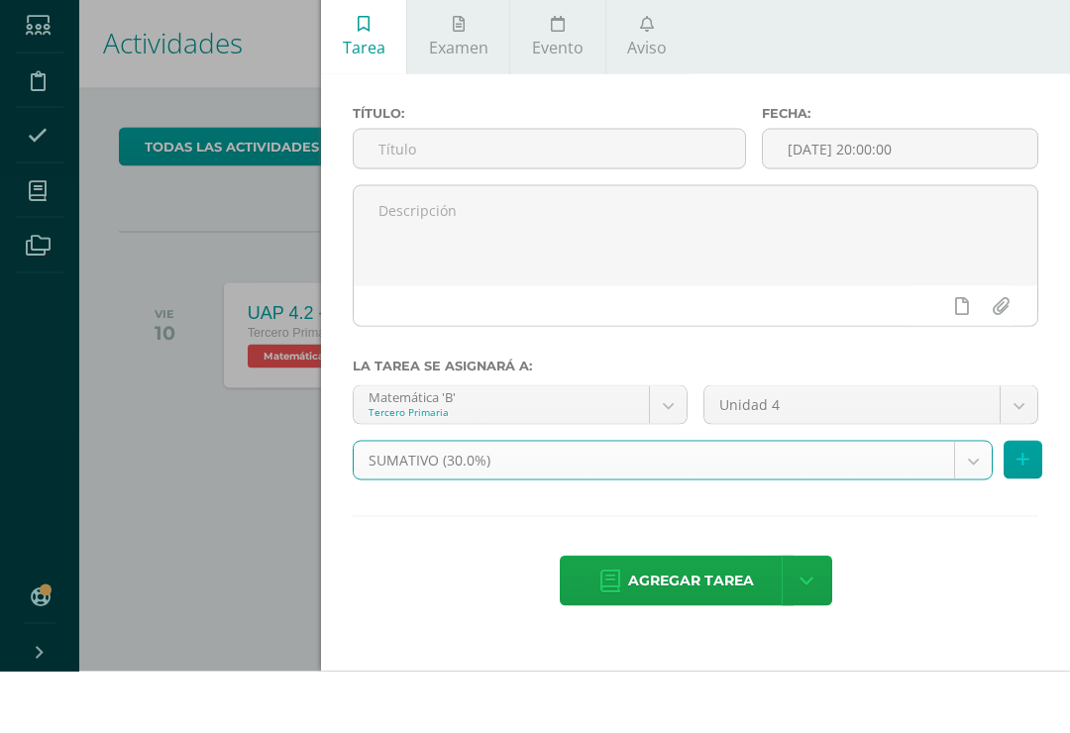
click at [518, 191] on input "text" at bounding box center [549, 210] width 391 height 39
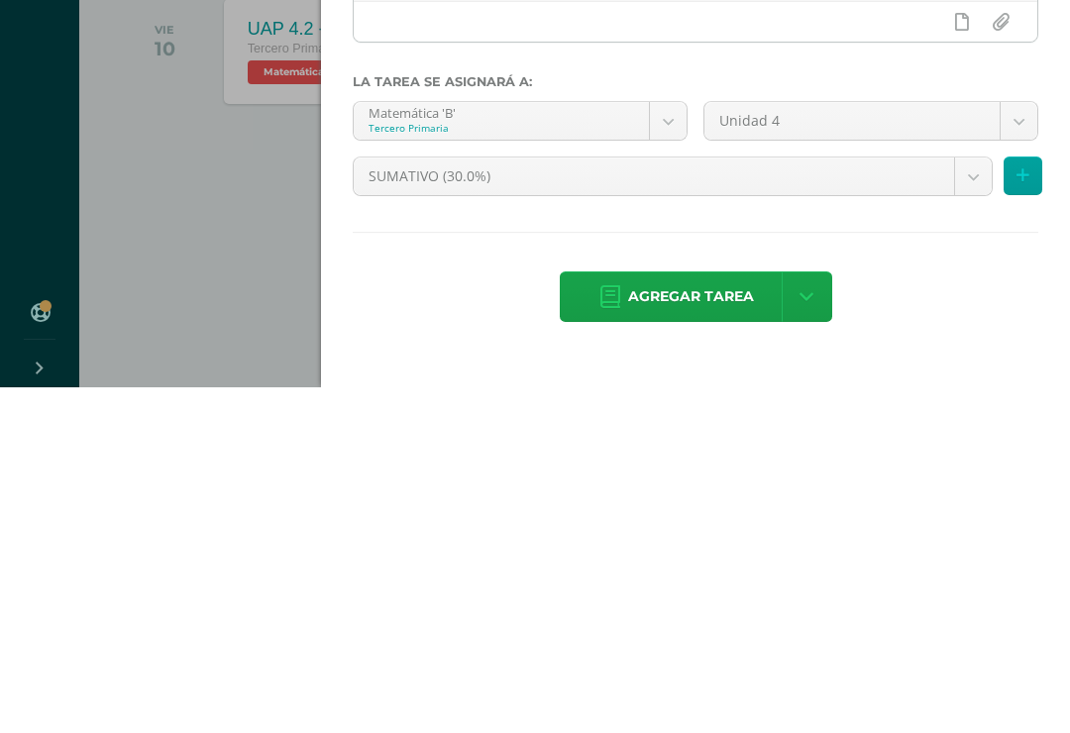
type input "UAp 4.2 - Evaluación Sumativa"
click at [678, 618] on span "Agregar tarea" at bounding box center [691, 642] width 126 height 49
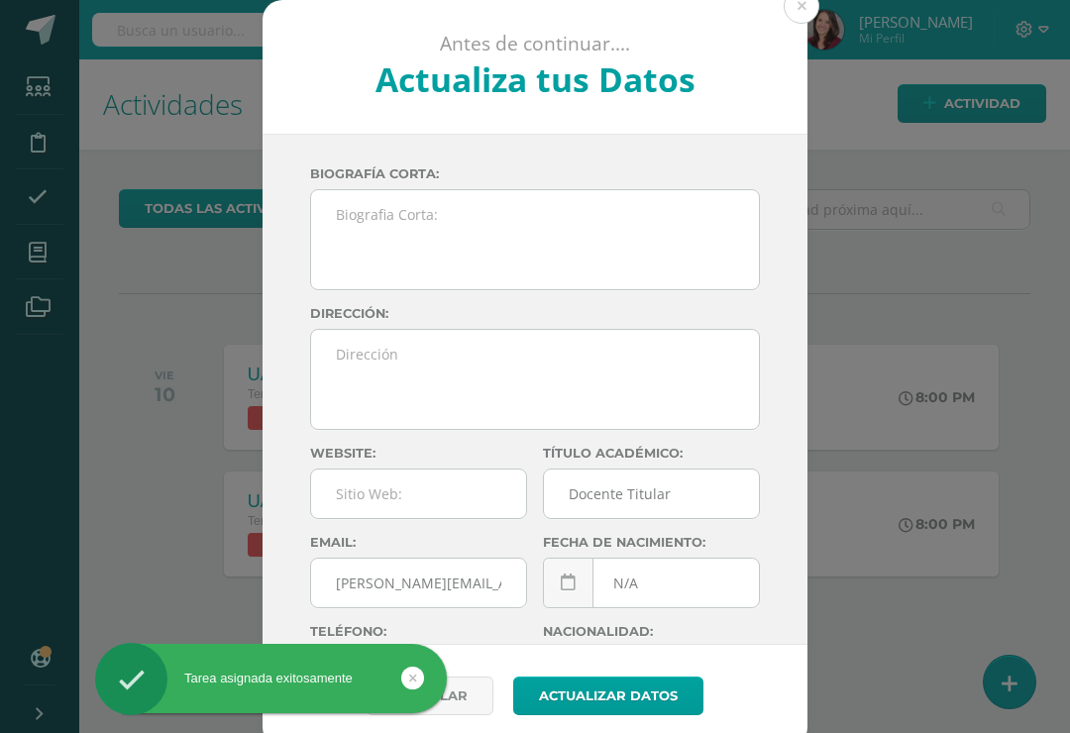
click at [801, 15] on button at bounding box center [802, 6] width 36 height 36
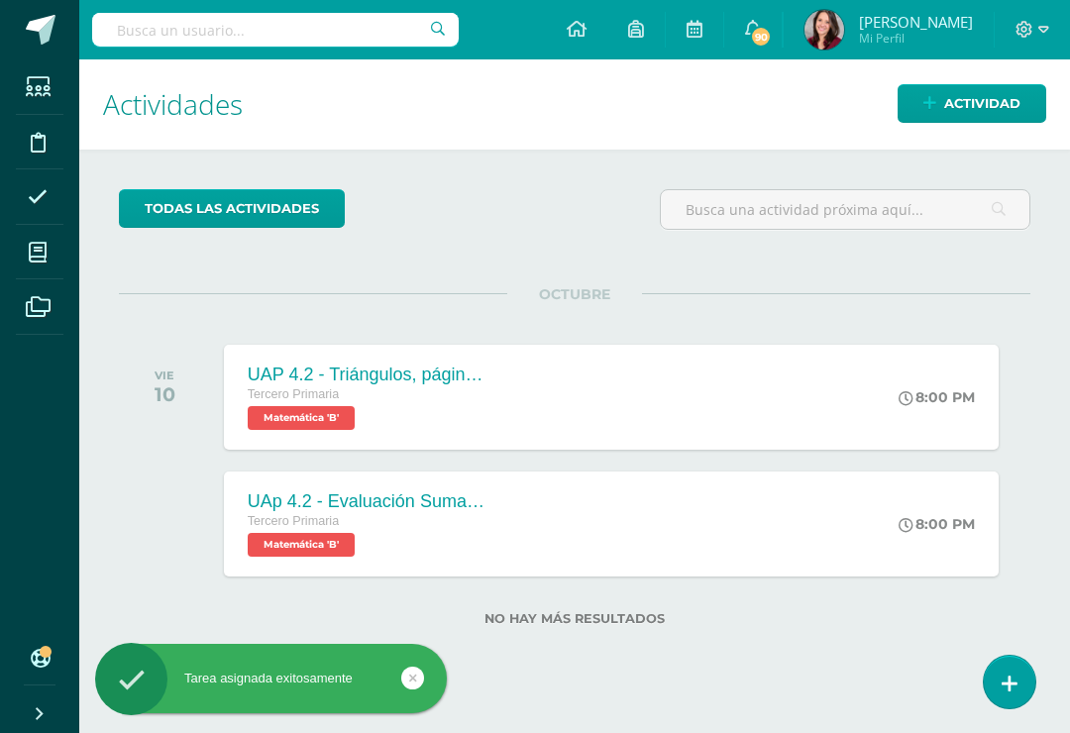
click at [955, 102] on span "Actividad" at bounding box center [982, 103] width 76 height 37
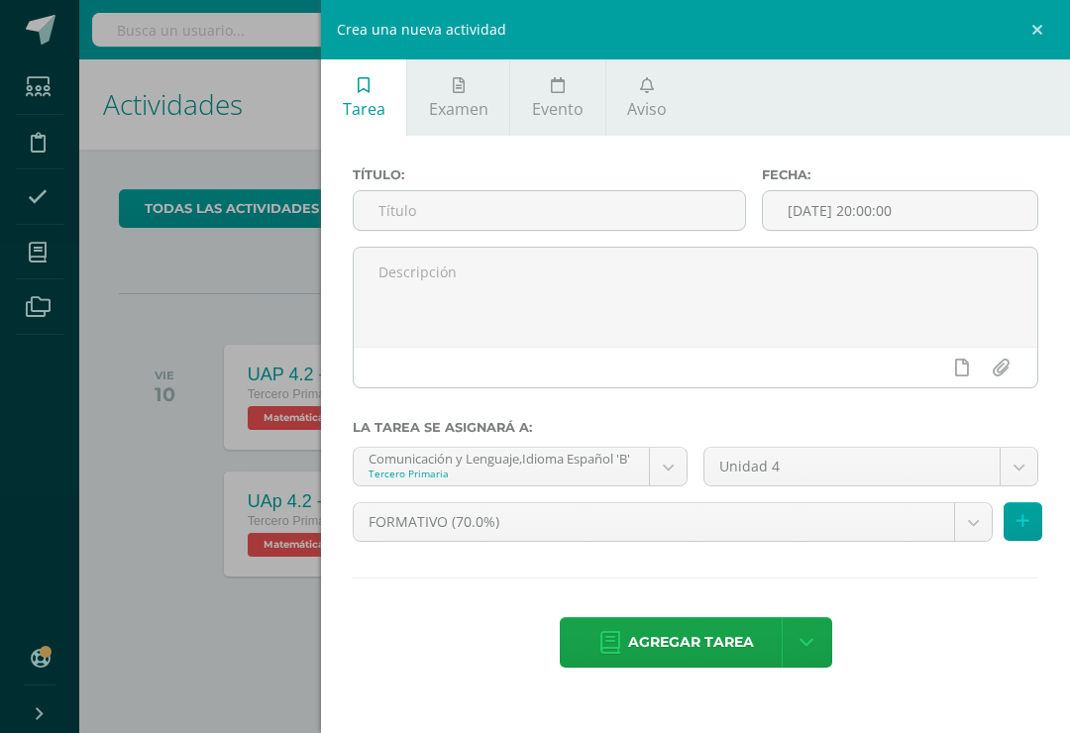
click at [478, 478] on body "Tarea asignada exitosamente Estudiantes Disciplina Asistencia Mis cursos Archiv…" at bounding box center [535, 366] width 1070 height 733
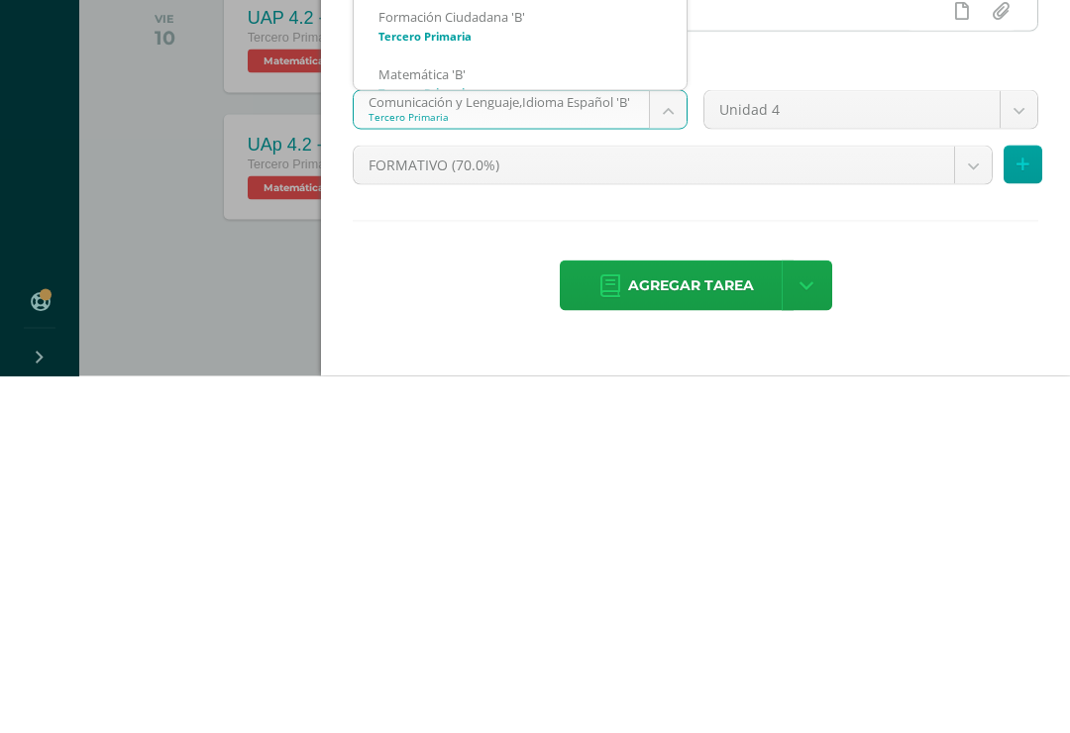
scroll to position [16, 0]
select select "206852"
click at [515, 180] on body "Tarea asignada exitosamente Estudiantes Disciplina Asistencia Mis cursos Archiv…" at bounding box center [535, 366] width 1070 height 733
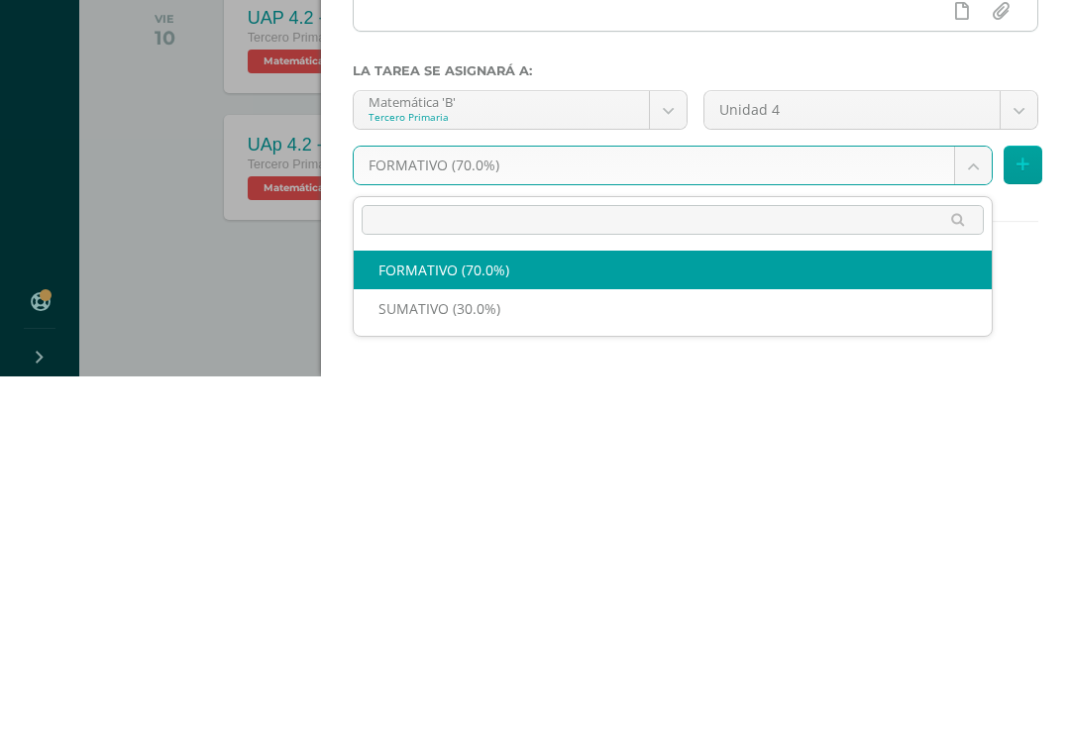
select select "206863"
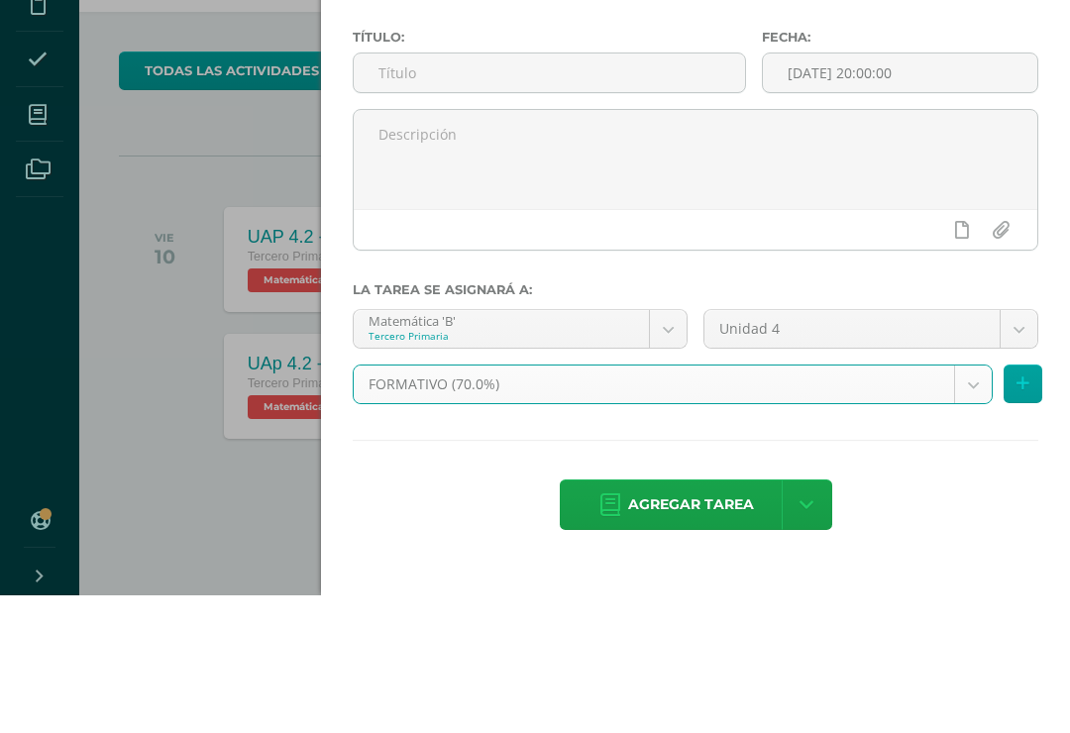
click at [463, 191] on input "text" at bounding box center [549, 210] width 391 height 39
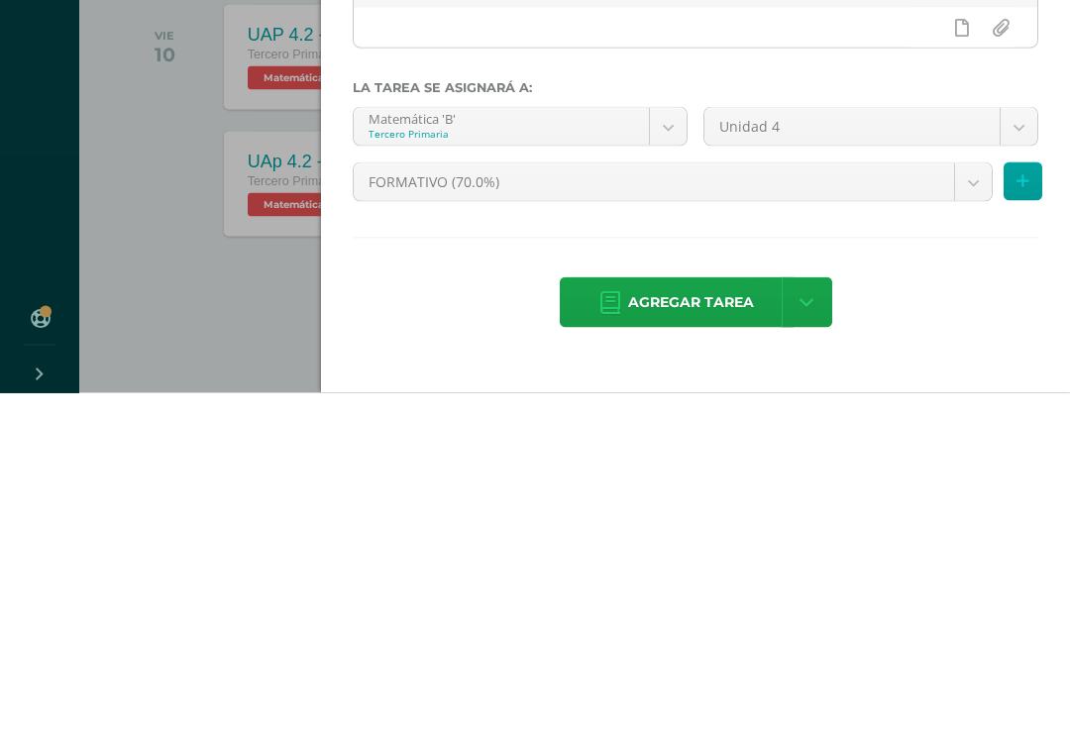
type input "UAp 4.2 - Ejercitación en Dreambox - tiempo 3 horas"
click at [697, 618] on span "Agregar tarea" at bounding box center [691, 642] width 126 height 49
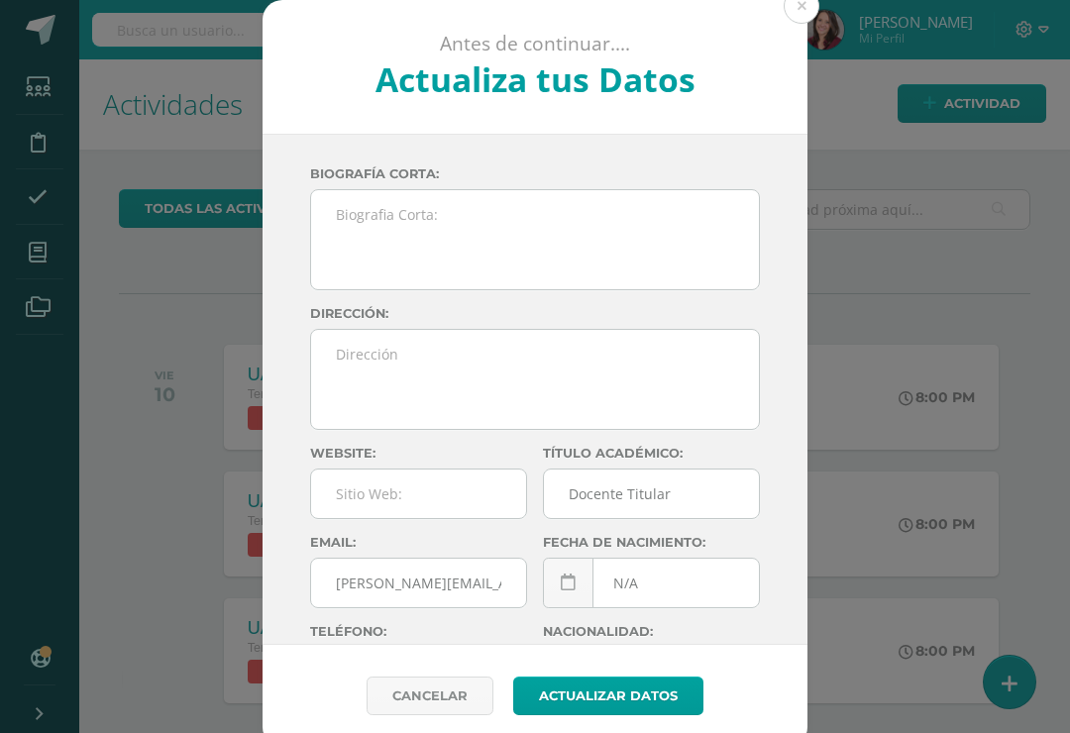
click at [807, 13] on button at bounding box center [802, 6] width 36 height 36
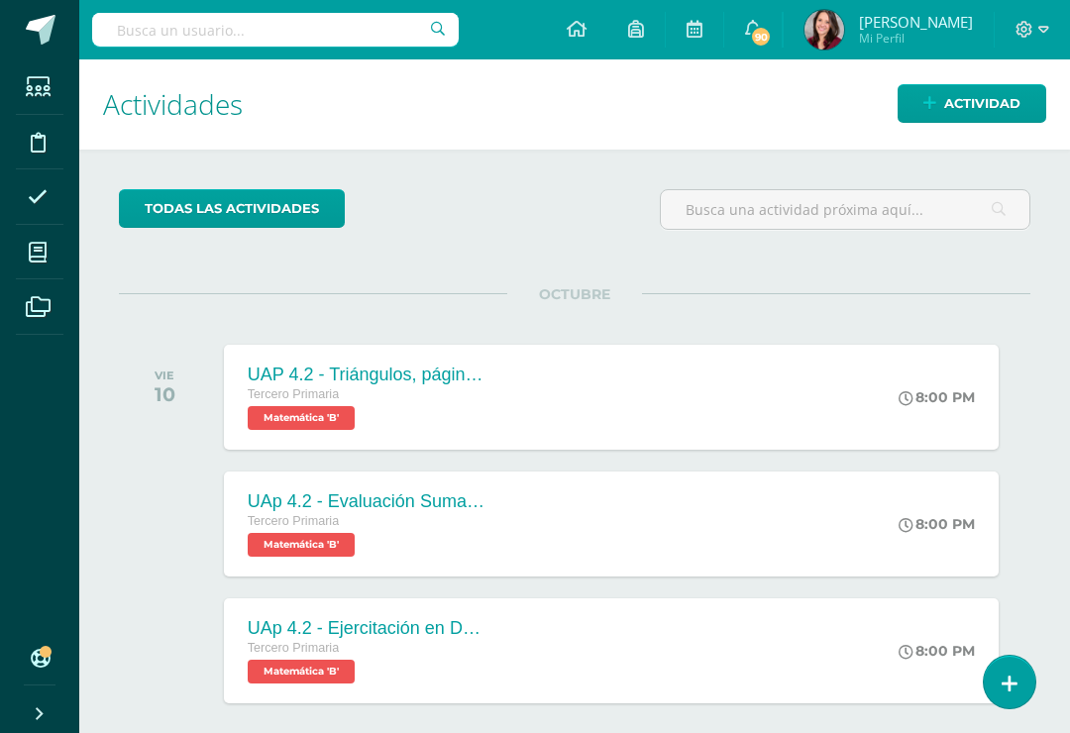
click at [955, 116] on span "Actividad" at bounding box center [982, 103] width 76 height 37
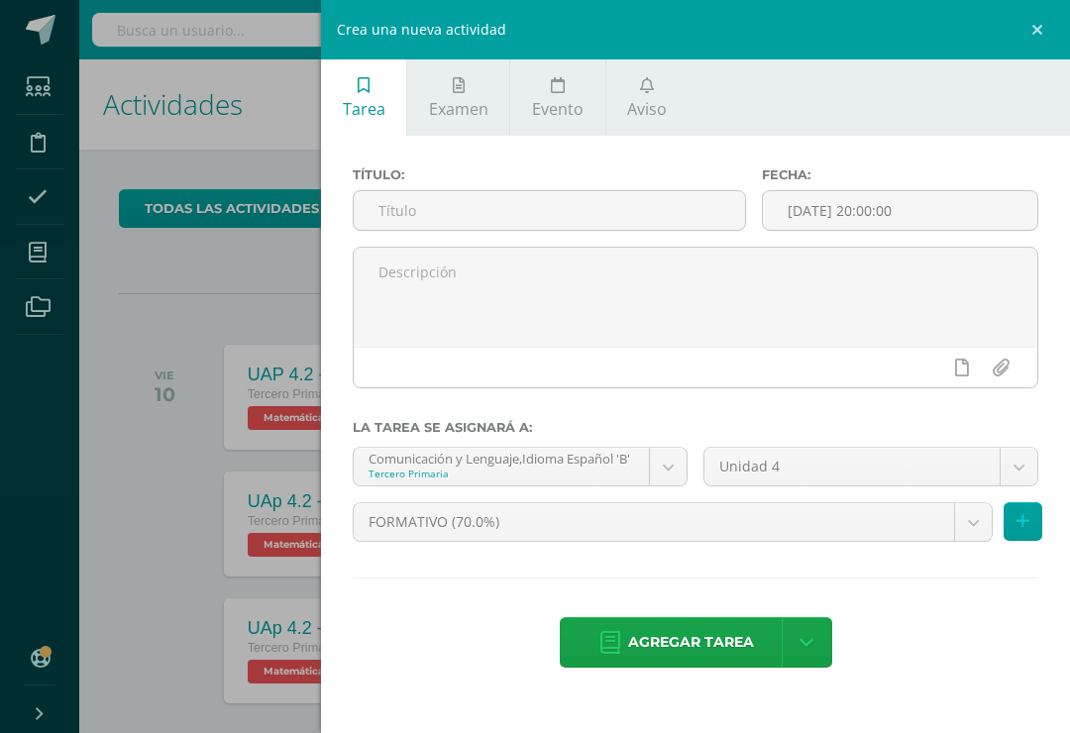
click at [527, 230] on input "text" at bounding box center [549, 210] width 391 height 39
click at [434, 220] on input "UAp 4.2" at bounding box center [549, 210] width 391 height 39
click at [433, 220] on input "UAp 4.2" at bounding box center [549, 210] width 391 height 39
click at [503, 220] on input "UAp 4.2" at bounding box center [549, 210] width 391 height 39
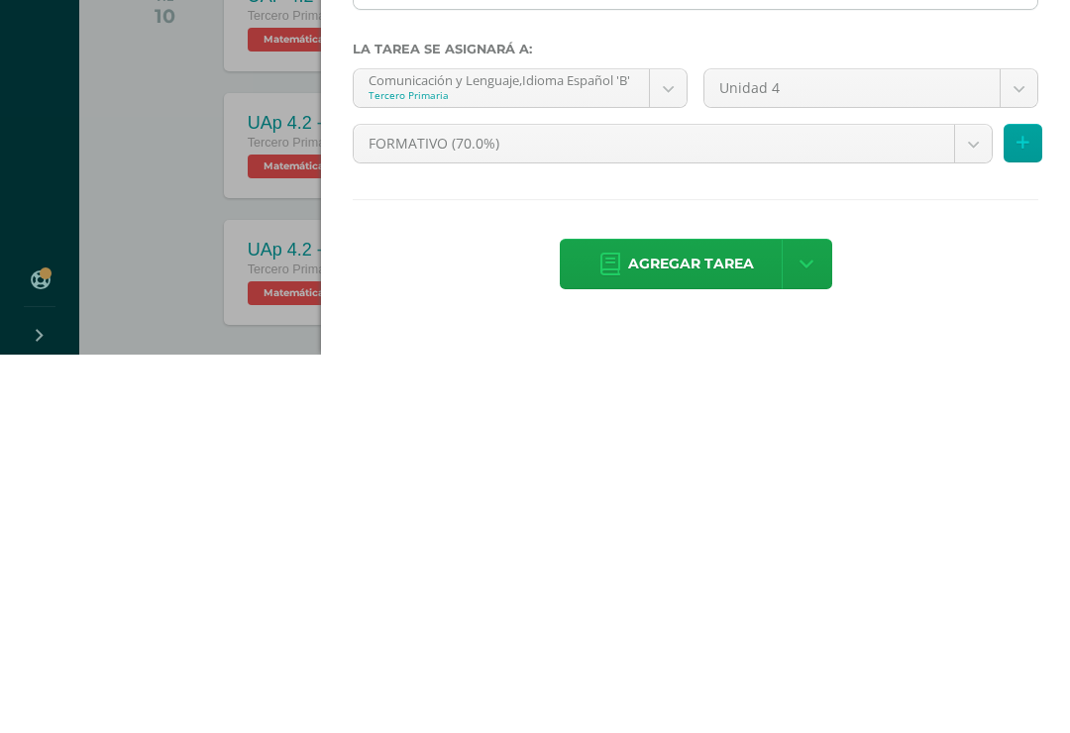
type input "UAp 4.2 - Acordeón de Biografía en el cuaderno"
click at [699, 618] on span "Agregar tarea" at bounding box center [691, 642] width 126 height 49
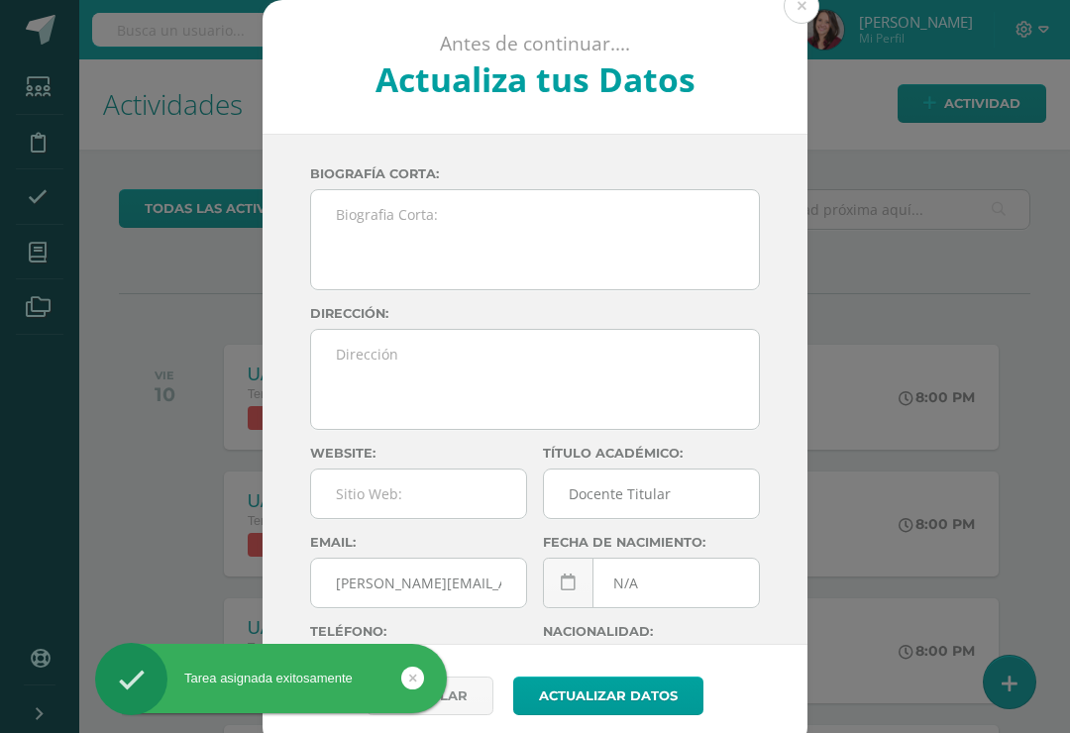
click at [800, 6] on button at bounding box center [802, 6] width 36 height 36
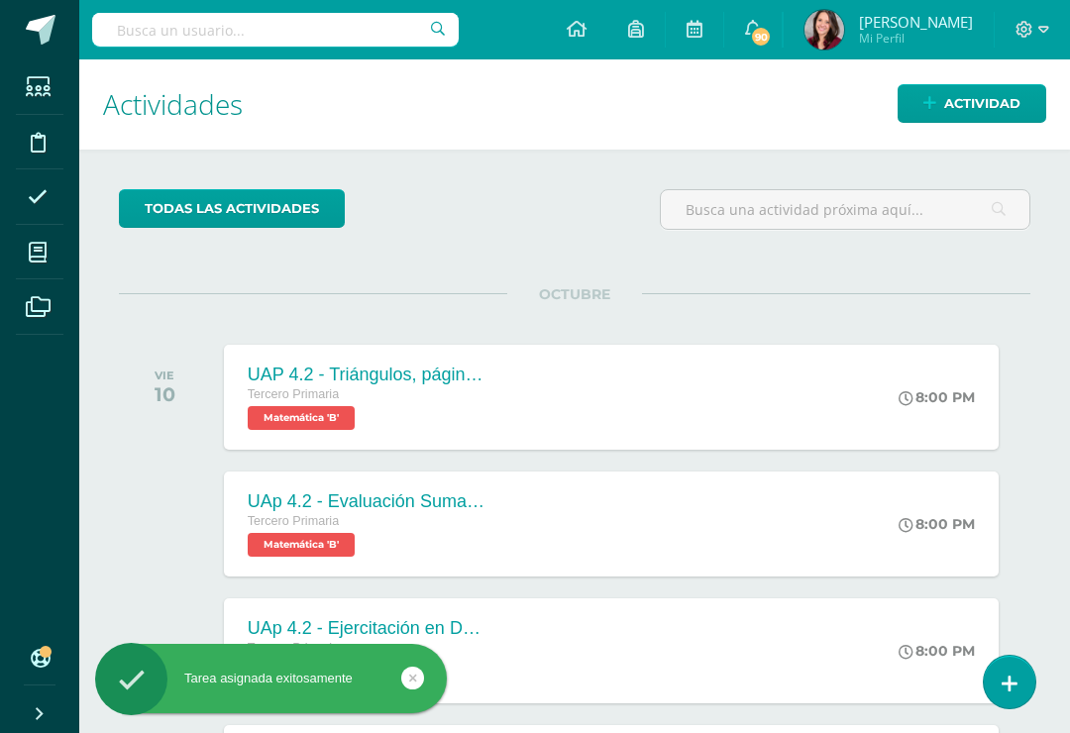
click at [947, 108] on span "Actividad" at bounding box center [982, 103] width 76 height 37
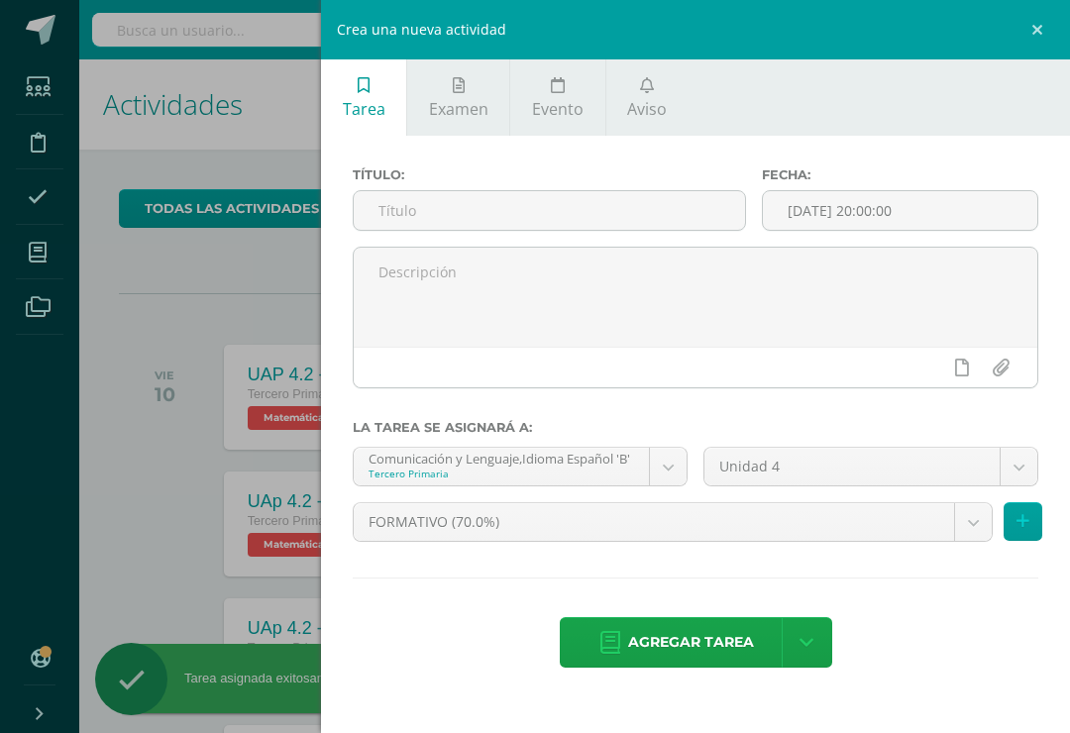
click at [520, 216] on input "text" at bounding box center [549, 210] width 391 height 39
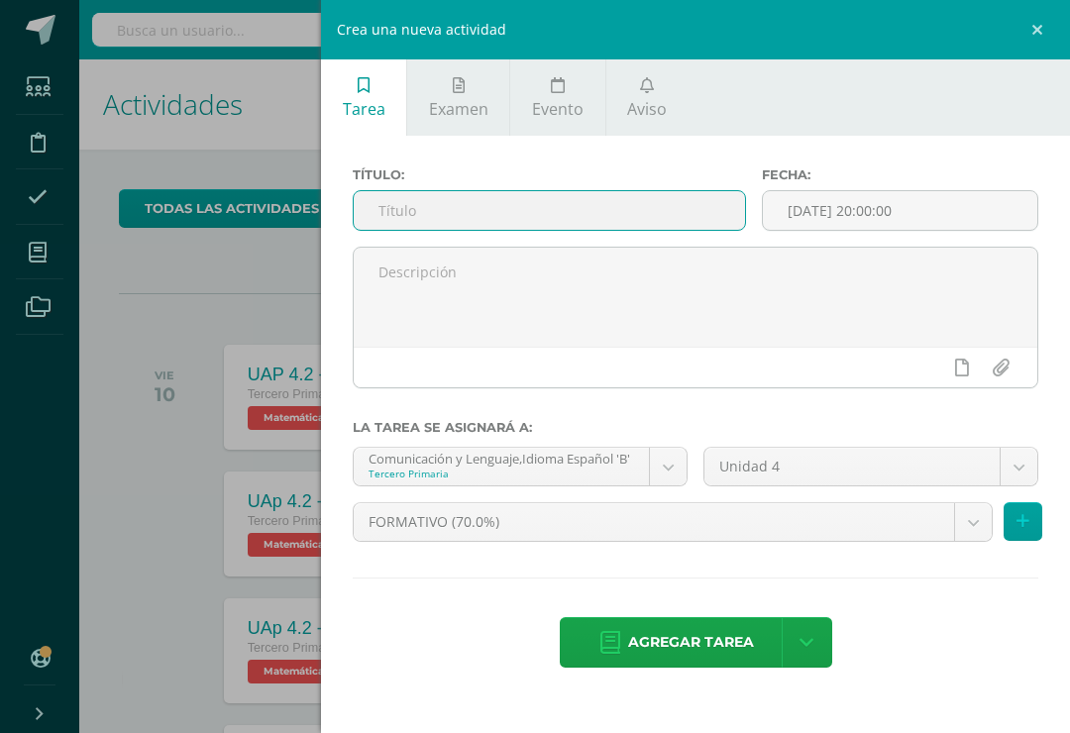
click at [386, 226] on input "text" at bounding box center [549, 210] width 391 height 39
paste input "UAp 4.2"
click at [436, 222] on input "UAp 4.2 Hoja de Autobiografía en el cuaderno" at bounding box center [549, 210] width 391 height 39
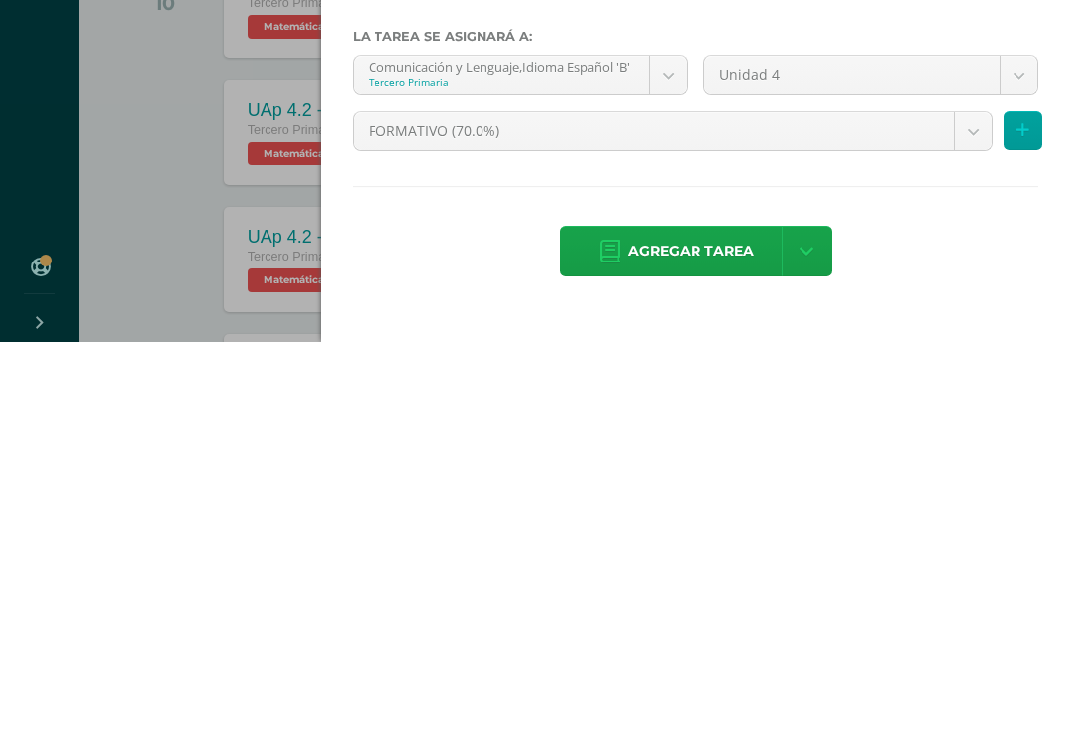
scroll to position [25, 0]
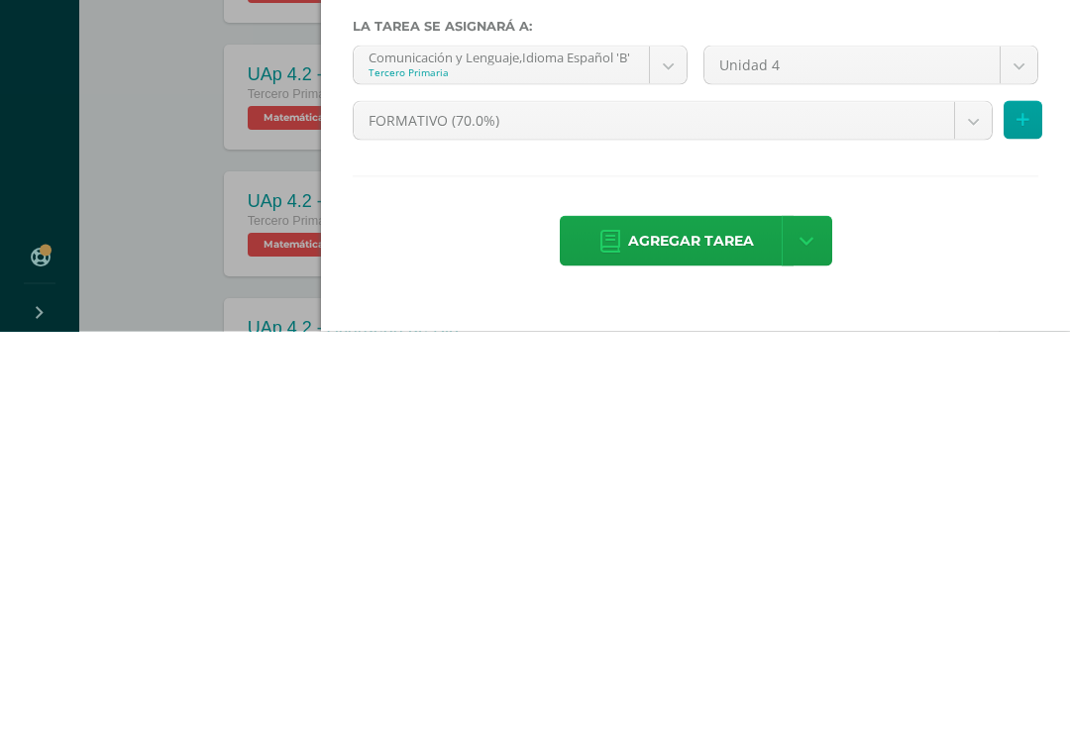
type input "UAp 4.2 - Hoja de Autobiografía en el cuaderno"
click at [670, 618] on span "Agregar tarea" at bounding box center [691, 642] width 126 height 49
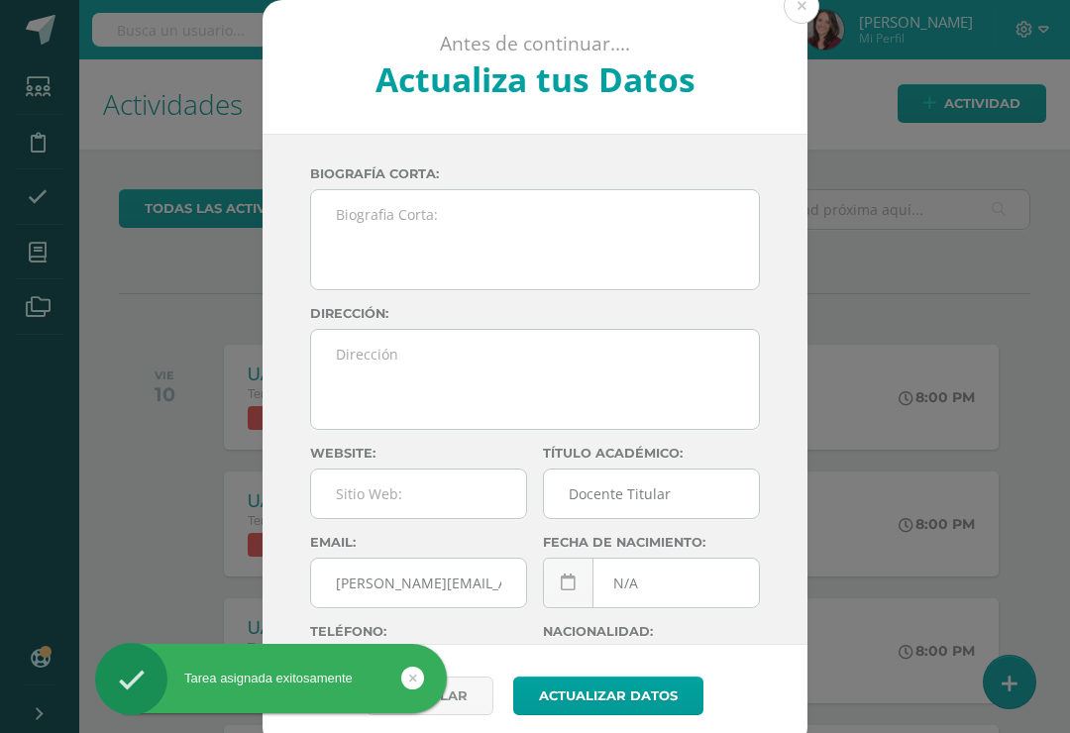
click at [802, 5] on button at bounding box center [802, 6] width 36 height 36
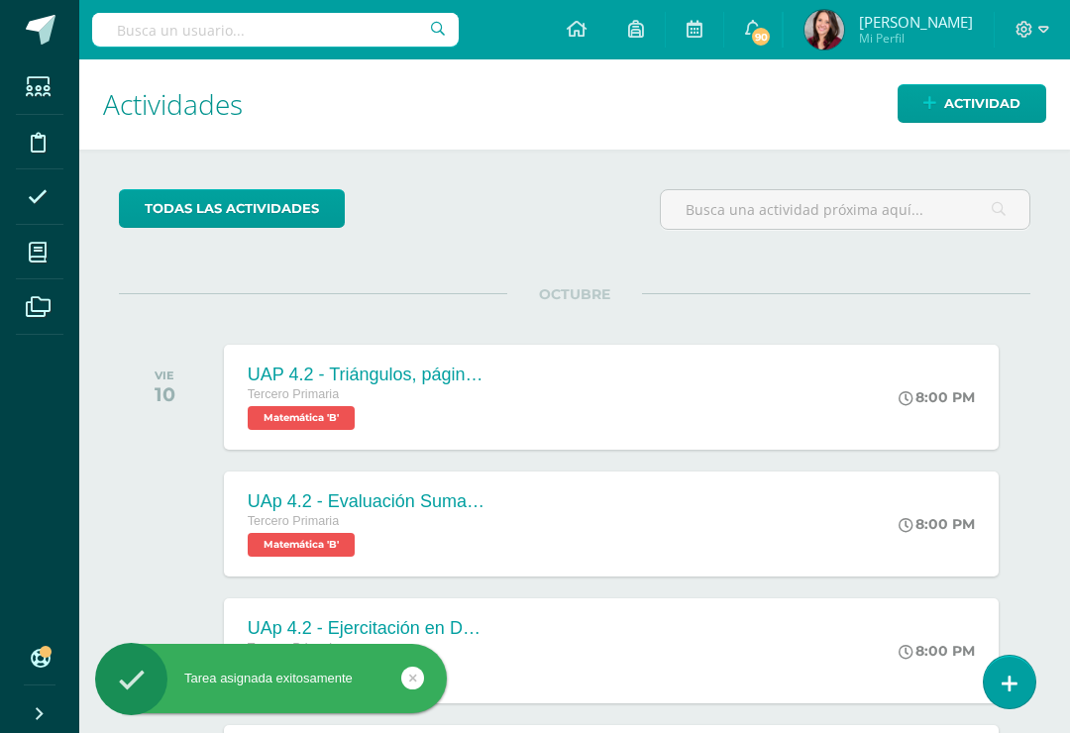
click at [957, 109] on span "Actividad" at bounding box center [982, 103] width 76 height 37
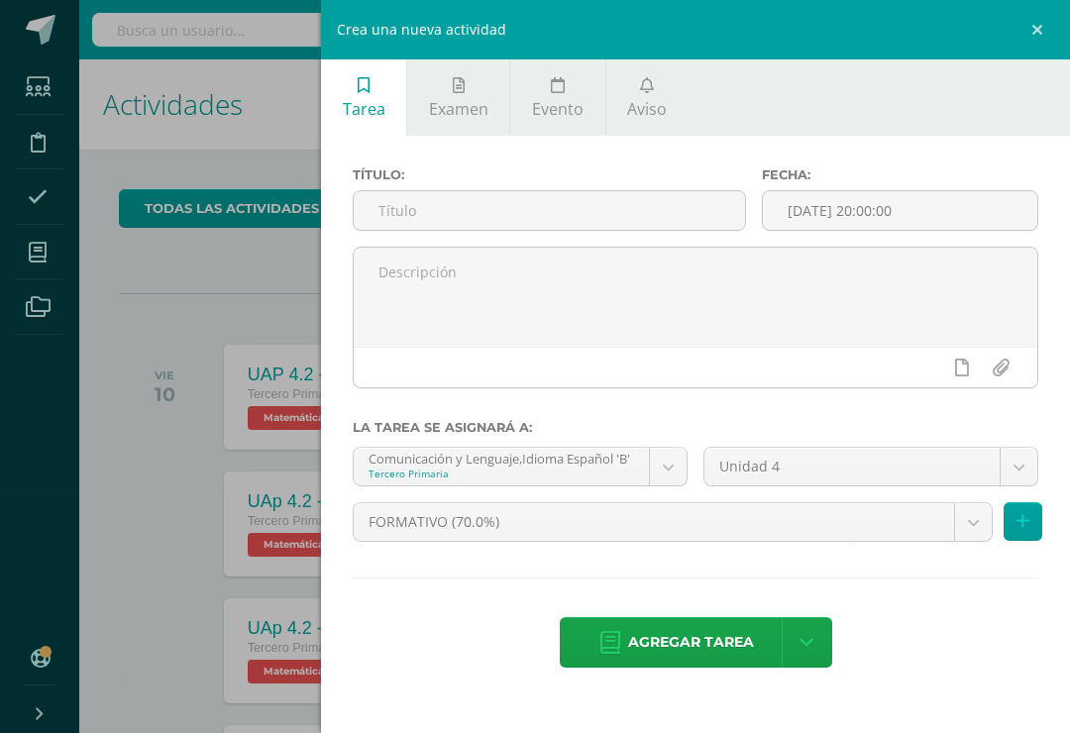
click at [408, 217] on input "text" at bounding box center [549, 210] width 391 height 39
click at [397, 225] on input "text" at bounding box center [549, 210] width 391 height 39
paste input "UAp 4.2"
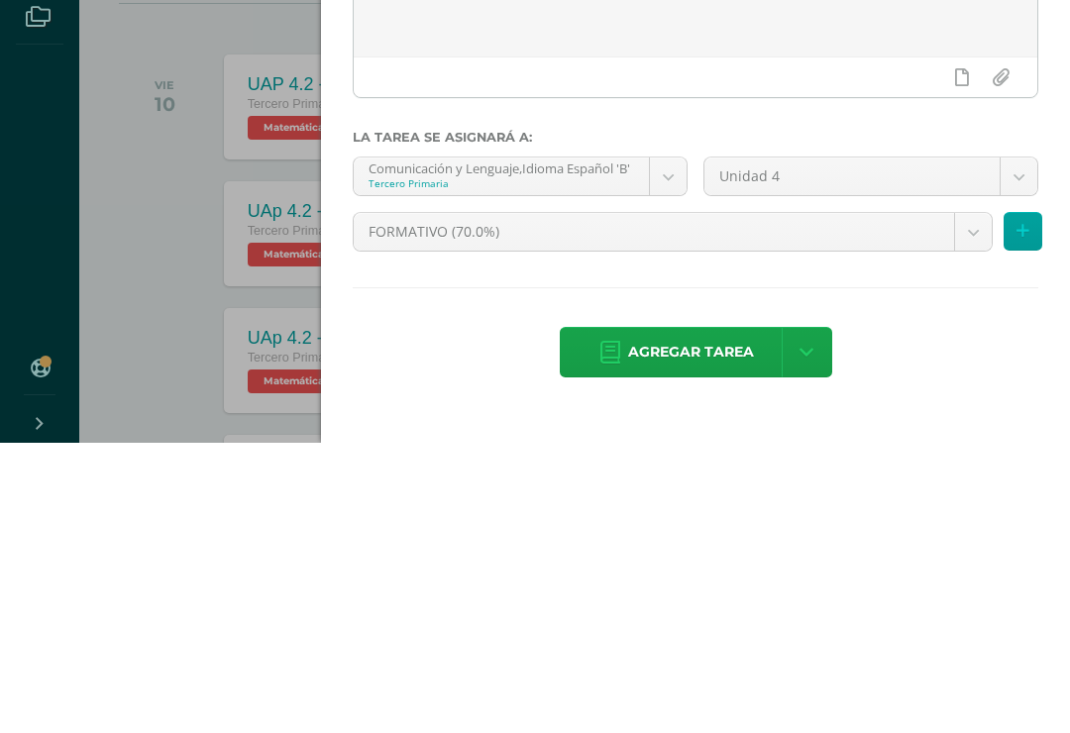
type input "UAp 4.2 - Evaluación Sumativa"
click at [571, 232] on body "Tarea asignada exitosamente Estudiantes Disciplina Asistencia Mis cursos Archiv…" at bounding box center [535, 366] width 1070 height 733
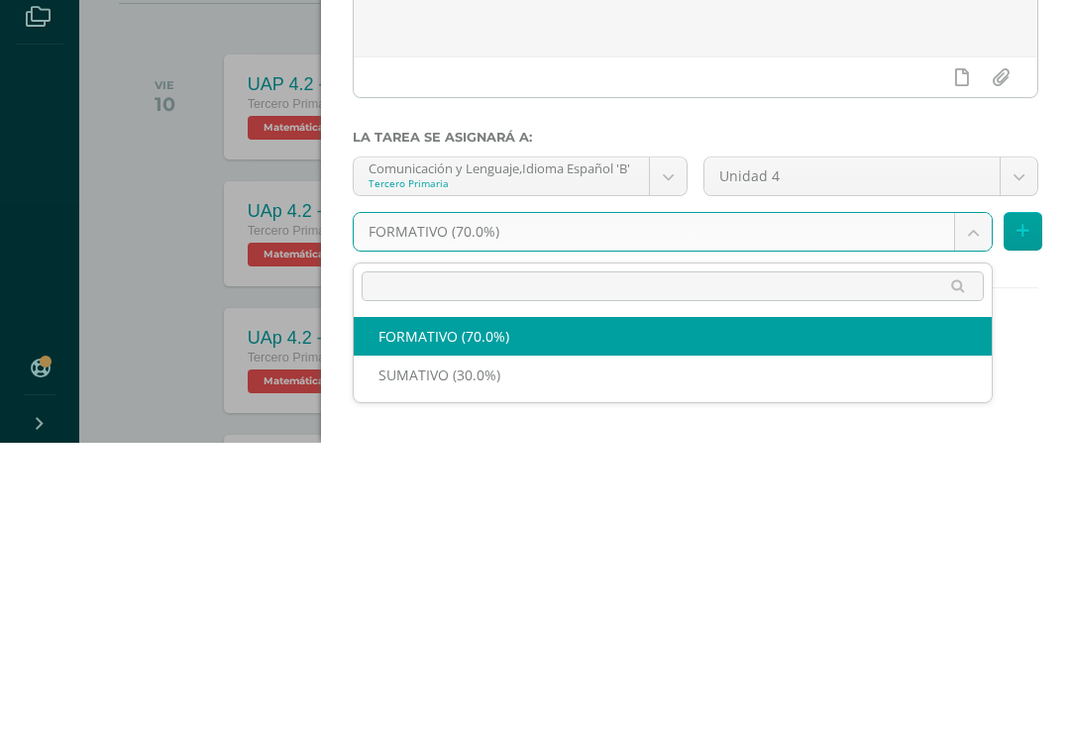
scroll to position [8, 0]
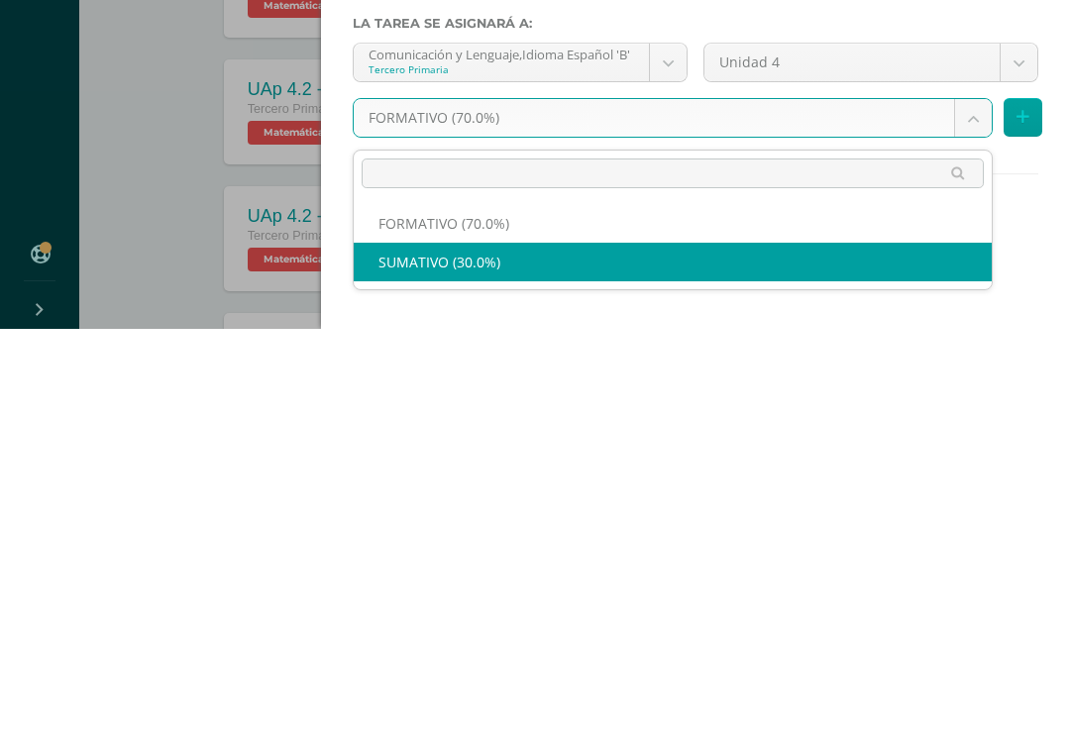
select select "207072"
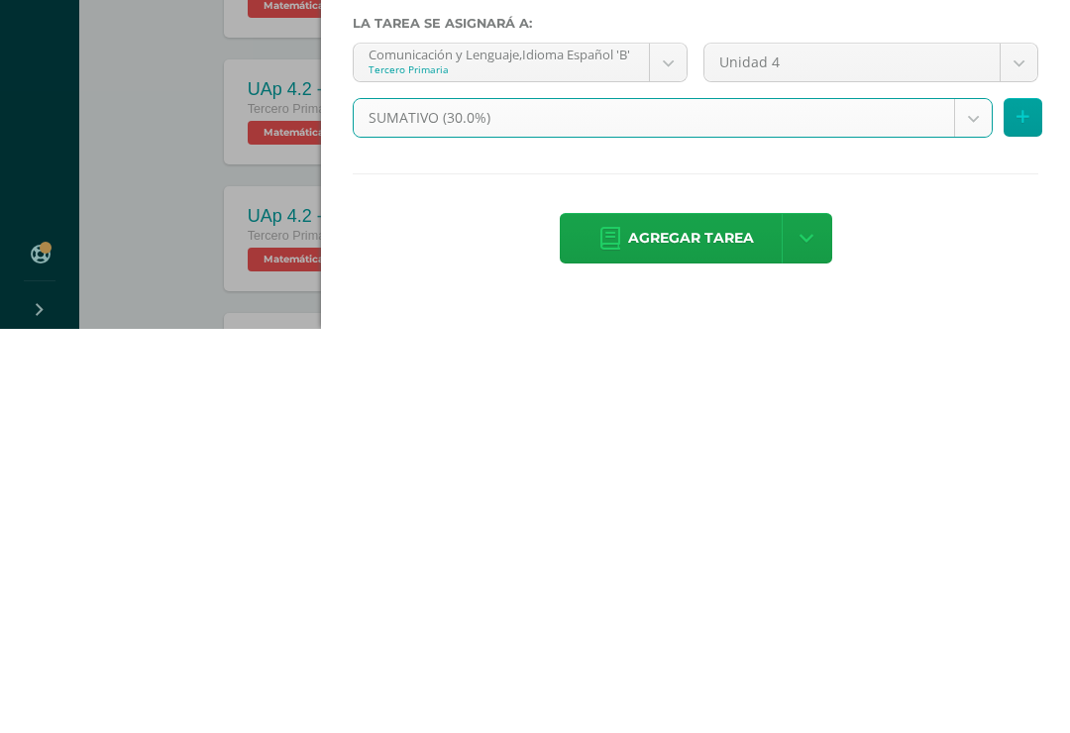
click at [673, 618] on span "Agregar tarea" at bounding box center [691, 642] width 126 height 49
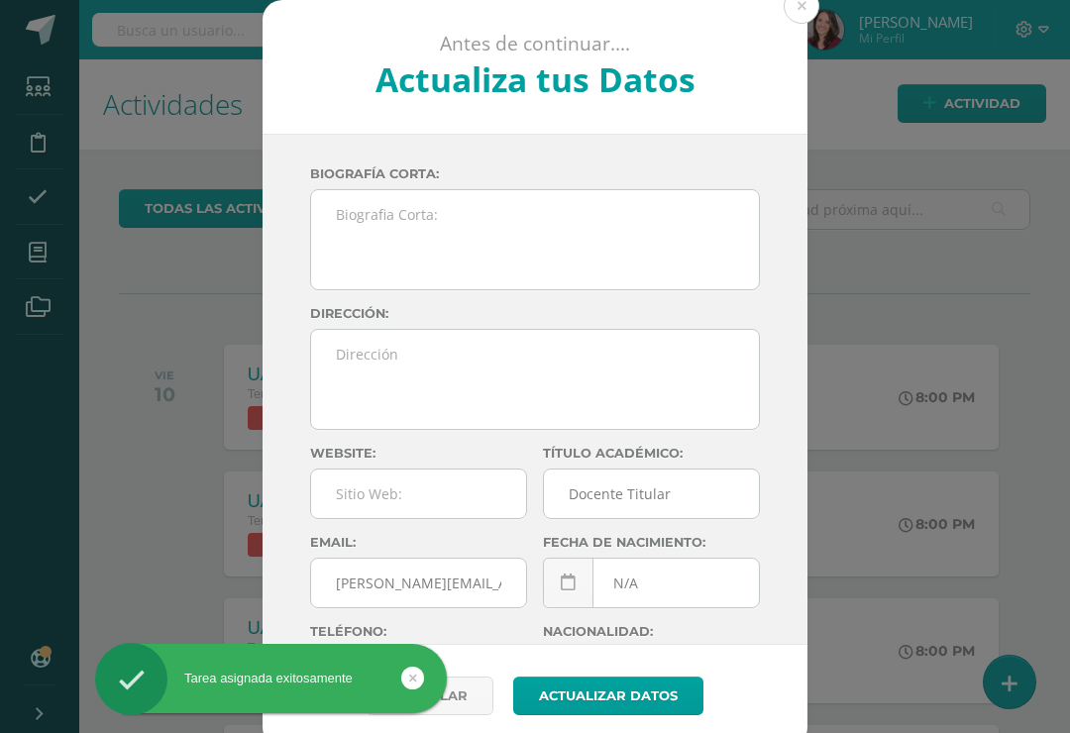
click at [792, 26] on div "Antes de continuar.... Actualiza tus Datos" at bounding box center [535, 67] width 545 height 134
click at [807, 10] on button at bounding box center [802, 6] width 36 height 36
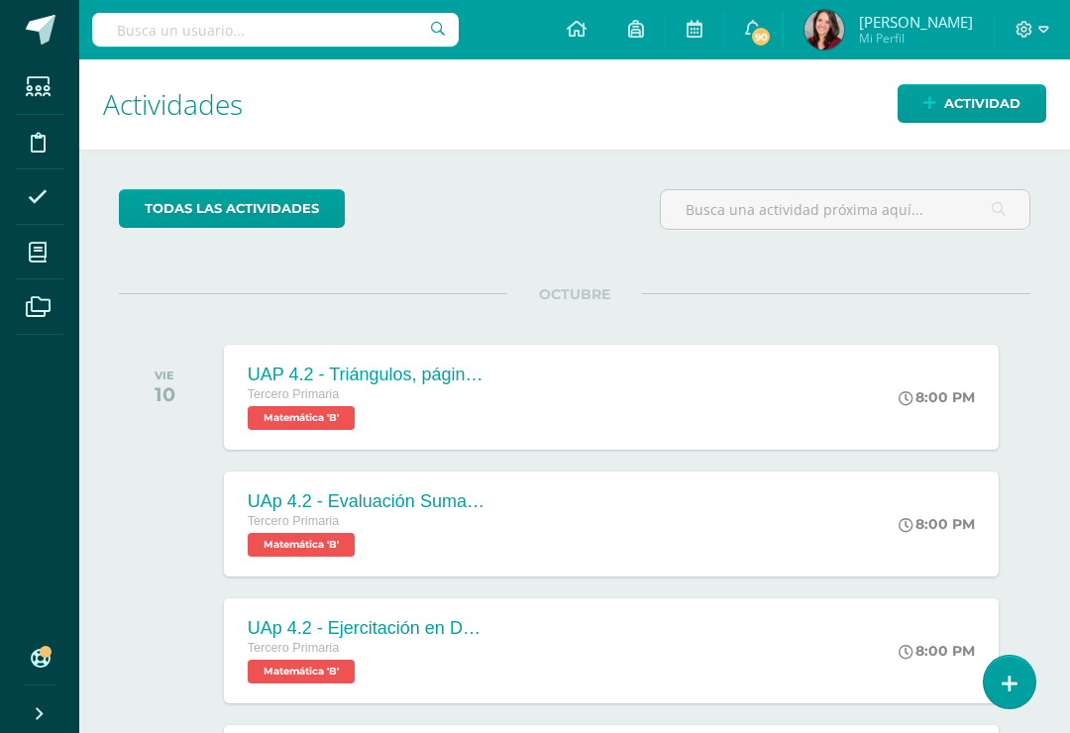
click at [922, 103] on link "Actividad" at bounding box center [972, 103] width 149 height 39
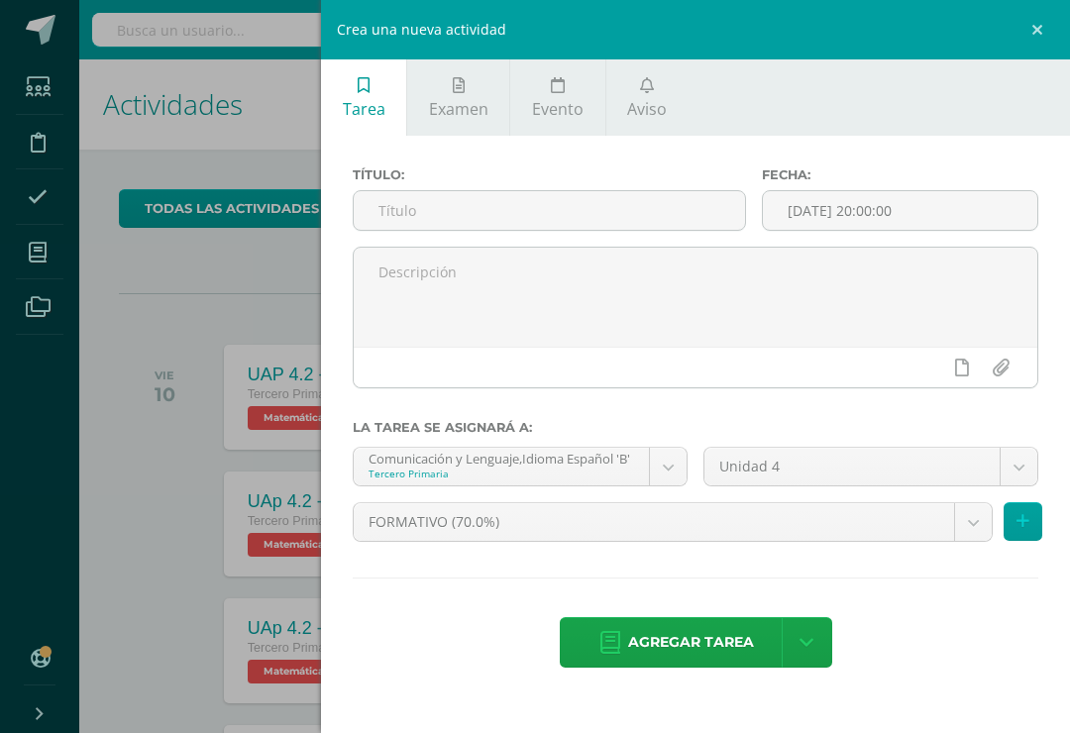
click at [463, 225] on input "text" at bounding box center [549, 210] width 391 height 39
click at [401, 195] on input "text" at bounding box center [549, 210] width 391 height 39
click at [389, 222] on input "text" at bounding box center [549, 210] width 391 height 39
click at [390, 213] on input "text" at bounding box center [549, 210] width 391 height 39
paste input "UAp 4.2"
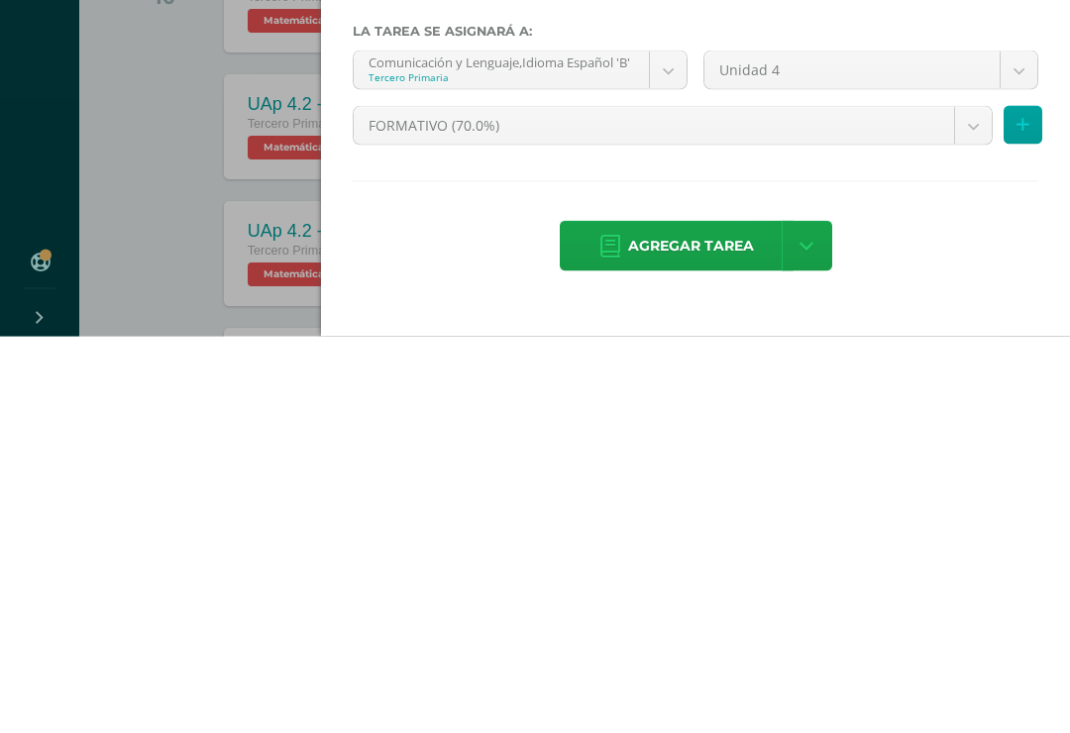
type input "UAp 4.2 - Ejercitación en Lectura Inteligente hasta L8"
click at [687, 618] on span "Agregar tarea" at bounding box center [691, 642] width 126 height 49
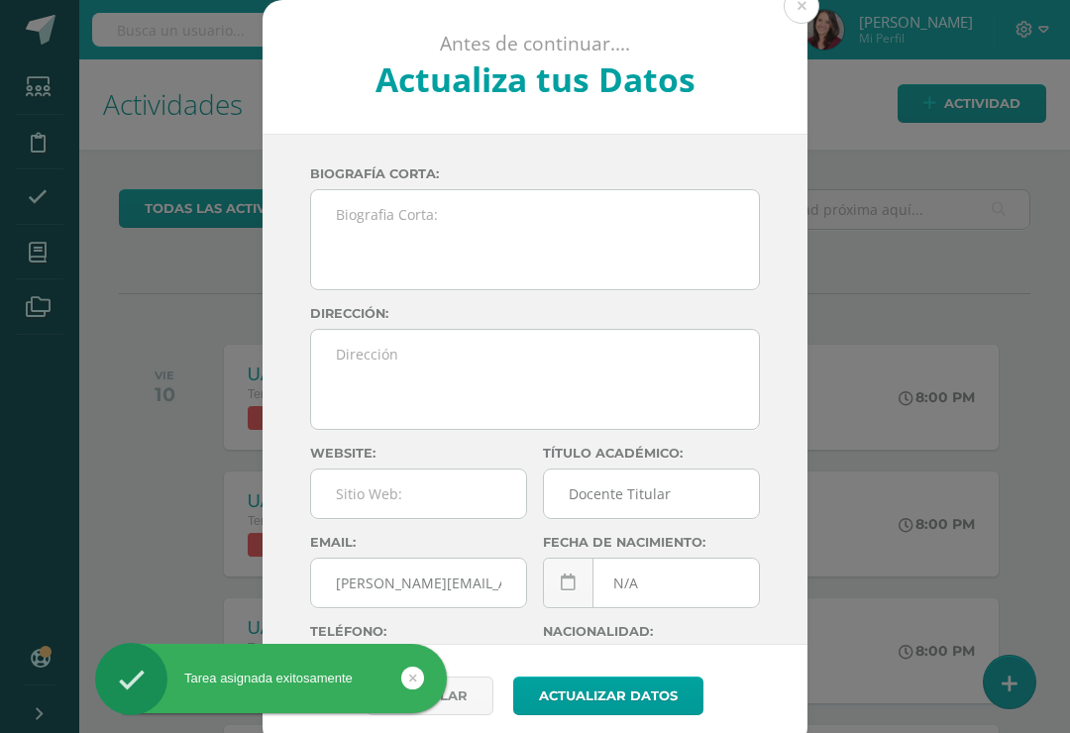
click at [804, 11] on button at bounding box center [802, 6] width 36 height 36
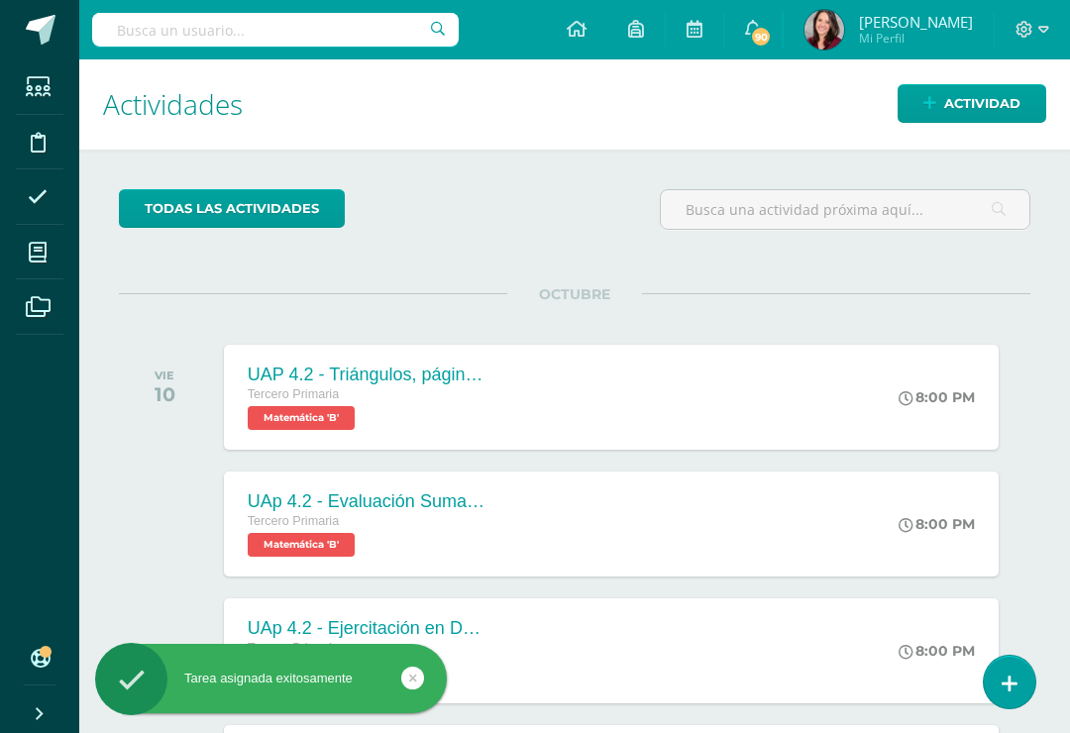
click at [935, 113] on link "Actividad" at bounding box center [972, 103] width 149 height 39
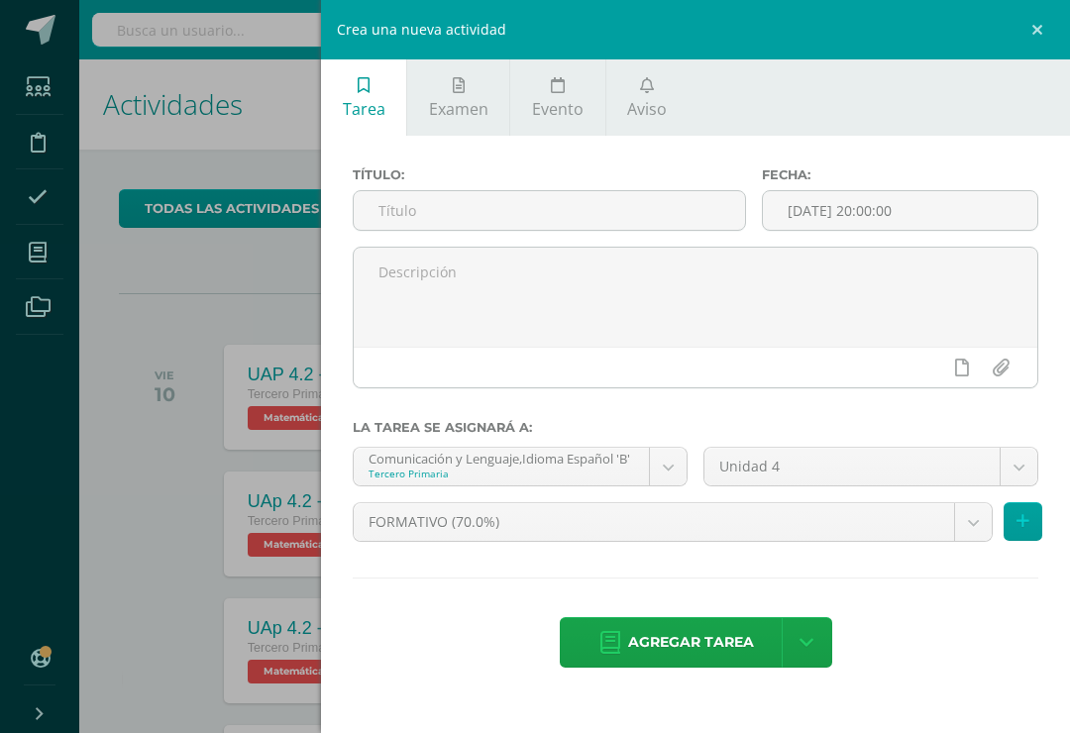
click at [557, 230] on input "text" at bounding box center [549, 210] width 391 height 39
click at [418, 209] on input "text" at bounding box center [549, 210] width 391 height 39
paste input "UAp 4.2"
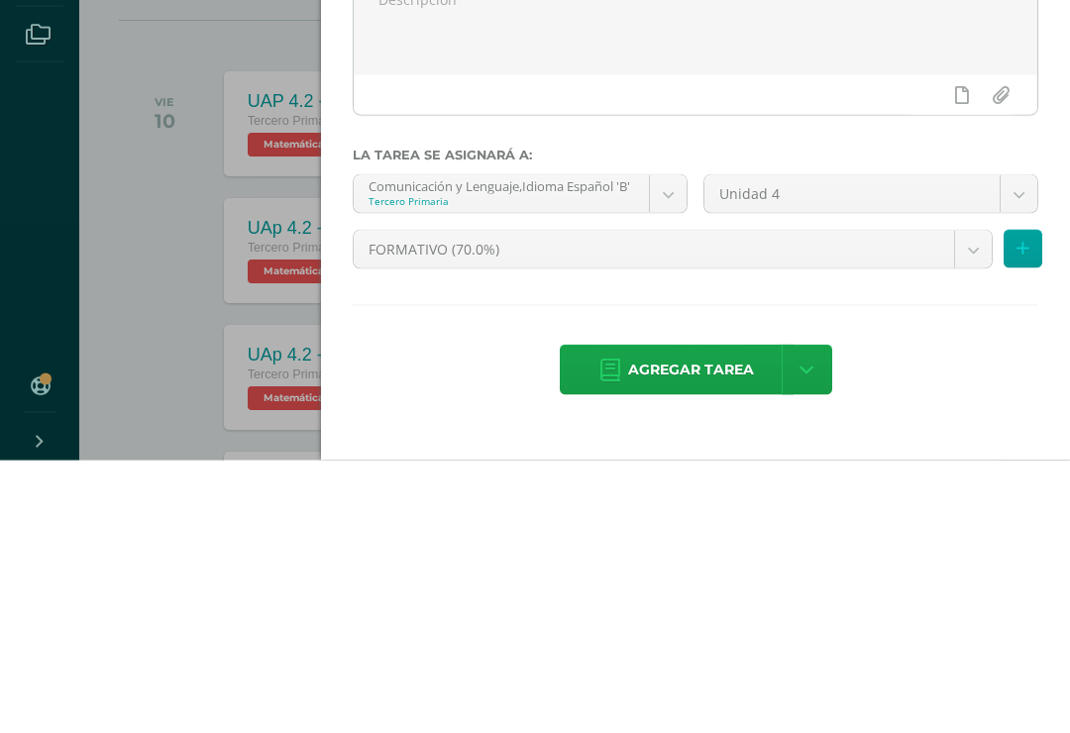
type input "UAp 4.2 - Importancia elementos naturales, página 8 KnBook 8"
click at [673, 208] on body "Tarea asignada exitosamente Estudiantes Disciplina Asistencia Mis cursos Archiv…" at bounding box center [535, 366] width 1070 height 733
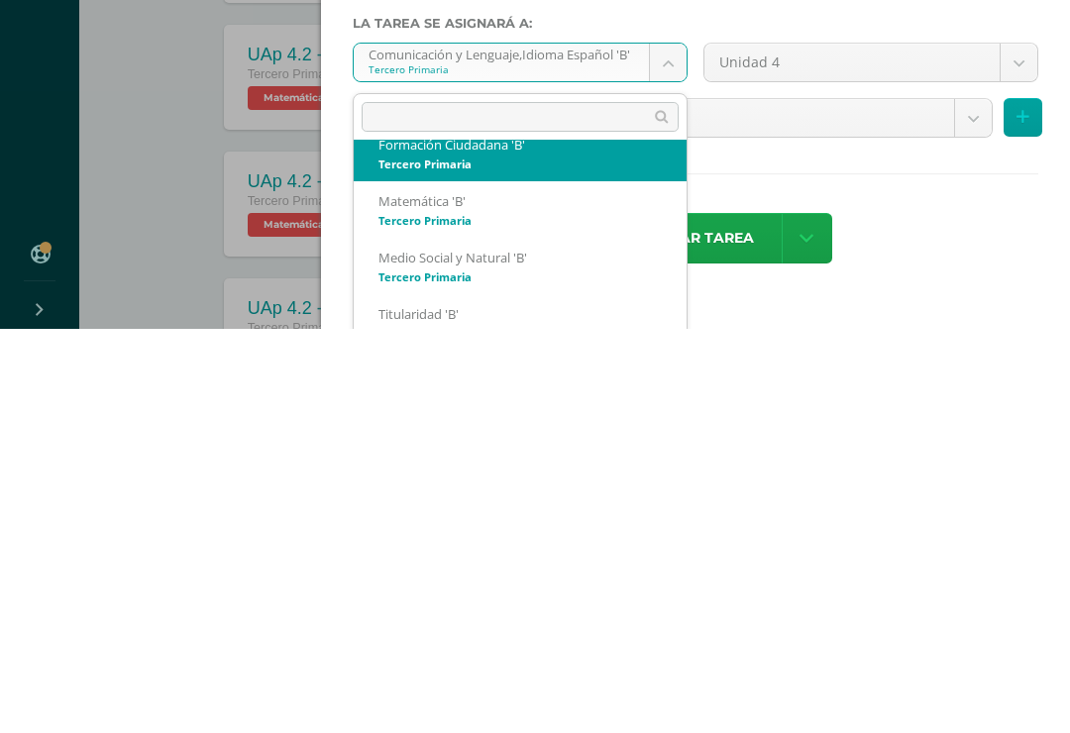
scroll to position [135, 0]
select select "207268"
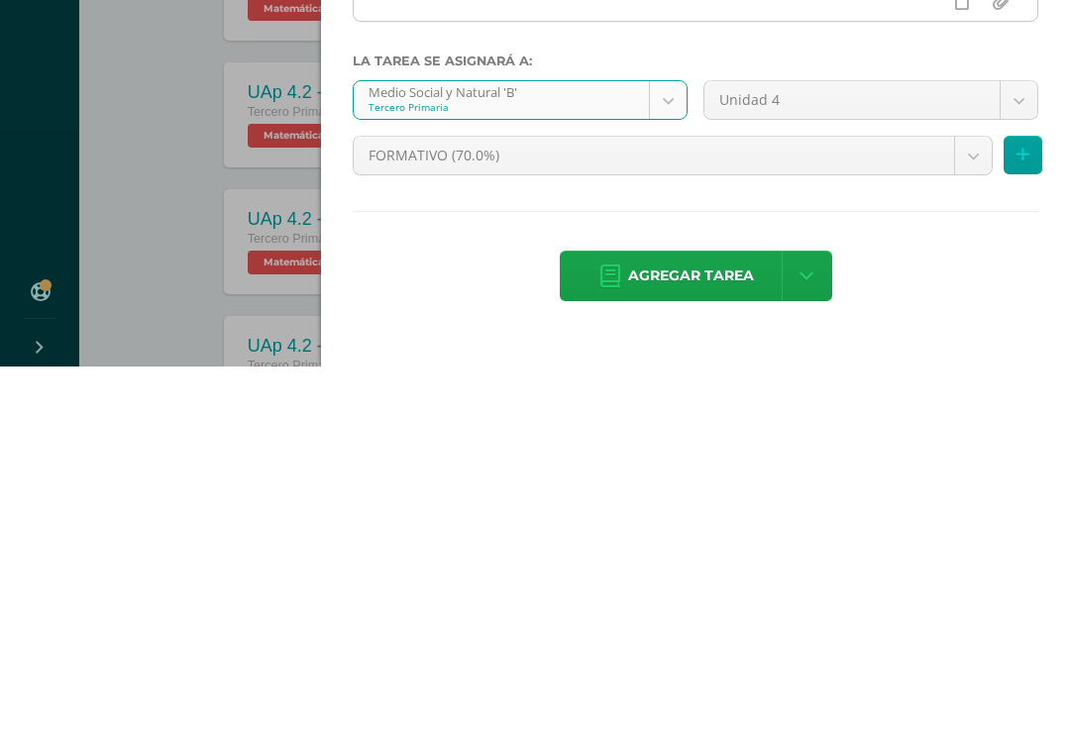
click at [689, 618] on span "Agregar tarea" at bounding box center [691, 642] width 126 height 49
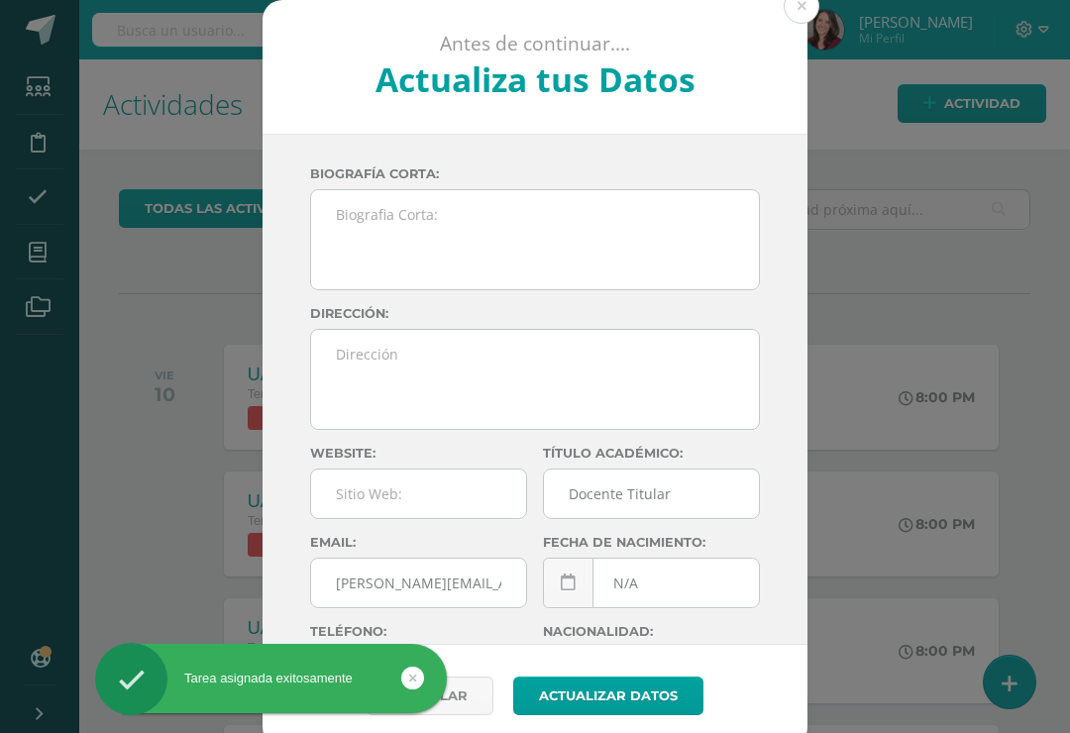
click at [805, 14] on button at bounding box center [802, 6] width 36 height 36
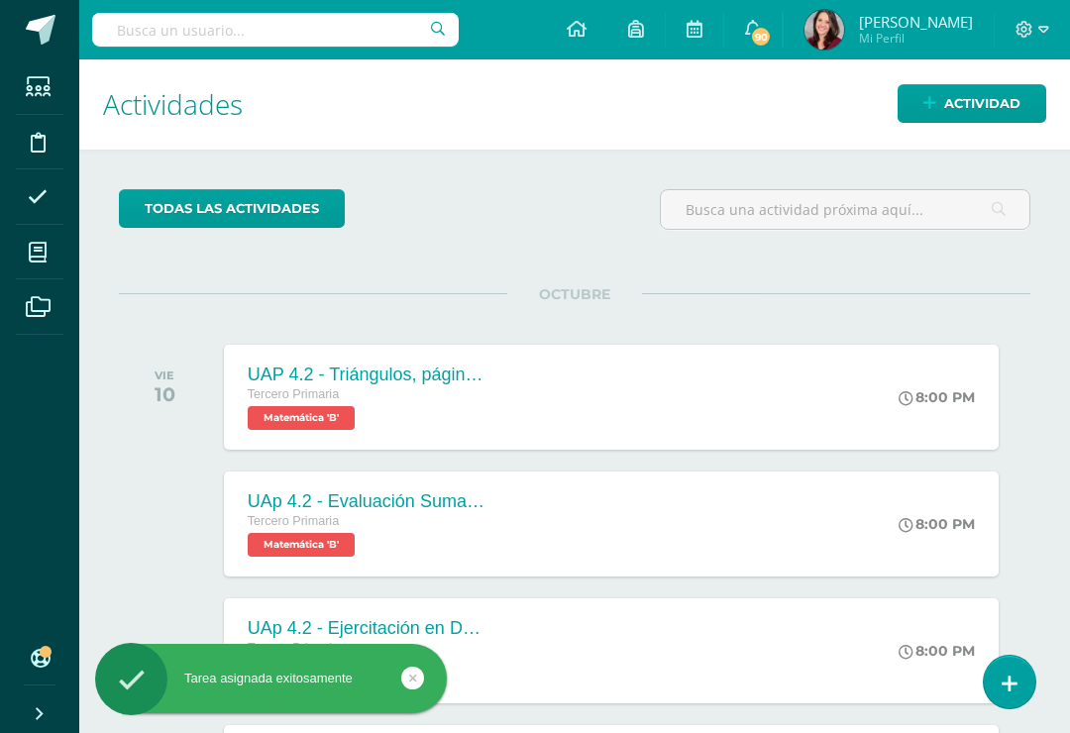
click at [934, 119] on link "Actividad" at bounding box center [972, 103] width 149 height 39
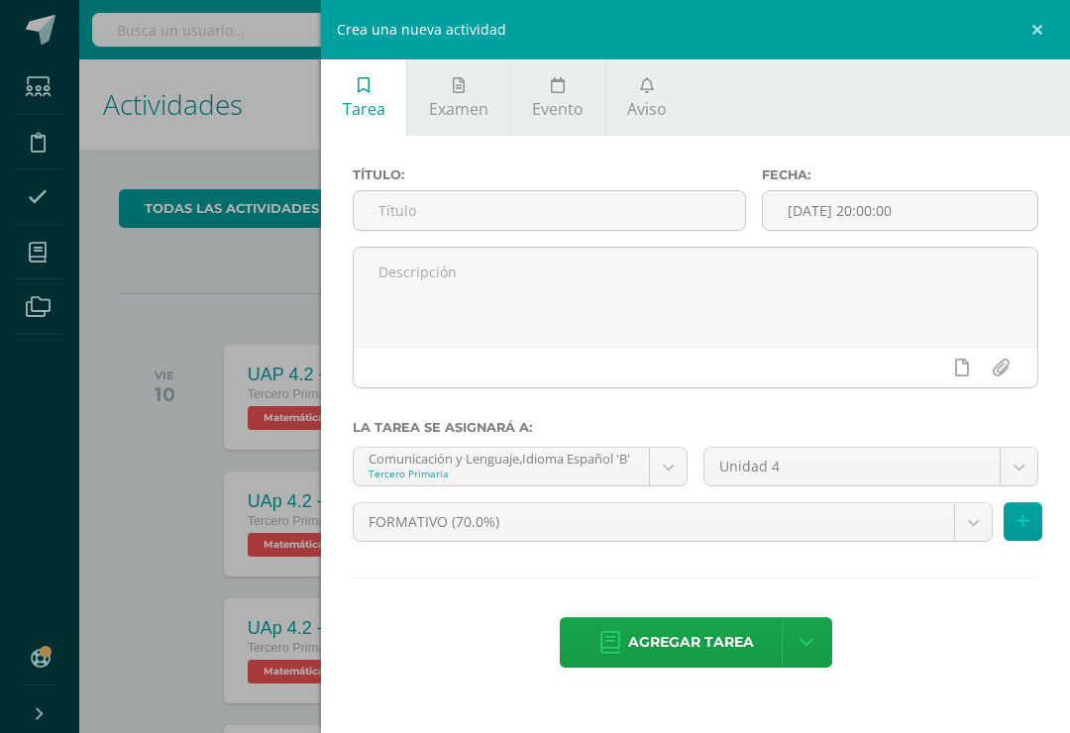
click at [469, 223] on input "text" at bounding box center [549, 210] width 391 height 39
click at [401, 220] on input "text" at bounding box center [549, 210] width 391 height 39
paste input "UAp 4.2"
type input "UAp 4.2 - Importancia de calidad de aire, agua y suelo, páginas 12 y 13 KnBook 8"
click at [659, 481] on body "Tarea asignada exitosamente Estudiantes Disciplina Asistencia Mis cursos Archiv…" at bounding box center [535, 366] width 1070 height 733
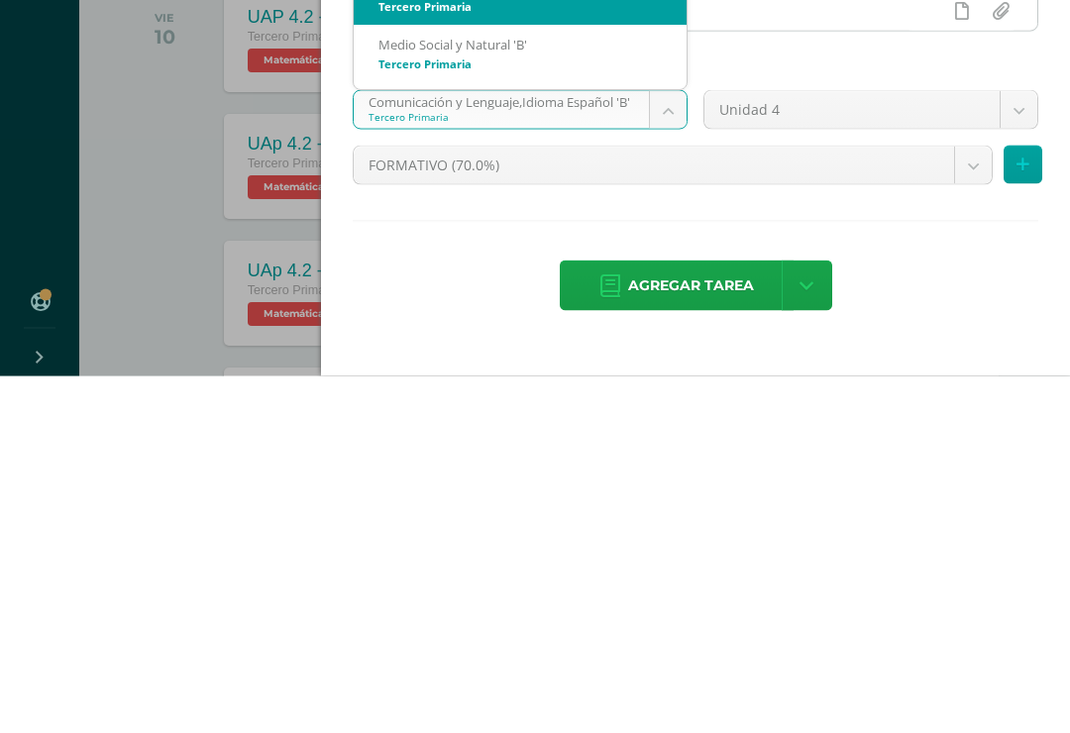
scroll to position [89, 0]
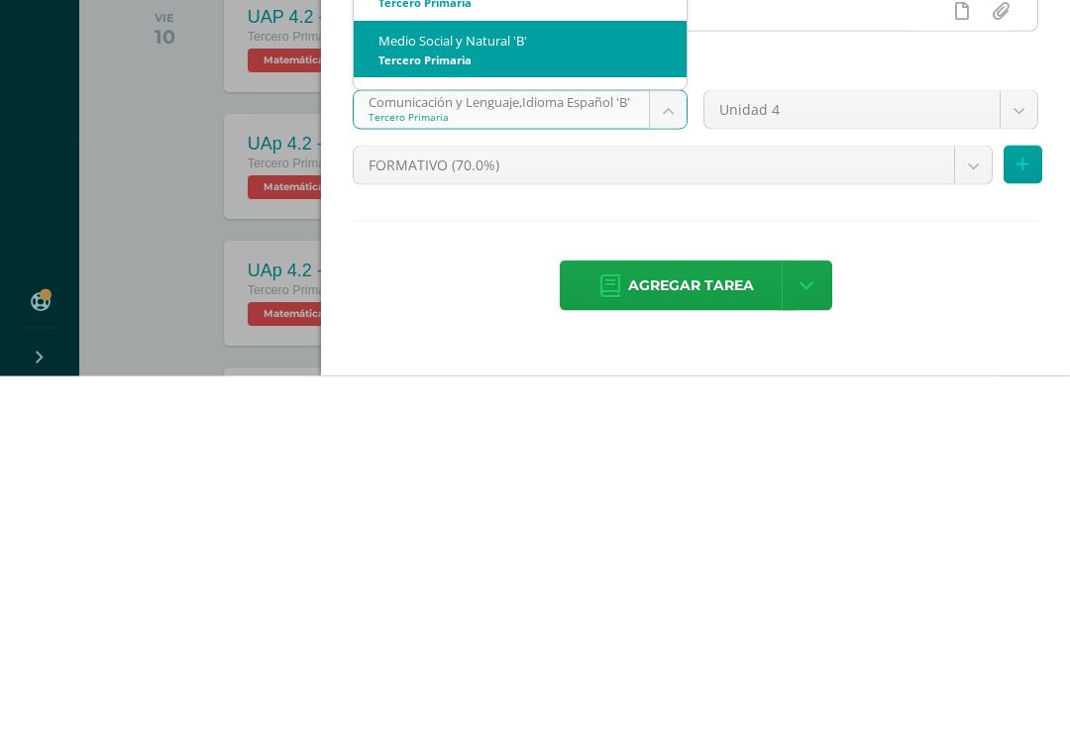
select select "207268"
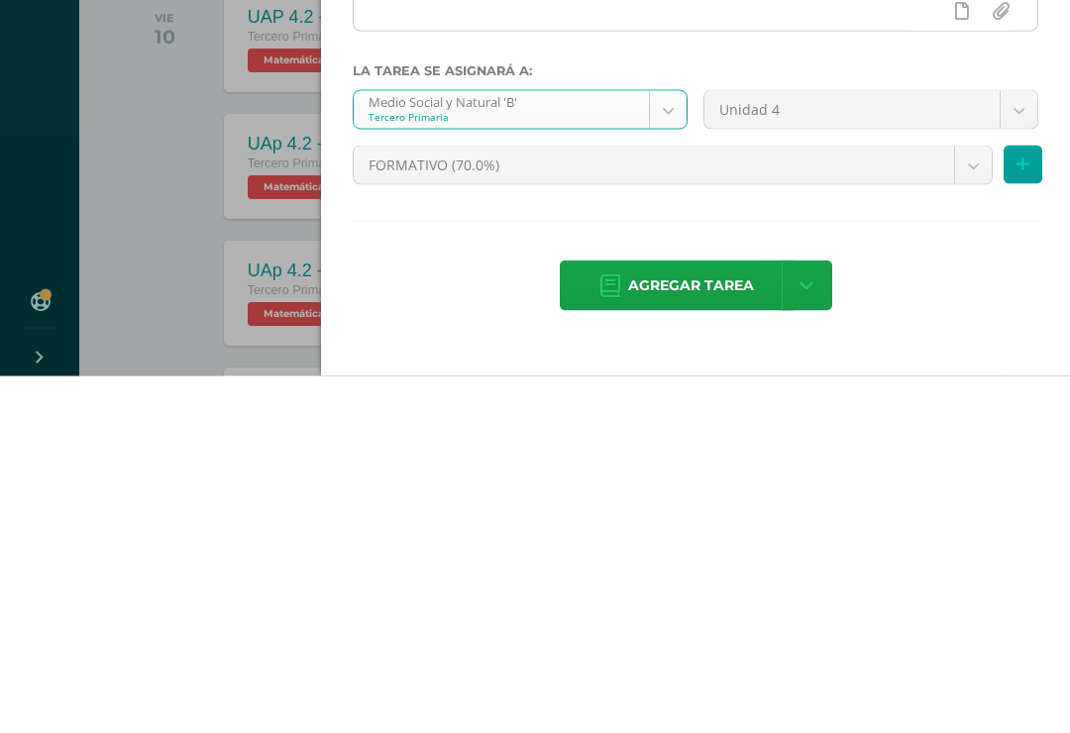
click at [678, 618] on span "Agregar tarea" at bounding box center [691, 642] width 126 height 49
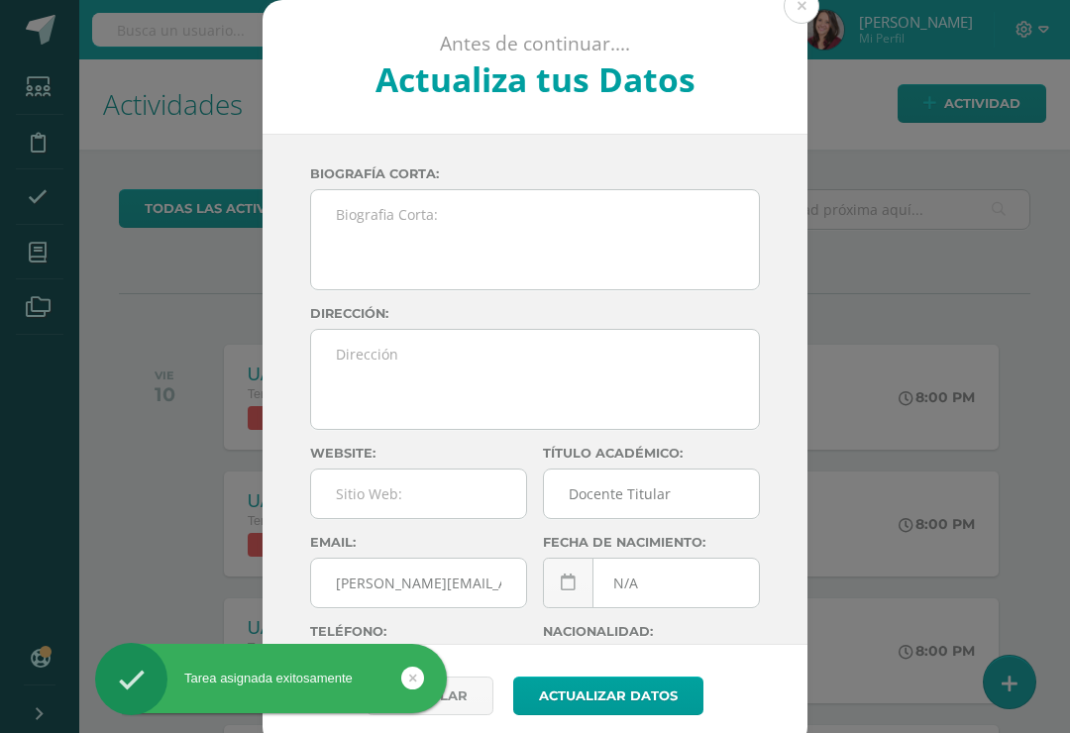
click at [793, 13] on button at bounding box center [802, 6] width 36 height 36
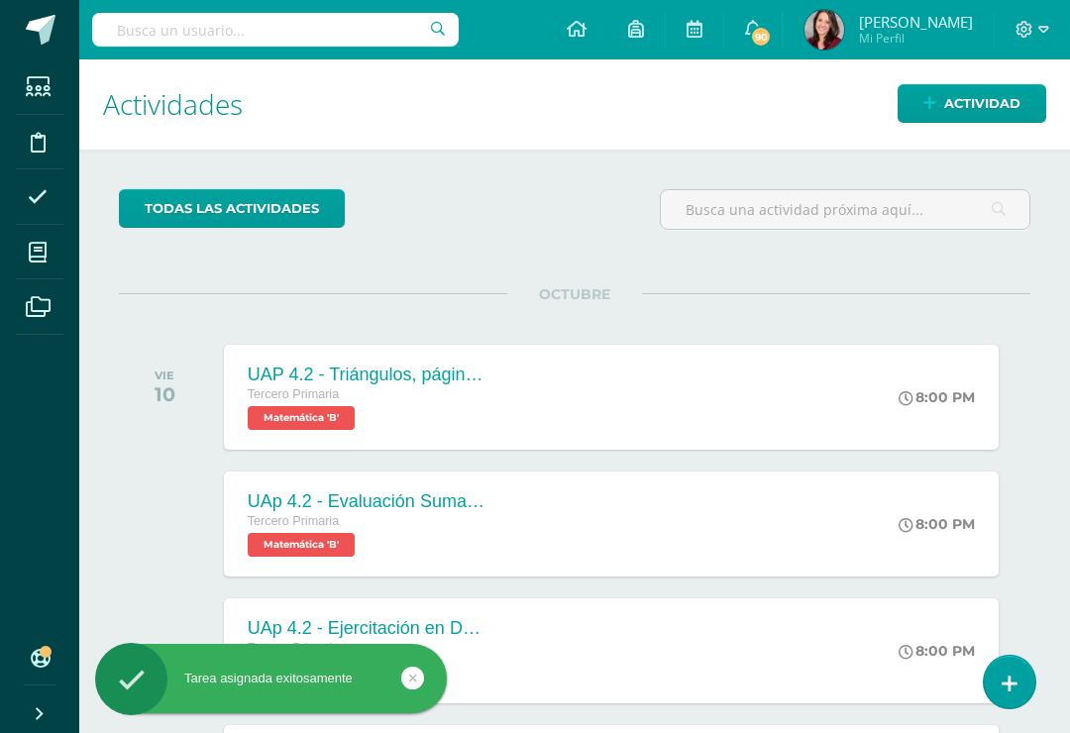
click at [923, 109] on link "Actividad" at bounding box center [972, 103] width 149 height 39
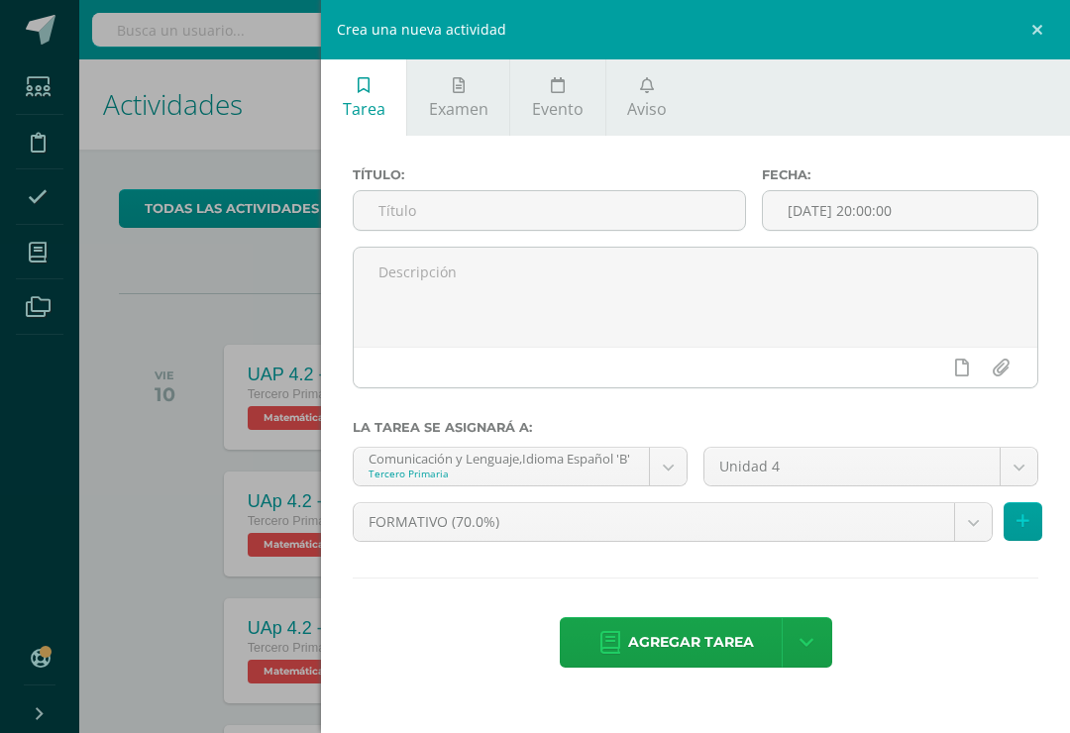
click at [536, 206] on input "text" at bounding box center [549, 210] width 391 height 39
click at [401, 225] on input "text" at bounding box center [549, 210] width 391 height 39
paste input "UAp 4.2"
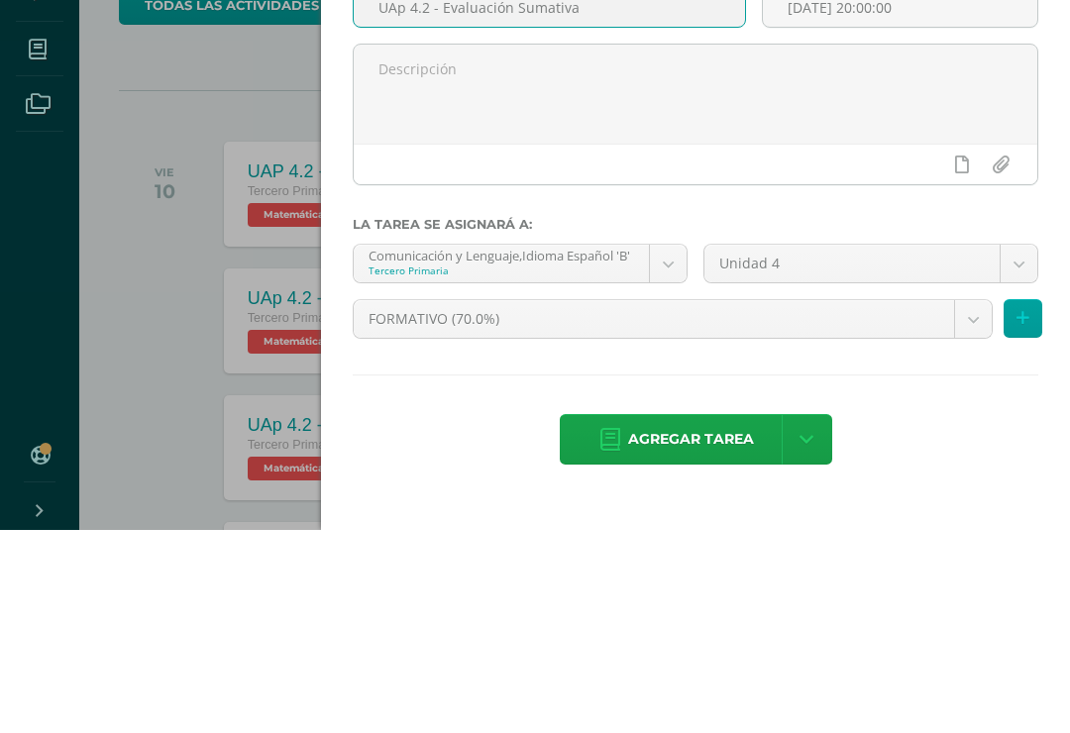
type input "UAp 4.2 - Evaluación Sumativa"
click at [668, 271] on body "Tarea asignada exitosamente Estudiantes Disciplina Asistencia Mis cursos Archiv…" at bounding box center [535, 366] width 1070 height 733
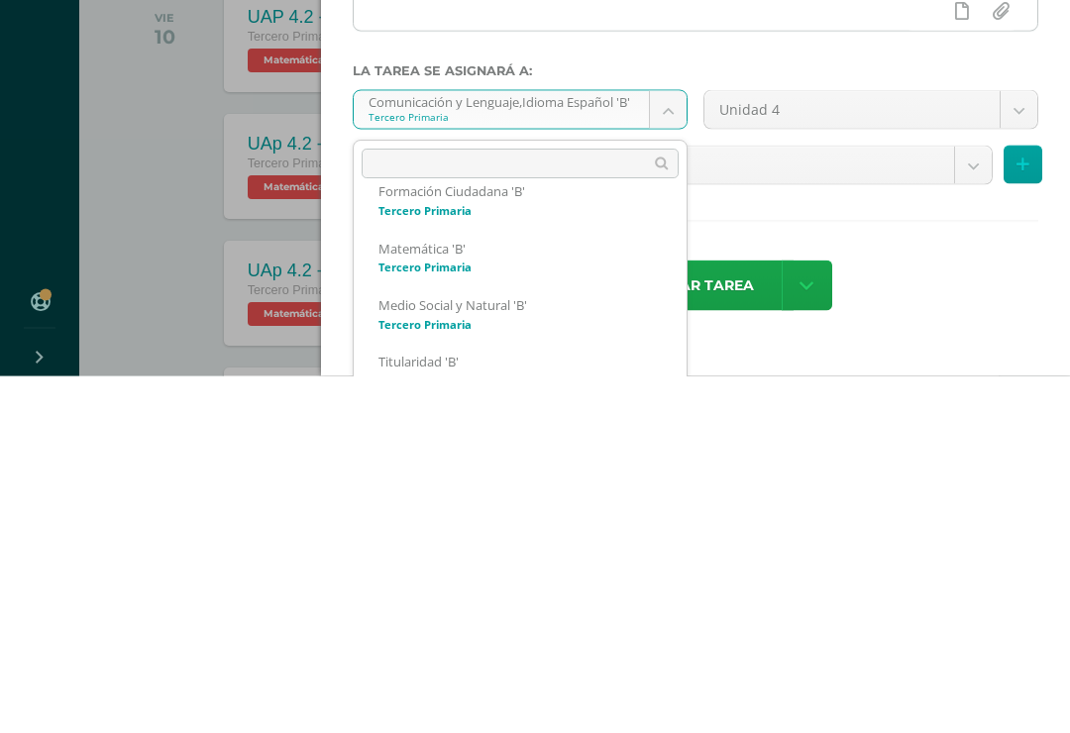
scroll to position [135, 0]
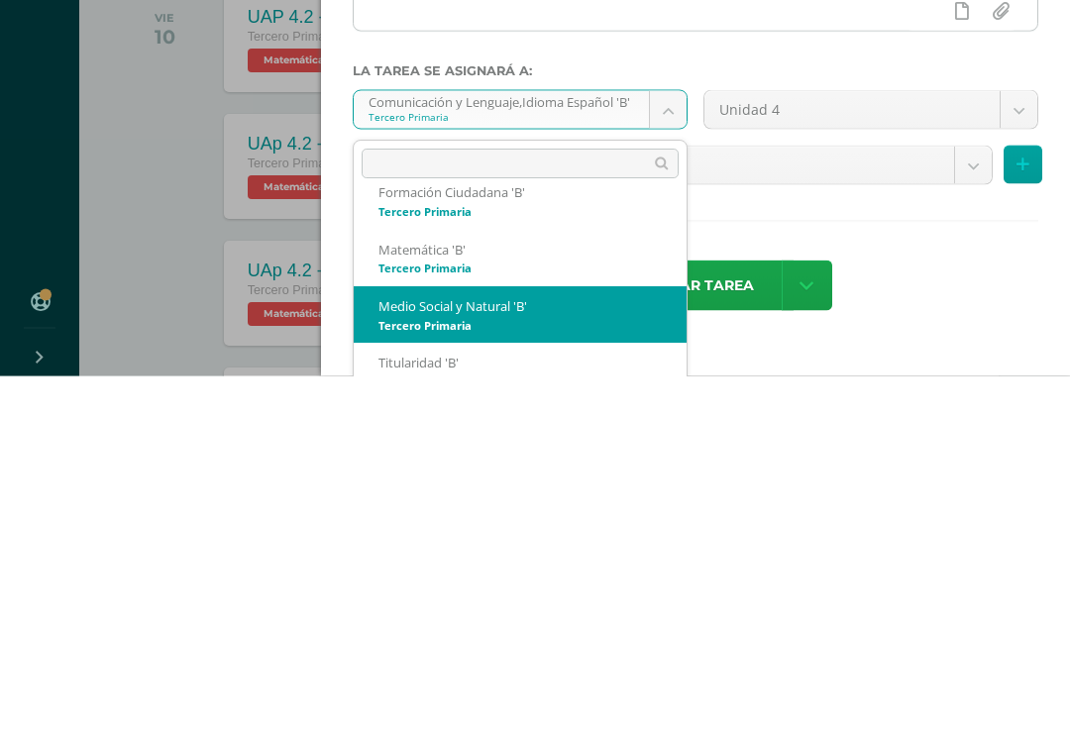
select select "207268"
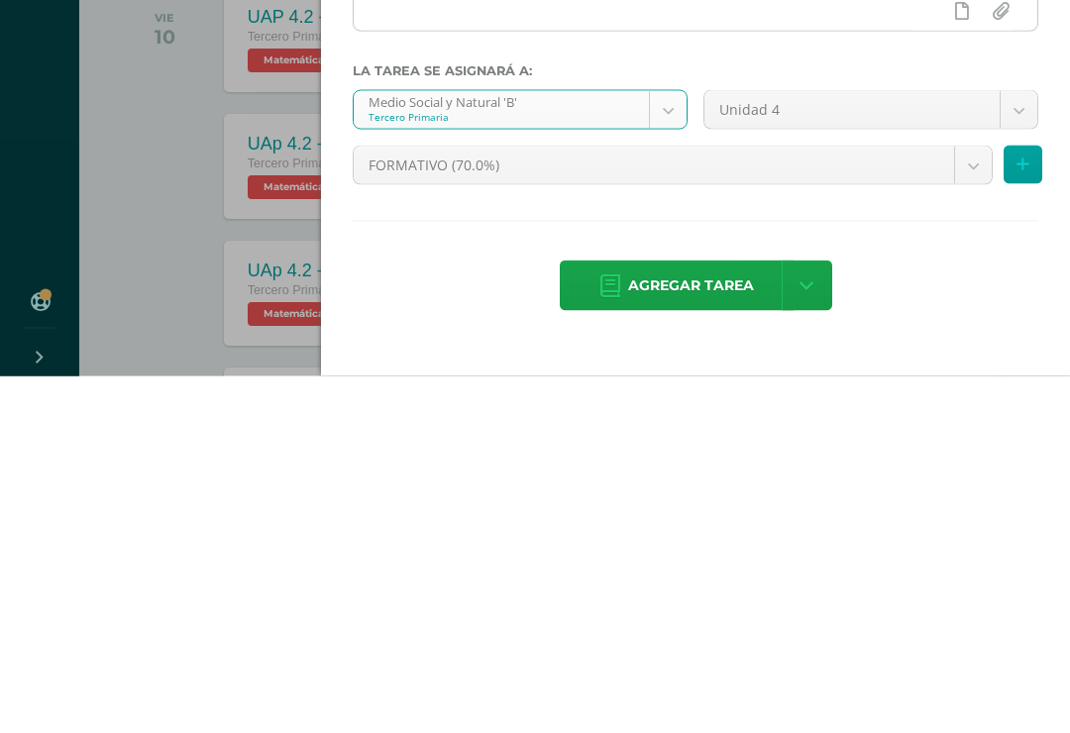
click at [845, 164] on body "Tarea asignada exitosamente Estudiantes Disciplina Asistencia Mis cursos Archiv…" at bounding box center [535, 366] width 1070 height 733
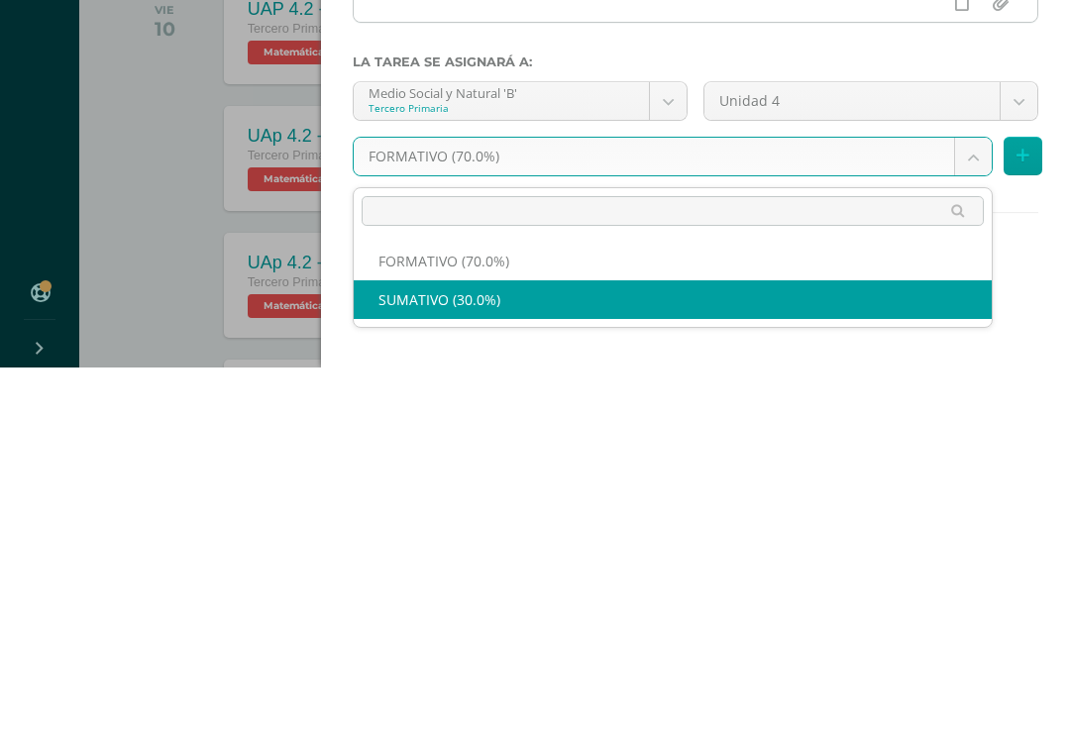
select select "207280"
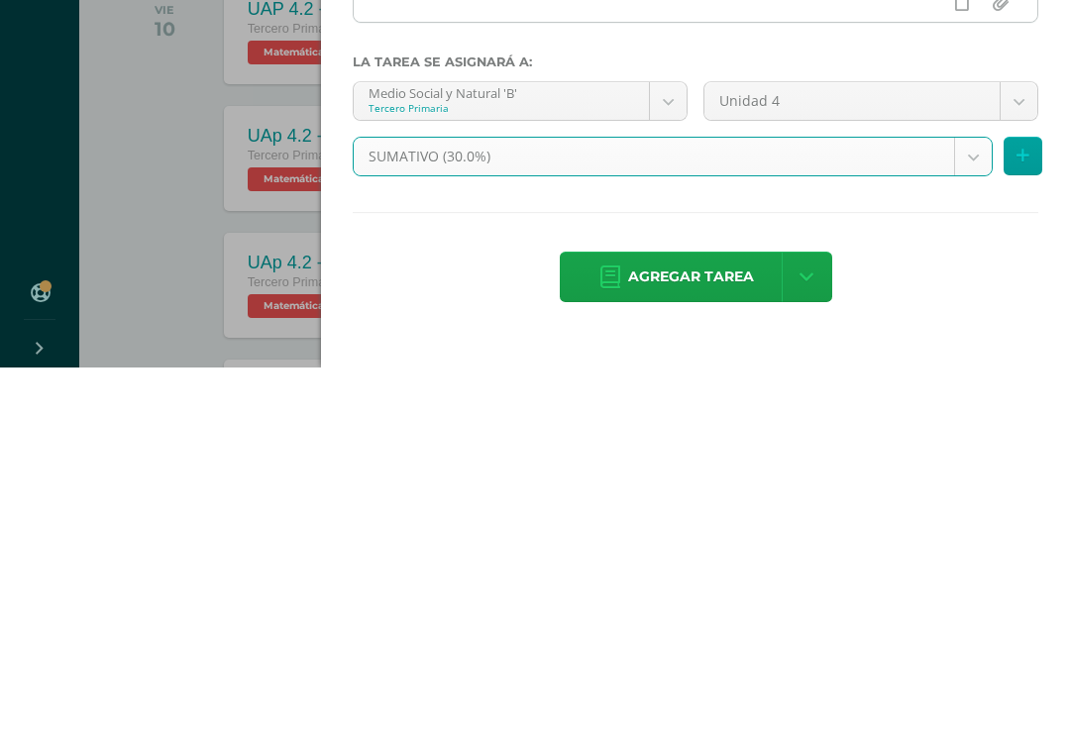
click at [690, 618] on span "Agregar tarea" at bounding box center [691, 642] width 126 height 49
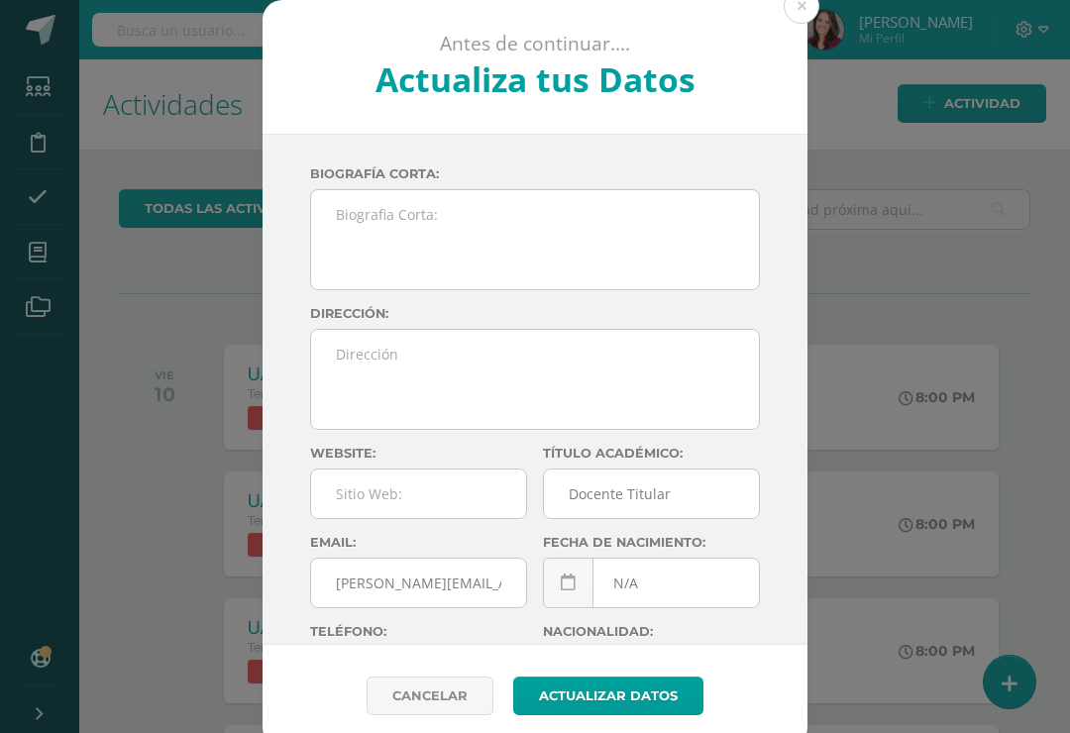
click at [801, 3] on button at bounding box center [802, 6] width 36 height 36
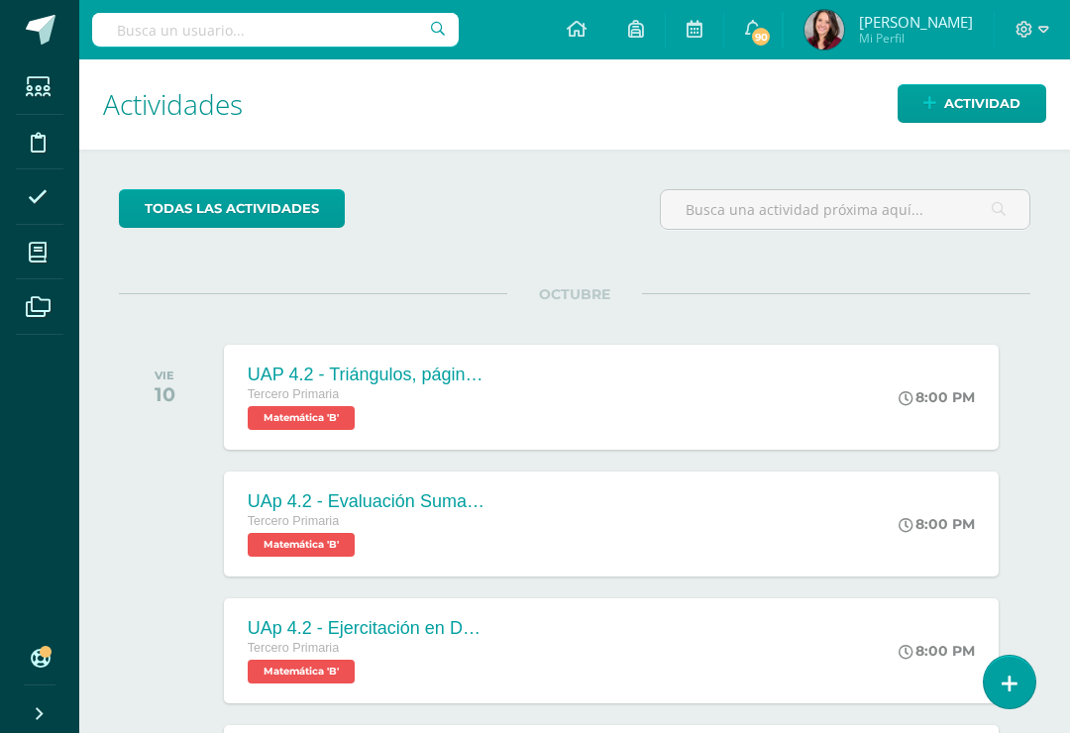
click at [929, 119] on link "Actividad" at bounding box center [972, 103] width 149 height 39
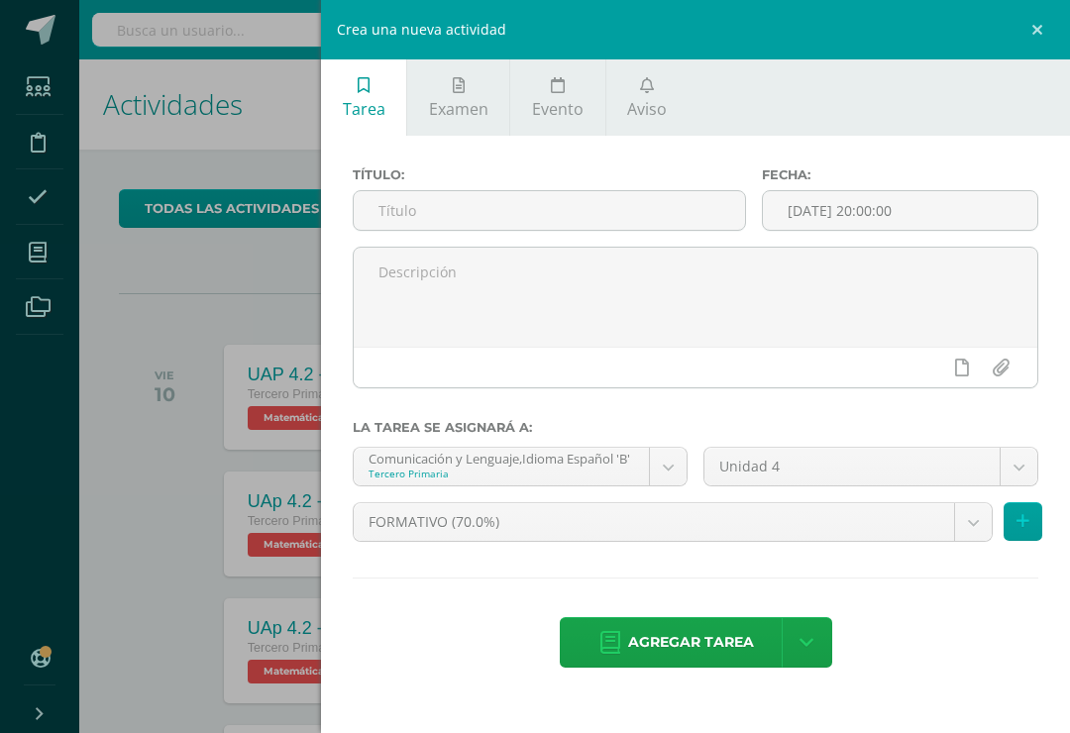
click at [492, 213] on input "text" at bounding box center [549, 210] width 391 height 39
click at [414, 216] on input "text" at bounding box center [549, 210] width 391 height 39
paste input "UAp 4.2"
type input "UAp 4.2 - Evaluación Sumativa"
click at [564, 477] on body "Tarea asignada exitosamente Estudiantes Disciplina Asistencia Mis cursos Archiv…" at bounding box center [535, 366] width 1070 height 733
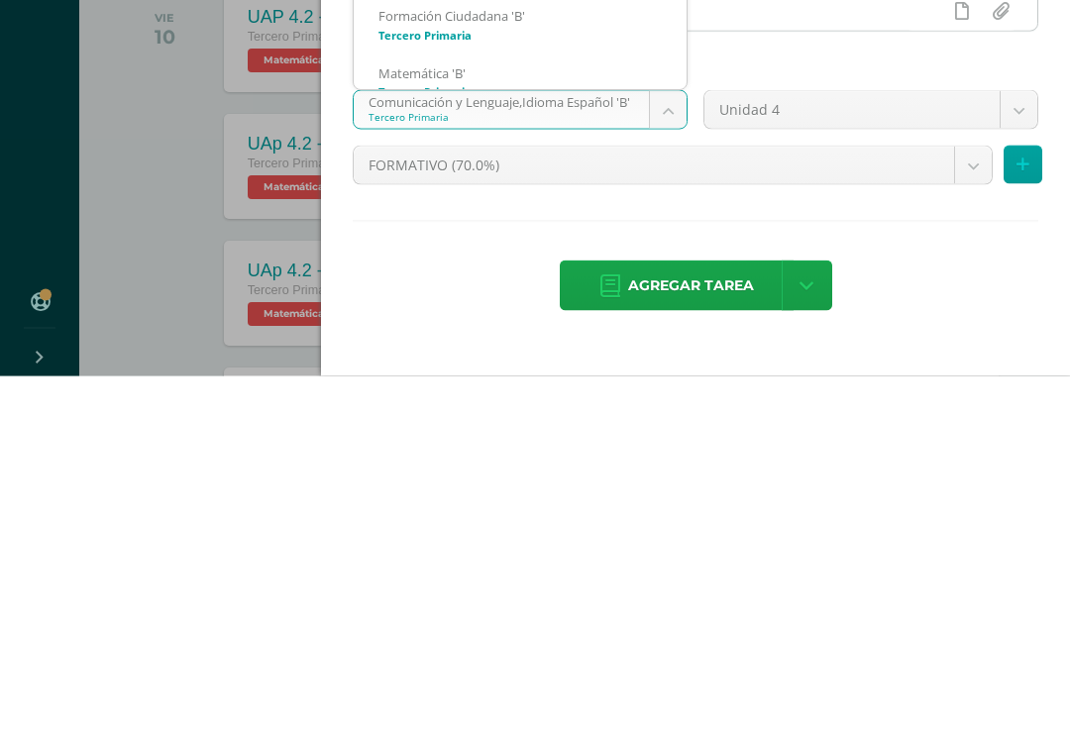
scroll to position [31, 0]
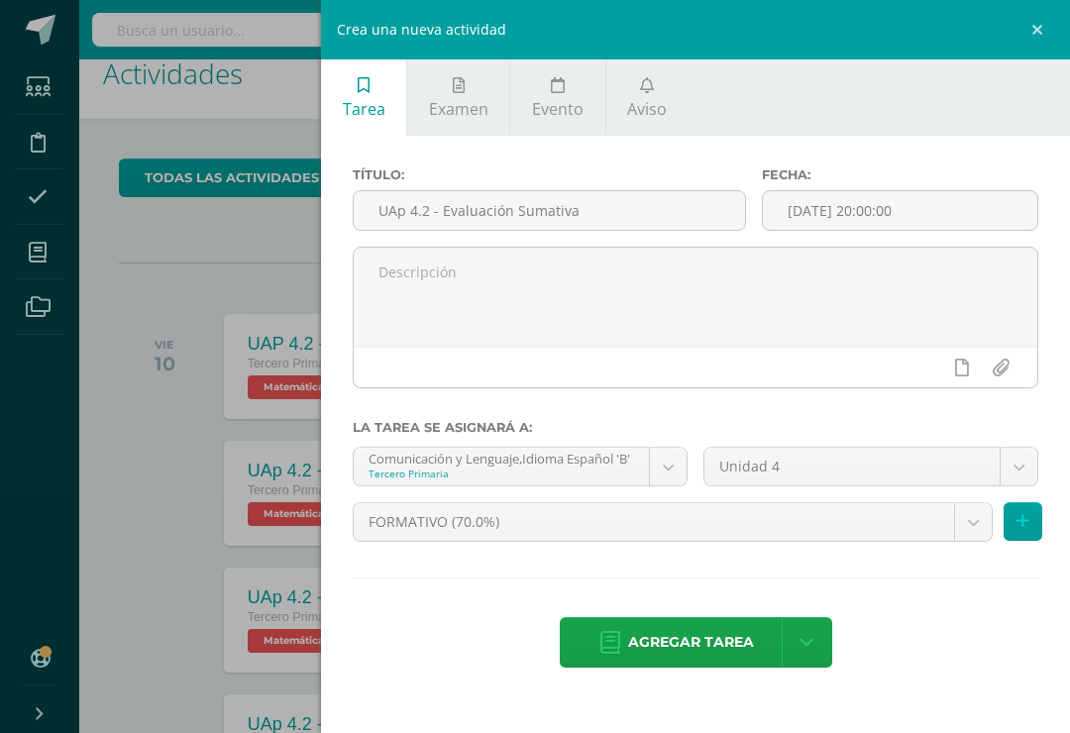
click at [518, 465] on body "Tarea asignada exitosamente Estudiantes Disciplina Asistencia Mis cursos Archiv…" at bounding box center [535, 335] width 1070 height 733
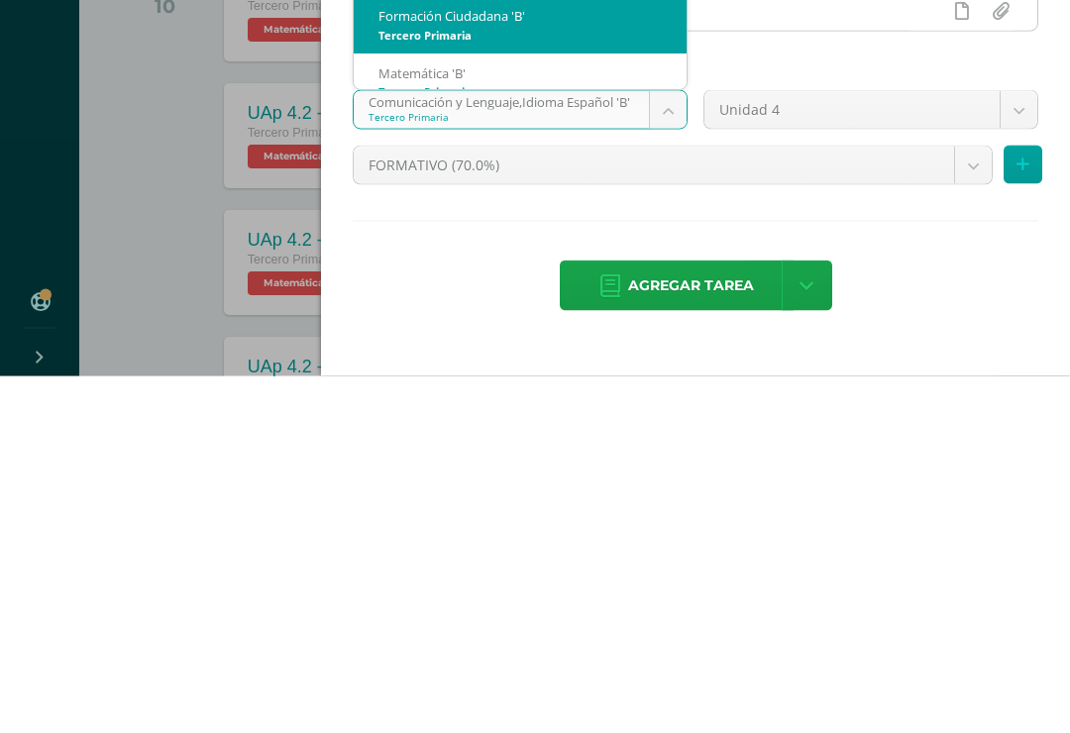
select select "206904"
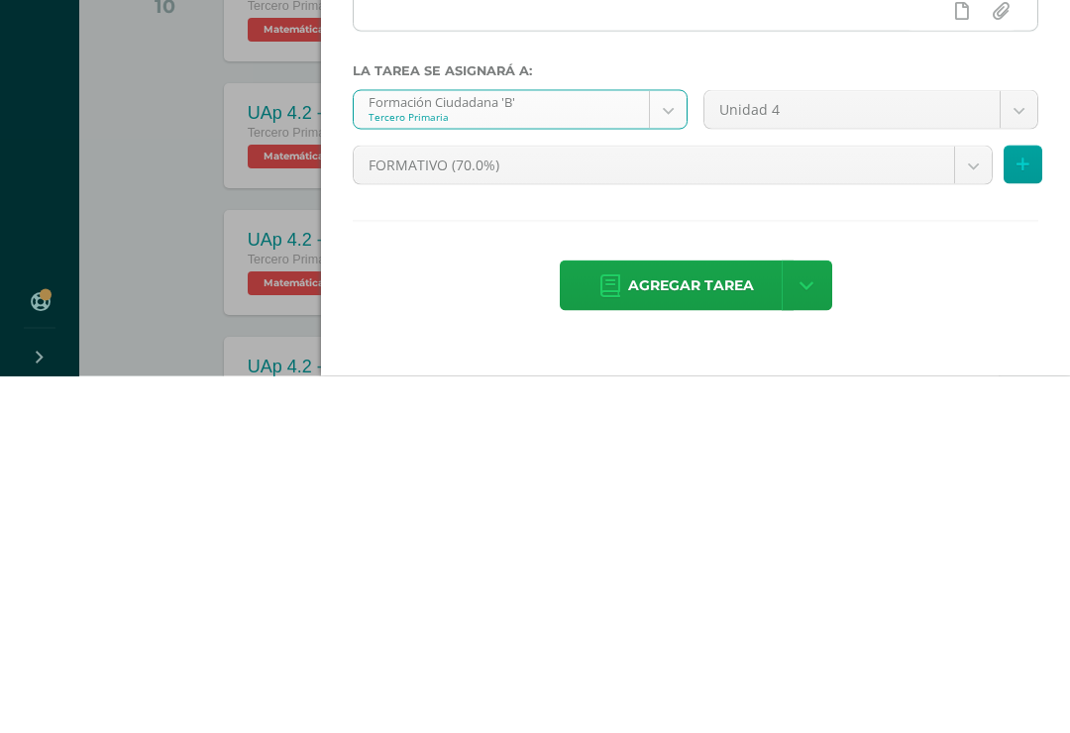
click at [562, 178] on body "Tarea asignada exitosamente Estudiantes Disciplina Asistencia Mis cursos Archiv…" at bounding box center [535, 335] width 1070 height 733
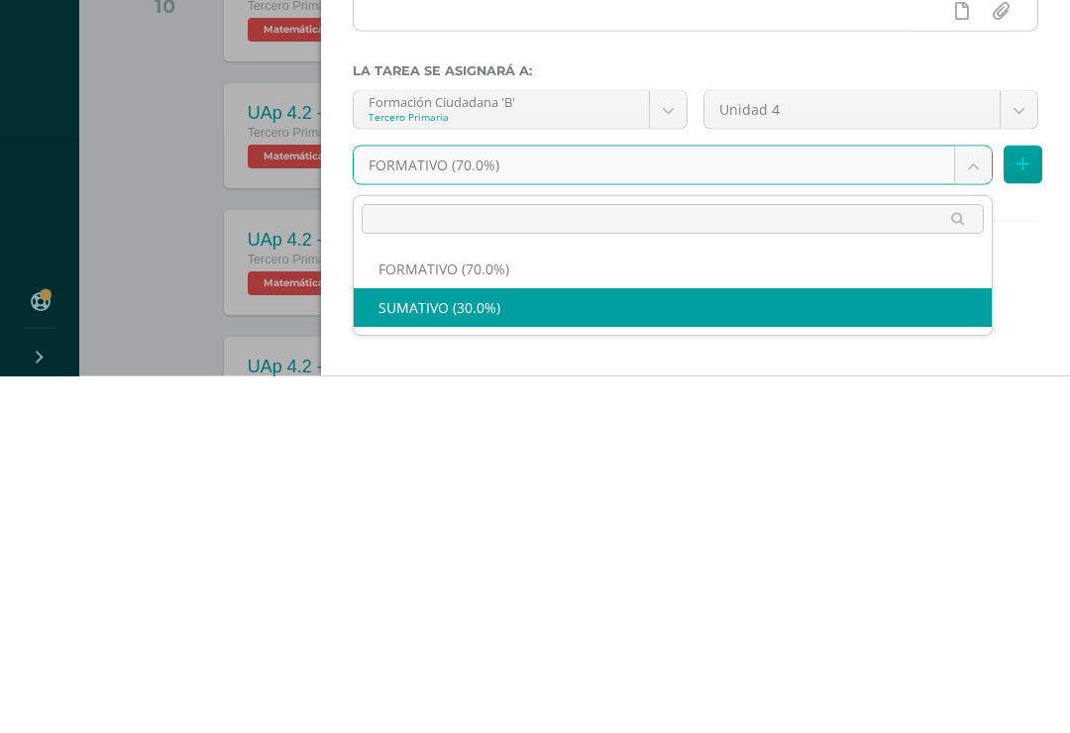
select select "206916"
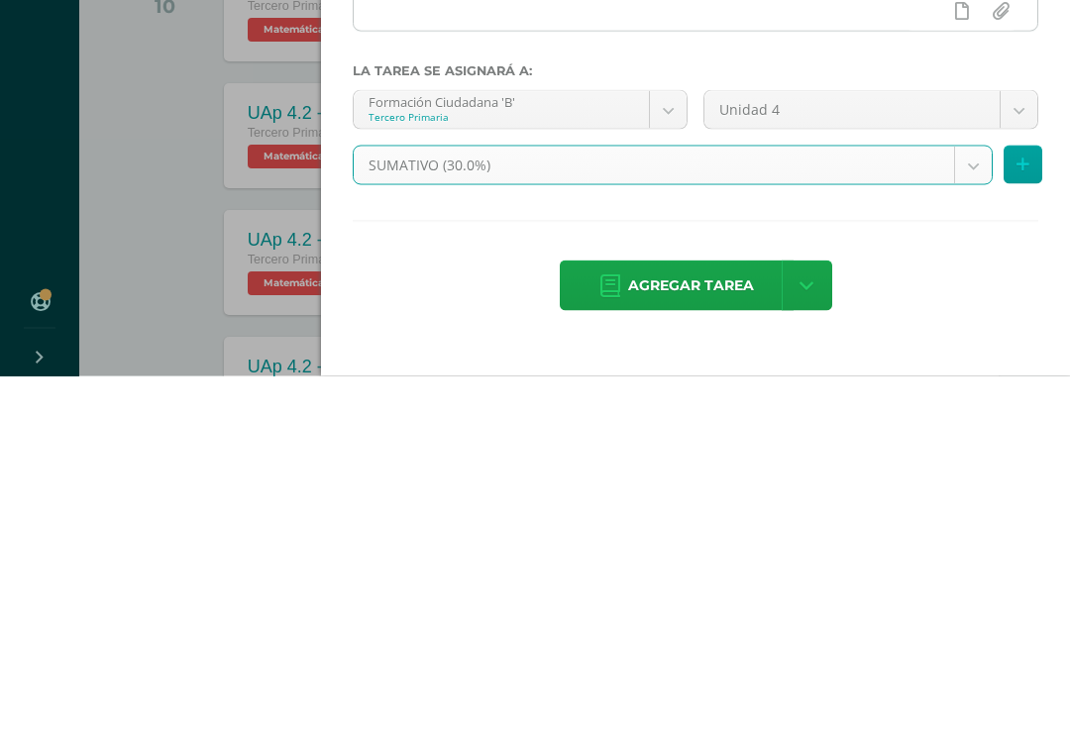
click at [666, 618] on span "Agregar tarea" at bounding box center [691, 642] width 126 height 49
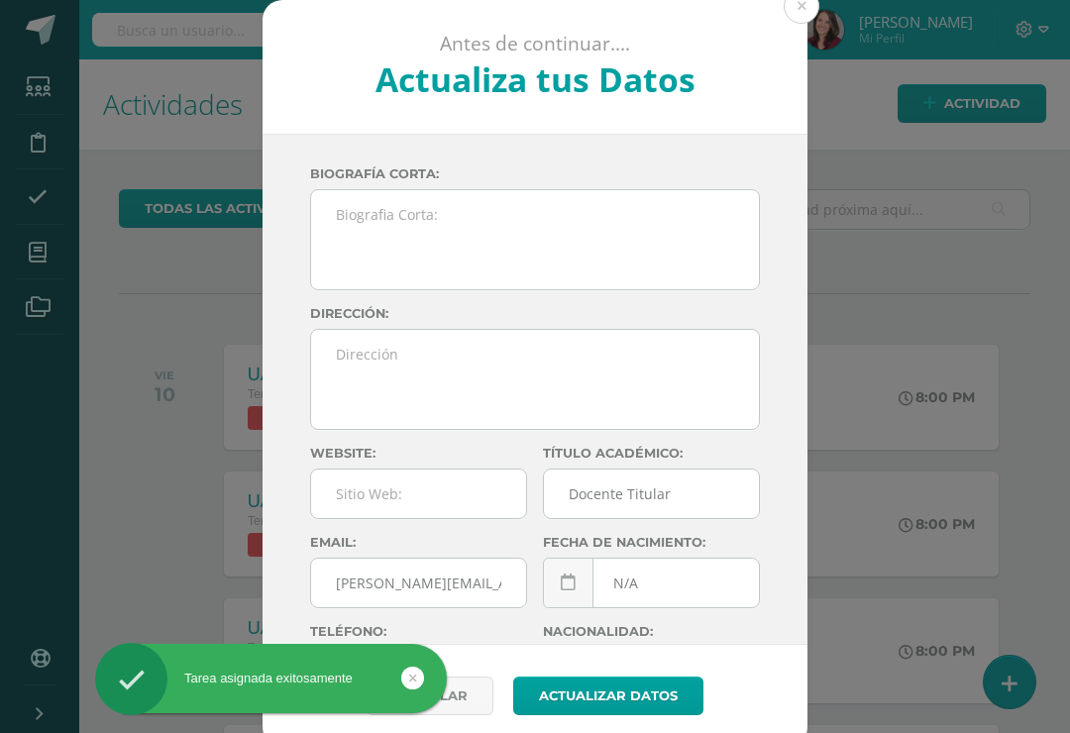
click at [810, 6] on button at bounding box center [802, 6] width 36 height 36
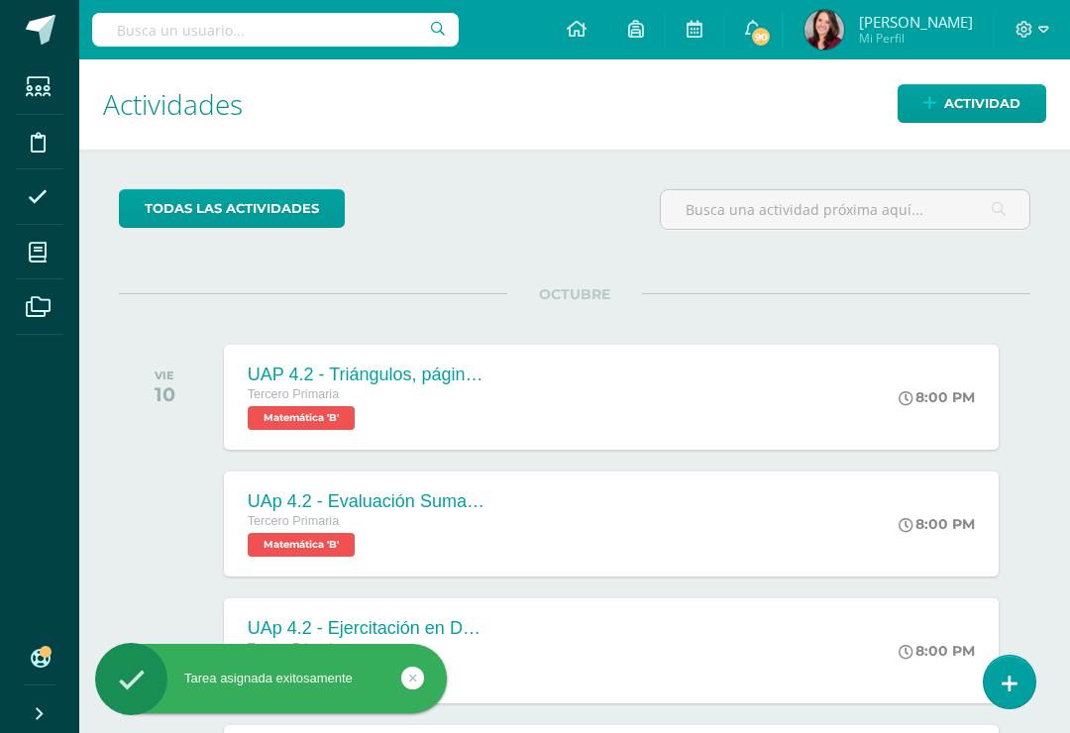
click at [954, 115] on span "Actividad" at bounding box center [982, 103] width 76 height 37
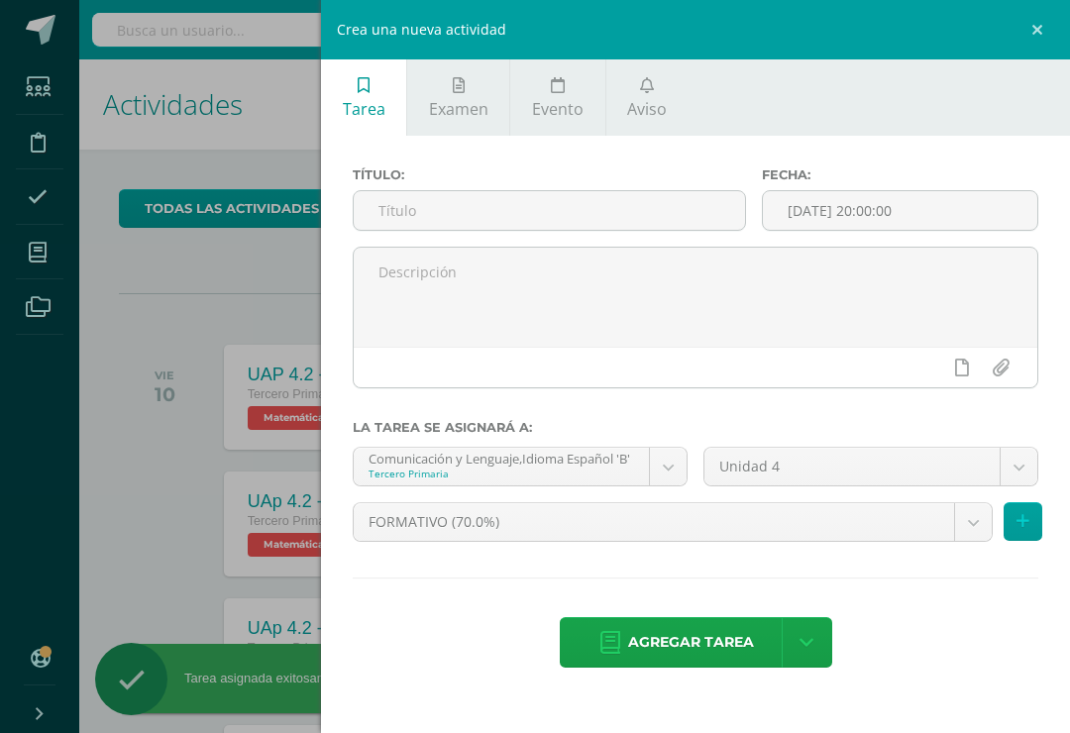
click at [615, 204] on input "text" at bounding box center [549, 210] width 391 height 39
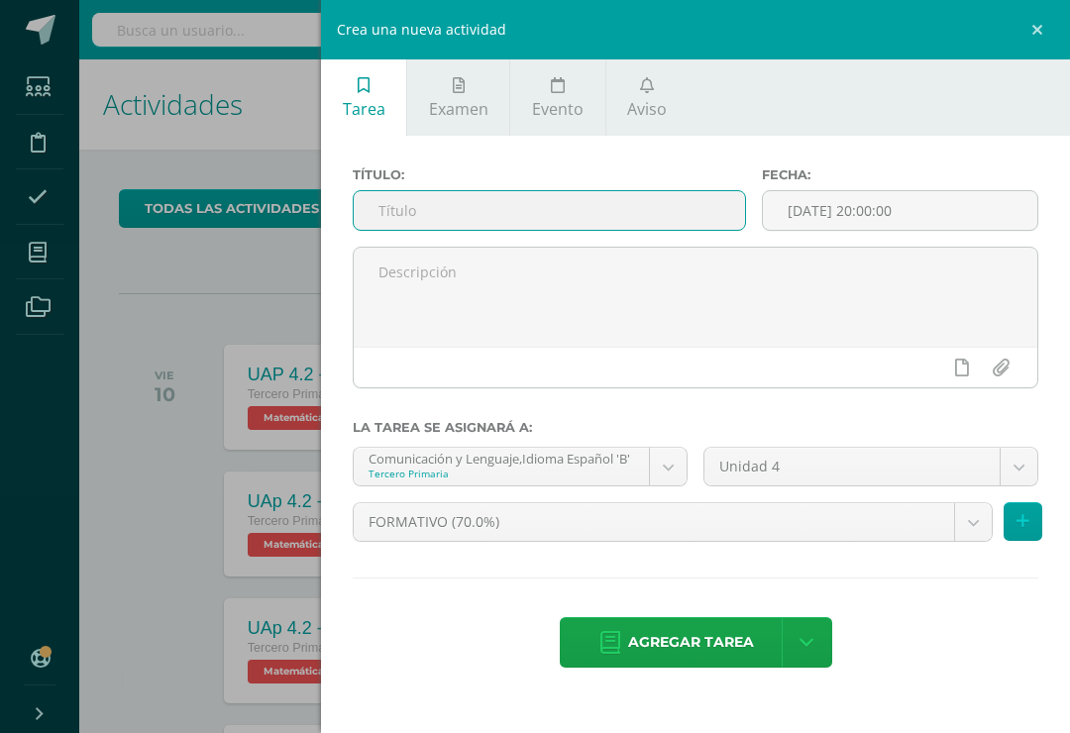
click at [414, 215] on input "text" at bounding box center [549, 210] width 391 height 39
paste input "UAp 4.2"
type input "UAp 4.2 - Evaluación Sumativa"
click at [675, 472] on body "Tarea asignada exitosamente Estudiantes Disciplina Asistencia Mis cursos Archiv…" at bounding box center [535, 366] width 1070 height 733
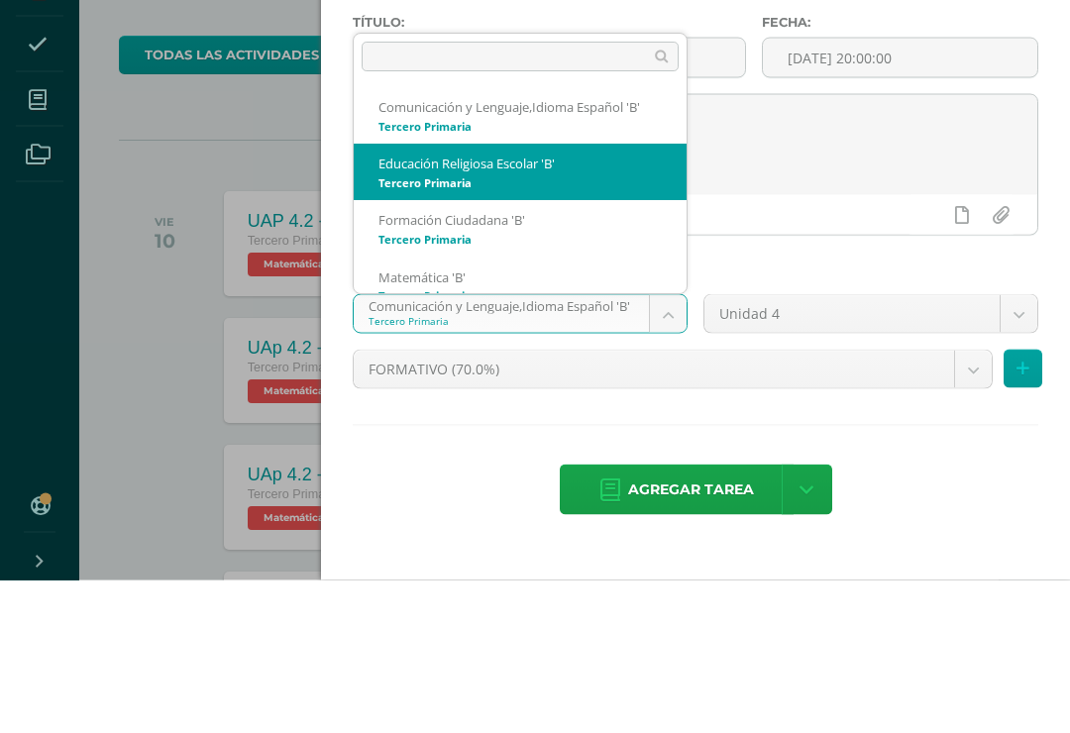
select select "207373"
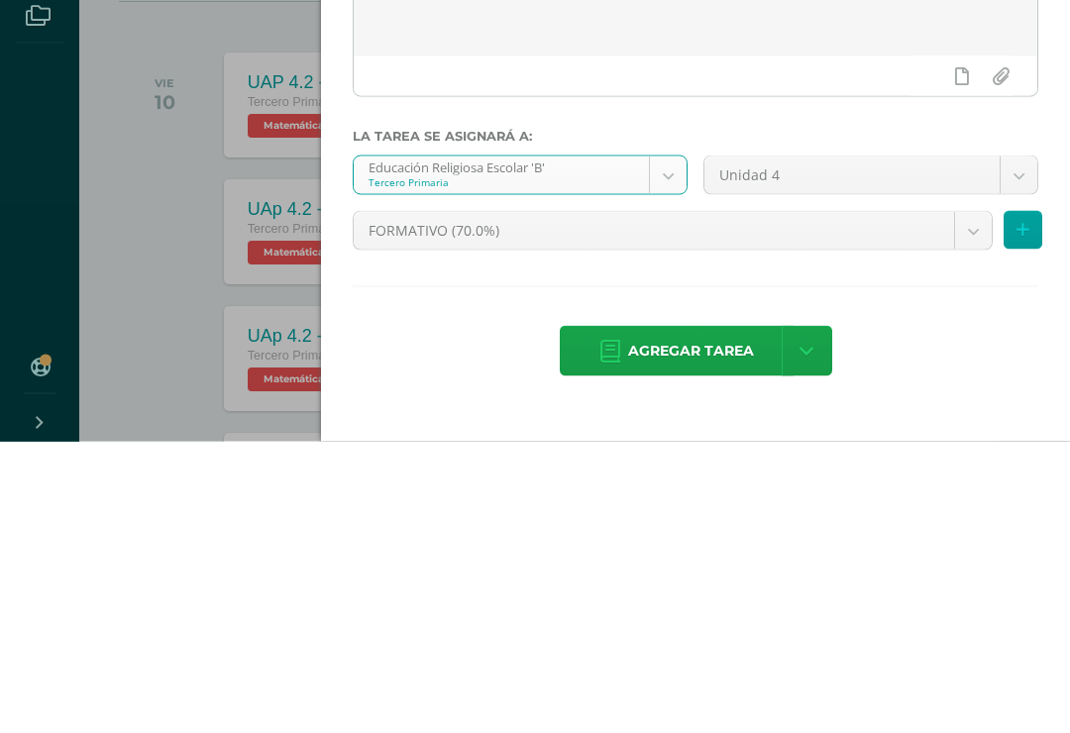
click at [855, 243] on body "Tarea asignada exitosamente Estudiantes Disciplina Asistencia Mis cursos Archiv…" at bounding box center [535, 366] width 1070 height 733
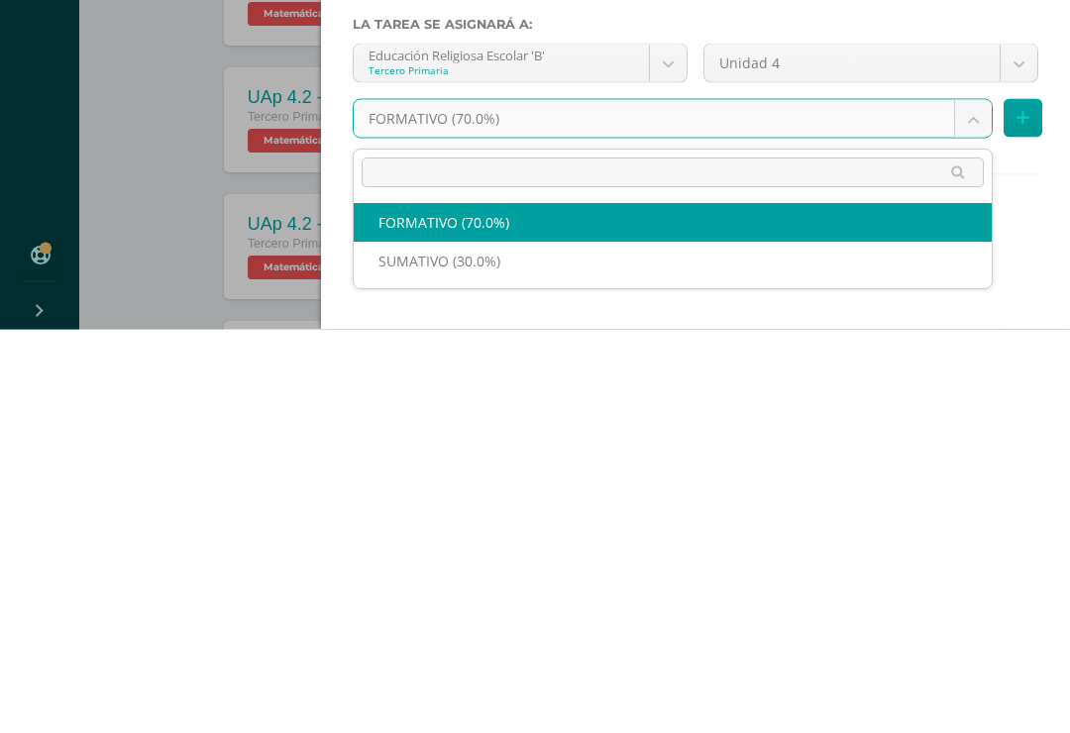
select select "207385"
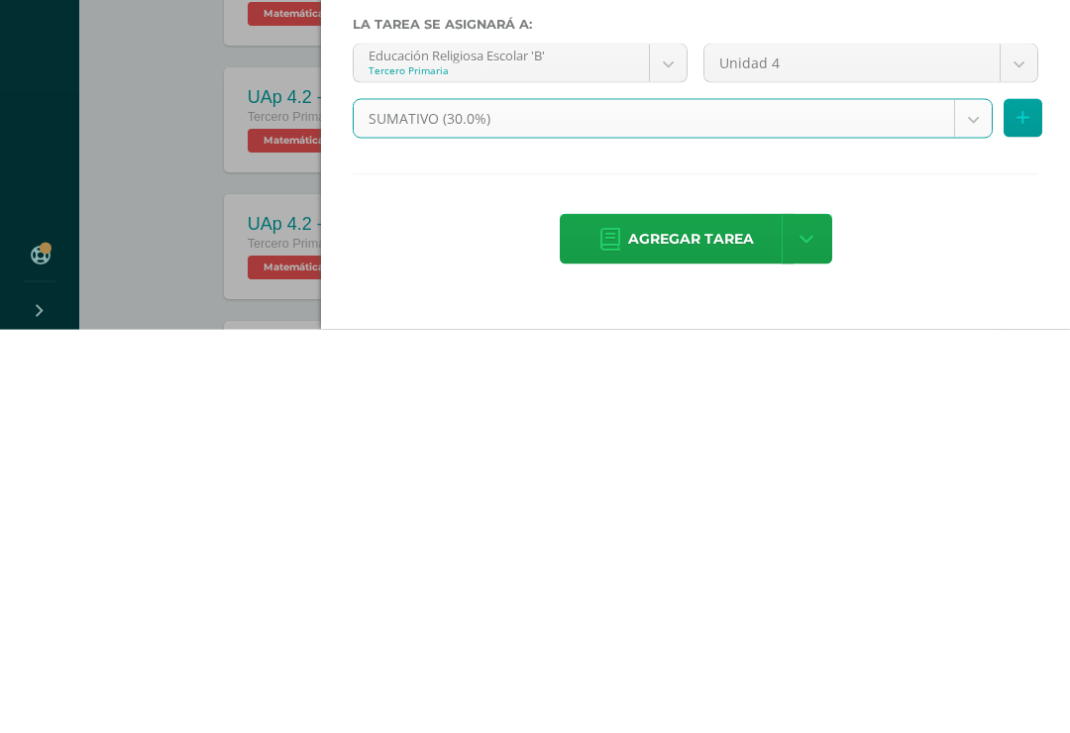
click at [677, 618] on span "Agregar tarea" at bounding box center [691, 642] width 126 height 49
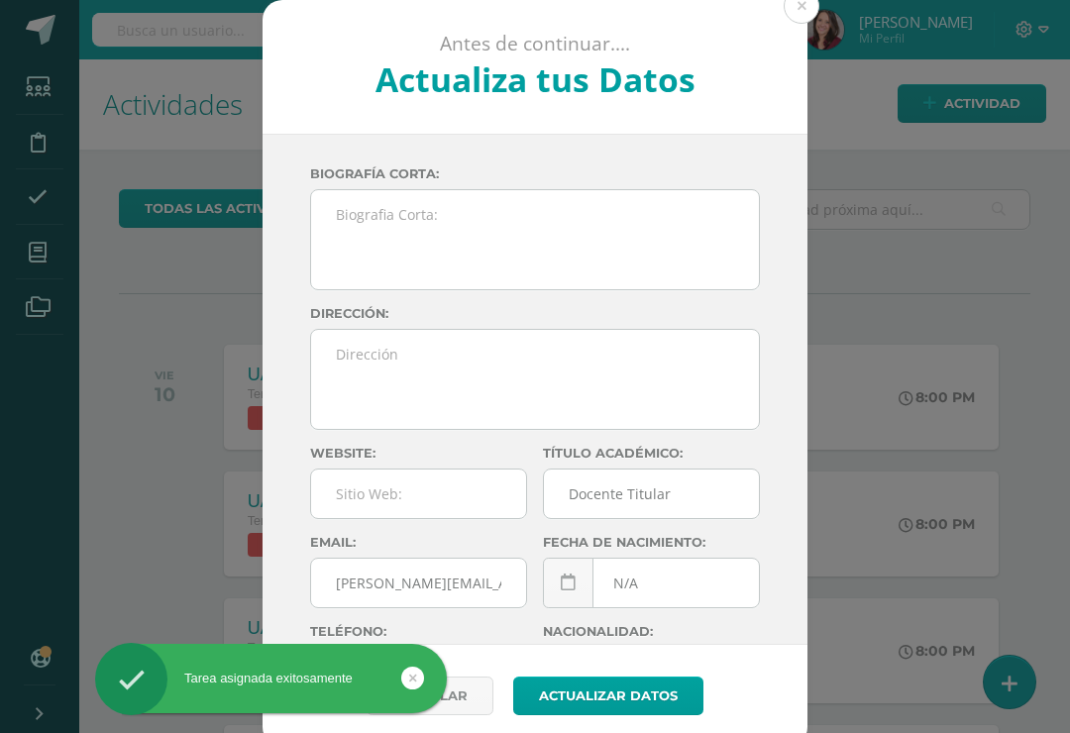
click at [802, 15] on button at bounding box center [802, 6] width 36 height 36
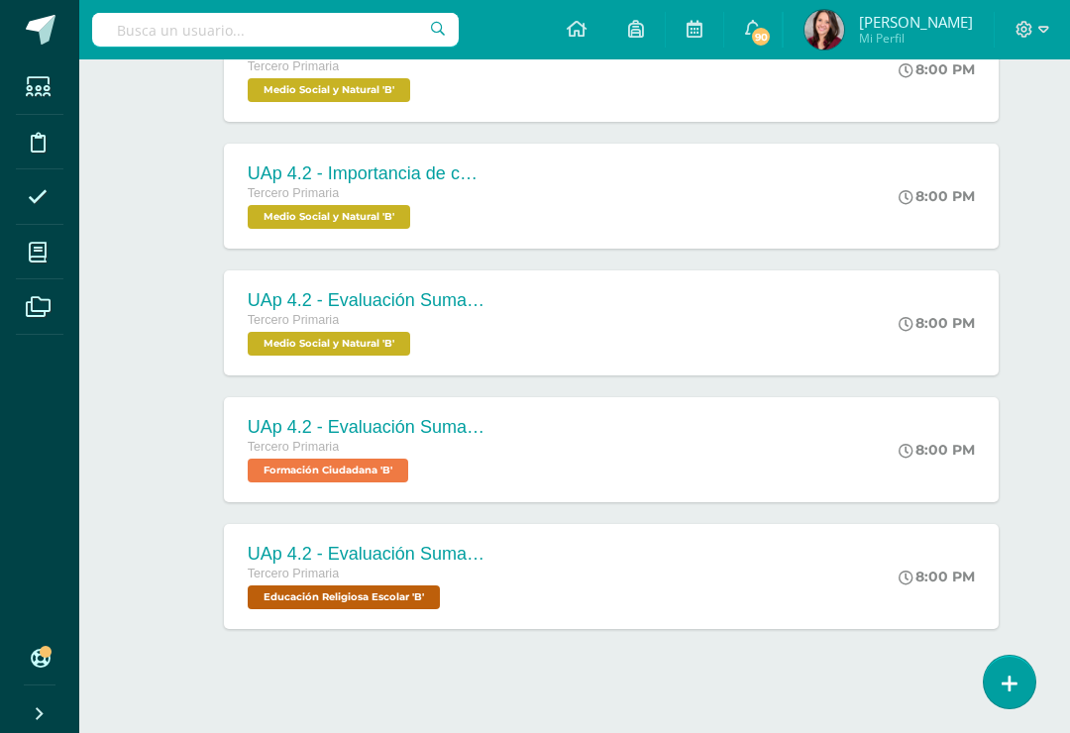
scroll to position [1215, 0]
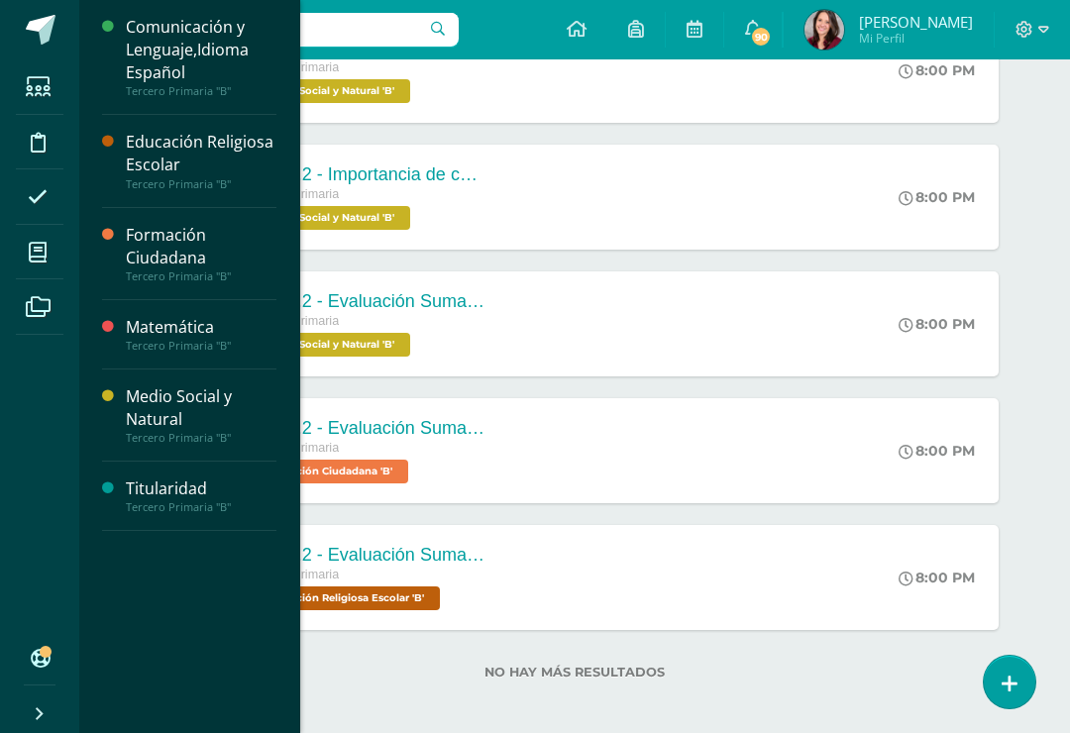
click at [44, 268] on span at bounding box center [38, 252] width 45 height 45
click at [189, 33] on div "Comunicación y Lenguaje,Idioma Español" at bounding box center [201, 50] width 151 height 68
click at [143, 65] on div "Comunicación y Lenguaje,Idioma Español" at bounding box center [201, 50] width 151 height 68
